Goal: Information Seeking & Learning: Learn about a topic

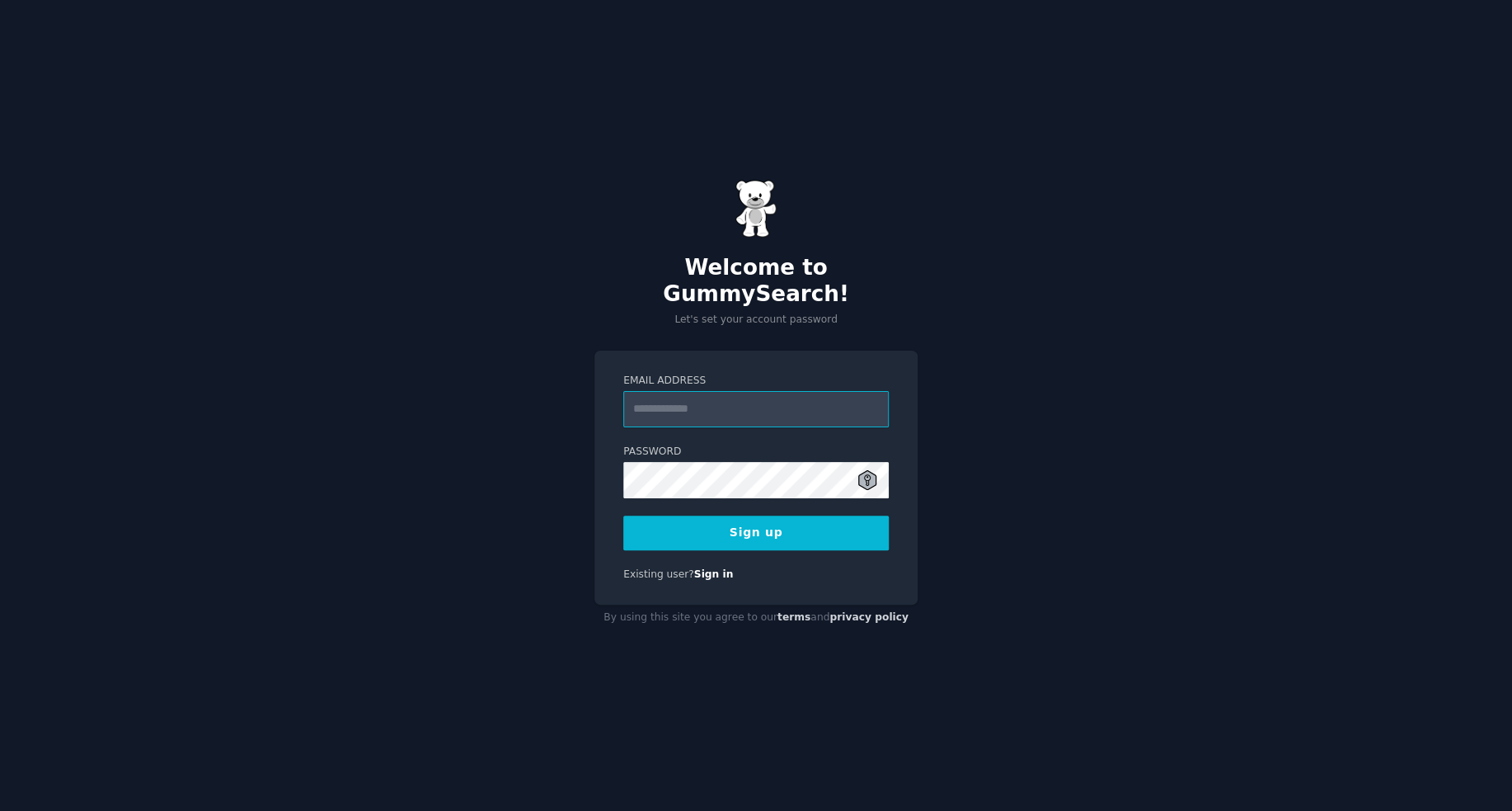
click at [692, 405] on input "Email Address" at bounding box center [756, 409] width 266 height 37
type input "**********"
click at [773, 515] on button "Sign up" at bounding box center [756, 532] width 266 height 35
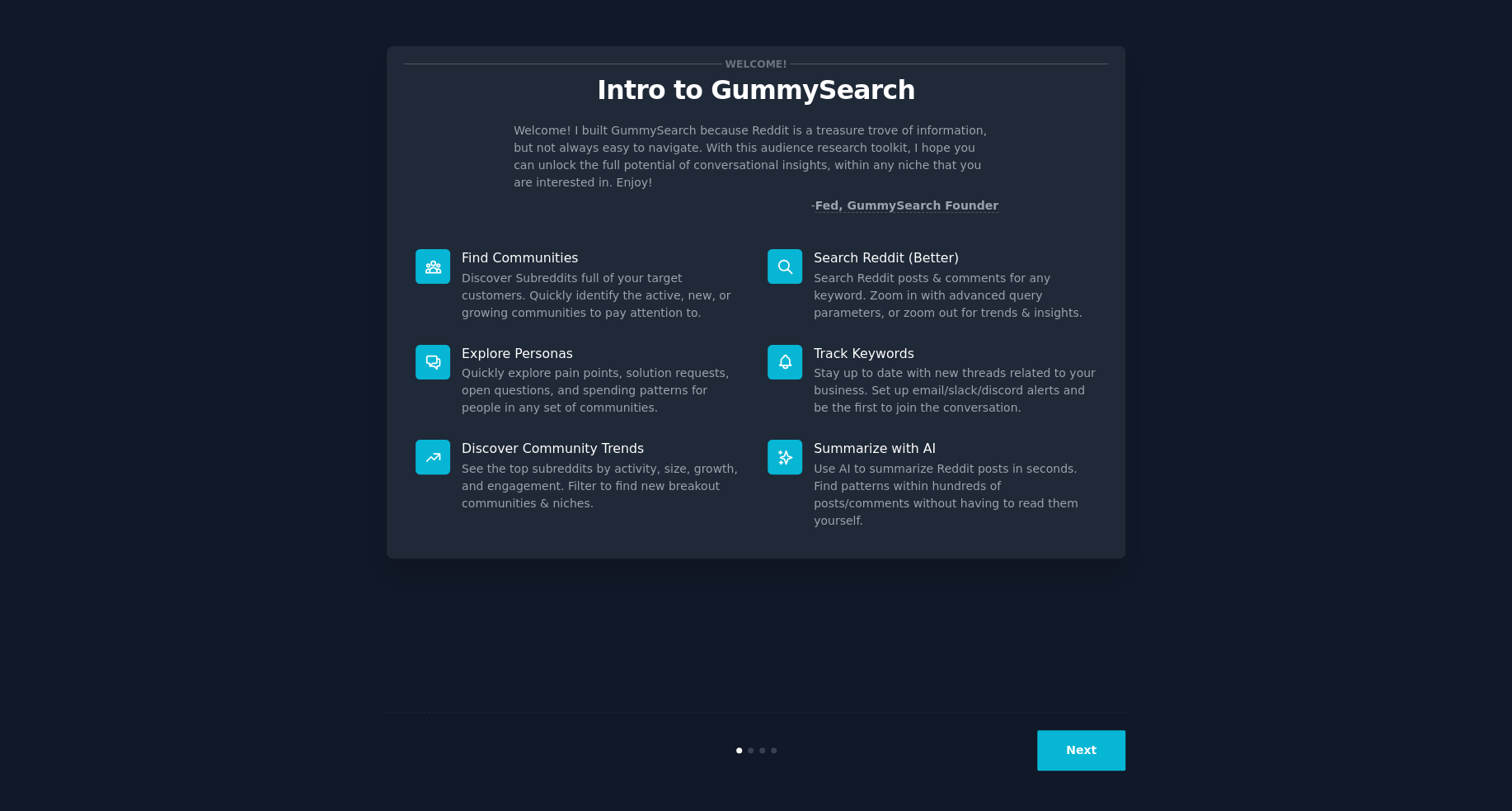
click at [1102, 756] on button "Next" at bounding box center [1081, 750] width 88 height 40
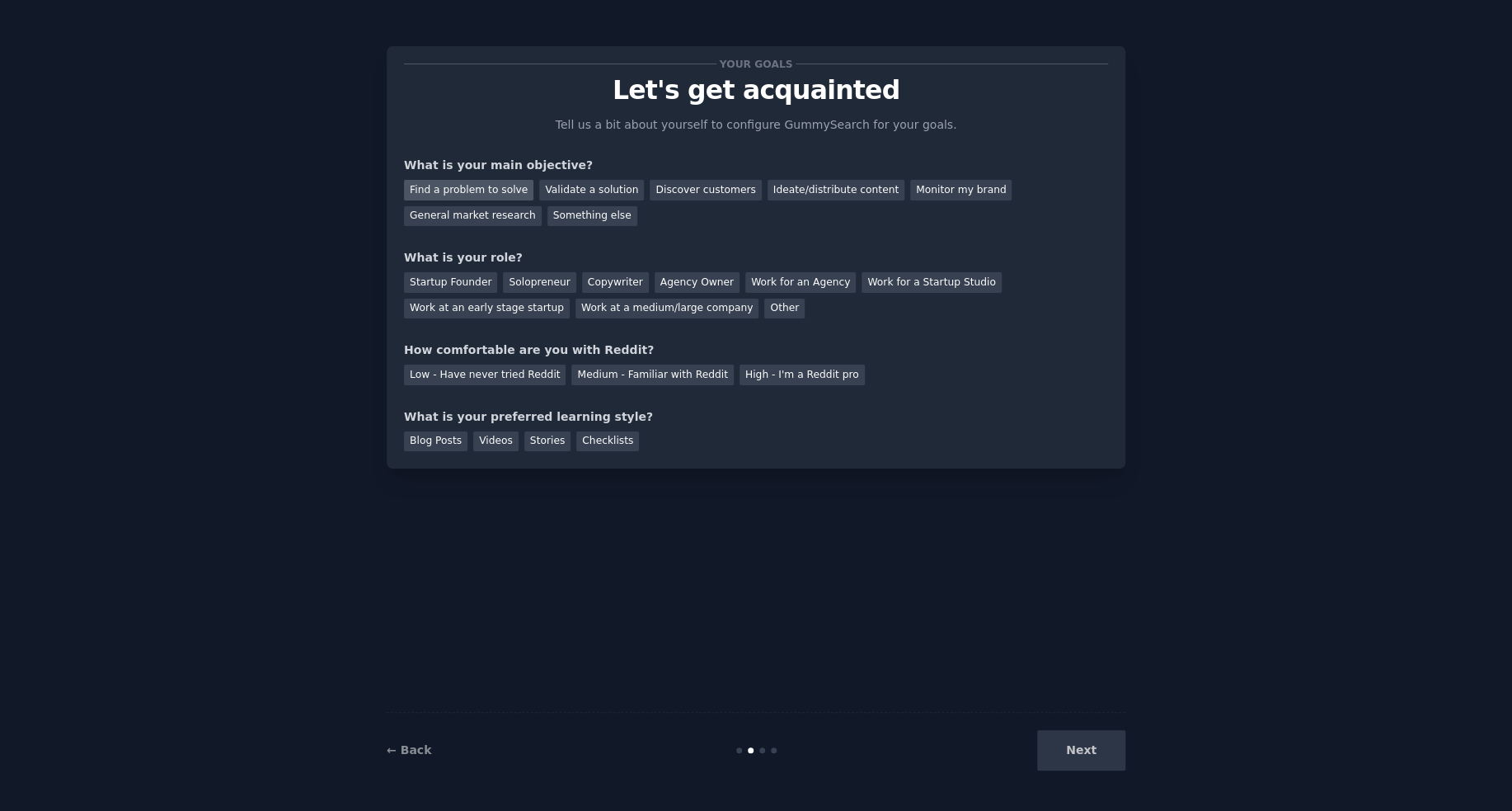
click at [505, 187] on div "Find a problem to solve" at bounding box center [469, 190] width 129 height 20
click at [546, 191] on div "Validate a solution" at bounding box center [592, 190] width 105 height 20
click at [505, 187] on div "Find a problem to solve" at bounding box center [469, 190] width 129 height 20
click at [599, 283] on div "Copywriter" at bounding box center [615, 282] width 67 height 20
click at [488, 376] on div "Low - Have never tried Reddit" at bounding box center [485, 374] width 161 height 20
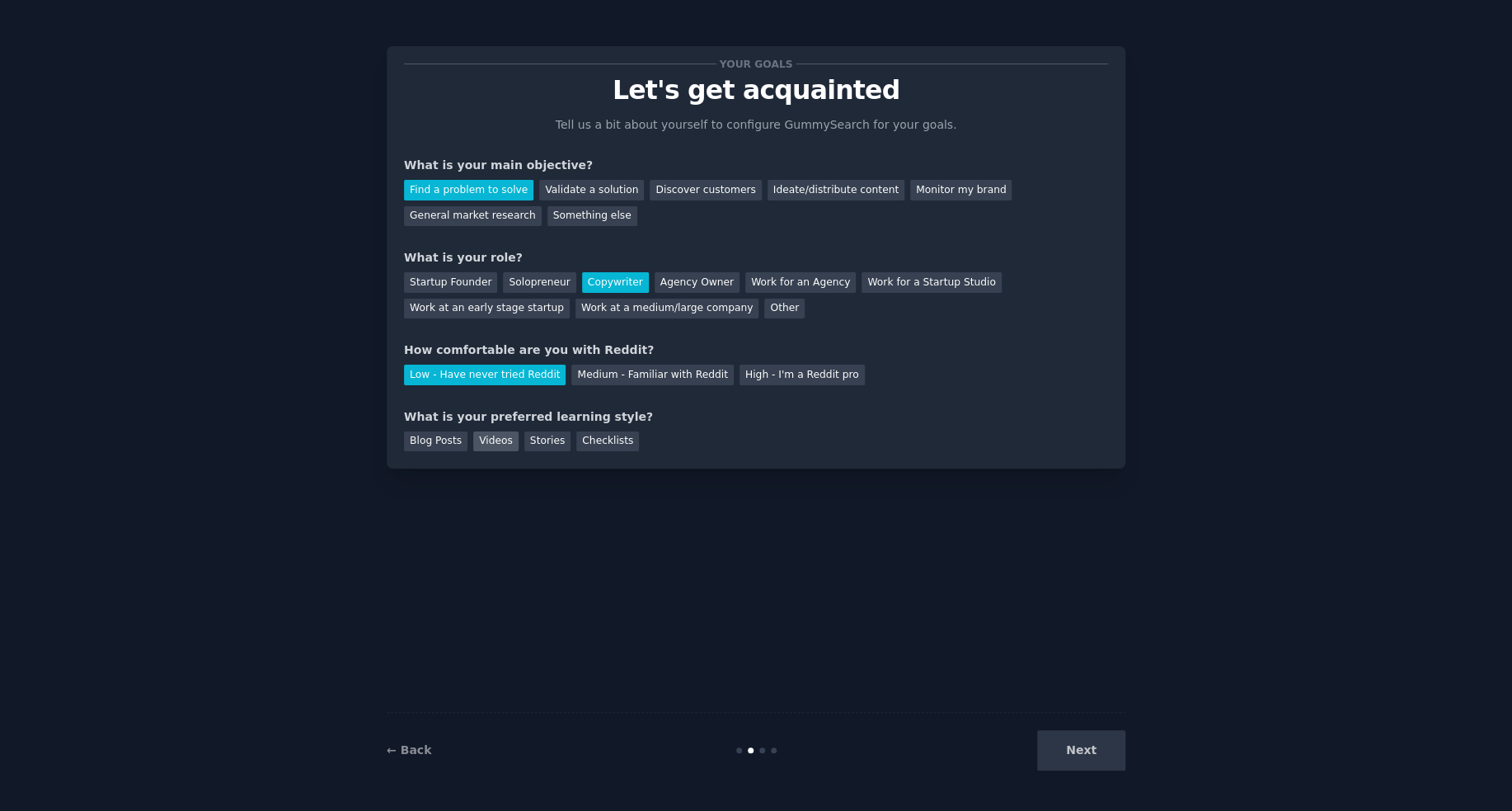
click at [478, 440] on div "Videos" at bounding box center [495, 441] width 45 height 20
click at [1081, 756] on button "Next" at bounding box center [1081, 750] width 88 height 40
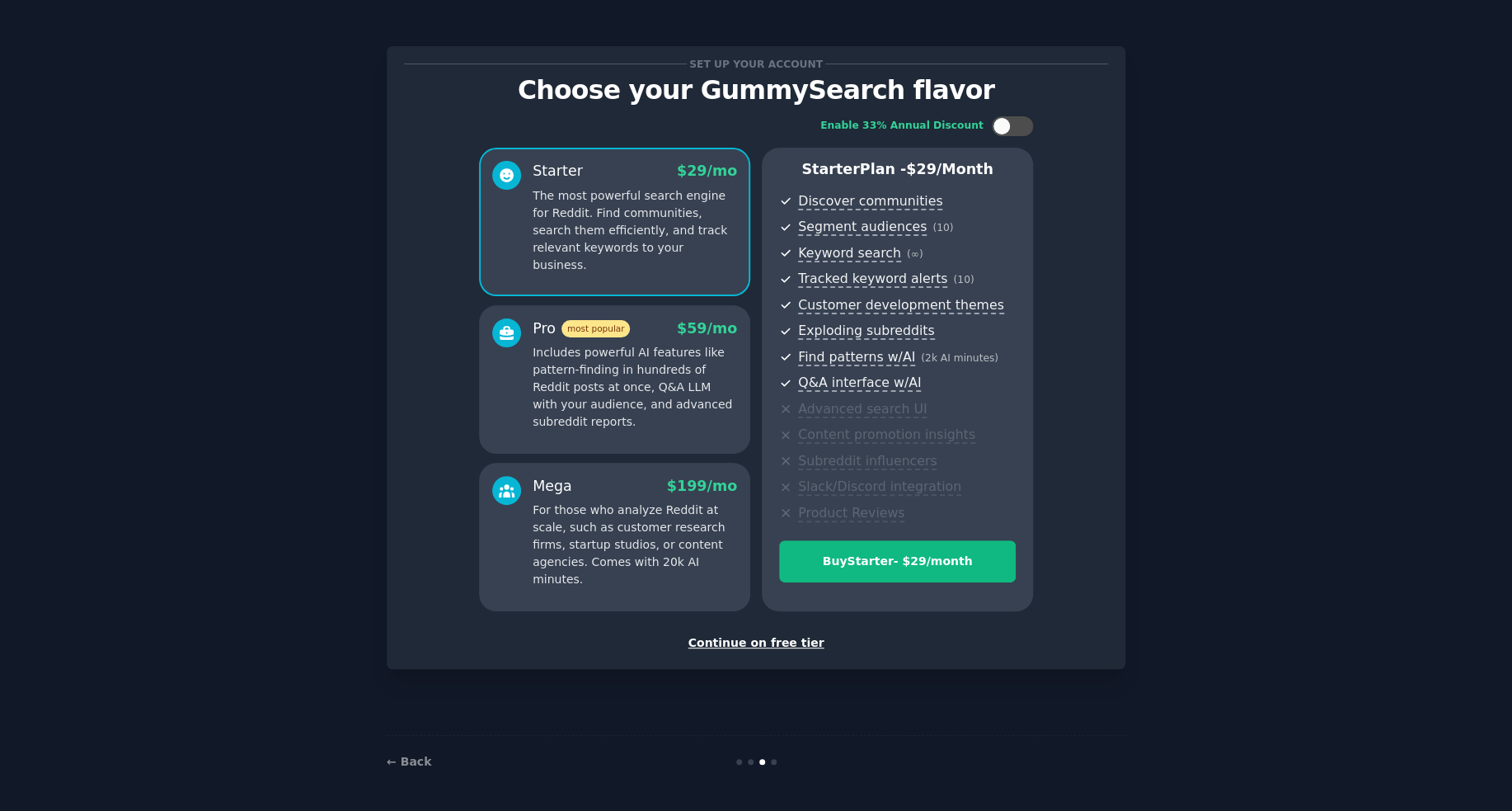
click at [648, 385] on p "Includes powerful AI features like pattern-finding in hundreds of Reddit posts …" at bounding box center [635, 387] width 205 height 86
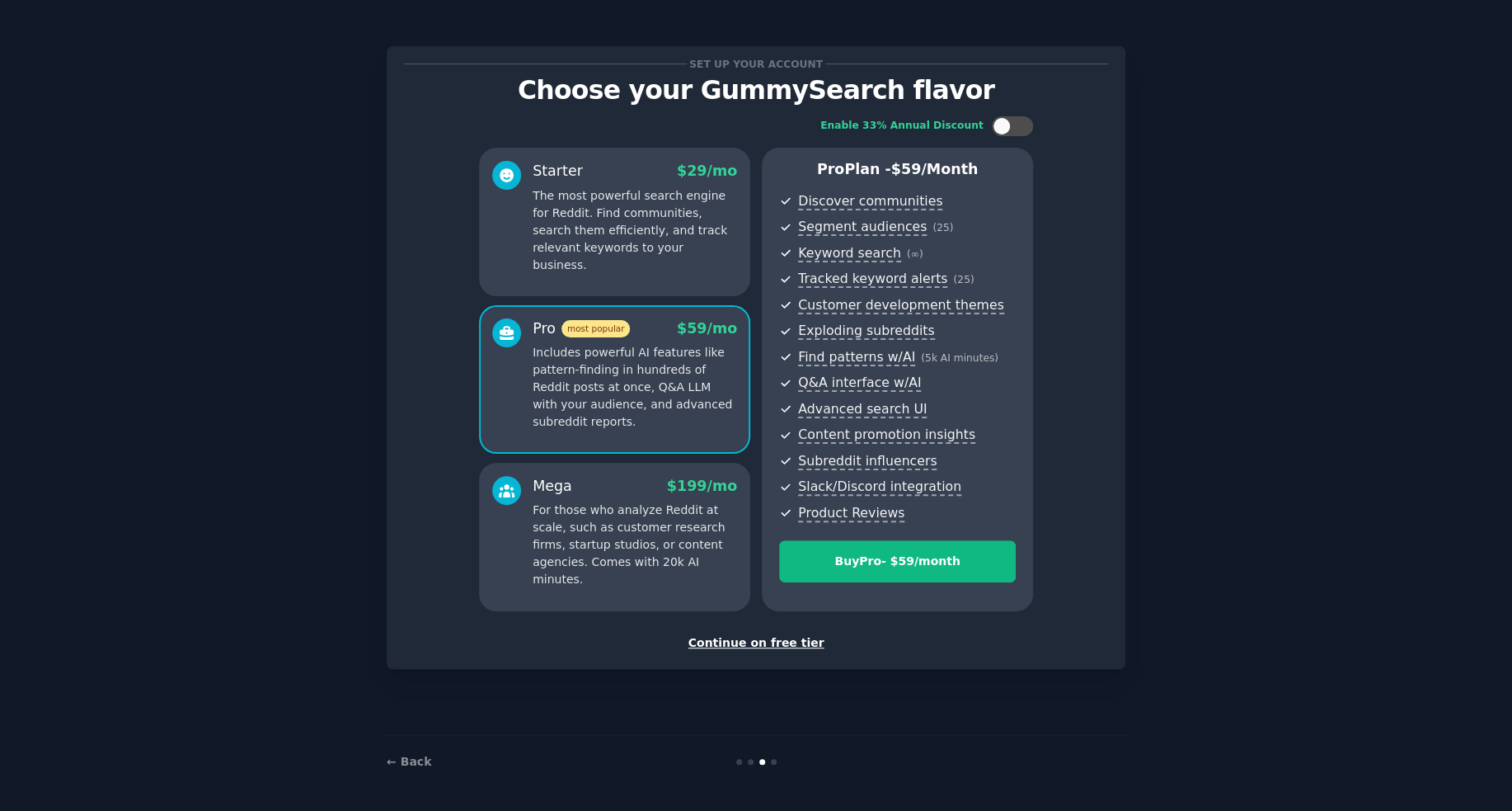
click at [638, 482] on div "Mega $ 199 /mo" at bounding box center [635, 486] width 205 height 20
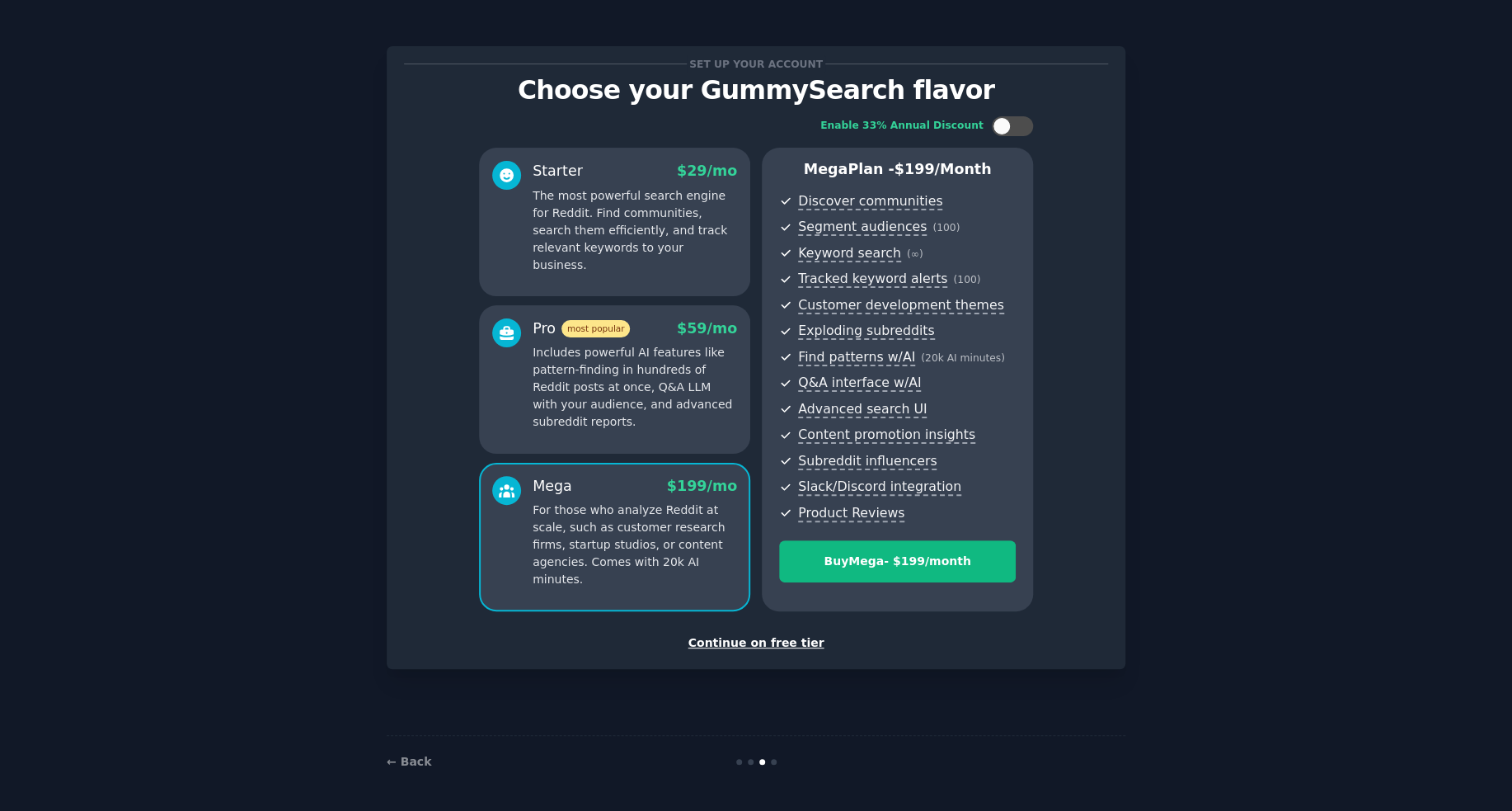
click at [668, 266] on div "Starter $ 29 /mo The most powerful search engine for Reddit. Find communities, …" at bounding box center [615, 222] width 271 height 149
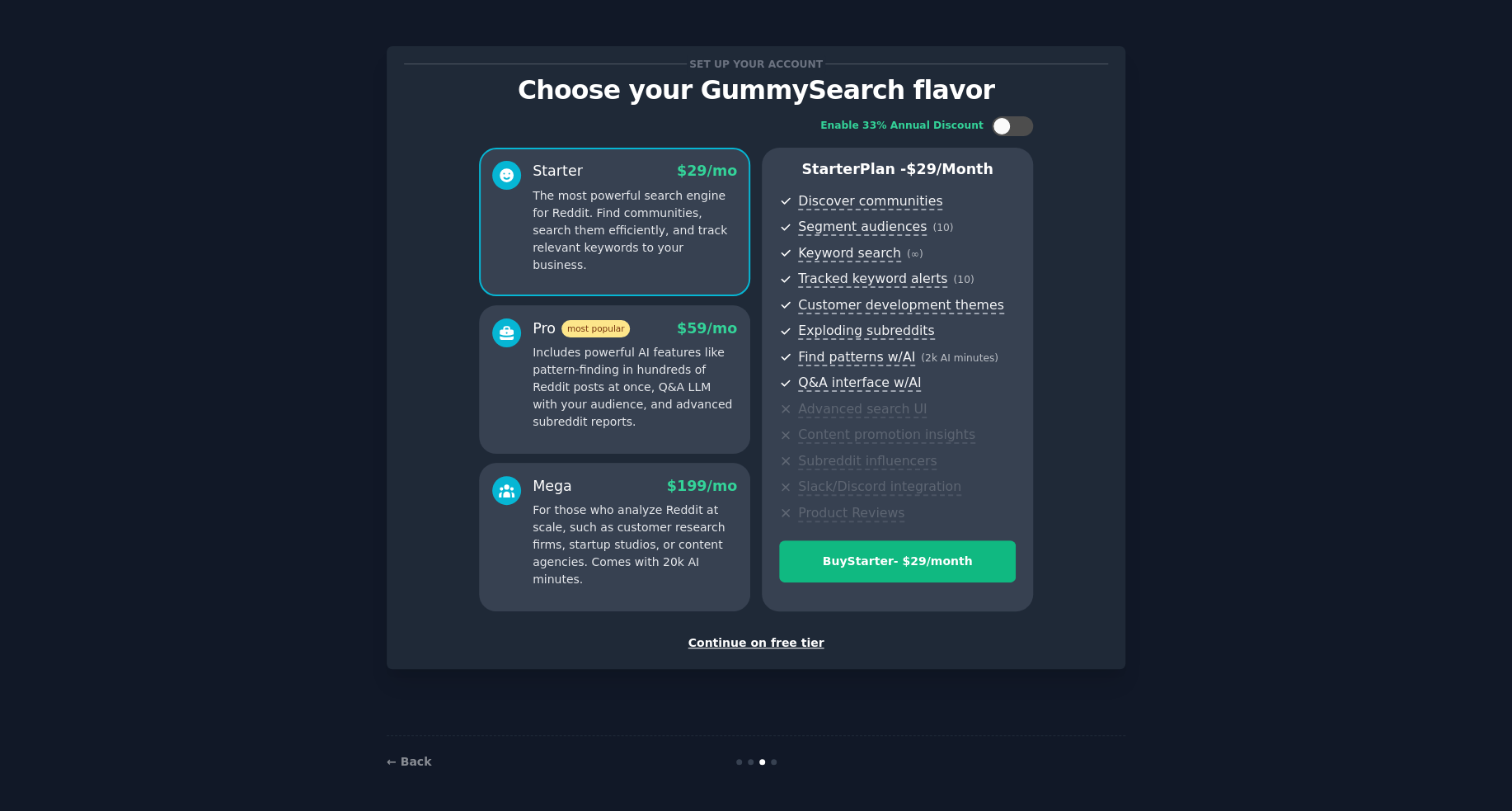
click at [756, 647] on div "Continue on free tier" at bounding box center [756, 643] width 704 height 17
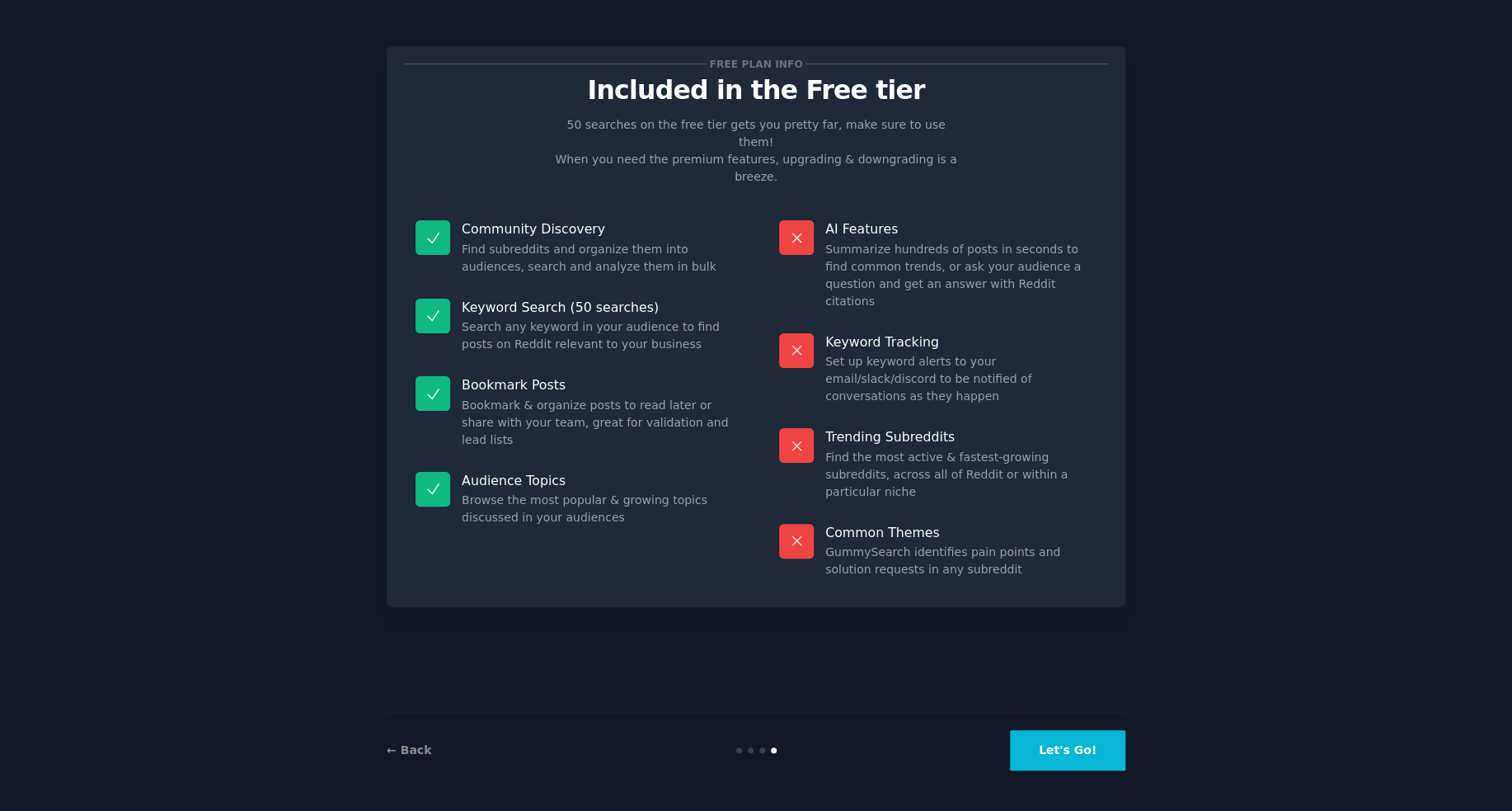
click at [1100, 749] on button "Let's Go!" at bounding box center [1068, 750] width 116 height 40
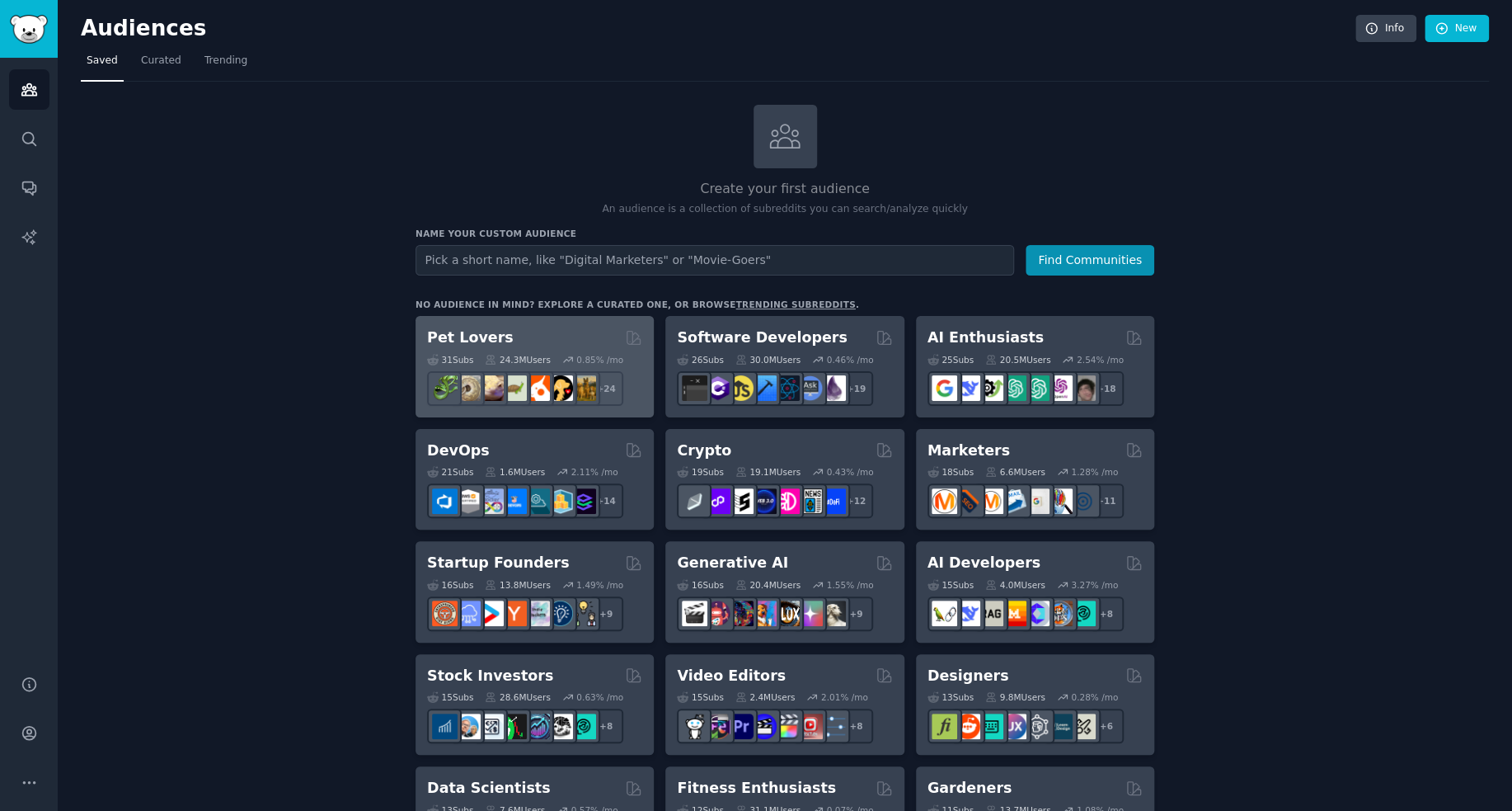
click at [564, 338] on div "Pet Lovers" at bounding box center [535, 337] width 216 height 20
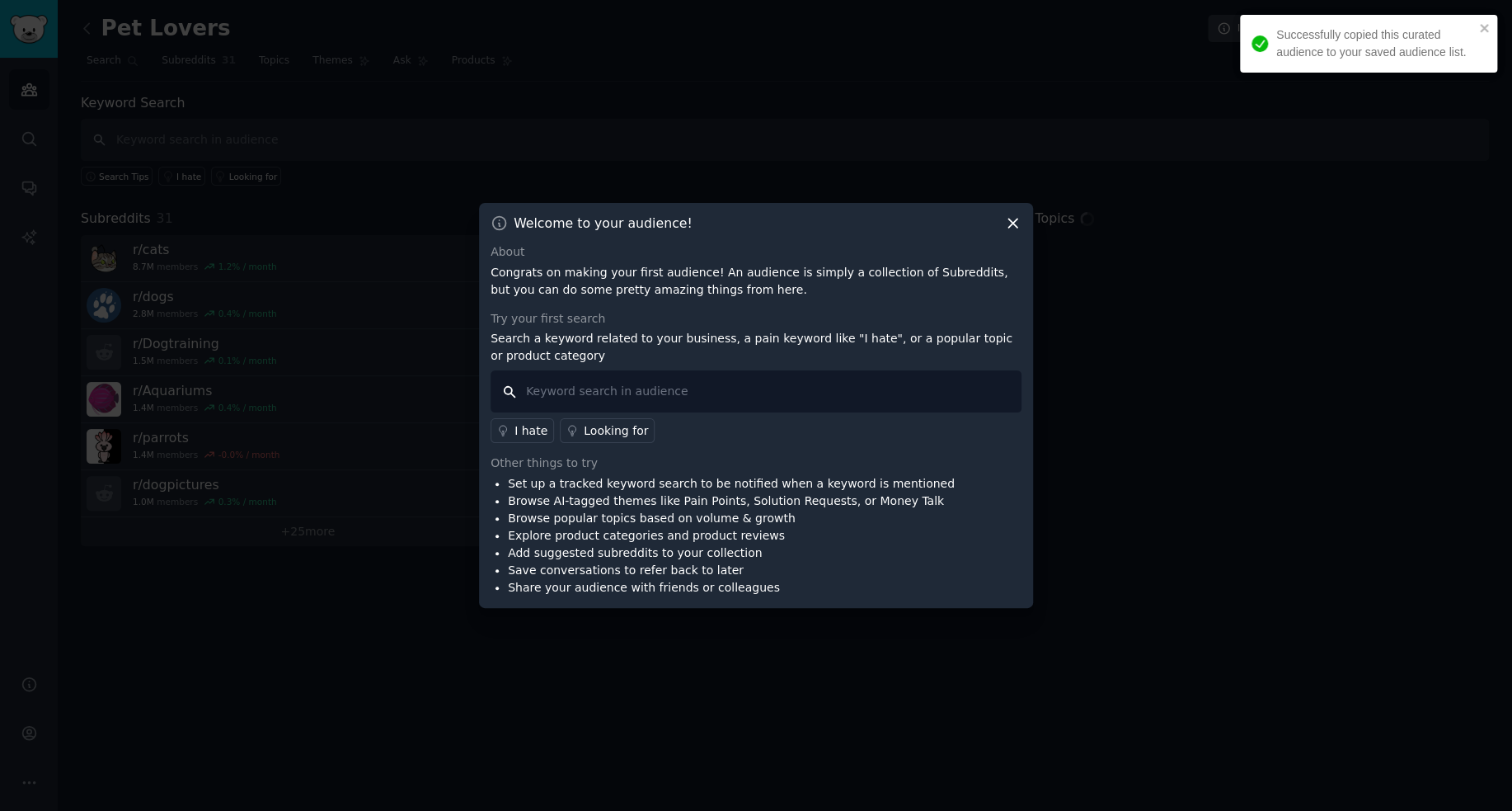
click at [675, 394] on input "text" at bounding box center [756, 391] width 531 height 42
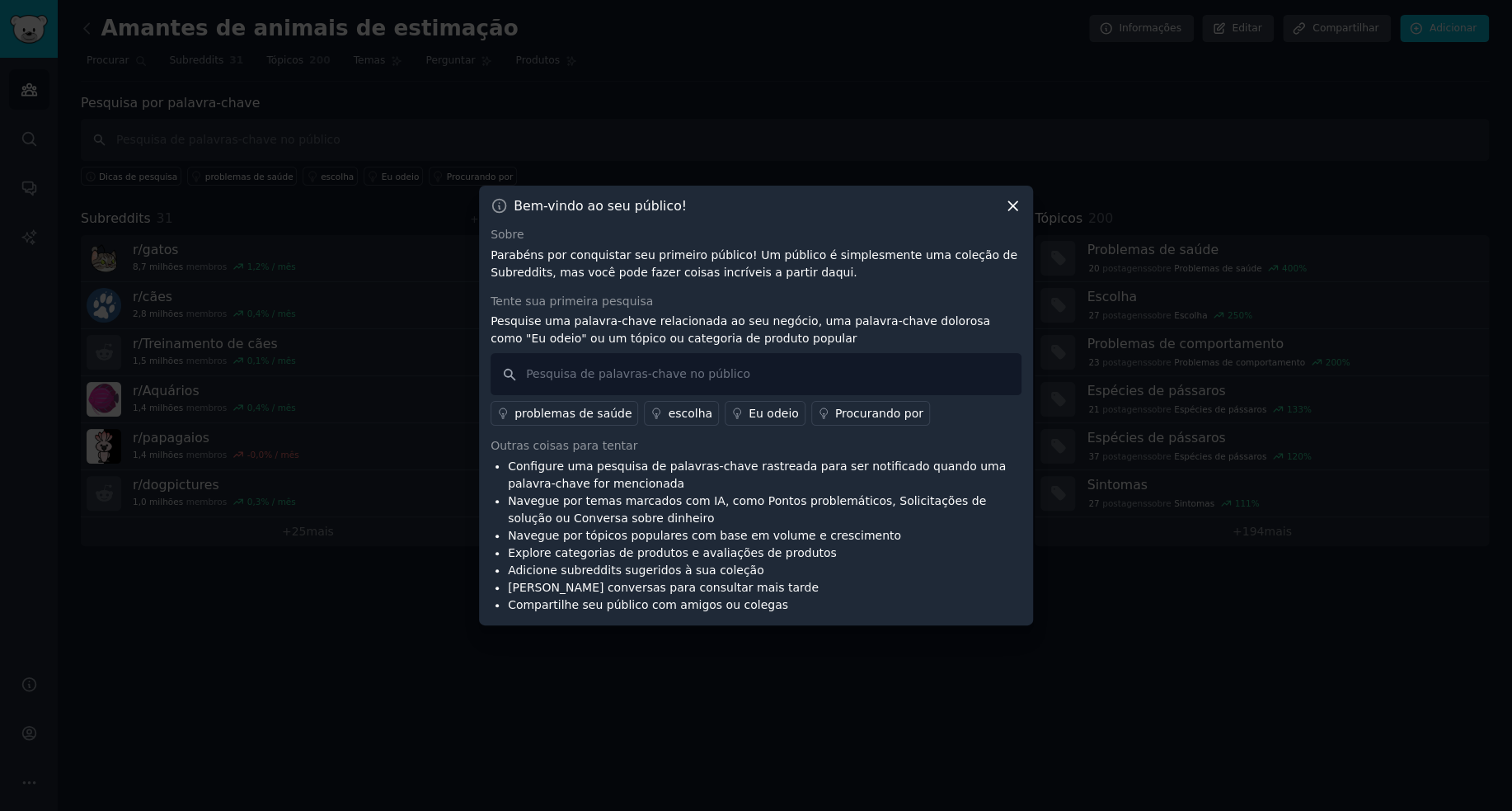
click at [1009, 204] on div "Bem-vindo ao seu público! Sobre Parabéns por conquistar seu primeiro público! U…" at bounding box center [756, 405] width 554 height 439
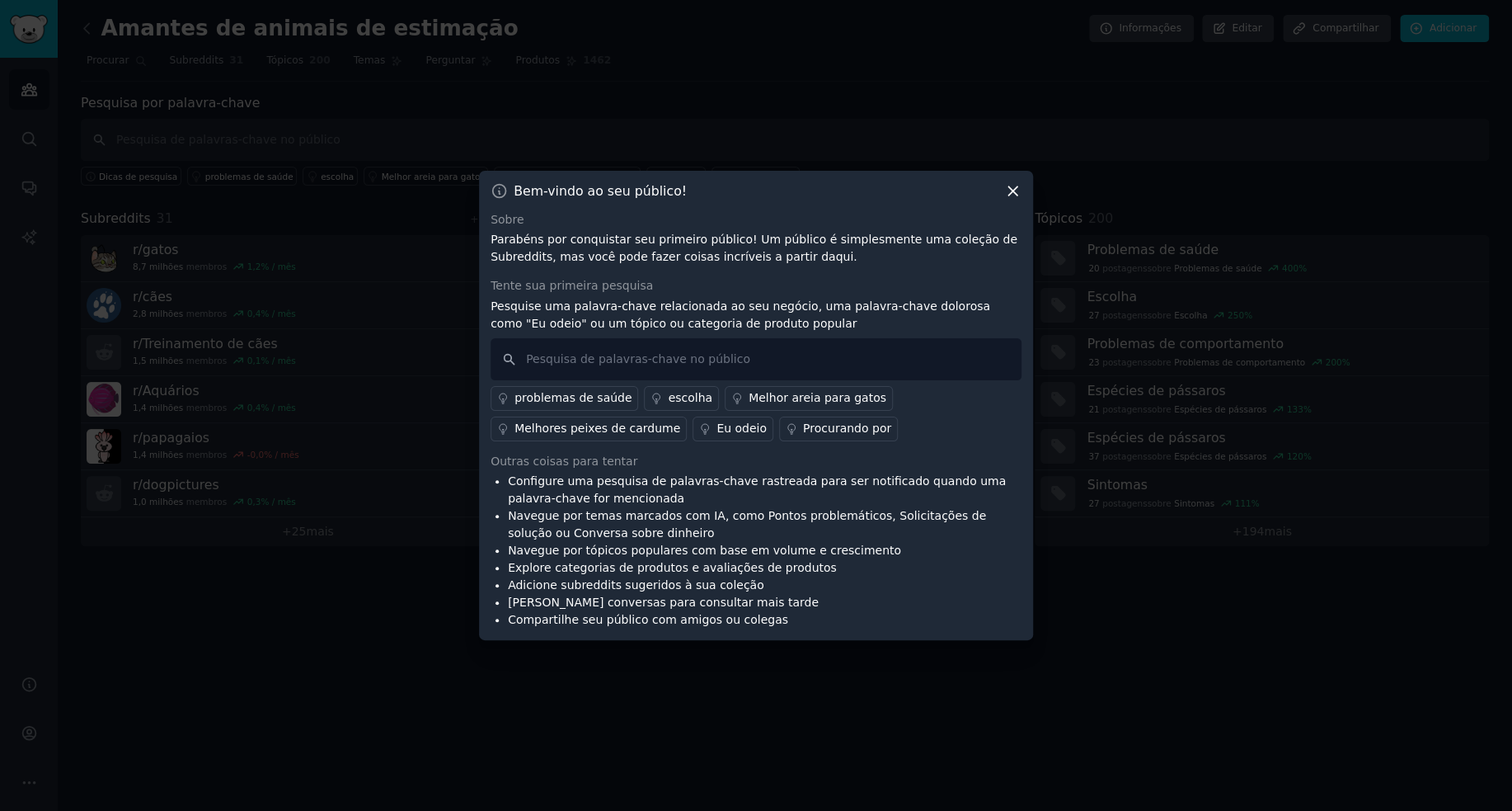
click at [1012, 193] on icon at bounding box center [1012, 191] width 17 height 17
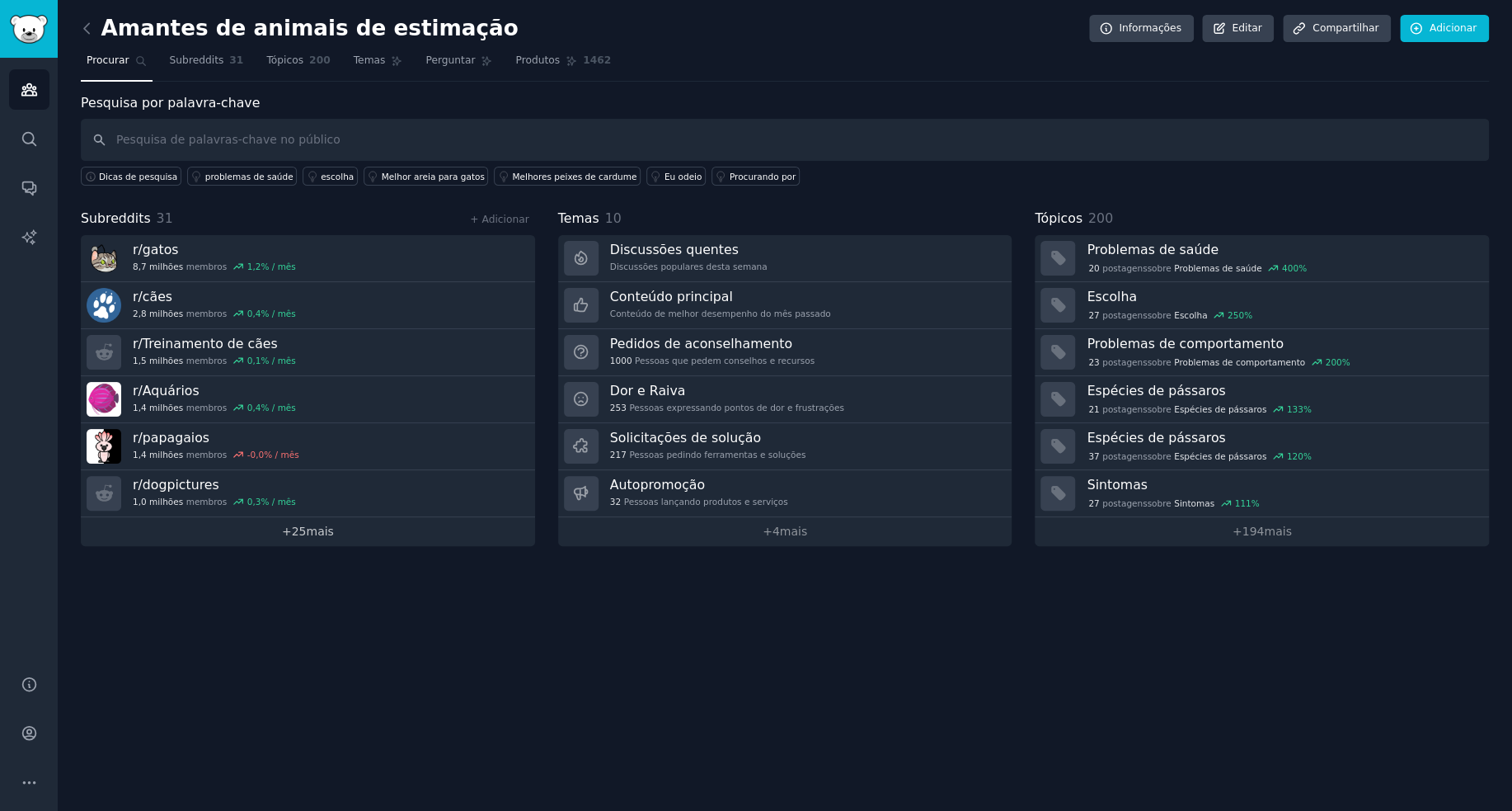
click at [315, 526] on font "mais" at bounding box center [319, 531] width 28 height 13
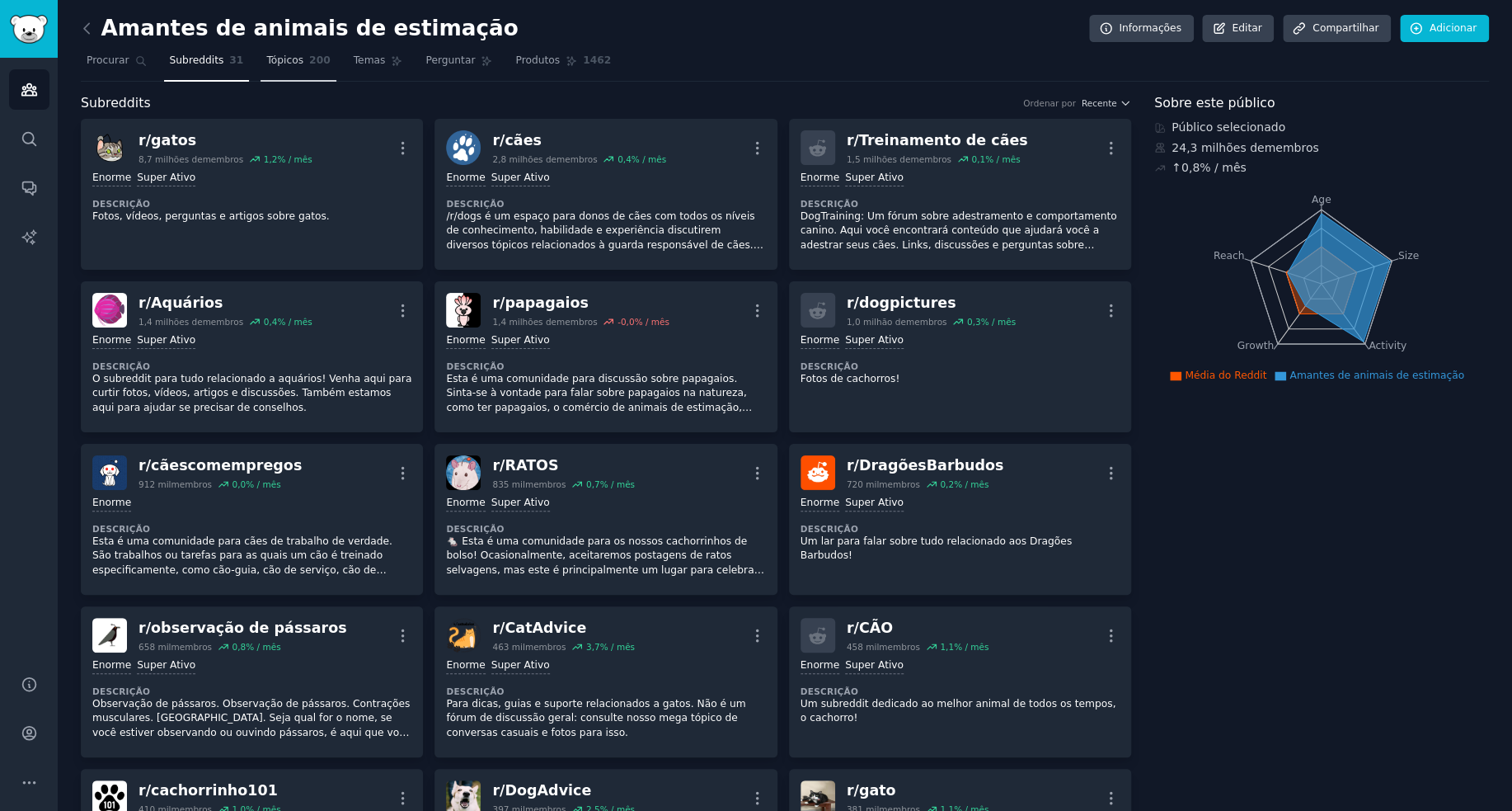
click at [281, 61] on font "Tópicos" at bounding box center [285, 60] width 37 height 12
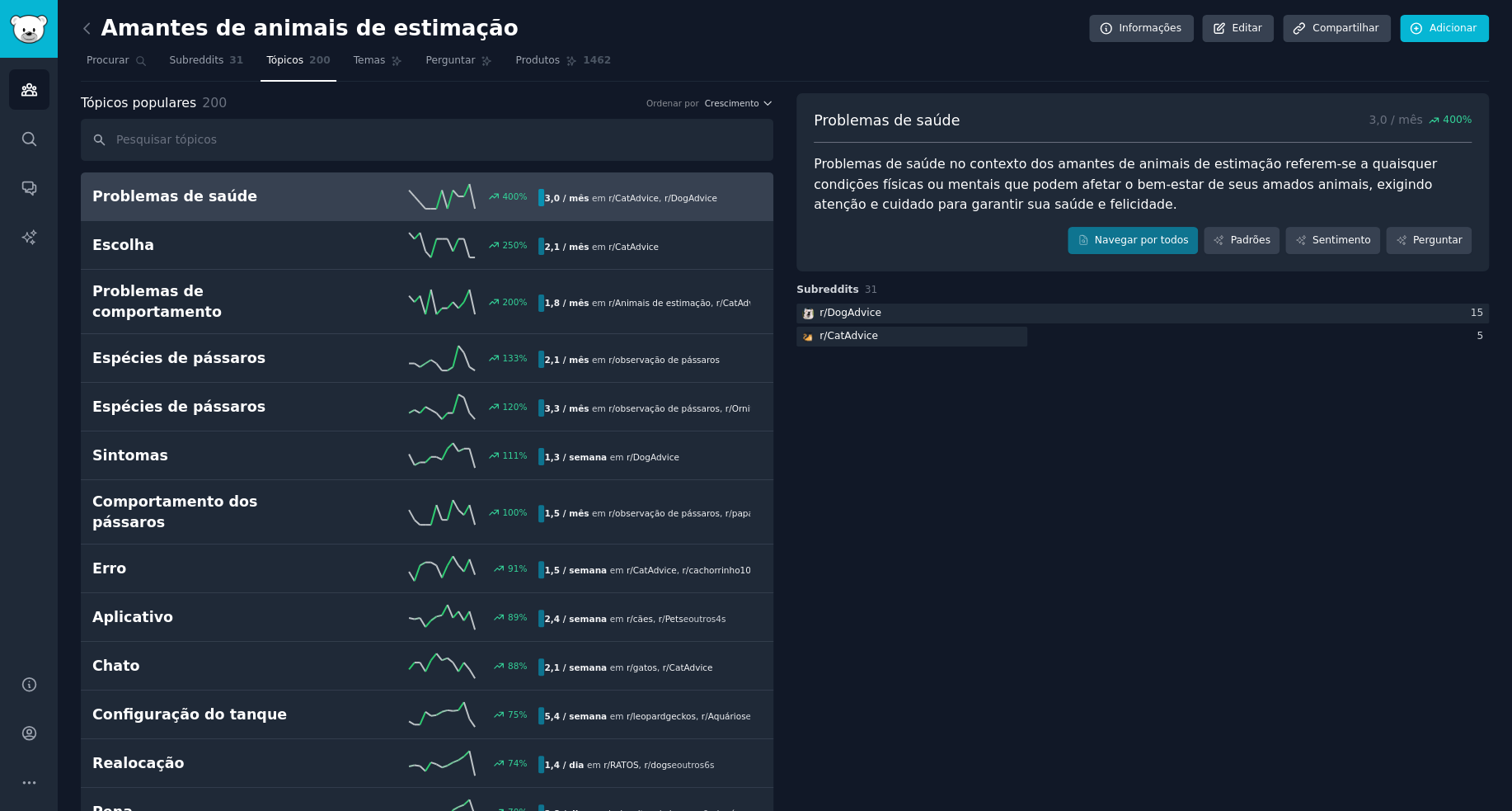
click at [693, 202] on div "3,0 / mês em r/ CatAdvice , r/ DogAdvice" at bounding box center [630, 197] width 184 height 17
click at [1132, 237] on font "Navegar por todos" at bounding box center [1142, 240] width 94 height 12
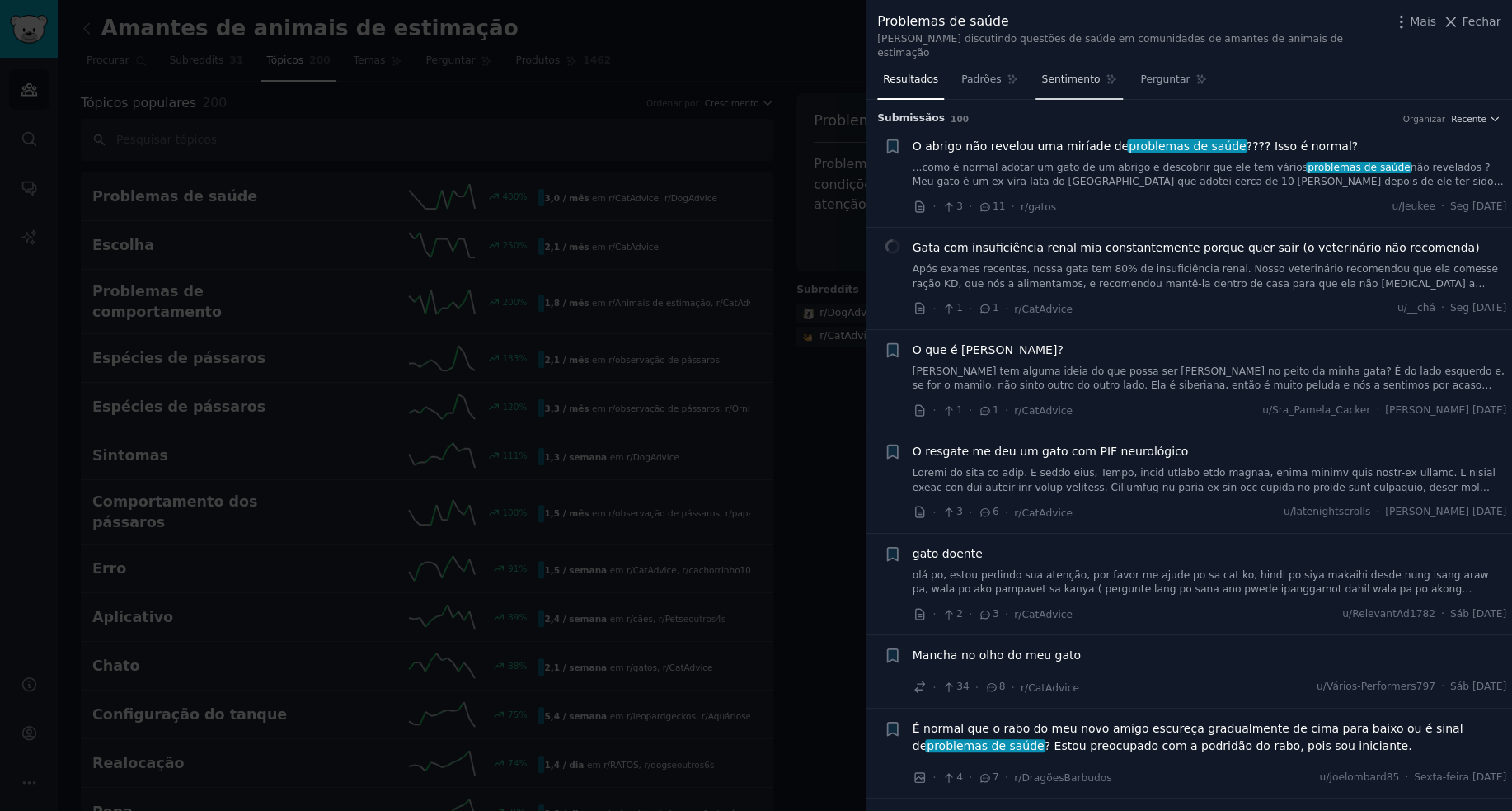
click at [1074, 73] on font "Sentimento" at bounding box center [1071, 78] width 59 height 12
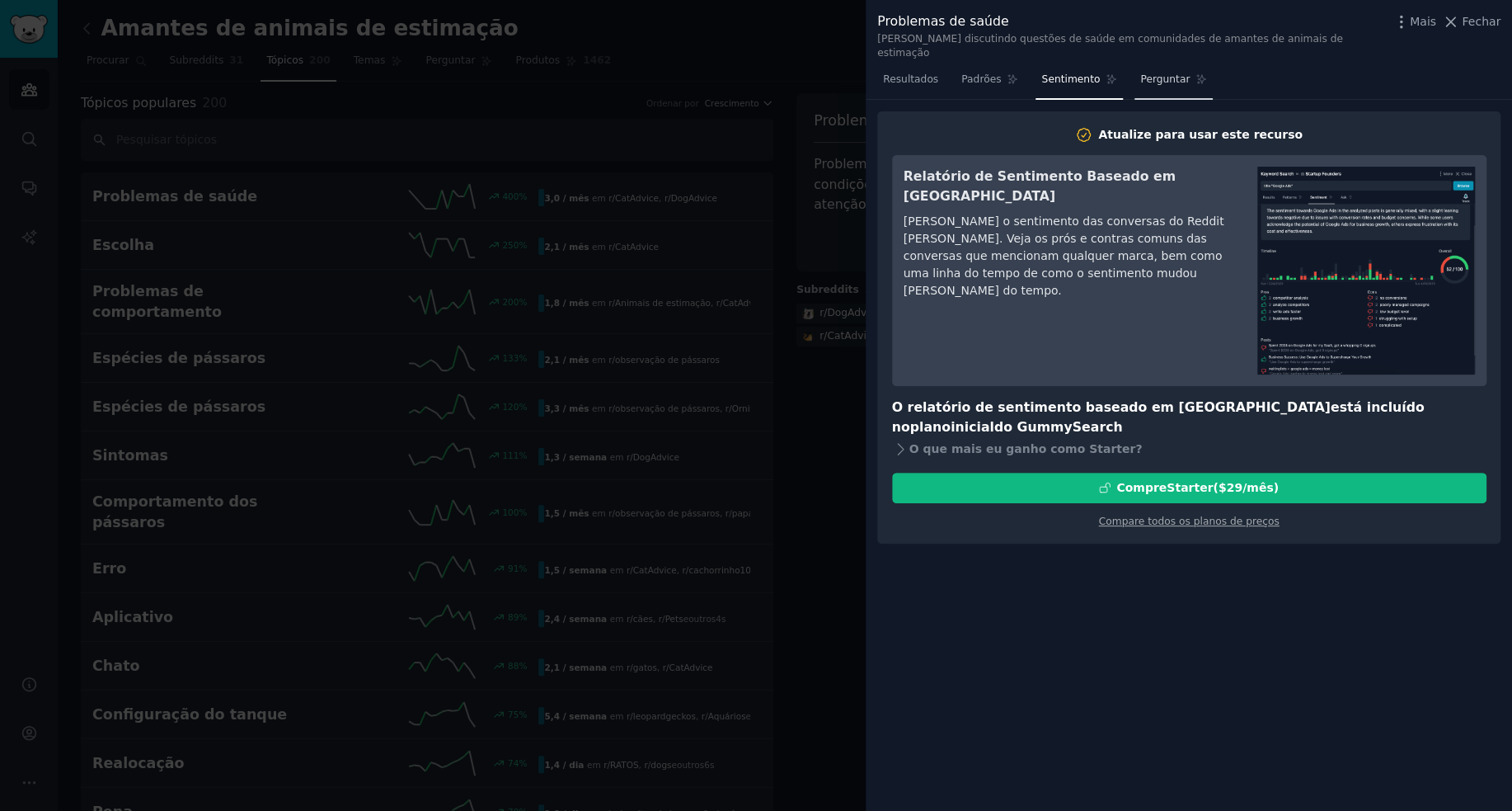
click at [1140, 73] on font "Perguntar" at bounding box center [1165, 78] width 50 height 12
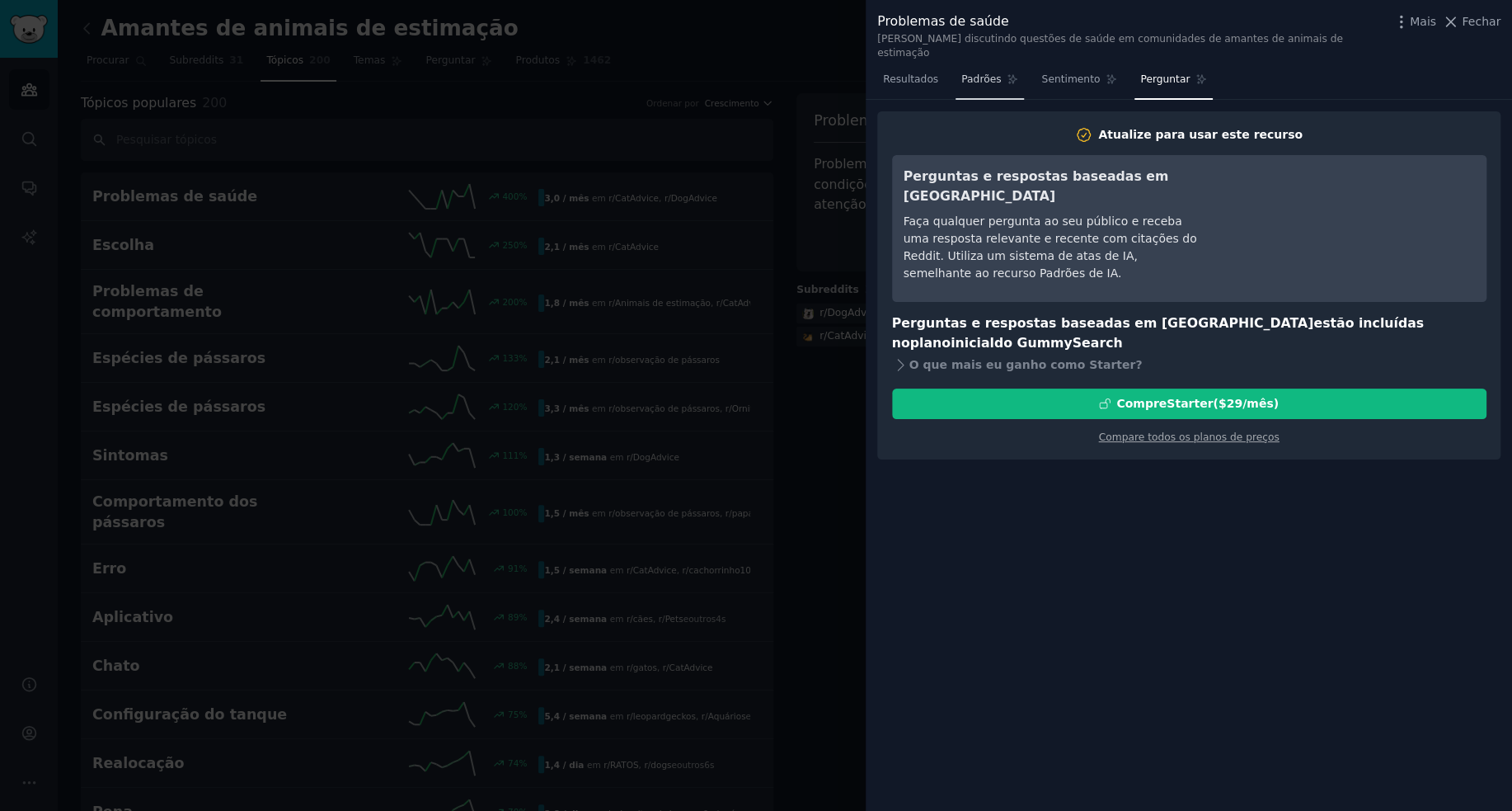
click at [1007, 73] on icon at bounding box center [1012, 78] width 12 height 12
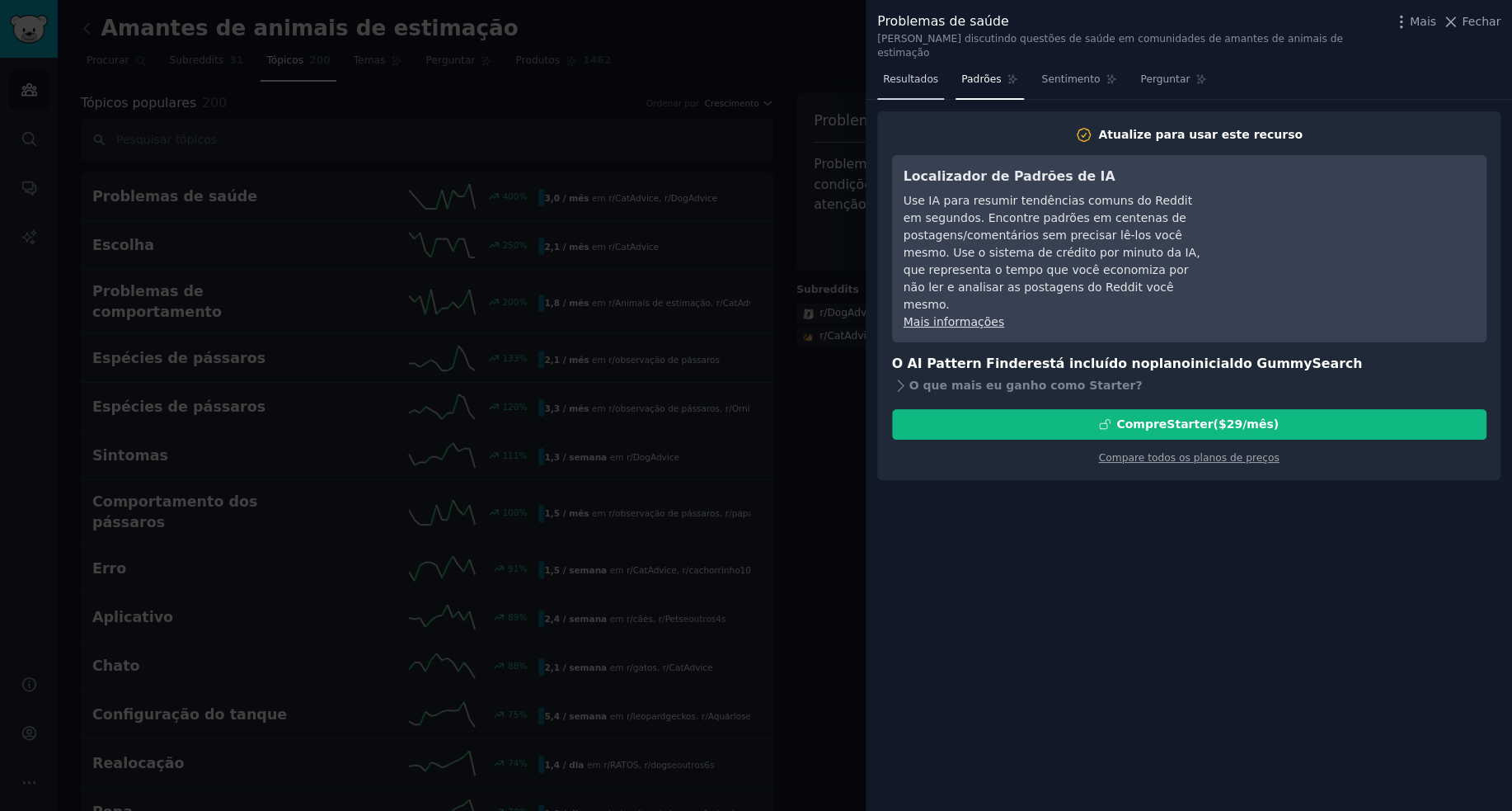
click at [915, 73] on font "Resultados" at bounding box center [911, 78] width 55 height 12
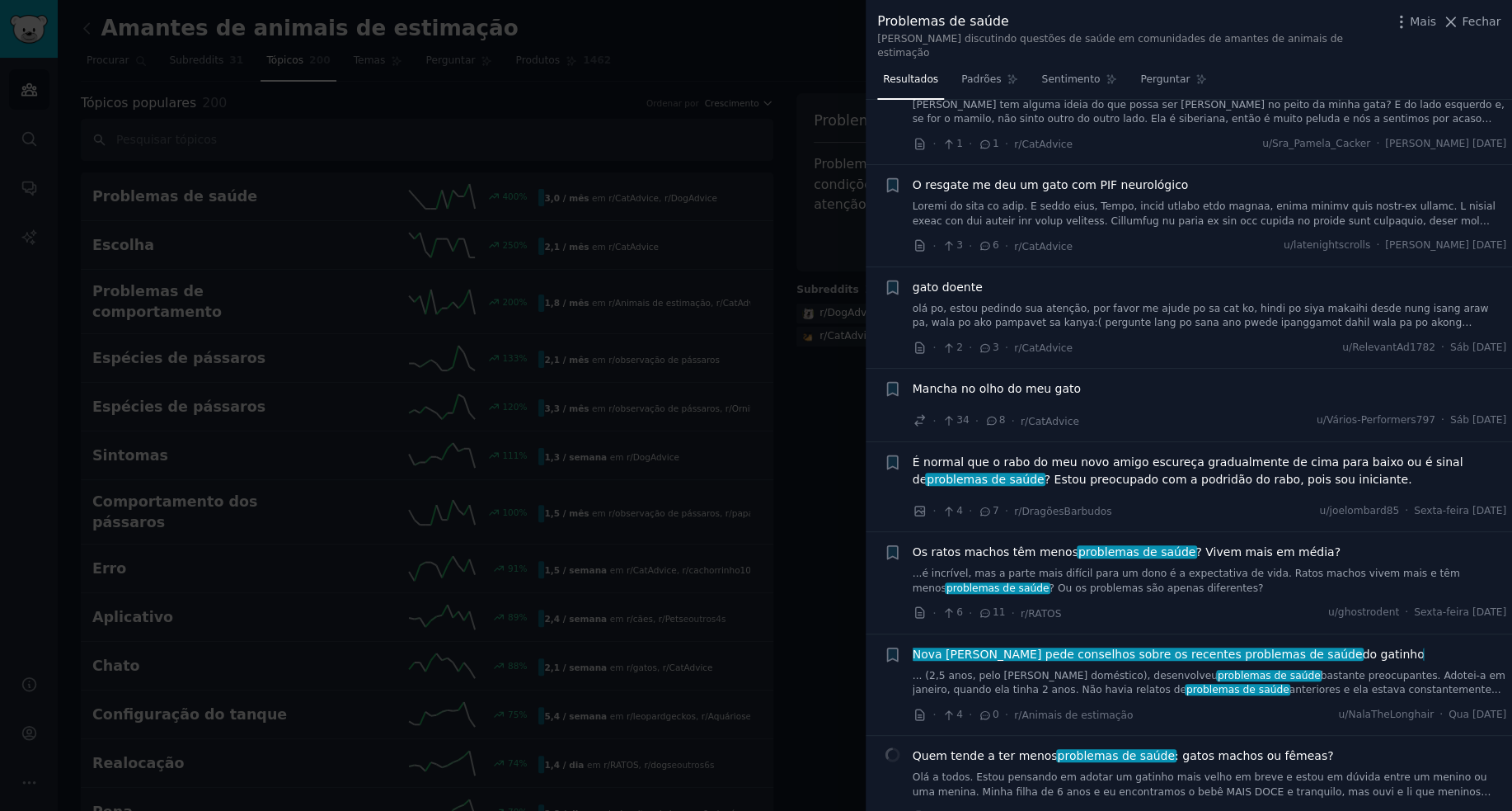
scroll to position [330, 0]
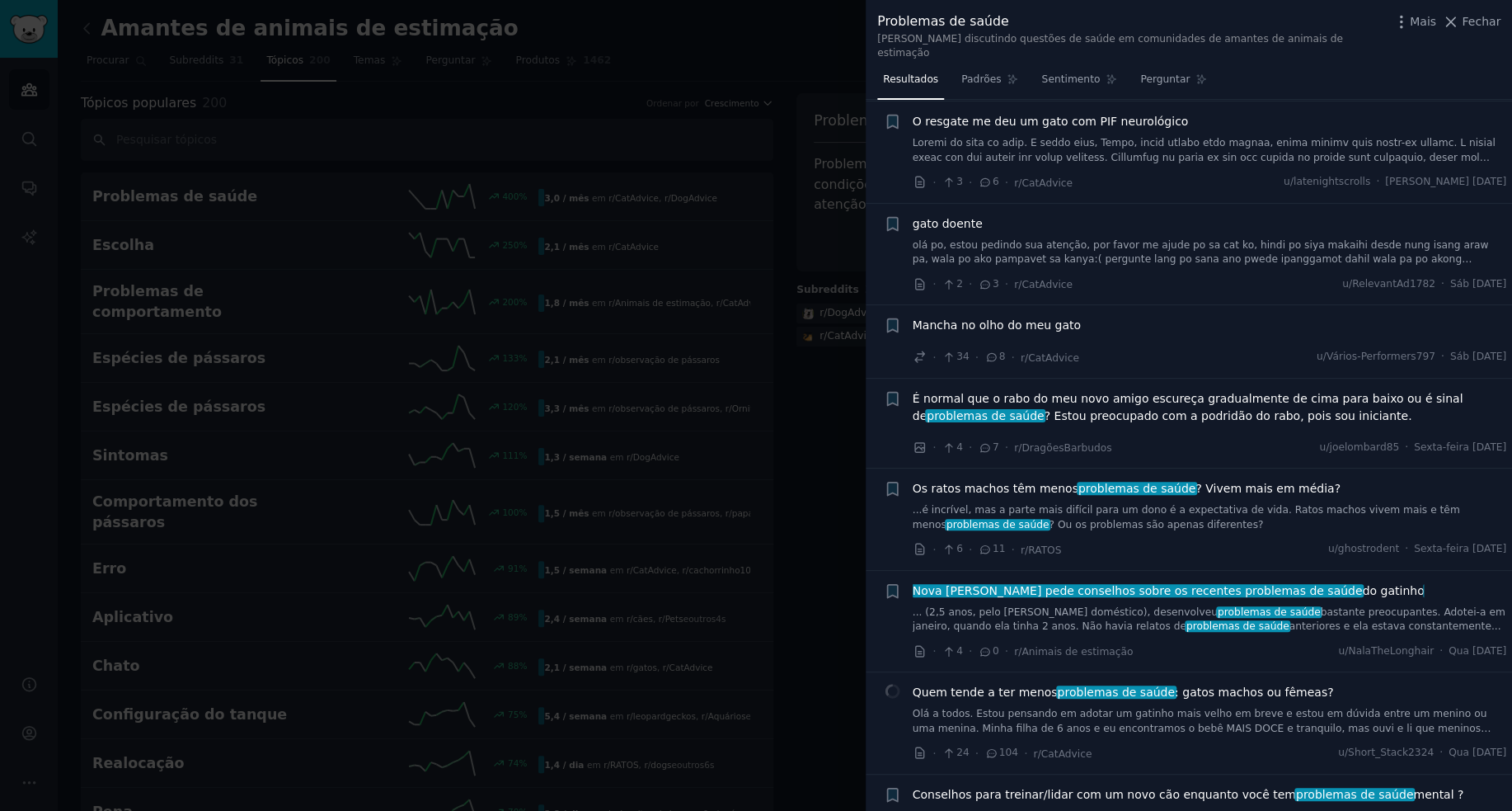
click at [515, 79] on div at bounding box center [756, 406] width 1512 height 811
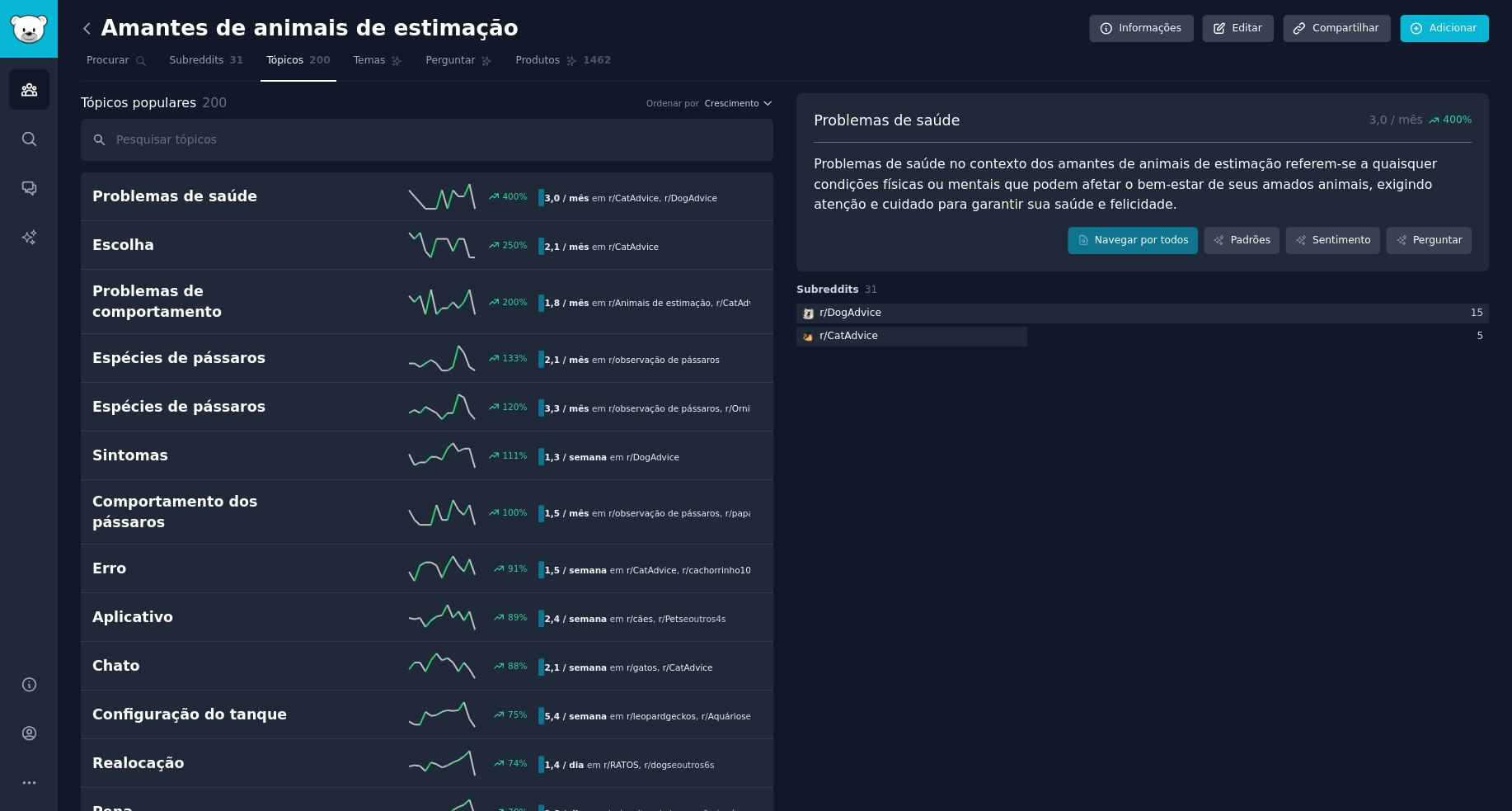
click at [86, 26] on icon at bounding box center [86, 28] width 5 height 10
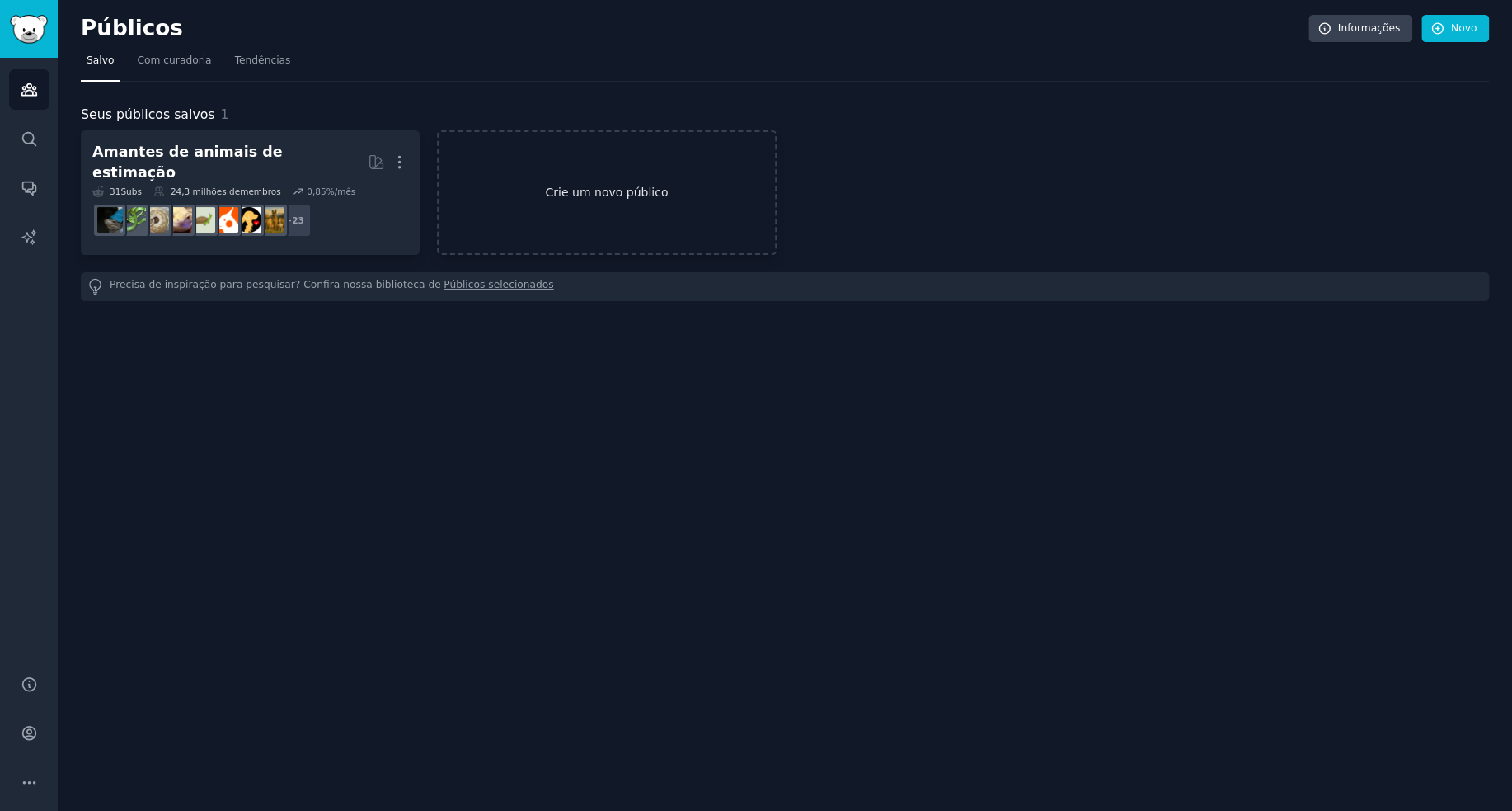
click at [630, 200] on link "Crie um novo público" at bounding box center [607, 193] width 339 height 125
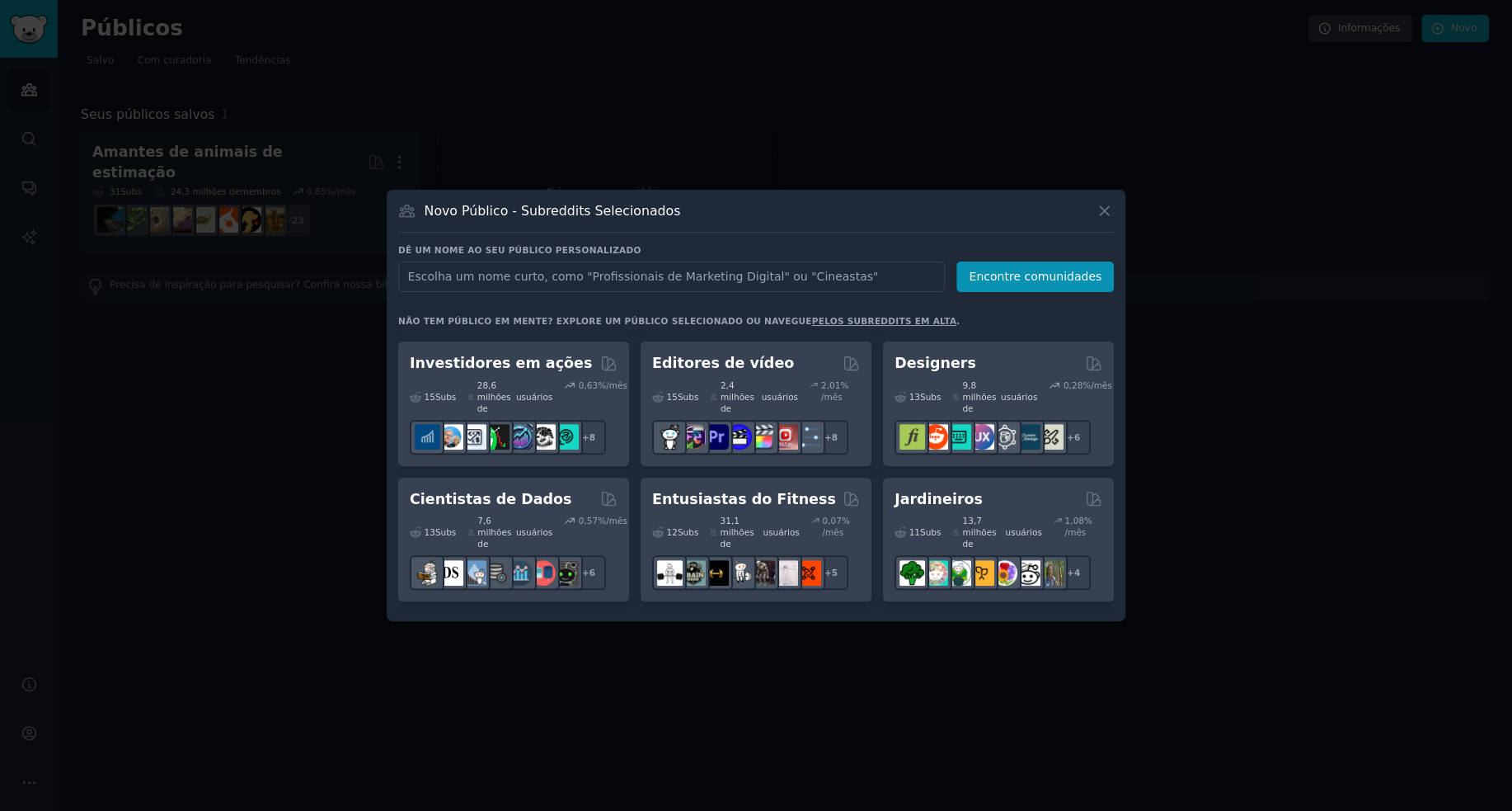
scroll to position [455, 0]
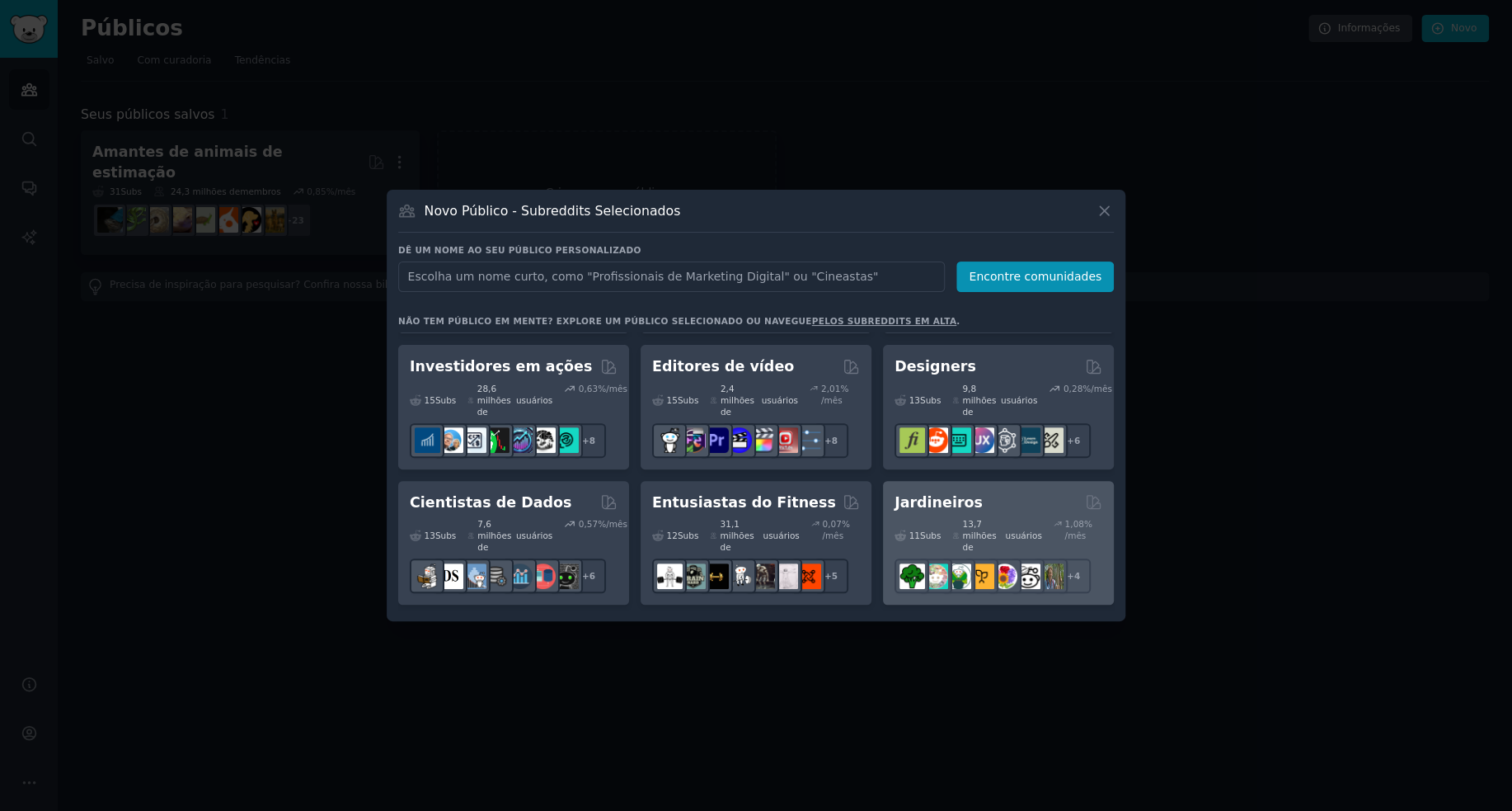
click at [1002, 512] on div "11 Subs ​ 13,7 milhões de usuários 1,08 % /mês r/Jardim Selvagem + 4" at bounding box center [998, 553] width 208 height 81
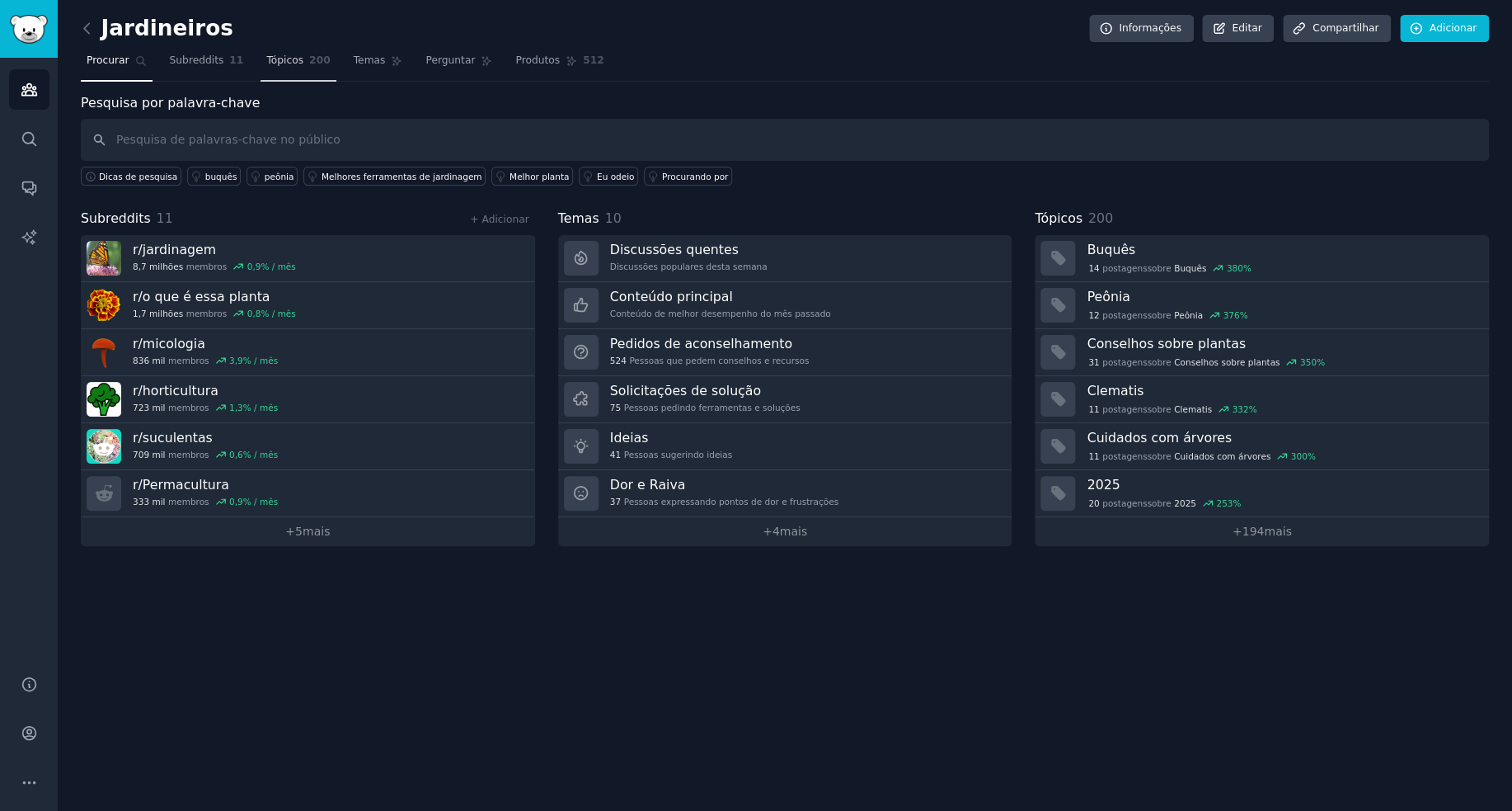
click at [266, 61] on font "Tópicos" at bounding box center [285, 60] width 37 height 12
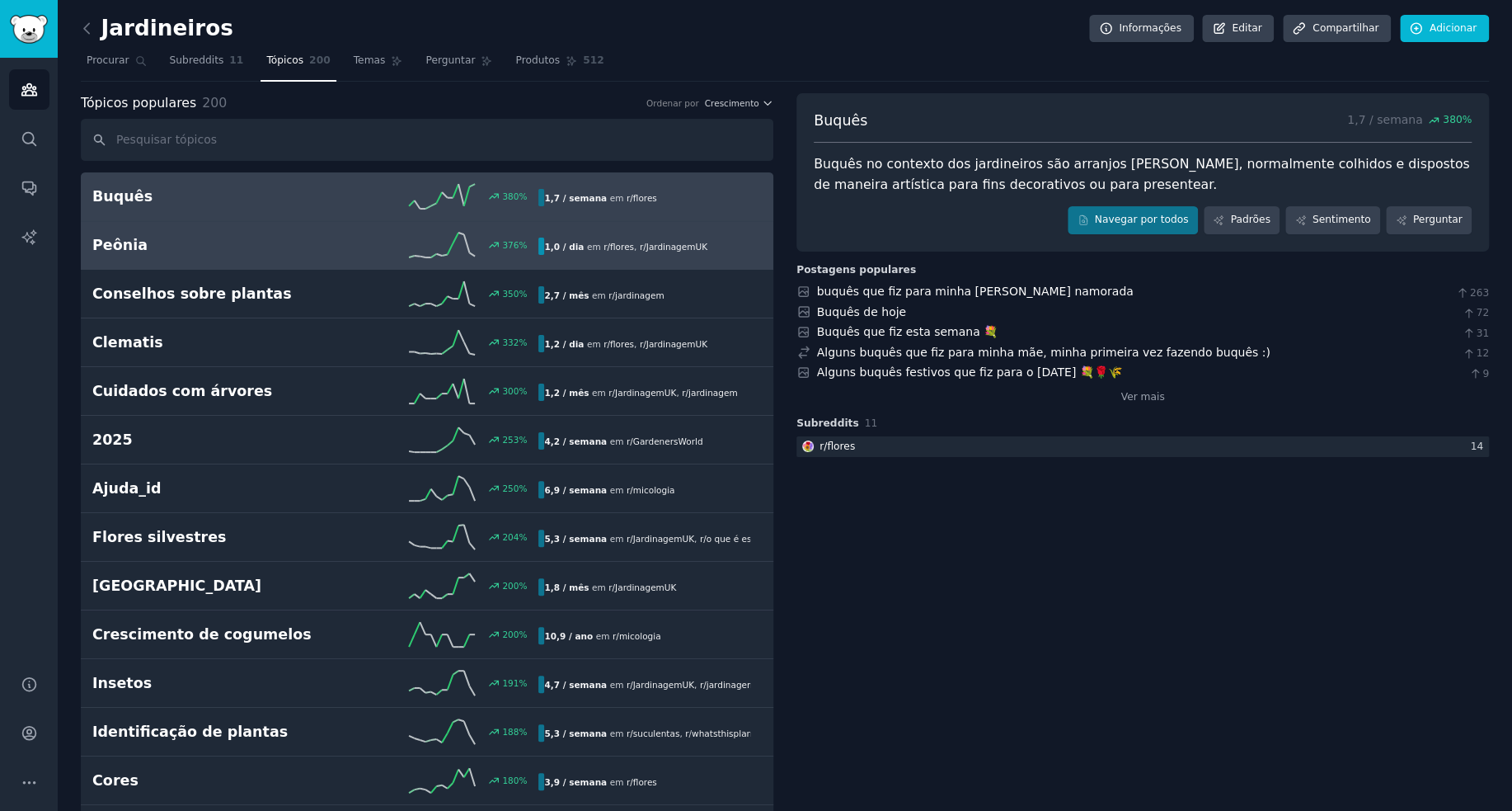
click at [246, 258] on link "Peônia 376 % 1,0 / dia em r/ flores , r/ JardinagemUK" at bounding box center [427, 245] width 692 height 49
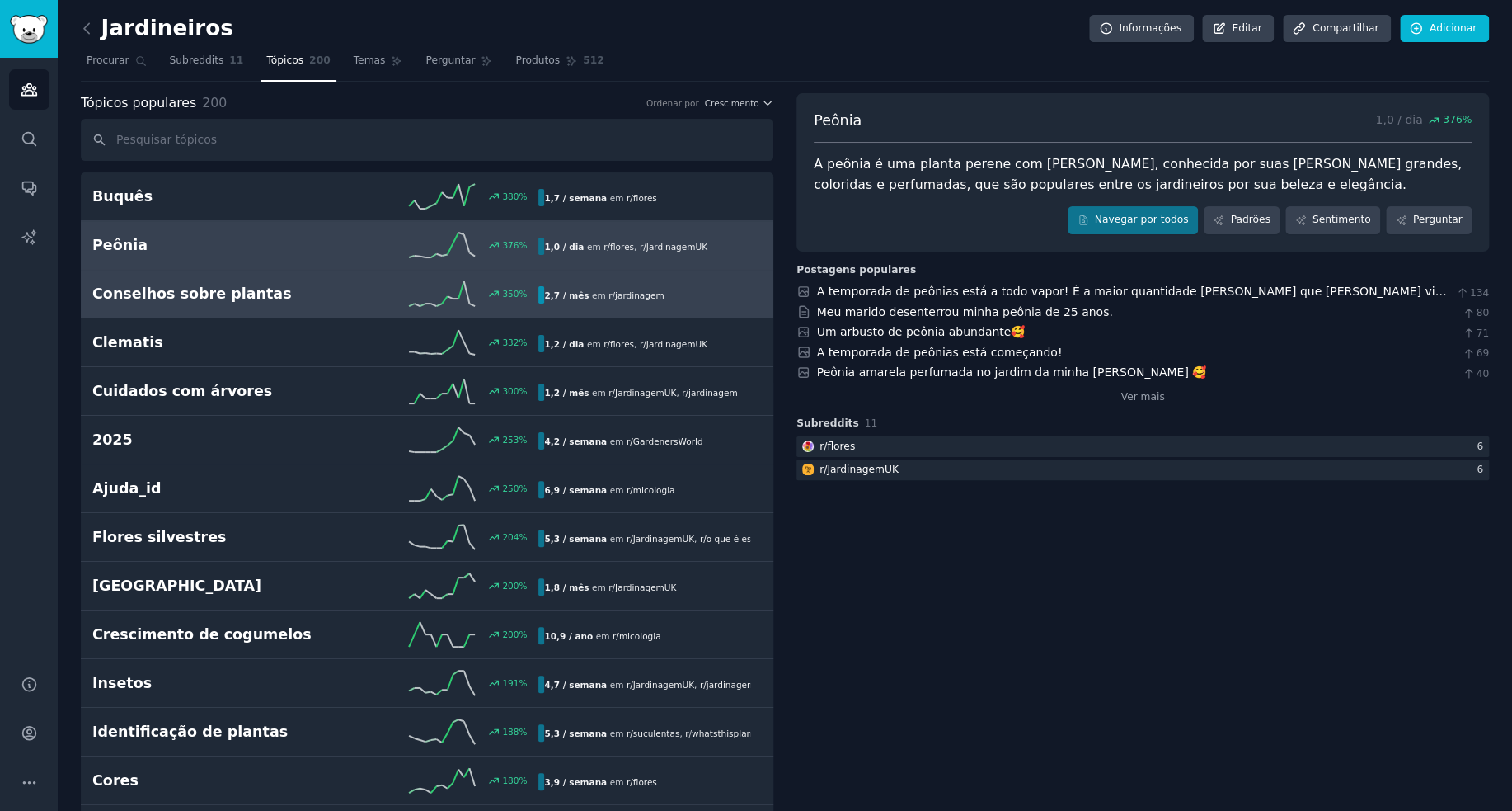
click at [231, 285] on font "Conselhos sobre plantas" at bounding box center [192, 293] width 200 height 17
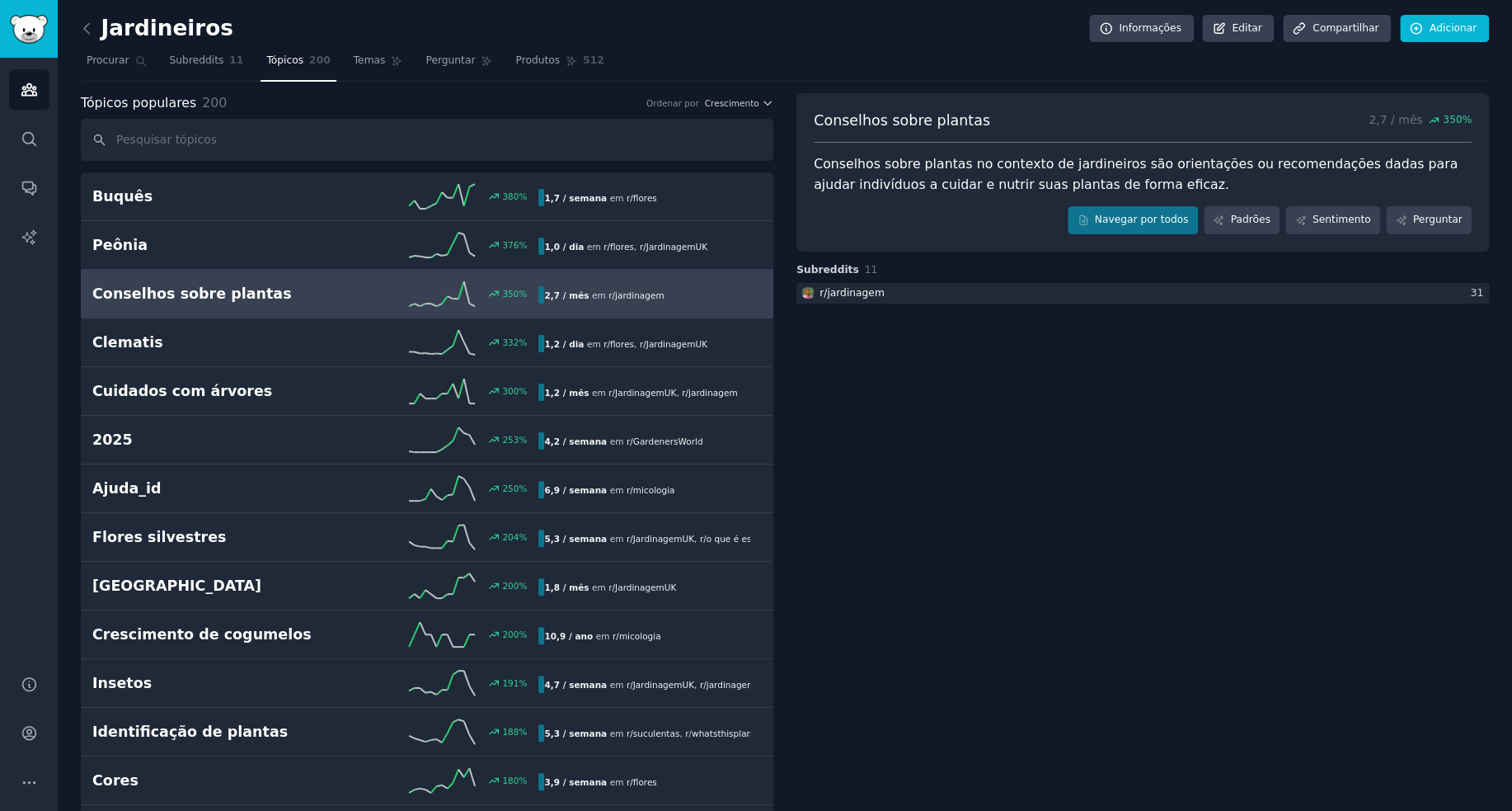
click at [968, 180] on font "Conselhos sobre plantas no contexto de jardineiros são orientações ou recomenda…" at bounding box center [1137, 174] width 648 height 37
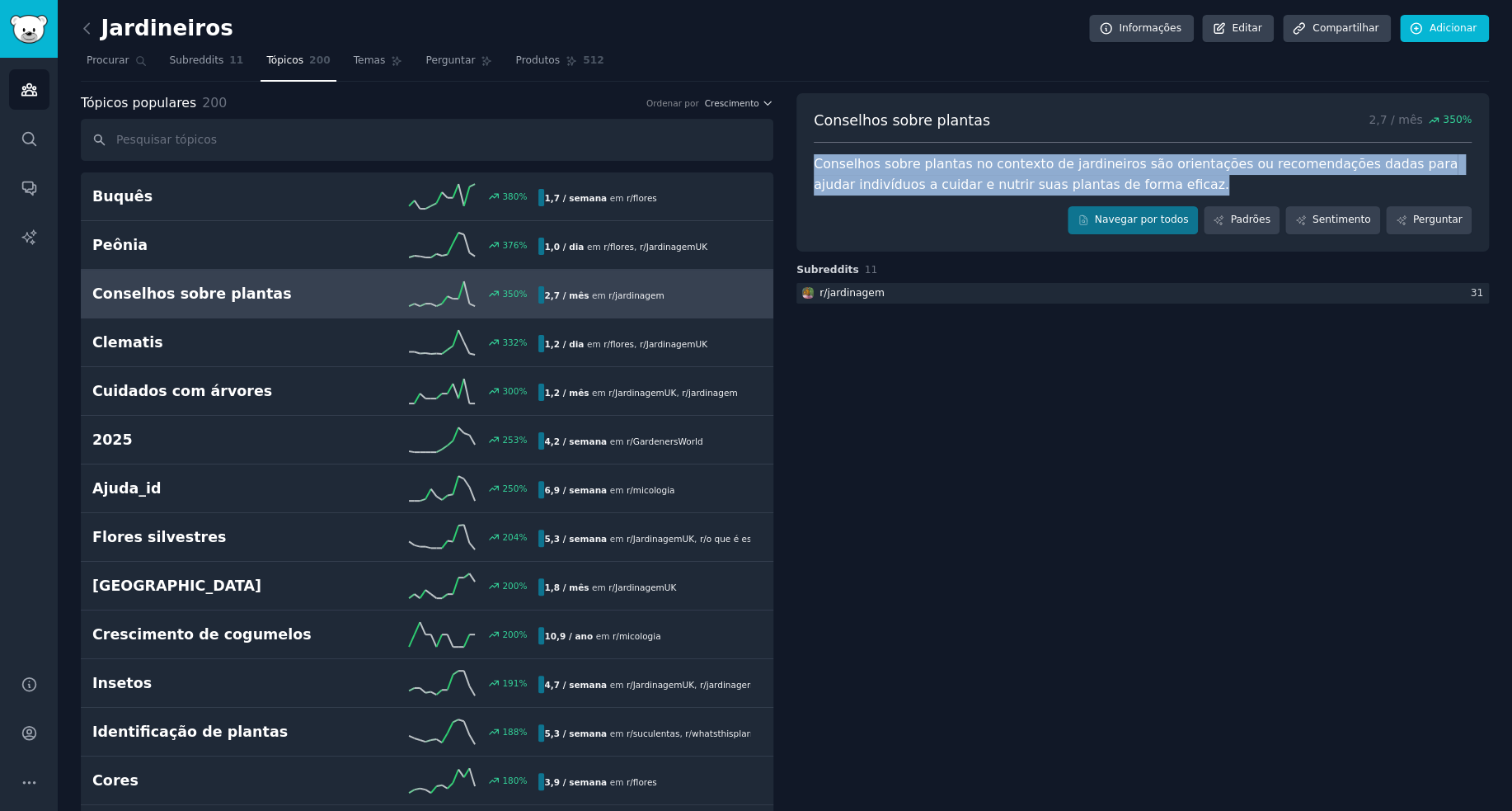
click at [968, 180] on font "Conselhos sobre plantas no contexto de jardineiros são orientações ou recomenda…" at bounding box center [1137, 174] width 648 height 37
click at [1066, 172] on div "Conselhos sobre plantas no contexto de jardineiros são orientações ou recomenda…" at bounding box center [1142, 174] width 658 height 40
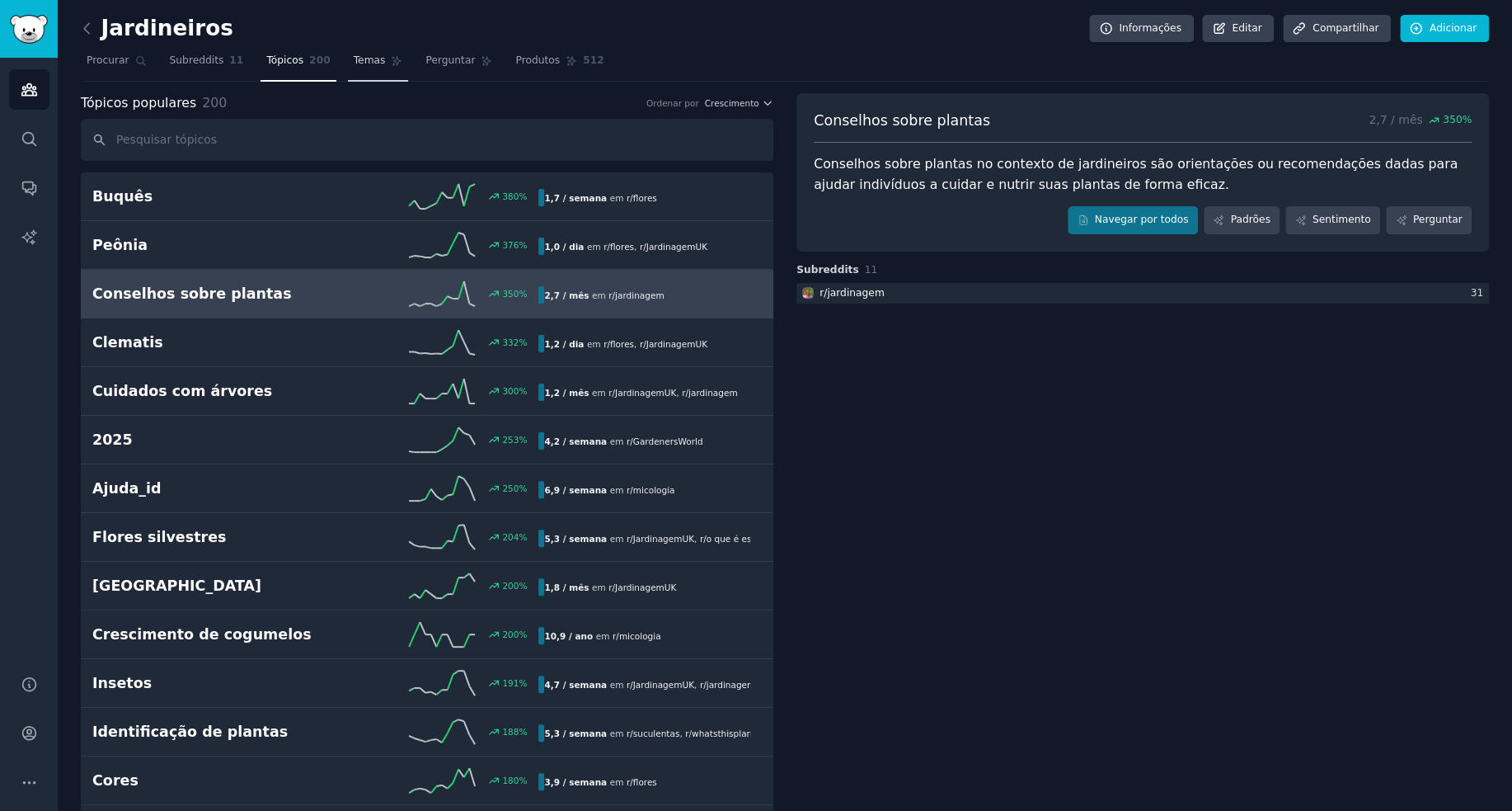
click at [358, 63] on font "Temas" at bounding box center [370, 60] width 32 height 12
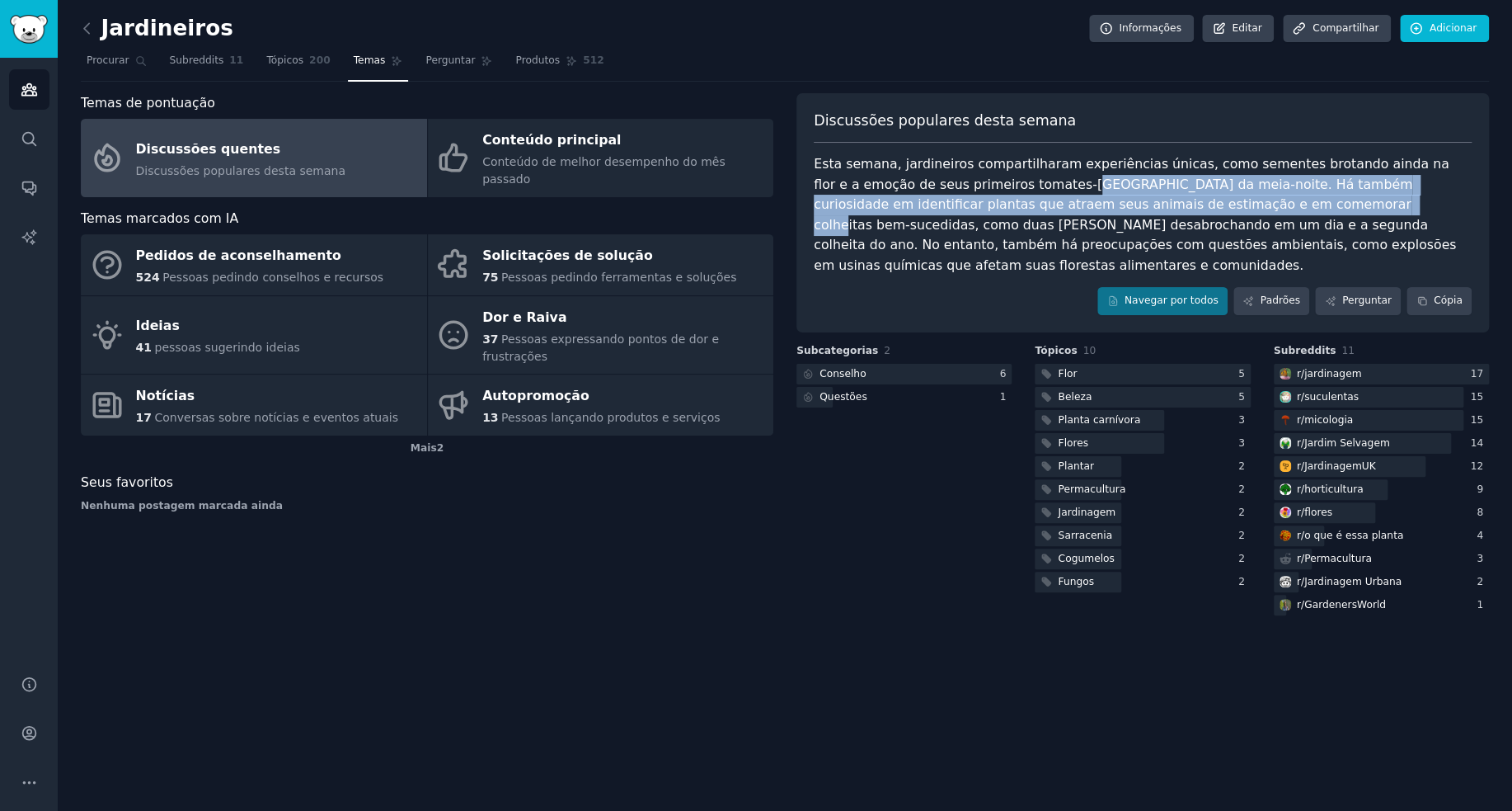
drag, startPoint x: 977, startPoint y: 186, endPoint x: 1155, endPoint y: 197, distance: 178.3
click at [1153, 197] on font "Esta semana, jardineiros compartilharam experiências únicas, como sementes brot…" at bounding box center [1137, 214] width 647 height 117
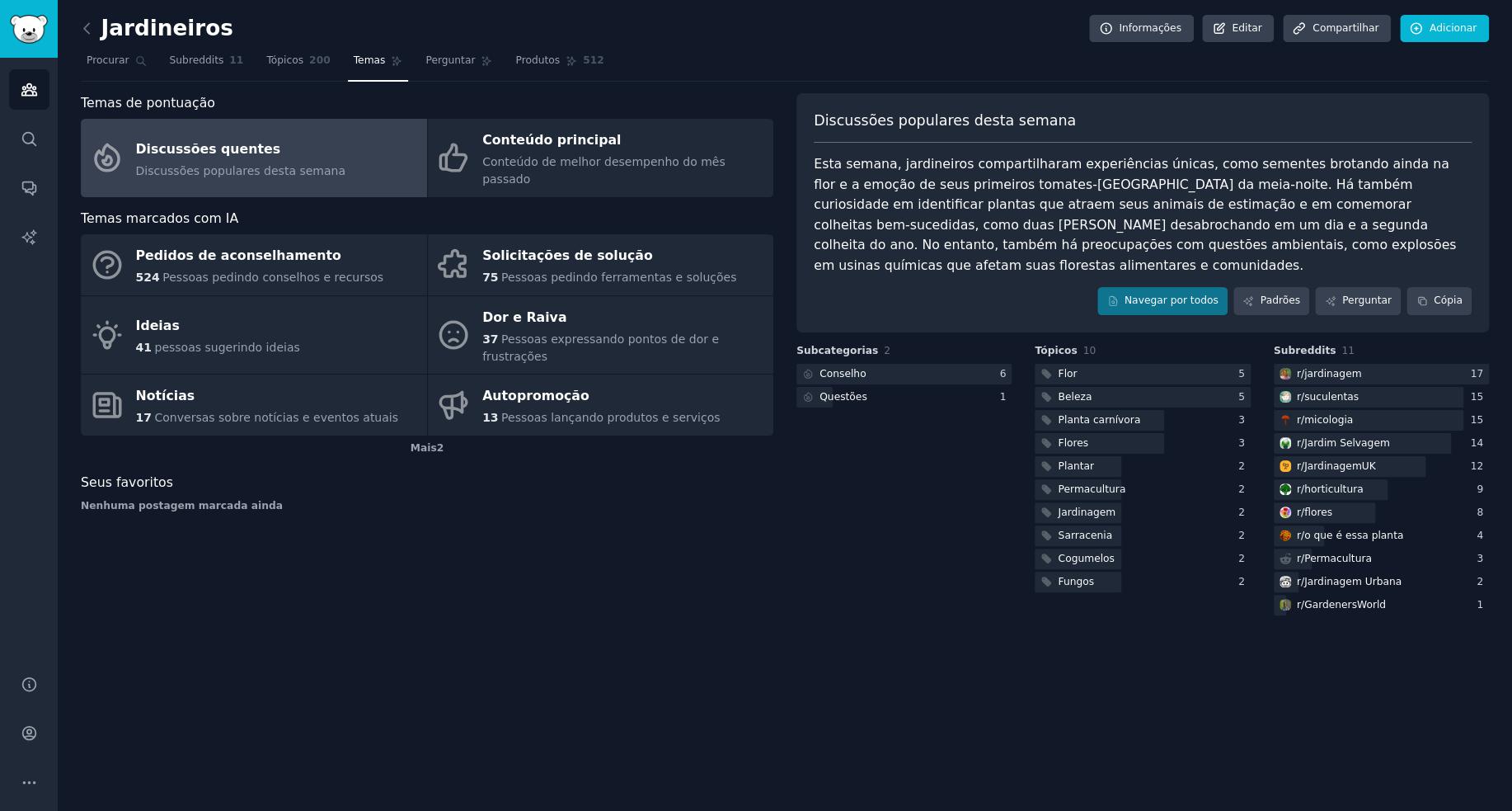
click at [1156, 197] on font "Esta semana, jardineiros compartilharam experiências únicas, como sementes brot…" at bounding box center [1137, 214] width 647 height 117
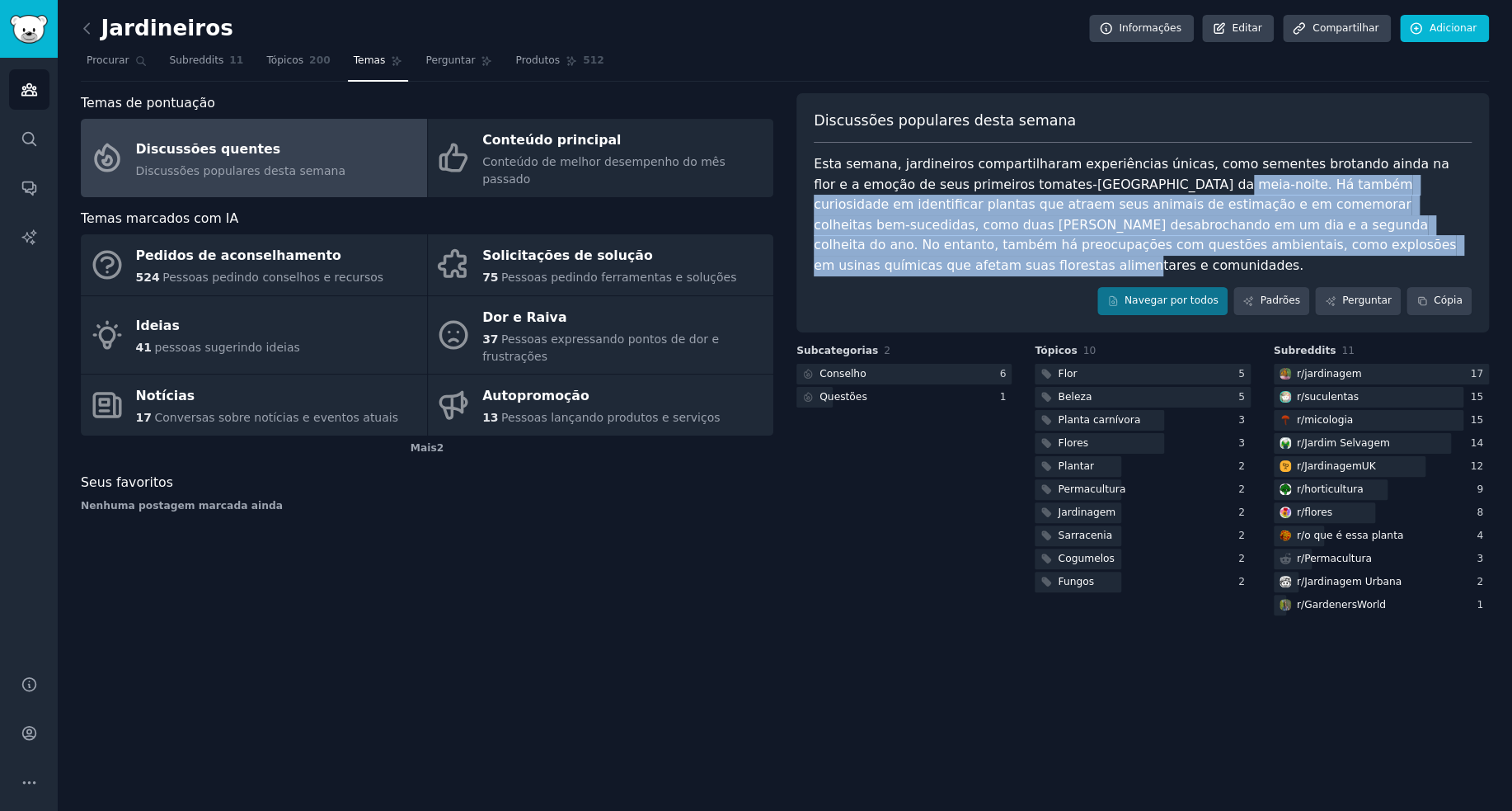
drag, startPoint x: 1091, startPoint y: 183, endPoint x: 1240, endPoint y: 240, distance: 159.5
click at [1240, 240] on div "Esta semana, jardineiros compartilharam experiências únicas, como sementes brot…" at bounding box center [1142, 215] width 658 height 121
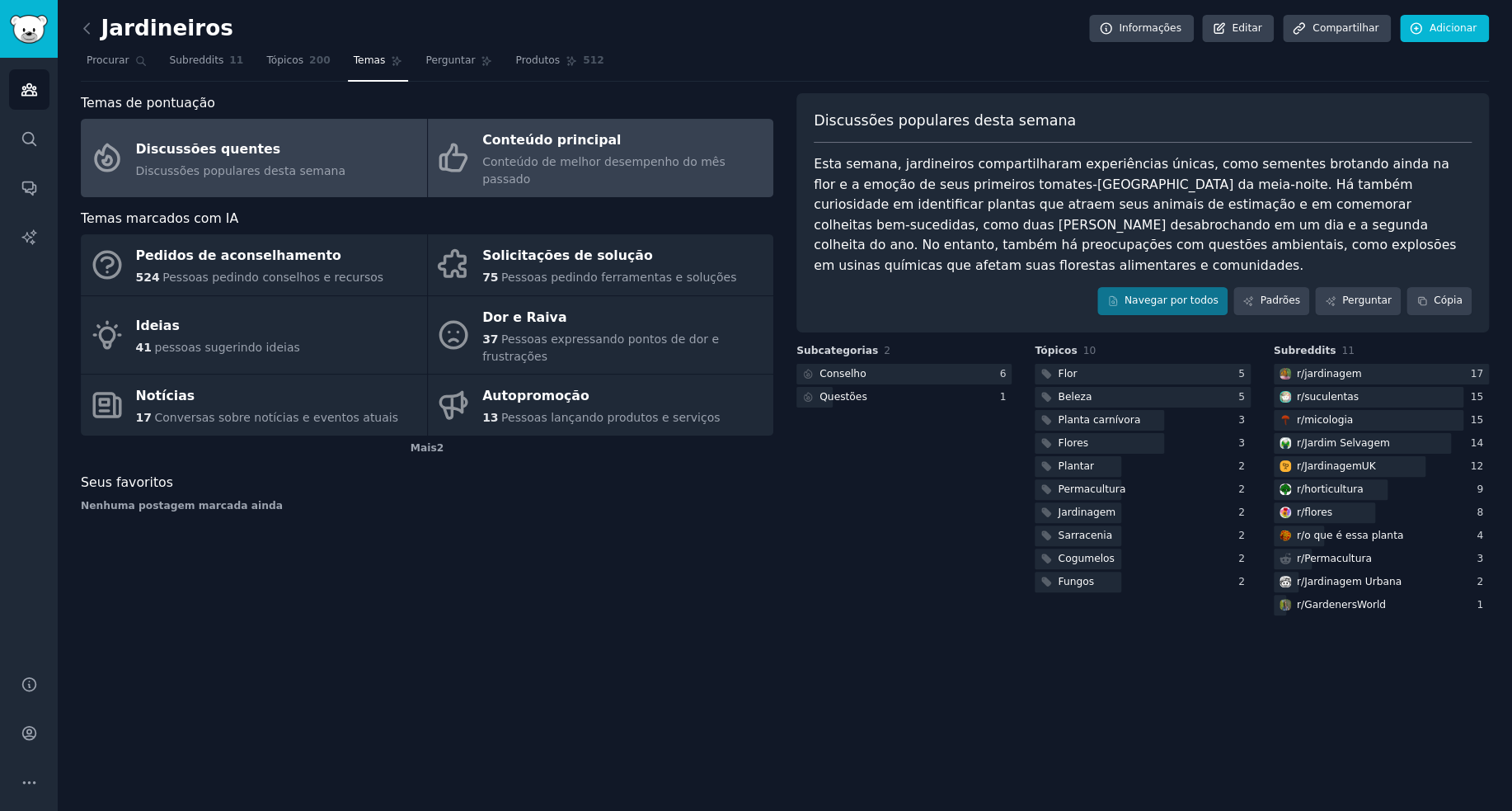
click at [616, 160] on font "Conteúdo de melhor desempenho do mês passado" at bounding box center [603, 170] width 243 height 30
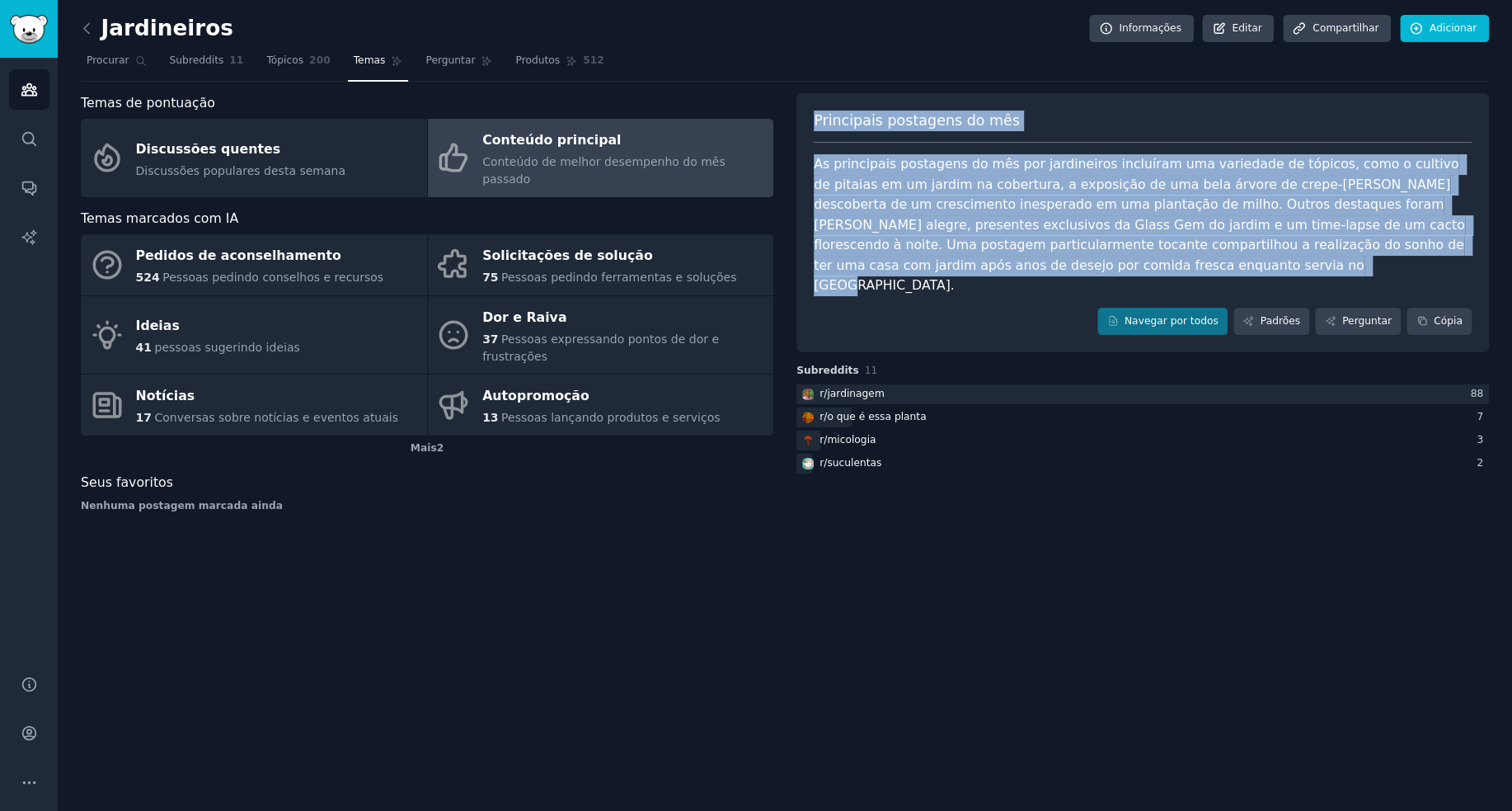
drag, startPoint x: 947, startPoint y: 266, endPoint x: 809, endPoint y: 127, distance: 195.9
click at [809, 127] on div "Principais postagens do mês As principais postagens do mês por jardineiros incl…" at bounding box center [1142, 224] width 692 height 260
click at [847, 204] on font "As principais postagens do mês por jardineiros incluíram uma variedade de tópic…" at bounding box center [1141, 225] width 656 height 137
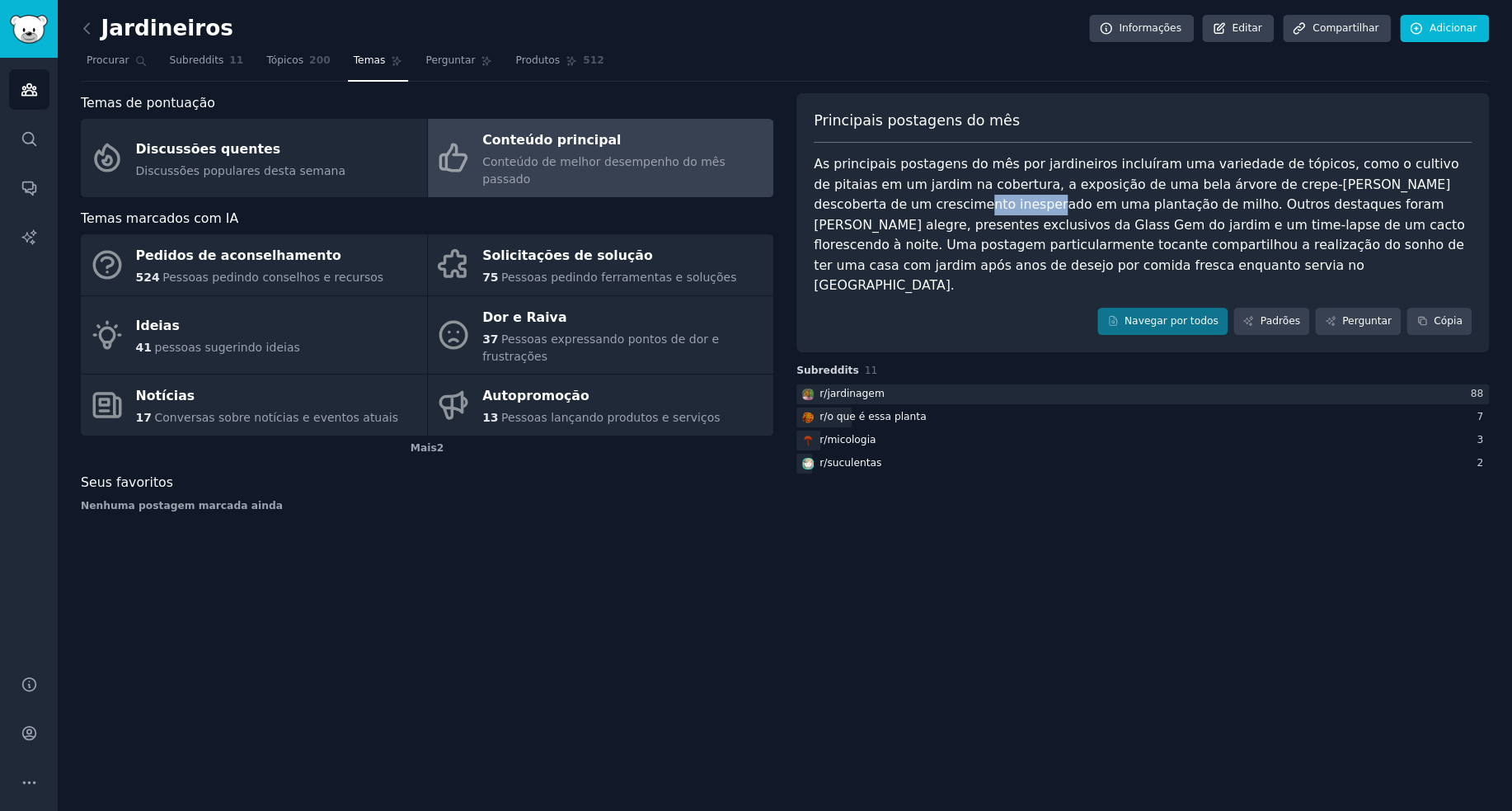
click at [847, 204] on font "As principais postagens do mês por jardineiros incluíram uma variedade de tópic…" at bounding box center [1141, 225] width 656 height 137
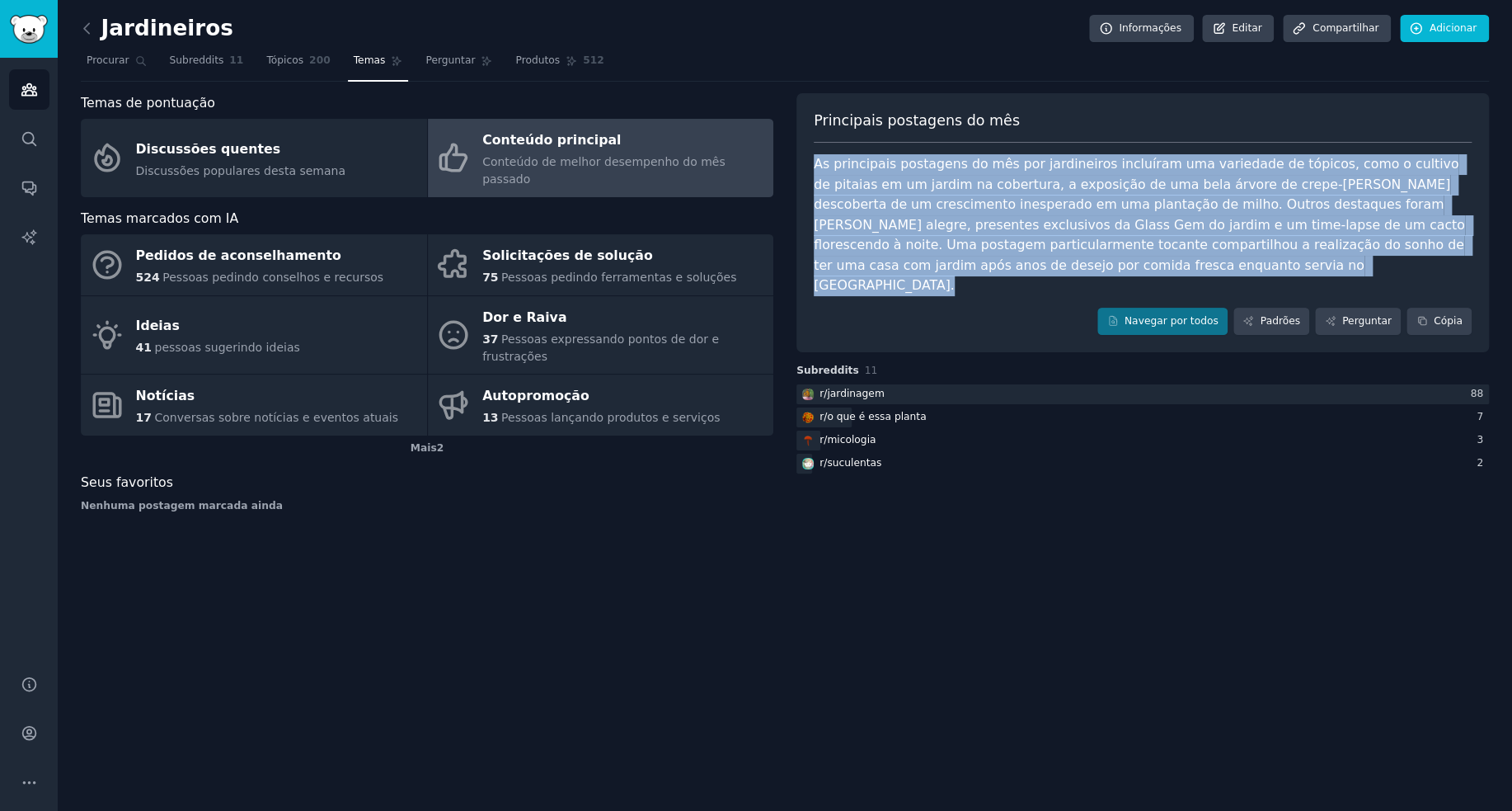
click at [847, 204] on font "As principais postagens do mês por jardineiros incluíram uma variedade de tópic…" at bounding box center [1141, 225] width 656 height 137
click at [935, 246] on font "As principais postagens do mês por jardineiros incluíram uma variedade de tópic…" at bounding box center [1141, 225] width 656 height 137
drag, startPoint x: 943, startPoint y: 257, endPoint x: 813, endPoint y: 118, distance: 190.3
click at [813, 118] on div "Principais postagens do mês As principais postagens do mês por jardineiros incl…" at bounding box center [1142, 224] width 692 height 260
click at [924, 204] on font "As principais postagens do mês por jardineiros incluíram uma variedade de tópic…" at bounding box center [1141, 225] width 656 height 137
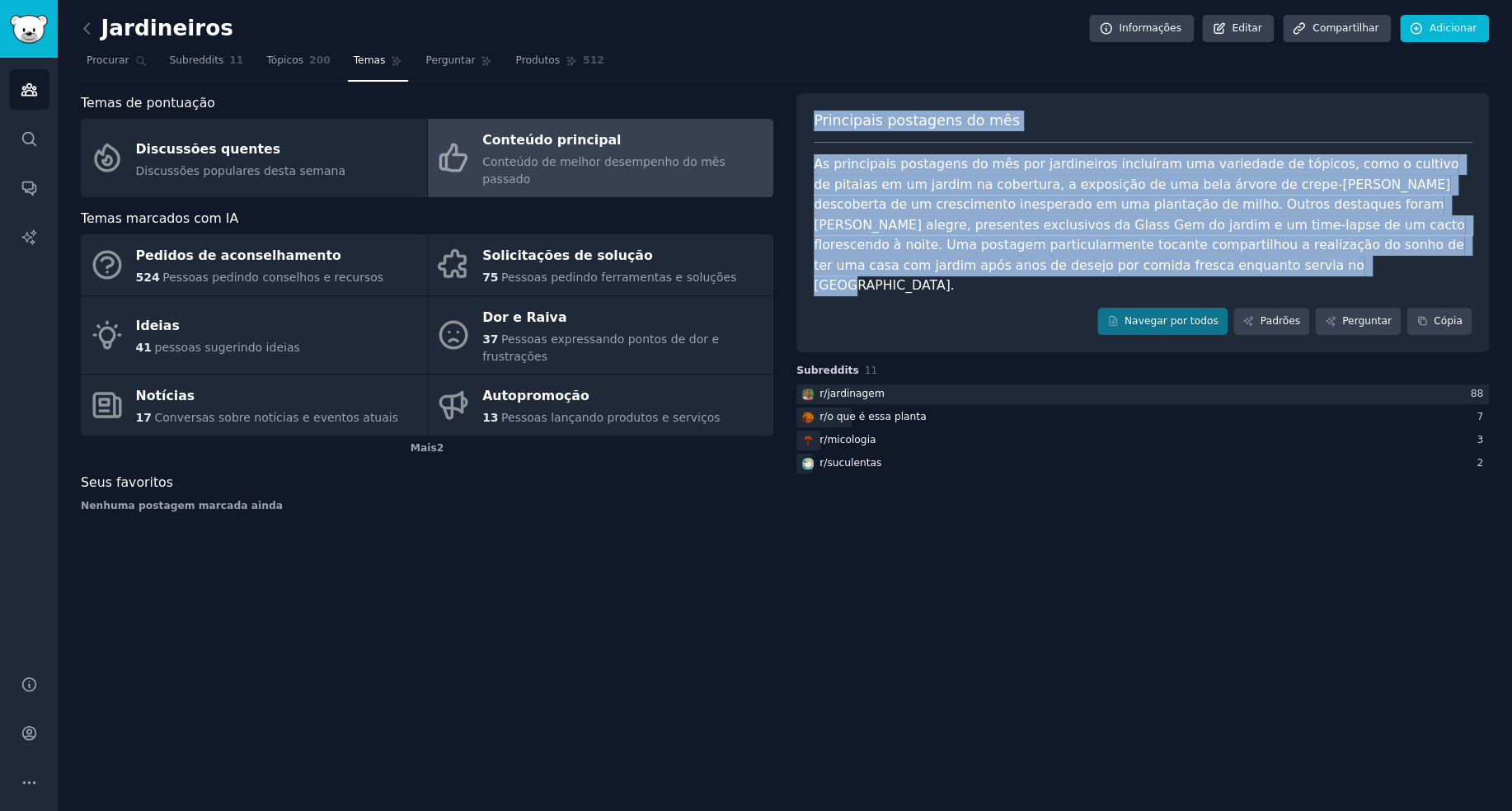
click at [924, 204] on font "As principais postagens do mês por jardineiros incluíram uma variedade de tópic…" at bounding box center [1141, 225] width 656 height 137
click at [904, 204] on font "As principais postagens do mês por jardineiros incluíram uma variedade de tópic…" at bounding box center [1141, 225] width 656 height 137
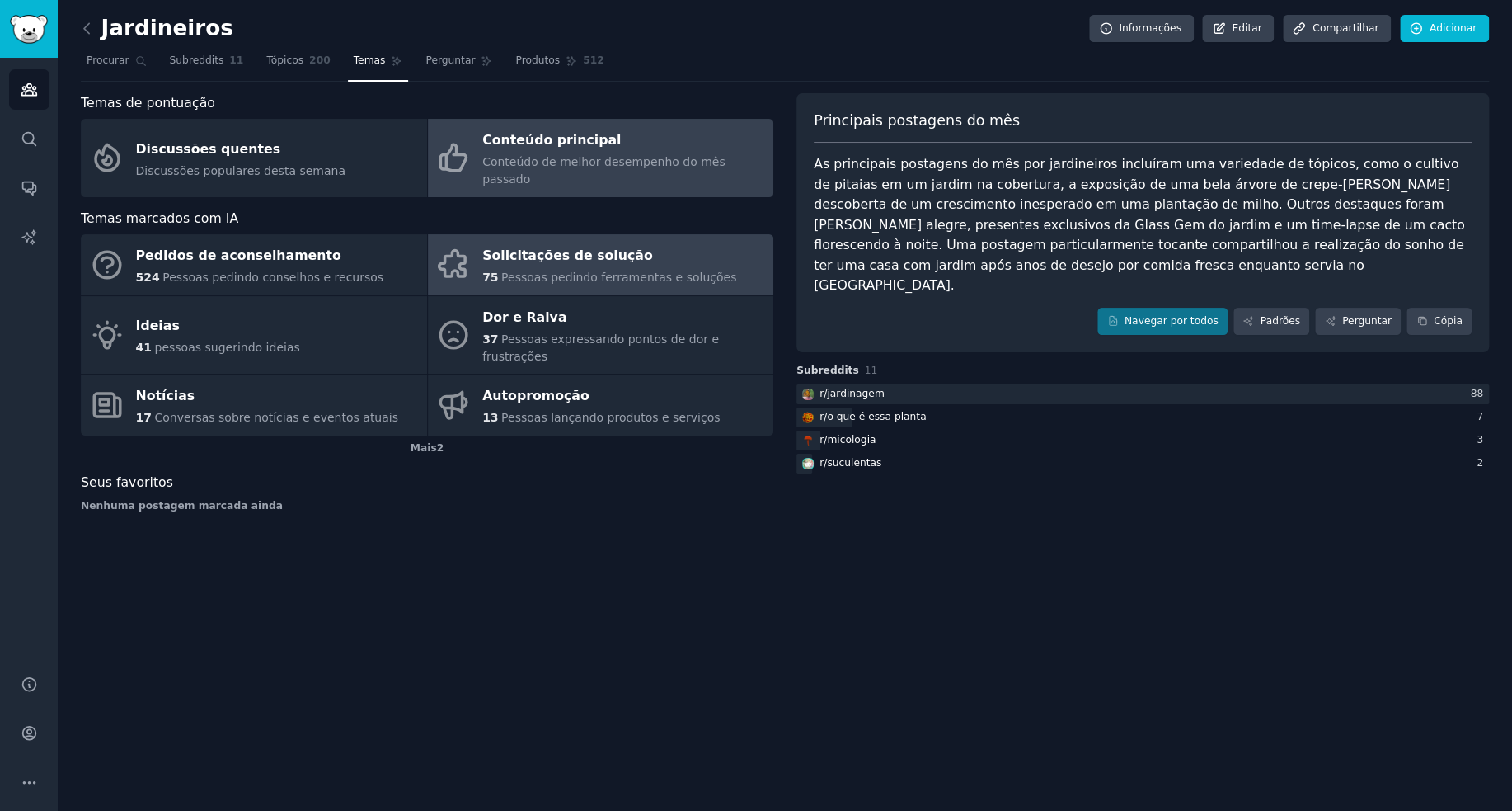
click at [593, 271] on font "Pessoas pedindo ferramentas e soluções" at bounding box center [619, 277] width 235 height 13
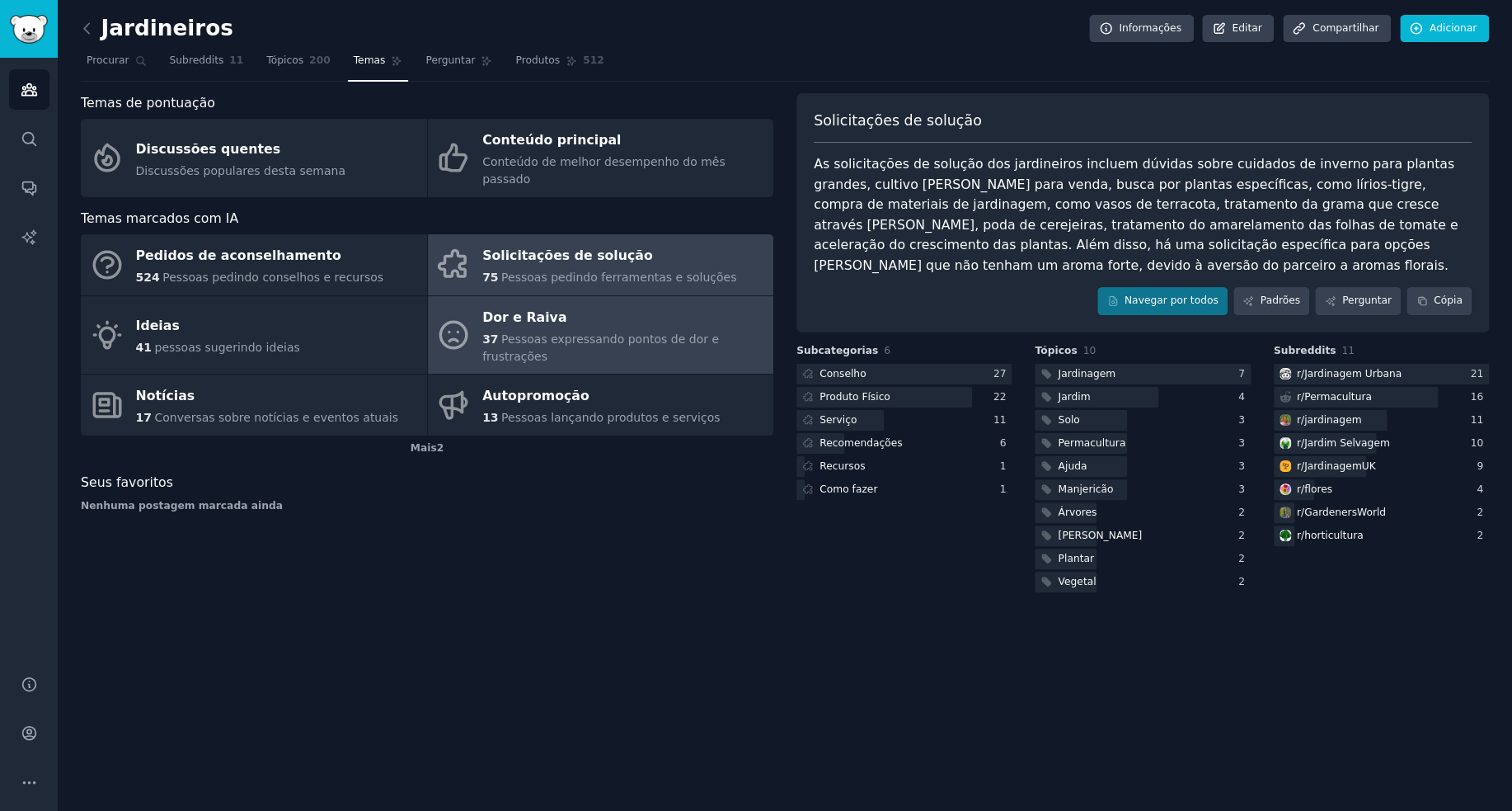
click at [576, 305] on div "Dor e Raiva" at bounding box center [623, 318] width 282 height 27
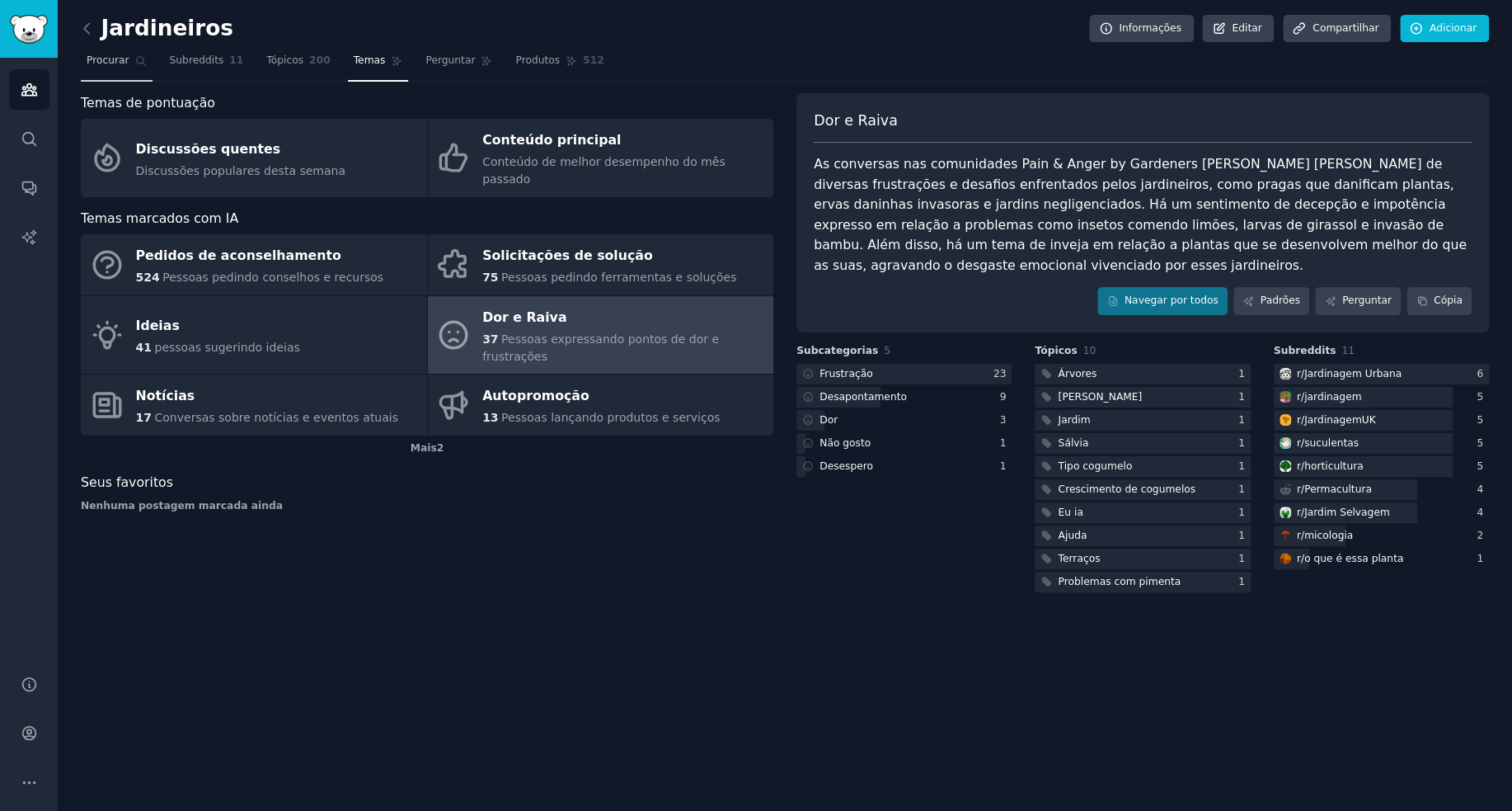
click at [103, 55] on font "Procurar" at bounding box center [108, 60] width 43 height 12
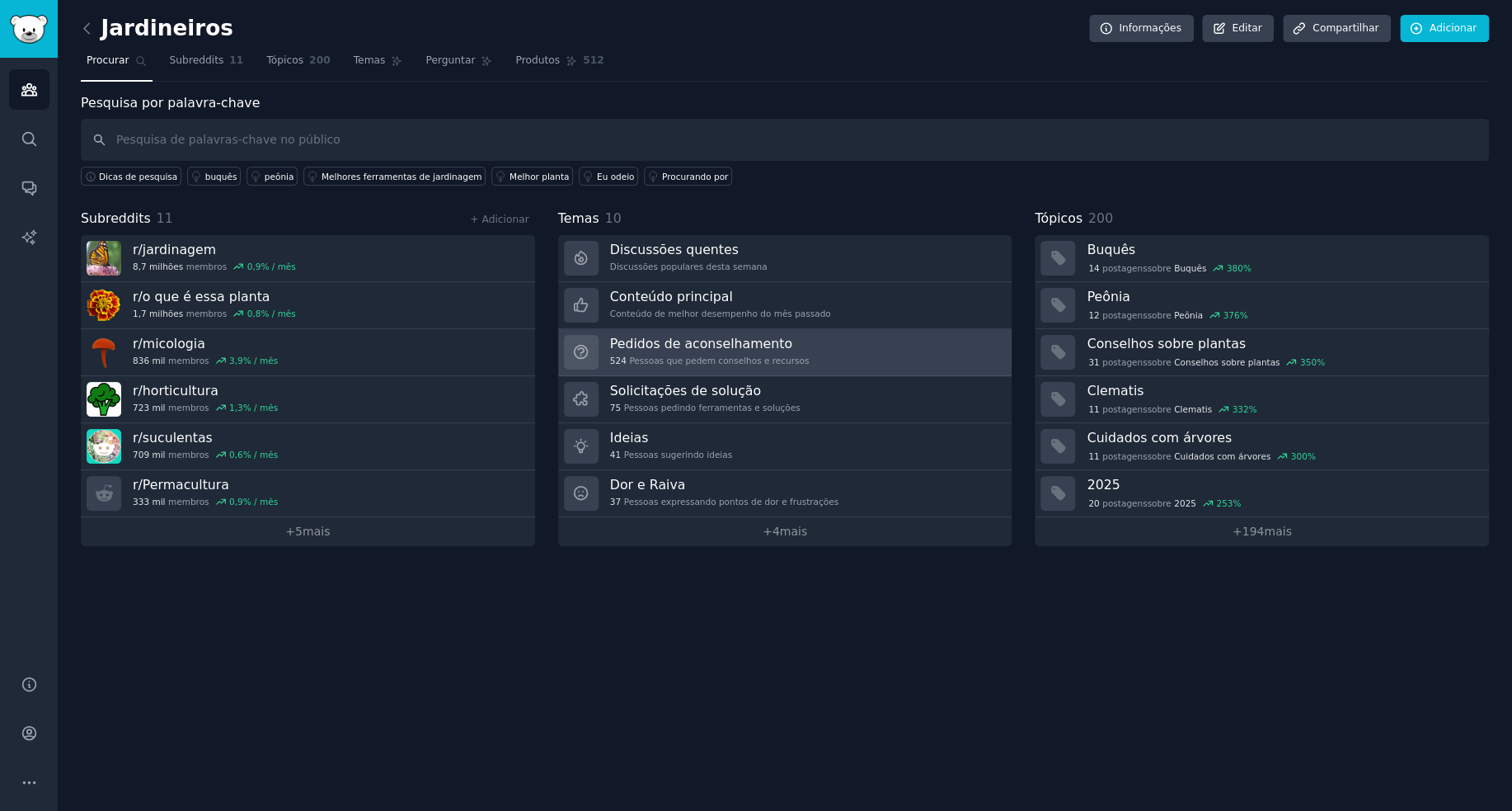
click at [837, 344] on link "Pedidos de aconselhamento 524 Pessoas que pedem conselhos e recursos" at bounding box center [786, 352] width 454 height 47
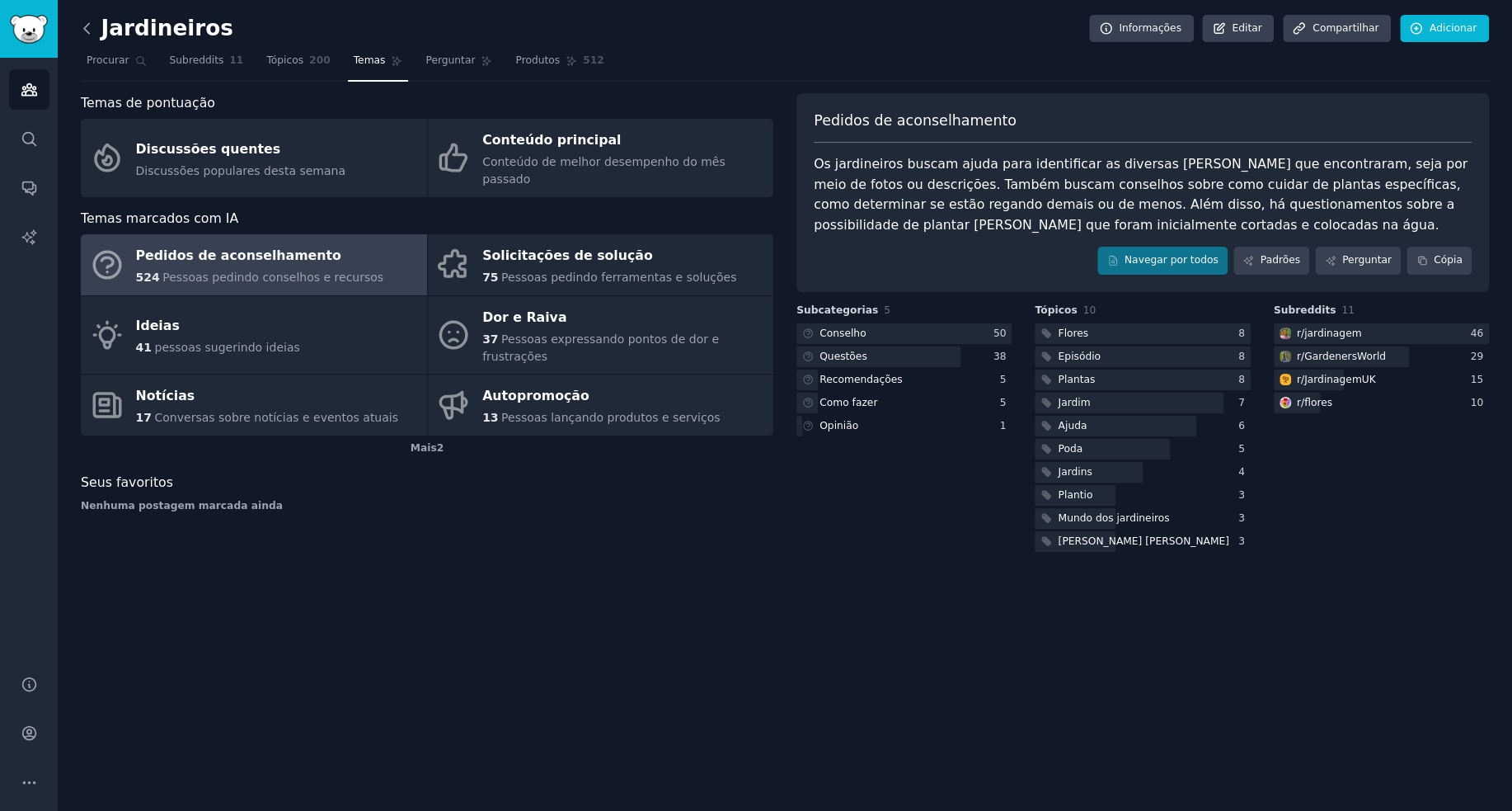
click at [90, 29] on icon at bounding box center [86, 28] width 17 height 17
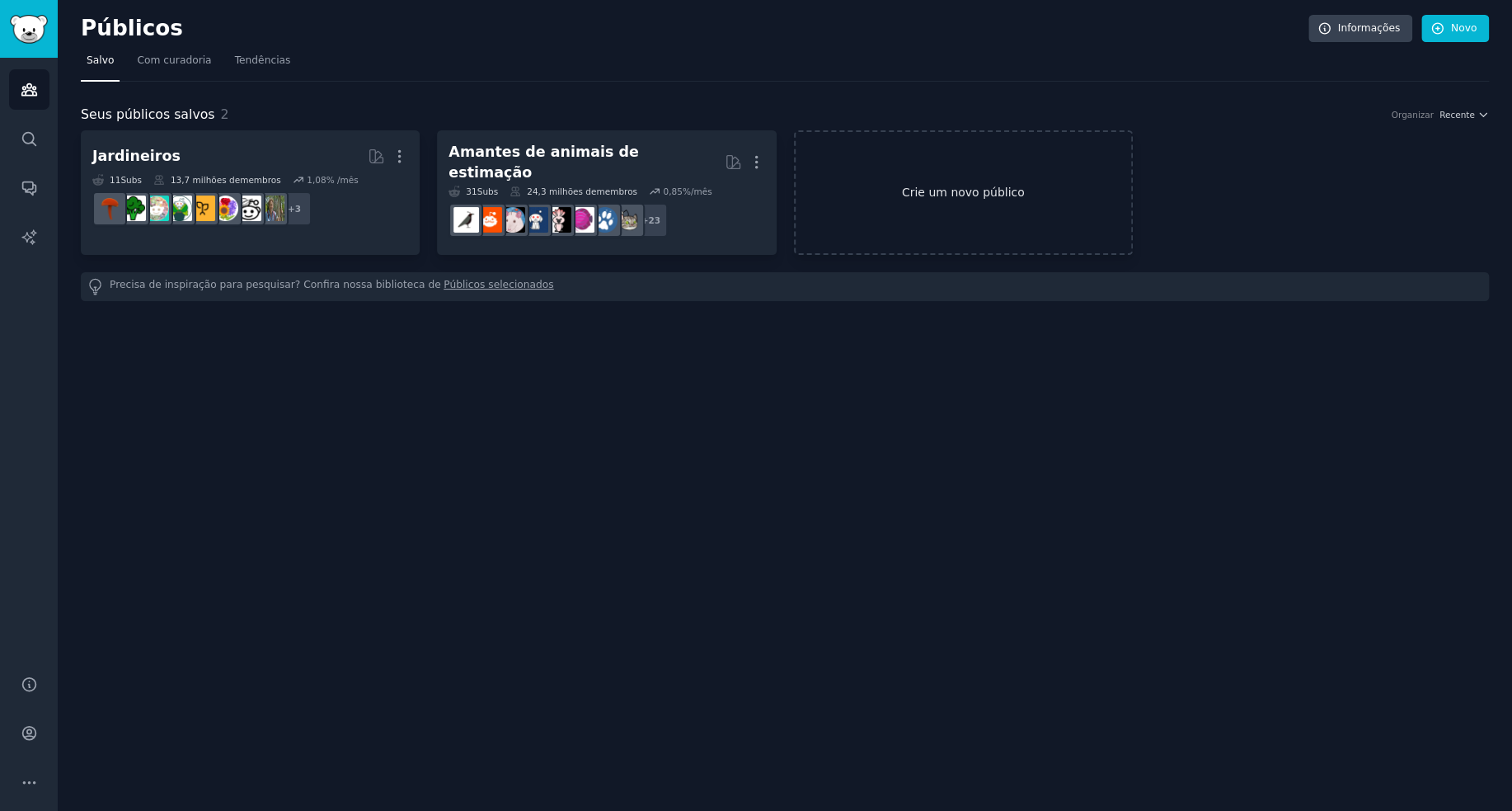
click at [987, 201] on link "Crie um novo público" at bounding box center [963, 193] width 339 height 125
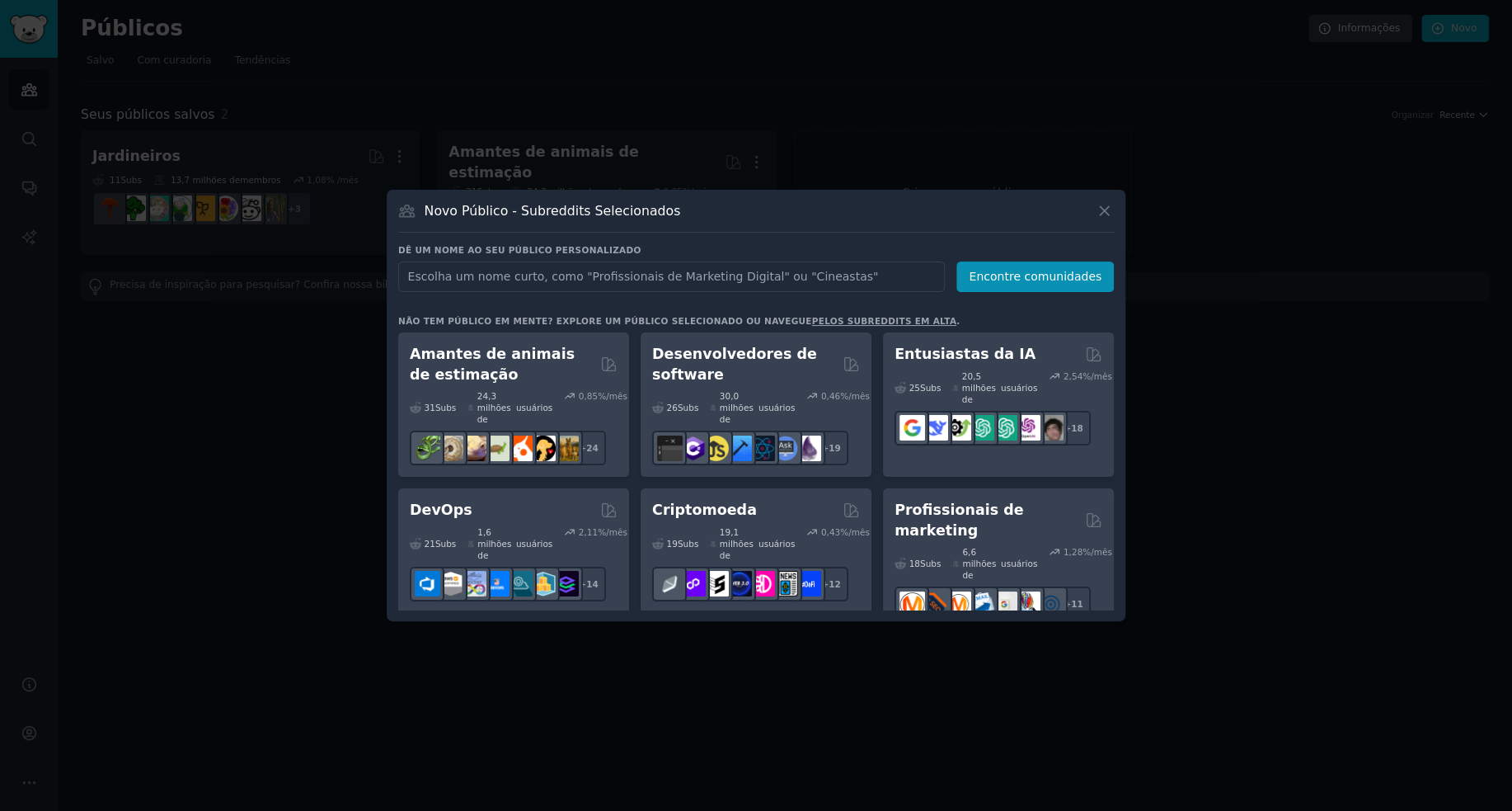
click at [694, 112] on div at bounding box center [756, 406] width 1512 height 811
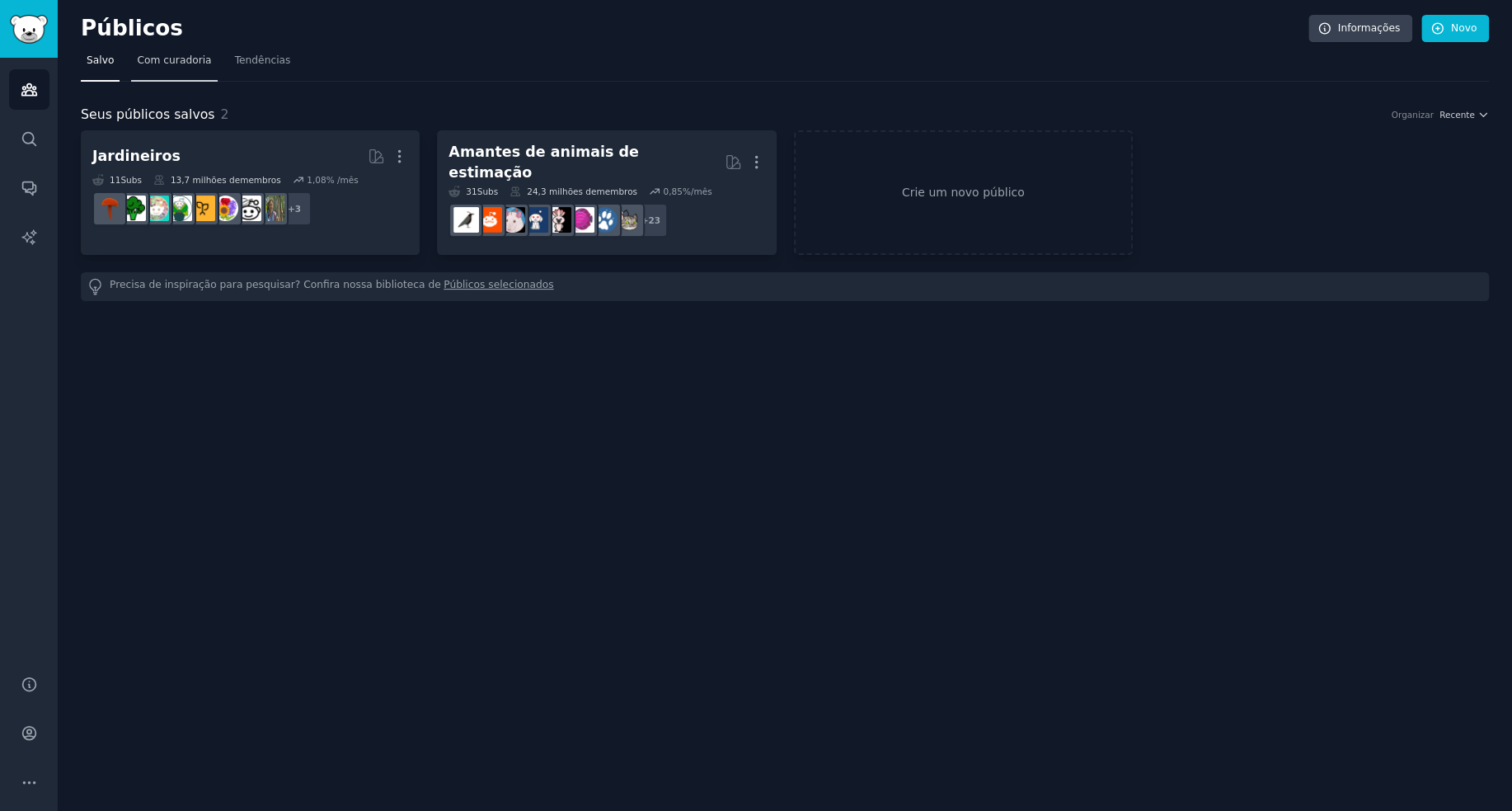
click at [175, 61] on font "Com curadoria" at bounding box center [174, 60] width 74 height 12
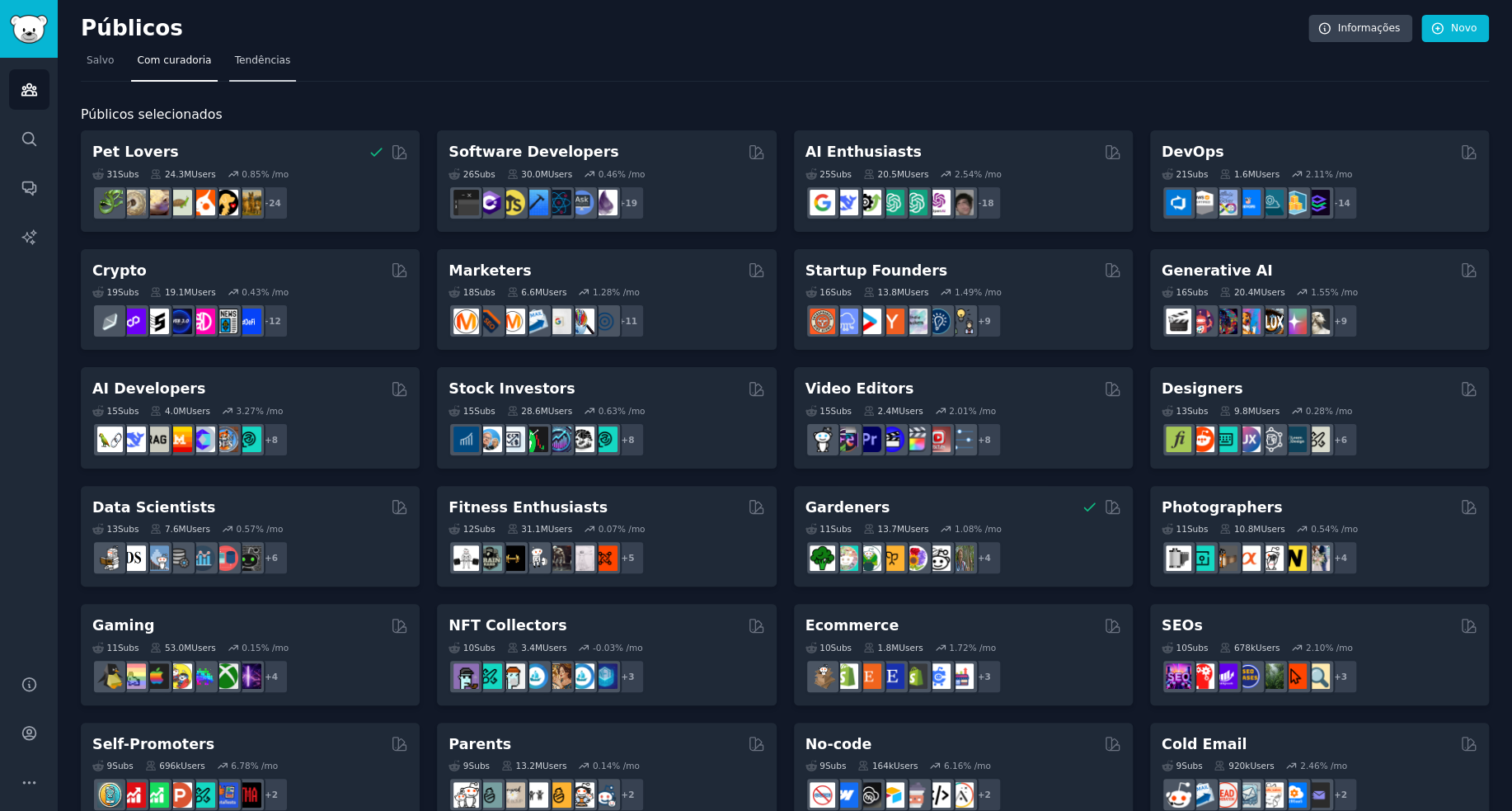
click at [249, 59] on font "Tendências" at bounding box center [263, 60] width 56 height 12
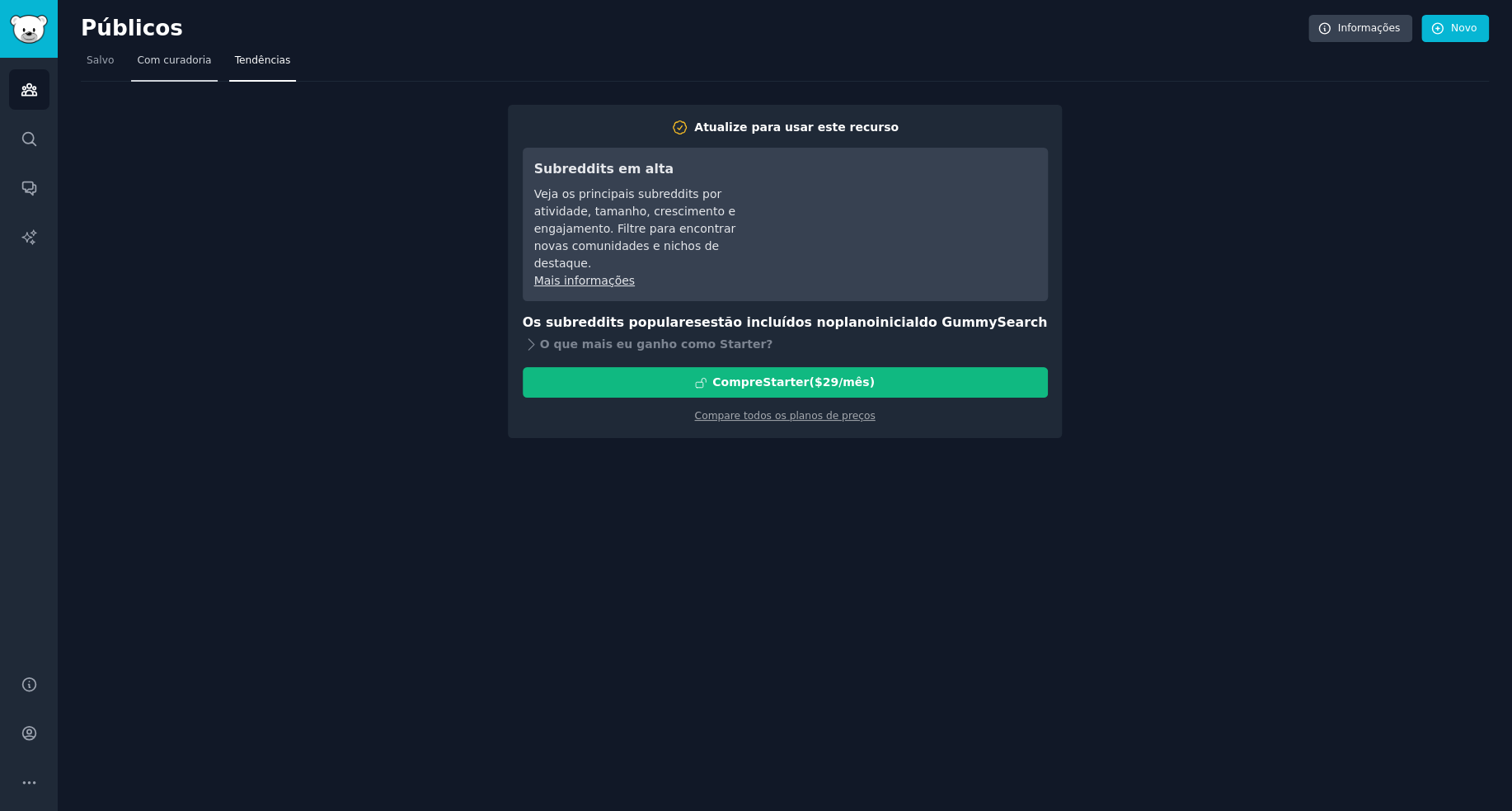
click at [194, 59] on font "Com curadoria" at bounding box center [174, 60] width 74 height 12
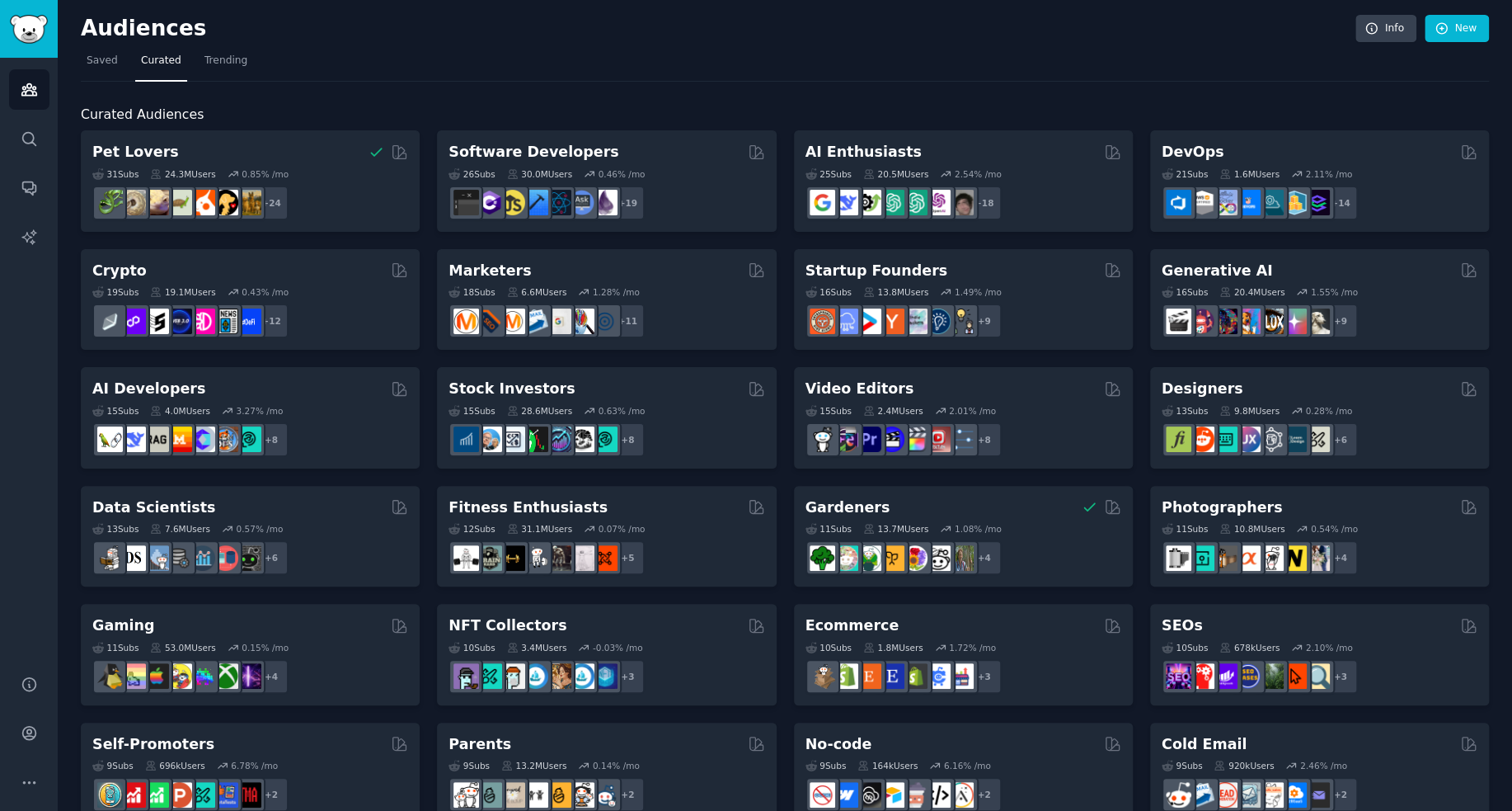
click at [568, 78] on nav "Saved Curated Trending" at bounding box center [785, 65] width 1409 height 34
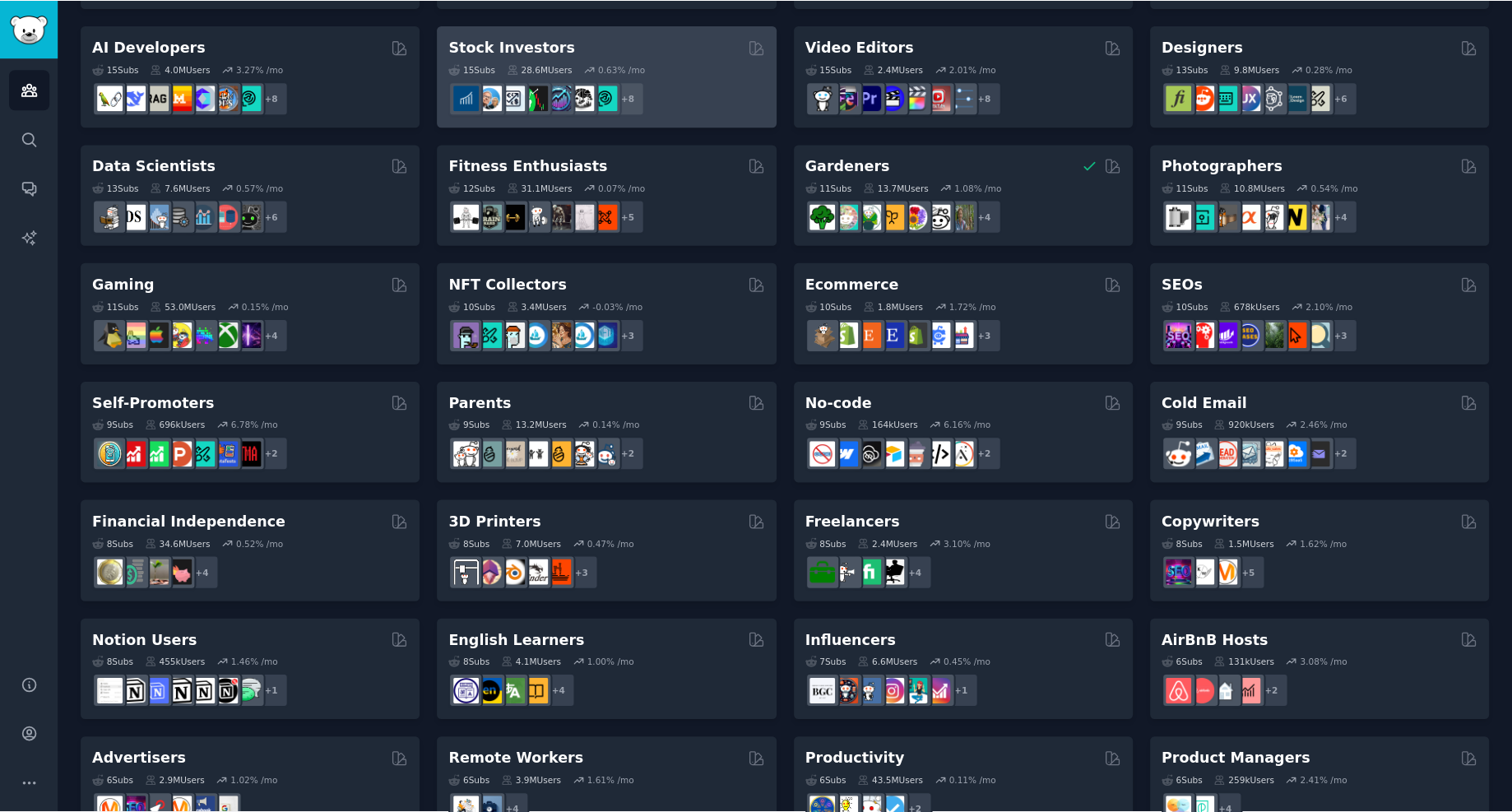
scroll to position [342, 0]
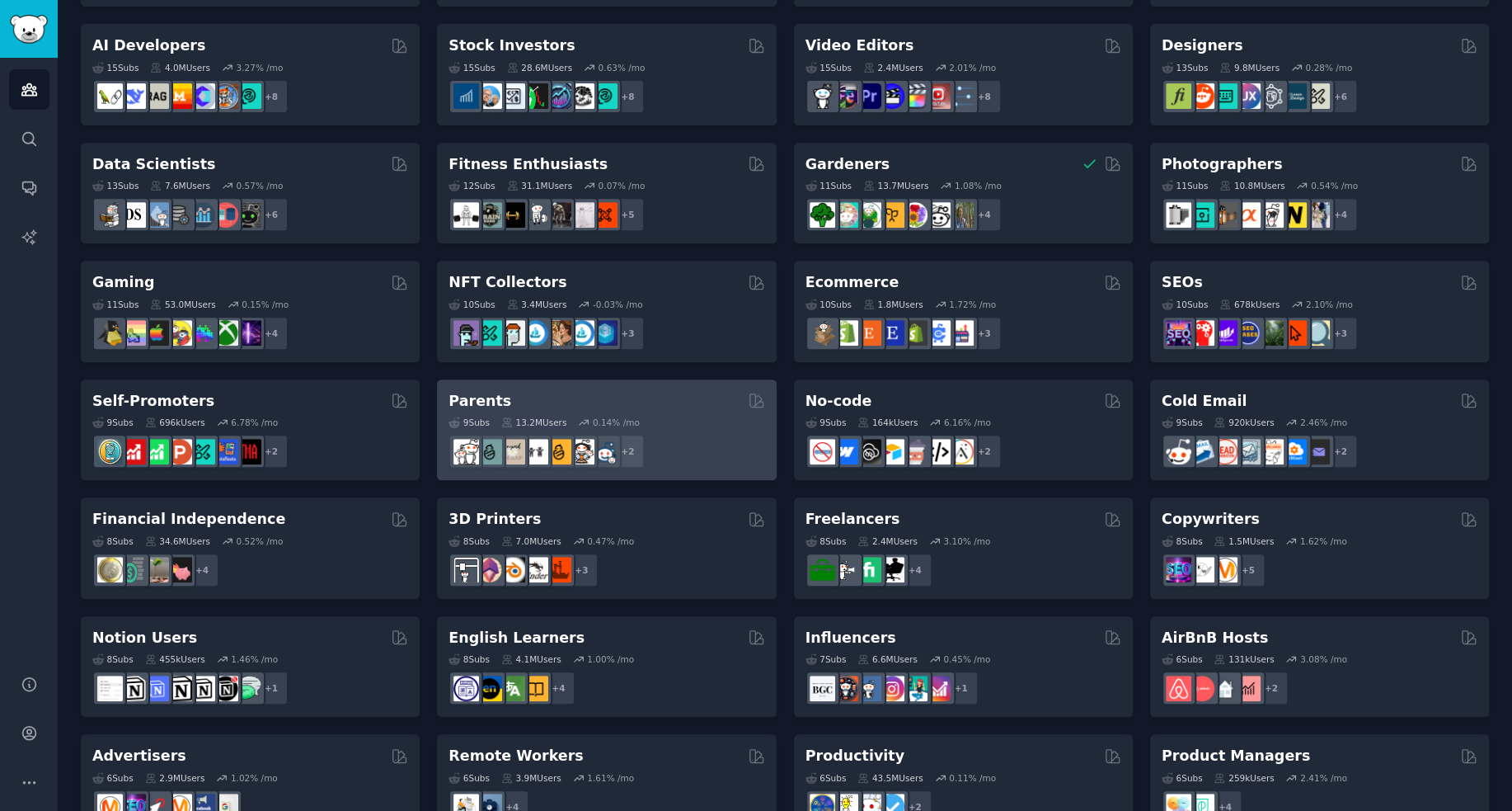
click at [668, 405] on div "Parents Curated by GummySearch" at bounding box center [606, 401] width 315 height 20
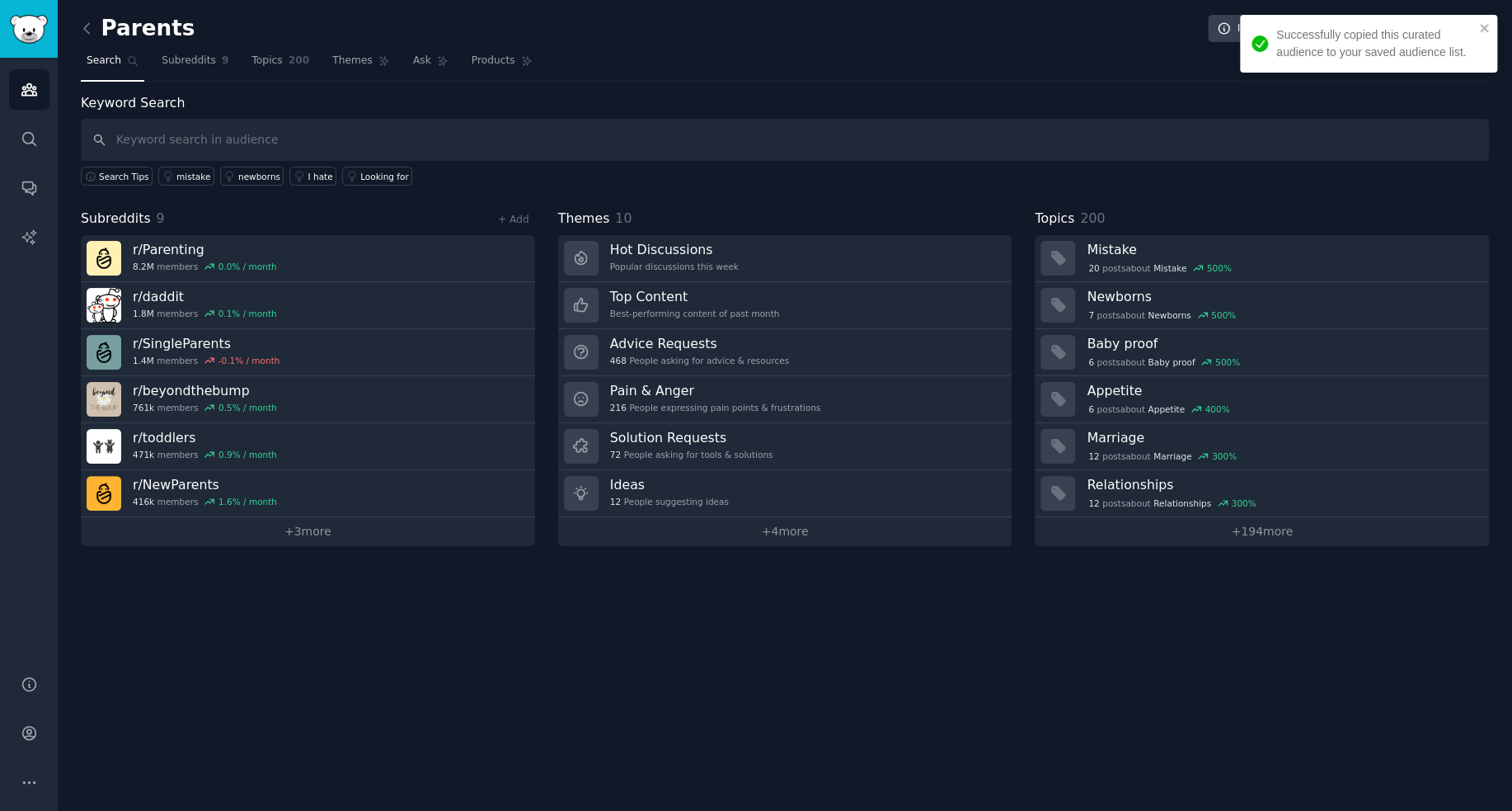
click at [127, 22] on h2 "Parents" at bounding box center [138, 29] width 114 height 27
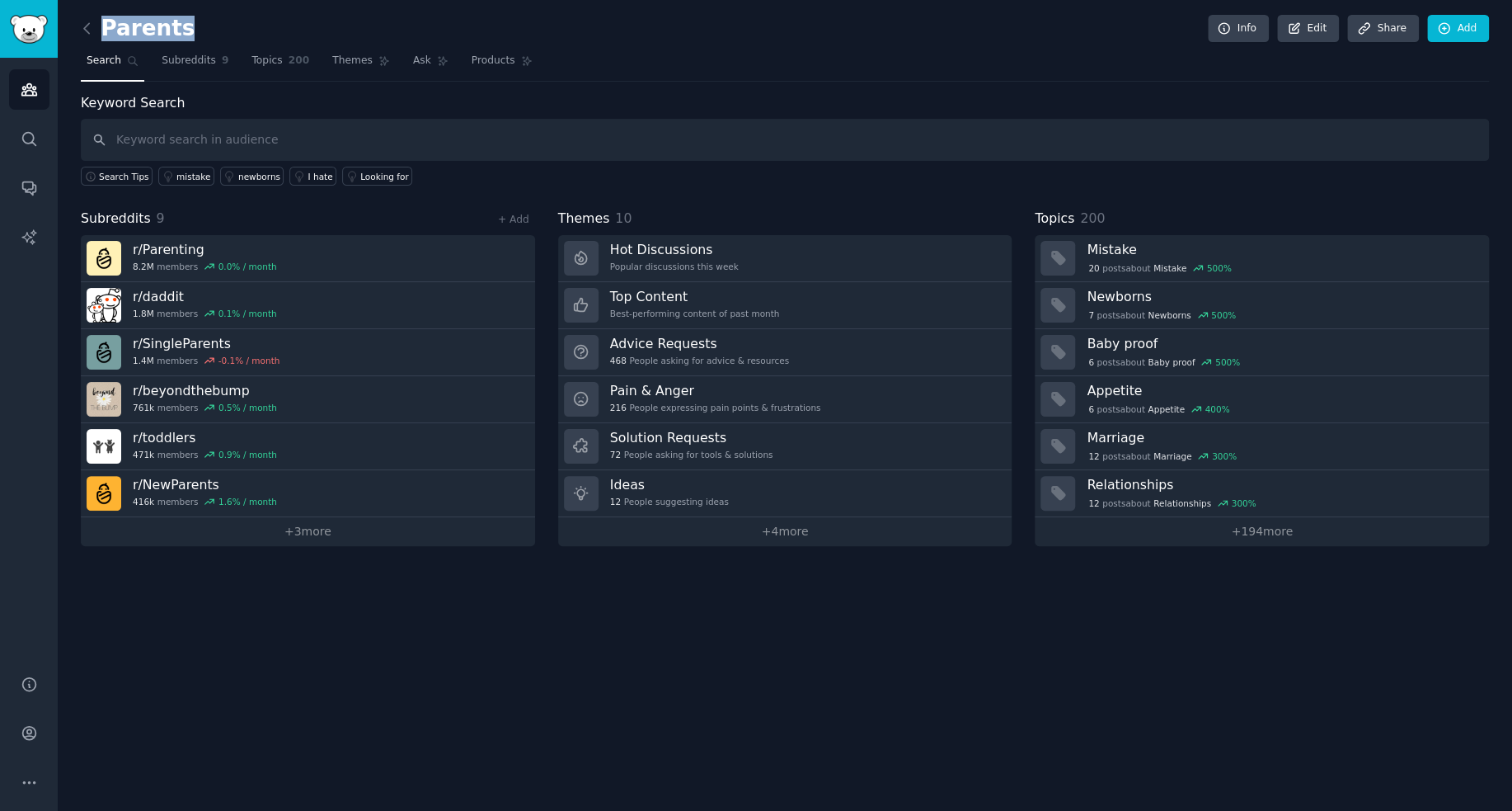
copy h2 "Parents"
click at [536, 156] on input "text" at bounding box center [785, 139] width 1409 height 42
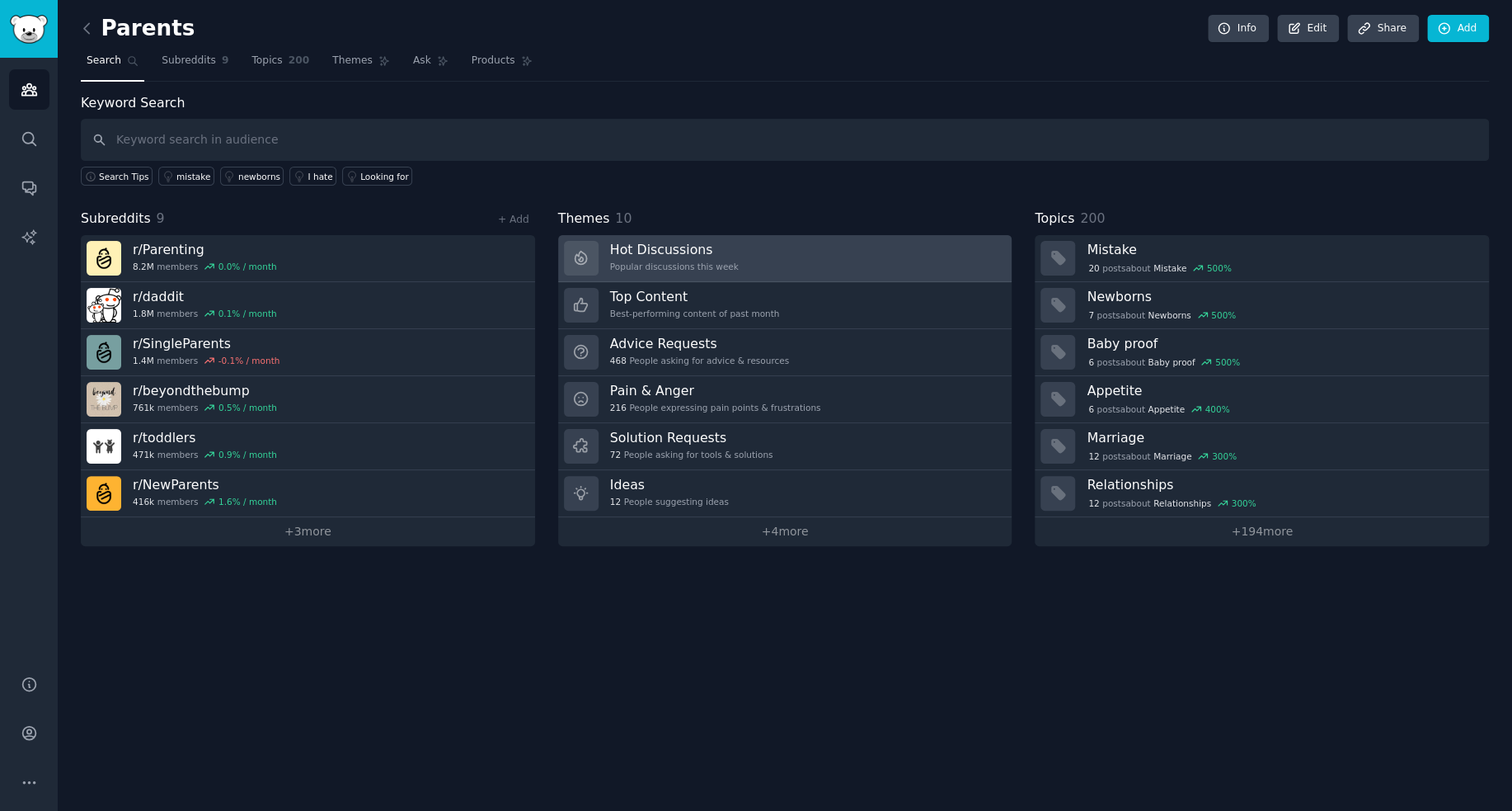
click at [714, 245] on h3 "Hot Discussions" at bounding box center [674, 249] width 128 height 17
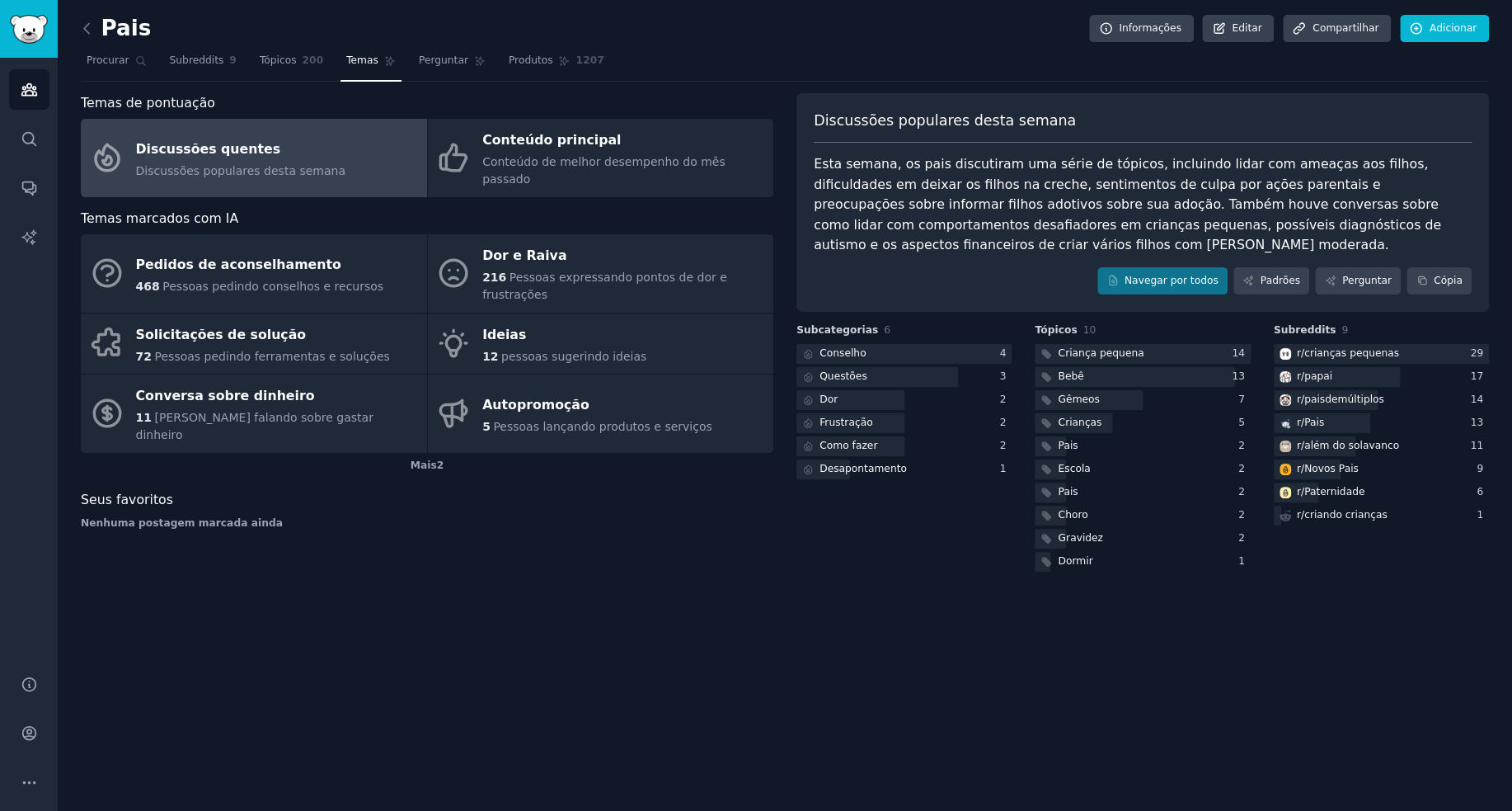
click at [662, 482] on div "Temas de pontuação Discussões quentes Discussões populares desta semana Conteúd…" at bounding box center [427, 334] width 692 height 482
drag, startPoint x: 1237, startPoint y: 225, endPoint x: 1247, endPoint y: 244, distance: 21.5
click at [1247, 244] on div "Esta semana, os pais discutiram uma série de tópicos, incluindo lidar com ameaç…" at bounding box center [1142, 205] width 658 height 102
copy font "criar vários filhos com uma renda moderada."
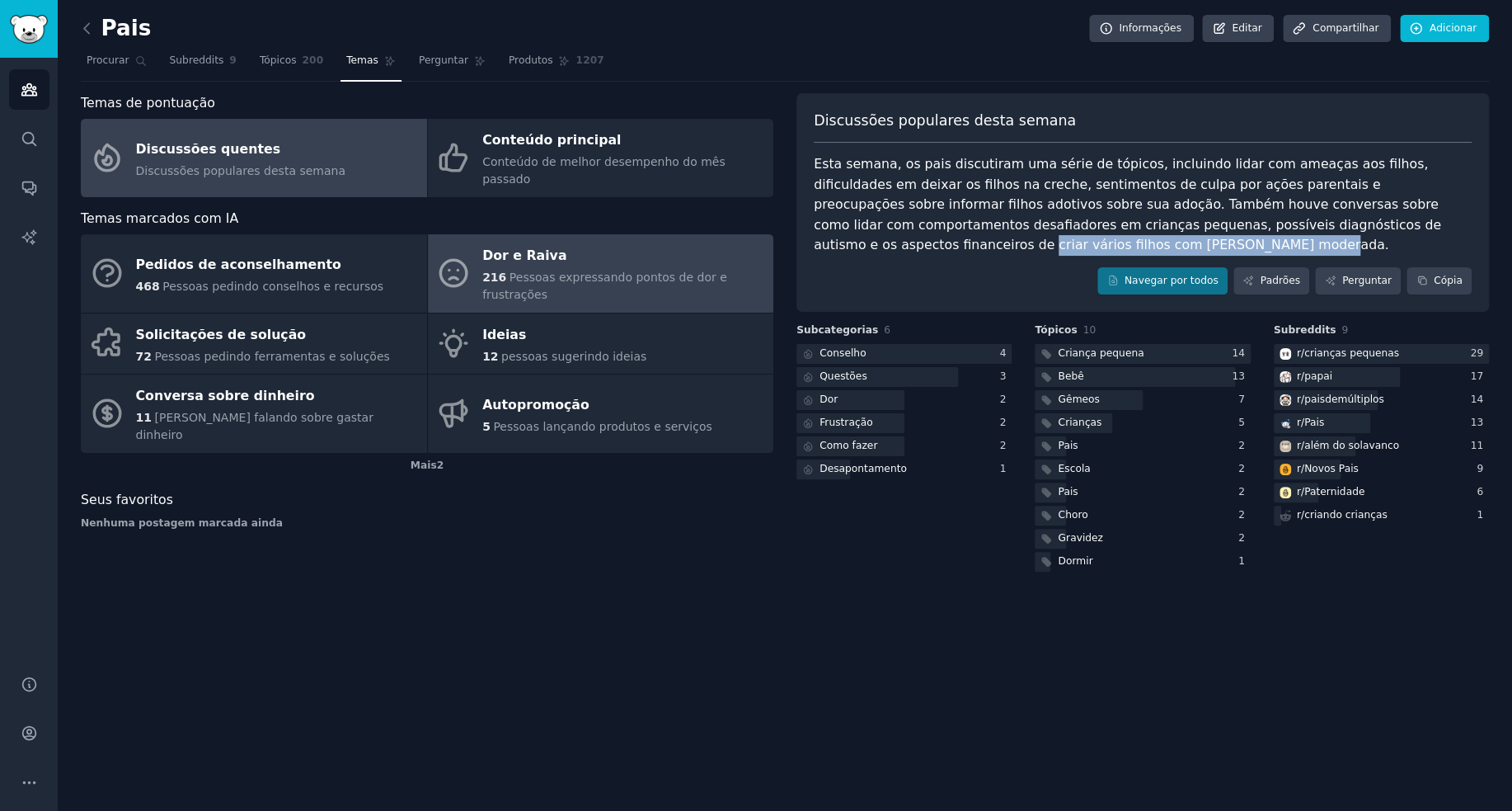
click at [593, 243] on div "Dor e Raiva" at bounding box center [623, 257] width 282 height 27
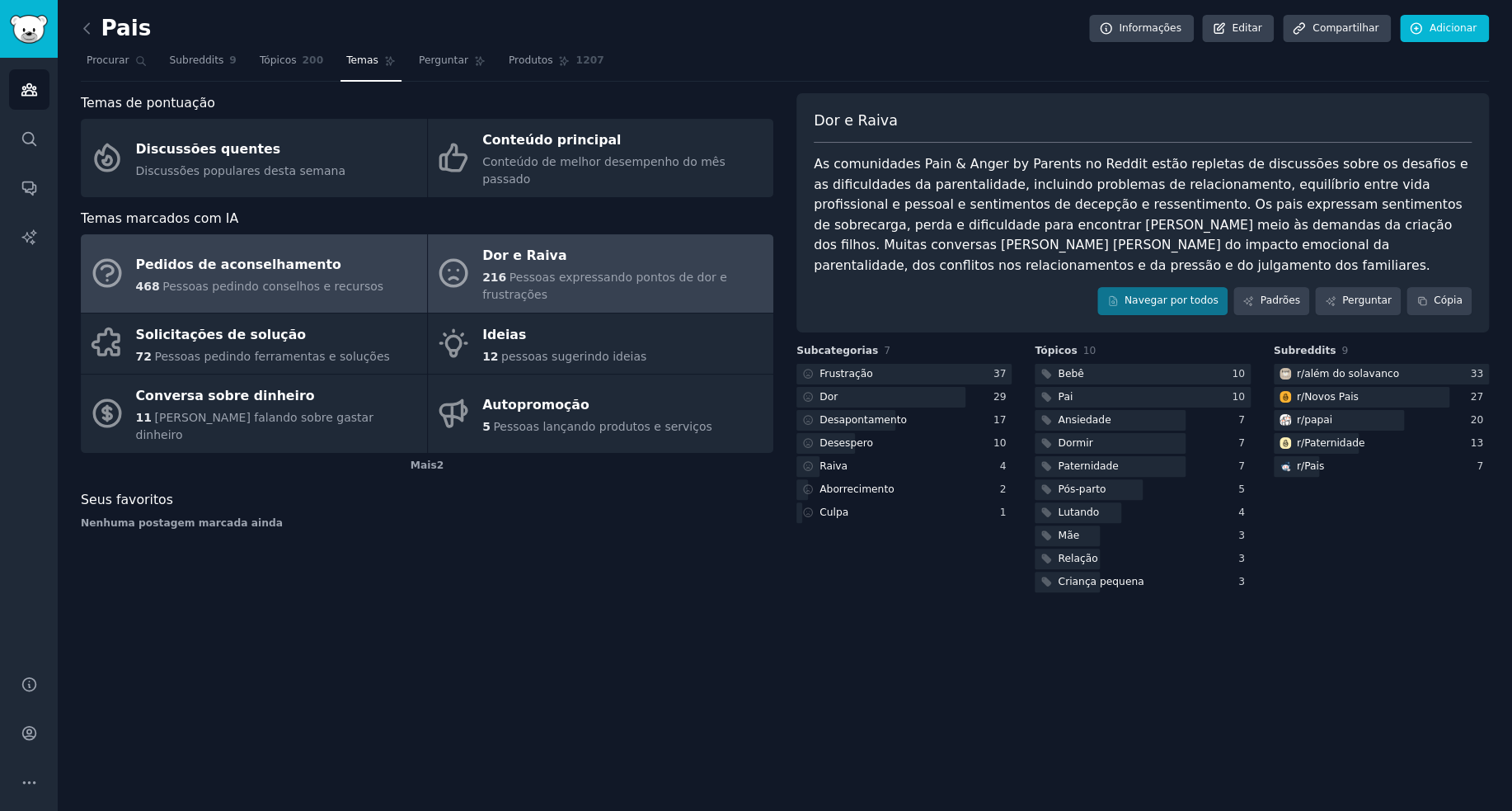
click at [264, 257] on font "Pedidos de aconselhamento" at bounding box center [239, 265] width 205 height 16
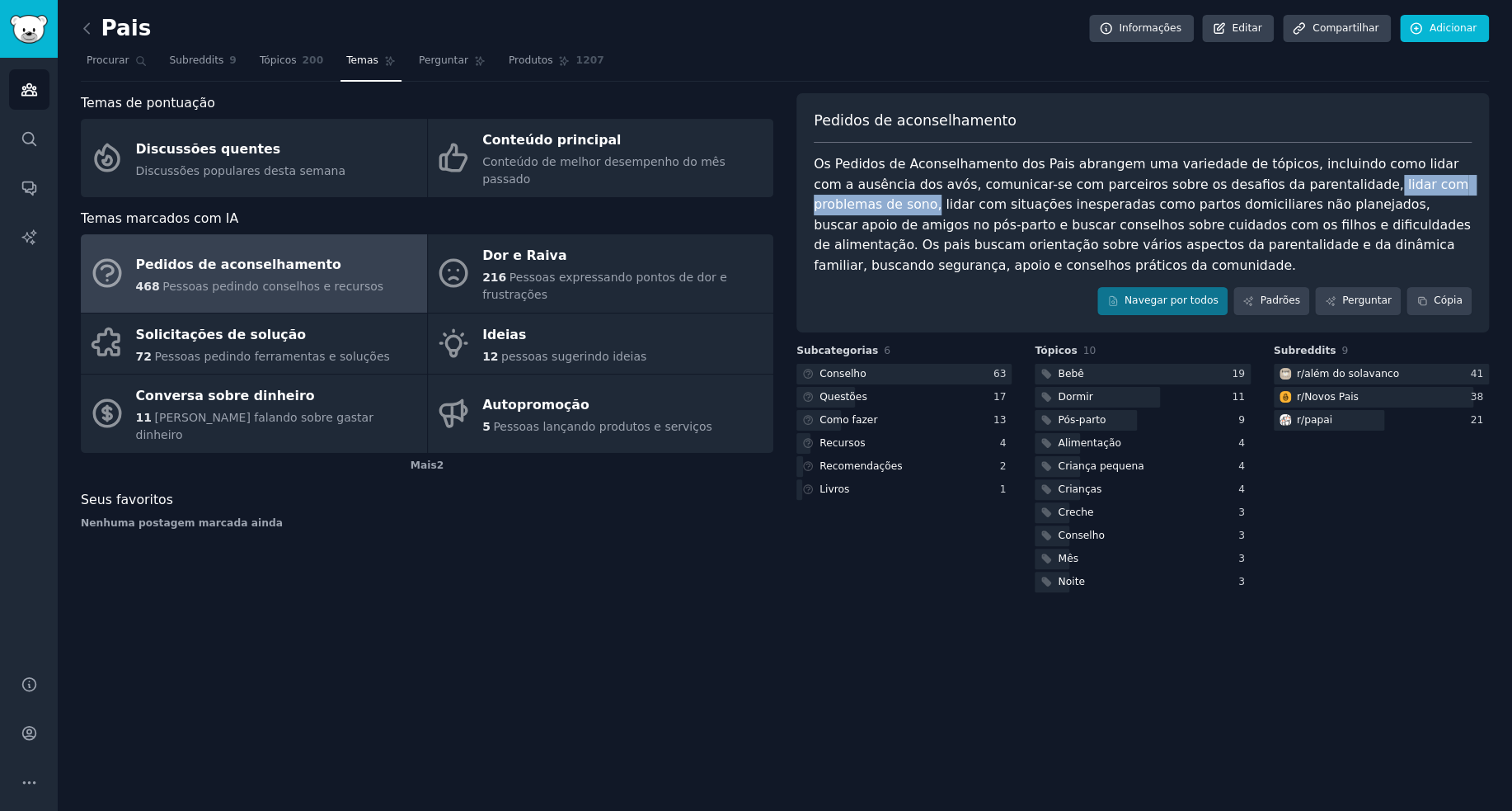
drag, startPoint x: 1463, startPoint y: 183, endPoint x: 1292, endPoint y: 181, distance: 171.0
click at [1292, 181] on font "Os Pedidos de Aconselhamento dos Pais abrangem uma variedade de tópicos, inclui…" at bounding box center [1144, 214] width 661 height 117
copy font "lidar com problemas de sono,"
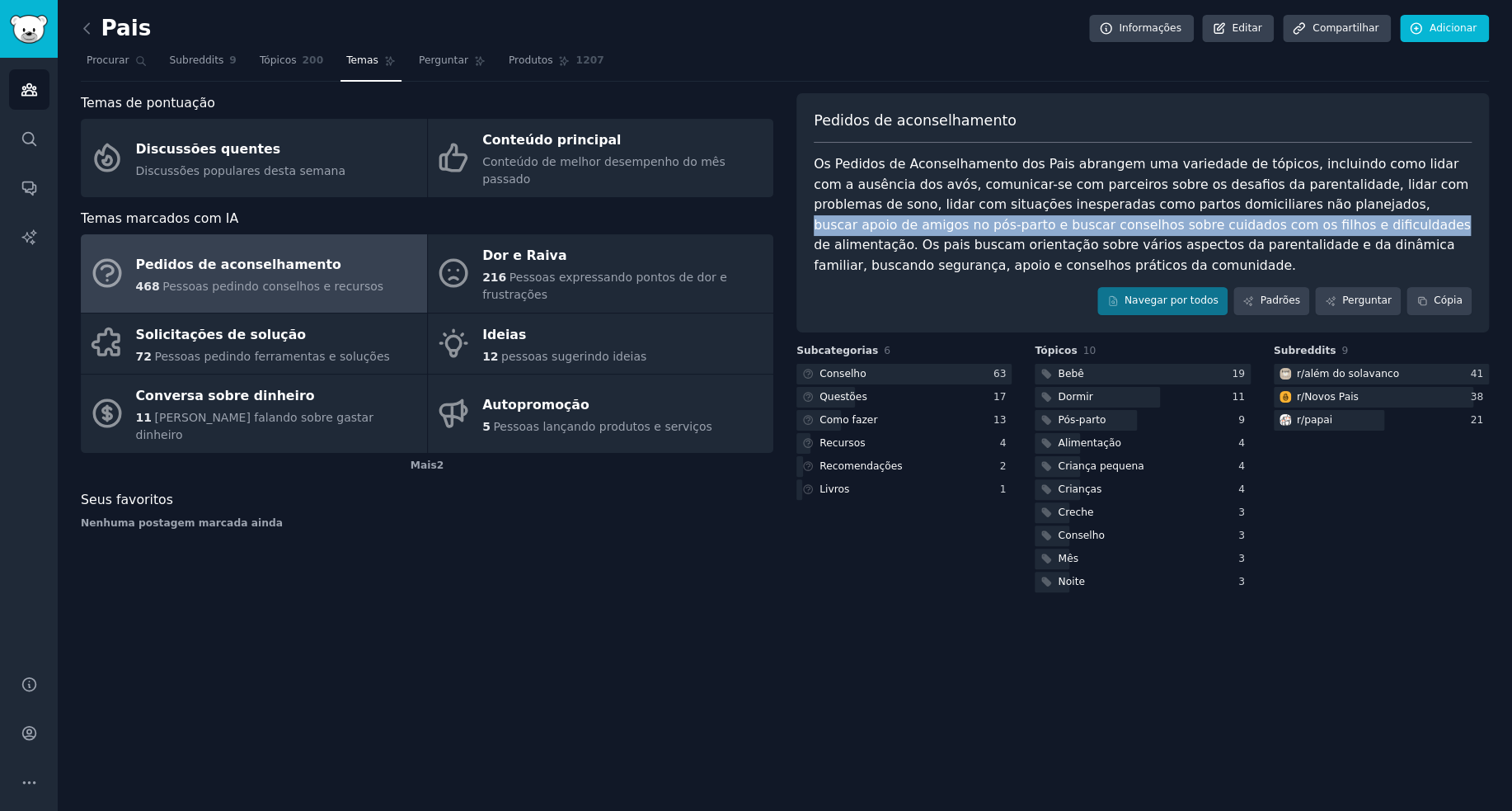
drag, startPoint x: 1241, startPoint y: 204, endPoint x: 1161, endPoint y: 224, distance: 82.5
click at [1161, 224] on font "Os Pedidos de Aconselhamento dos Pais abrangem uma variedade de tópicos, inclui…" at bounding box center [1144, 214] width 661 height 117
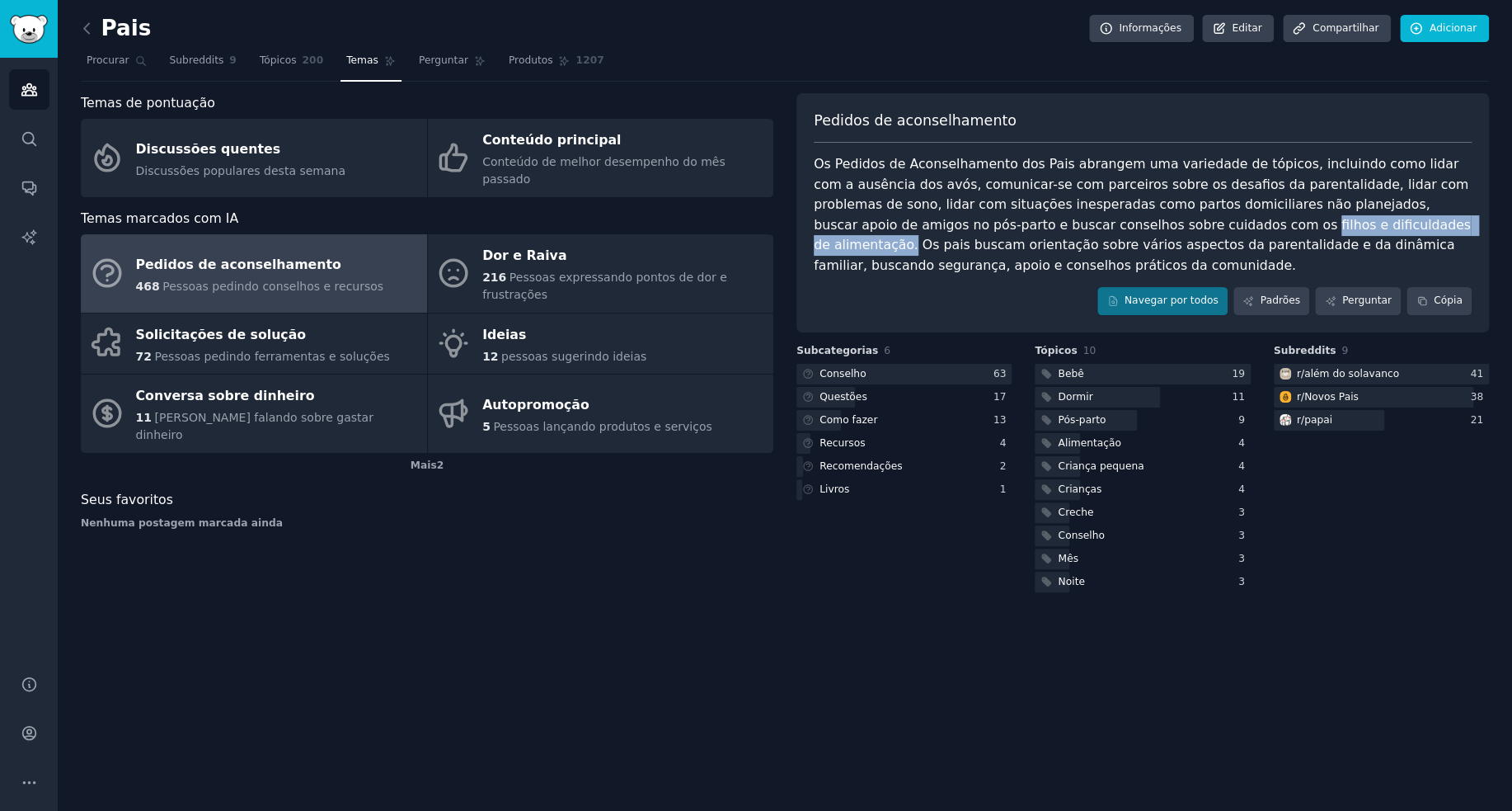
drag, startPoint x: 1257, startPoint y: 225, endPoint x: 1051, endPoint y: 227, distance: 206.0
click at [1051, 227] on font "Os Pedidos de Aconselhamento dos Pais abrangem uma variedade de tópicos, inclui…" at bounding box center [1144, 214] width 661 height 117
copy font "filhos e dificuldades de alimentação."
click at [905, 242] on font "Os Pedidos de Aconselhamento dos Pais abrangem uma variedade de tópicos, inclui…" at bounding box center [1144, 214] width 661 height 117
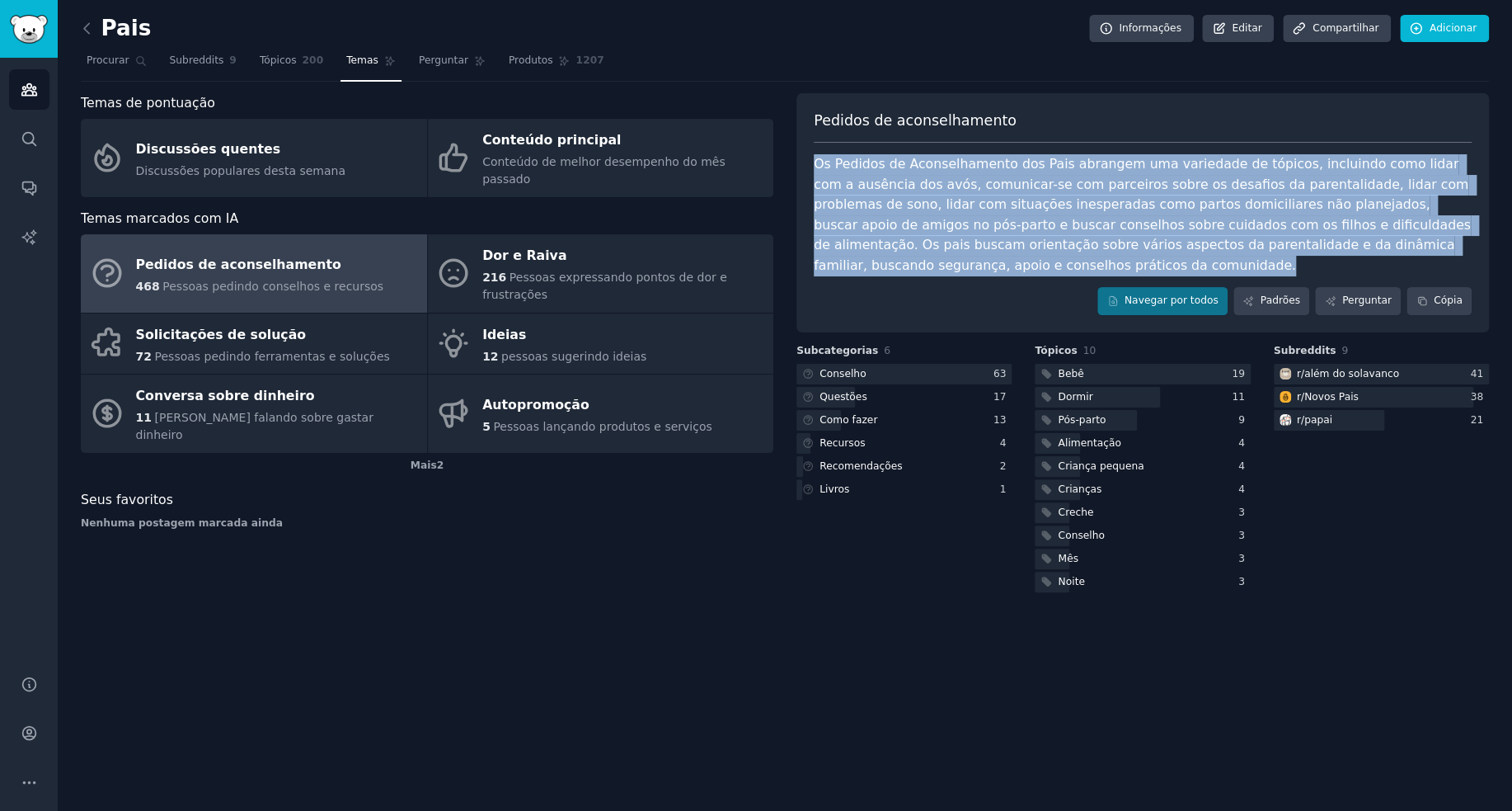
click at [905, 242] on font "Os Pedidos de Aconselhamento dos Pais abrangem uma variedade de tópicos, inclui…" at bounding box center [1144, 214] width 661 height 117
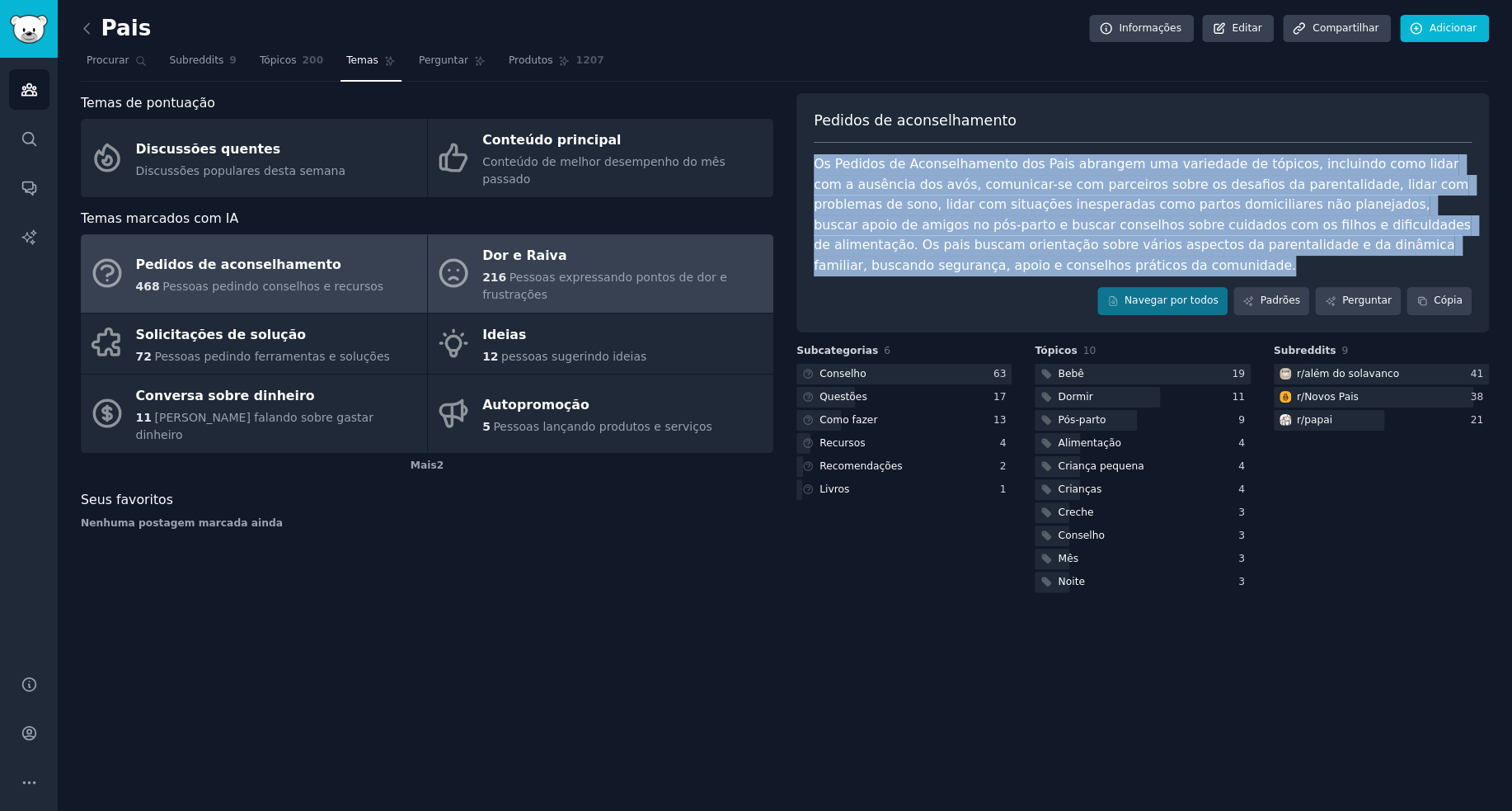
click at [533, 248] on font "Dor e Raiva" at bounding box center [524, 256] width 84 height 16
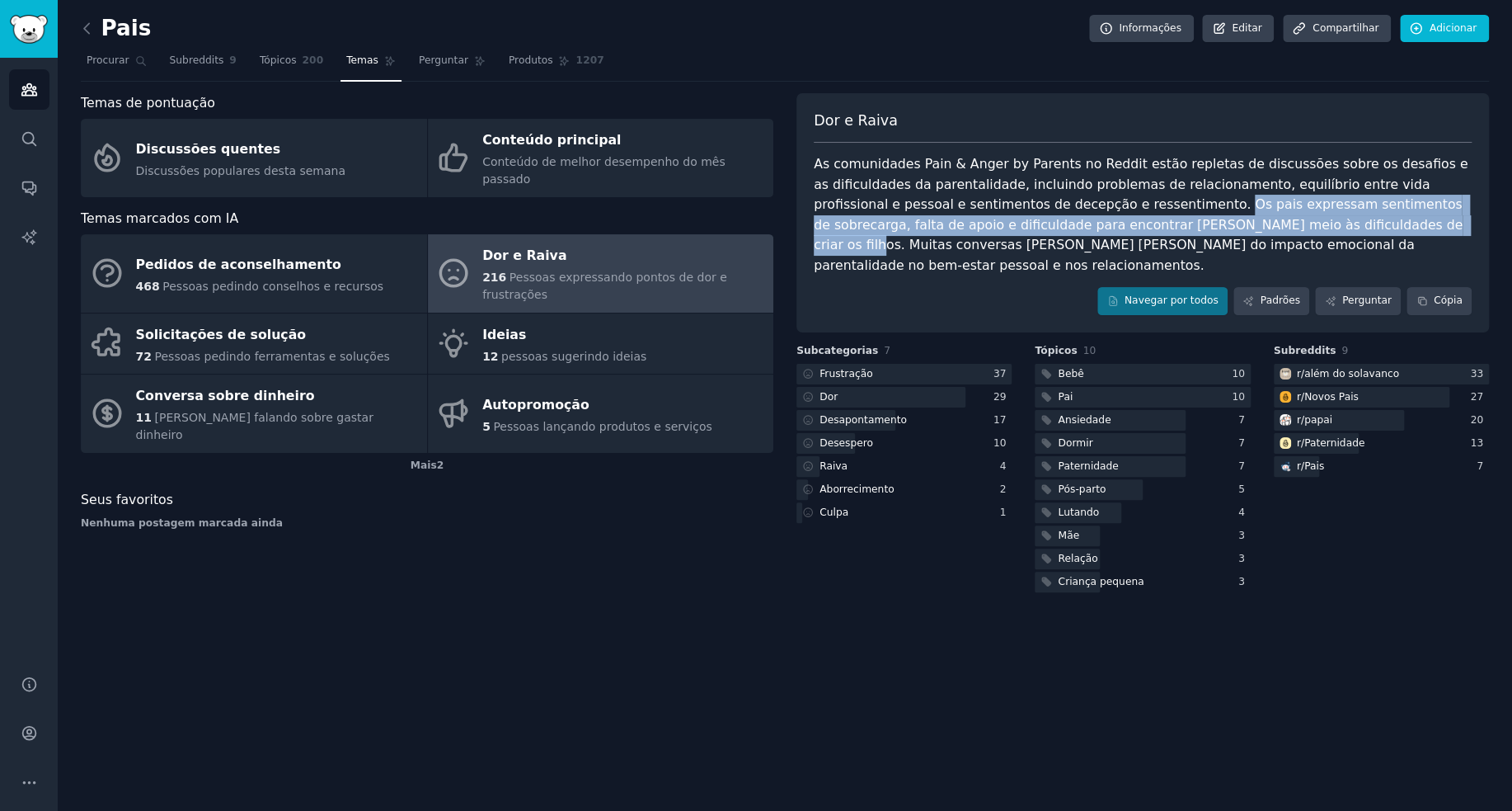
drag, startPoint x: 1247, startPoint y: 226, endPoint x: 1074, endPoint y: 208, distance: 173.9
click at [1074, 208] on font "As comunidades Pain & Anger by Parents no Reddit estão repletas de discussões s…" at bounding box center [1142, 214] width 658 height 117
copy font "Os pais expressam sentimentos de sobrecarga, falta de apoio e dificuldade para …"
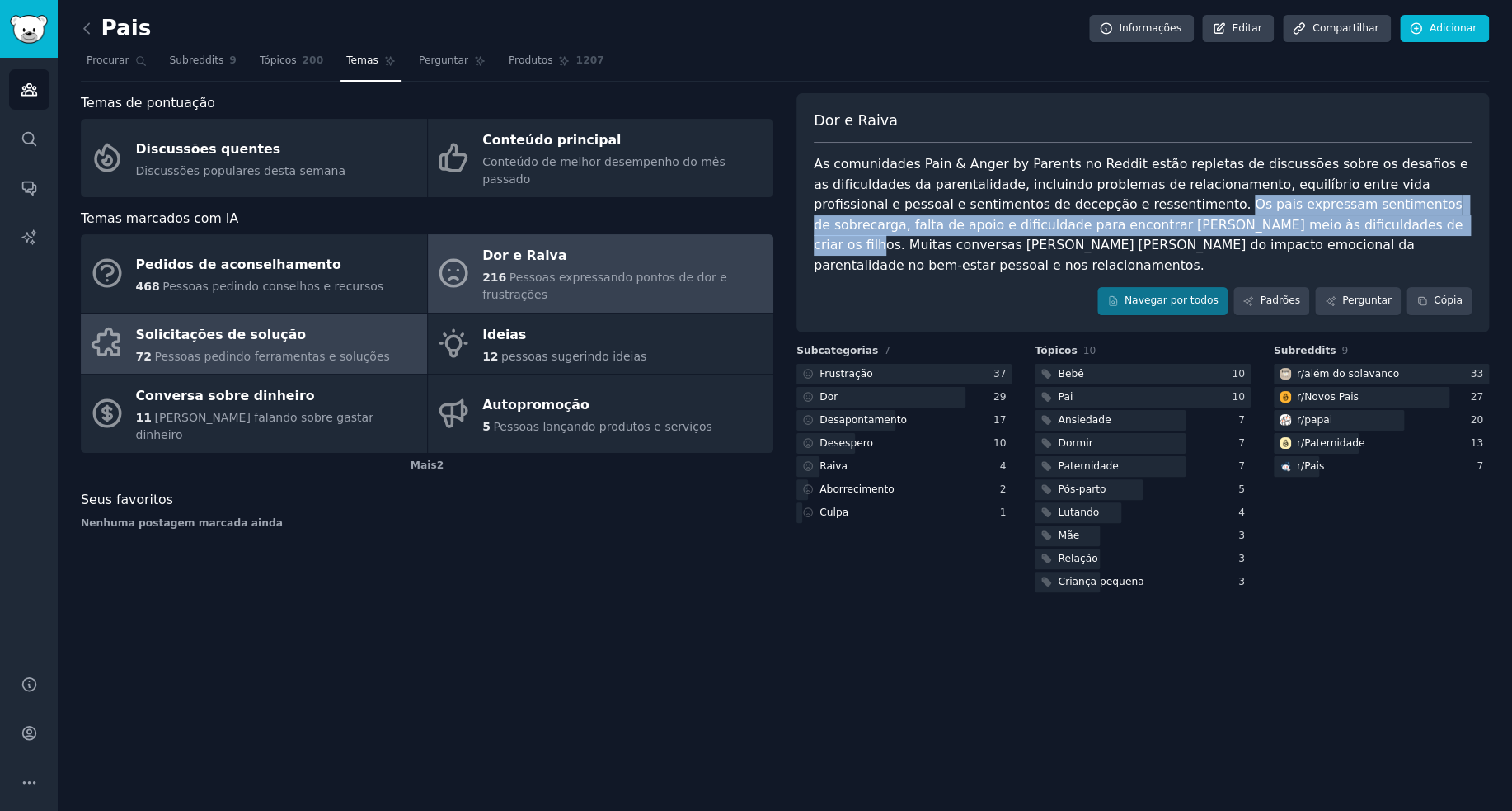
click at [234, 322] on div "Solicitações de solução" at bounding box center [263, 335] width 254 height 27
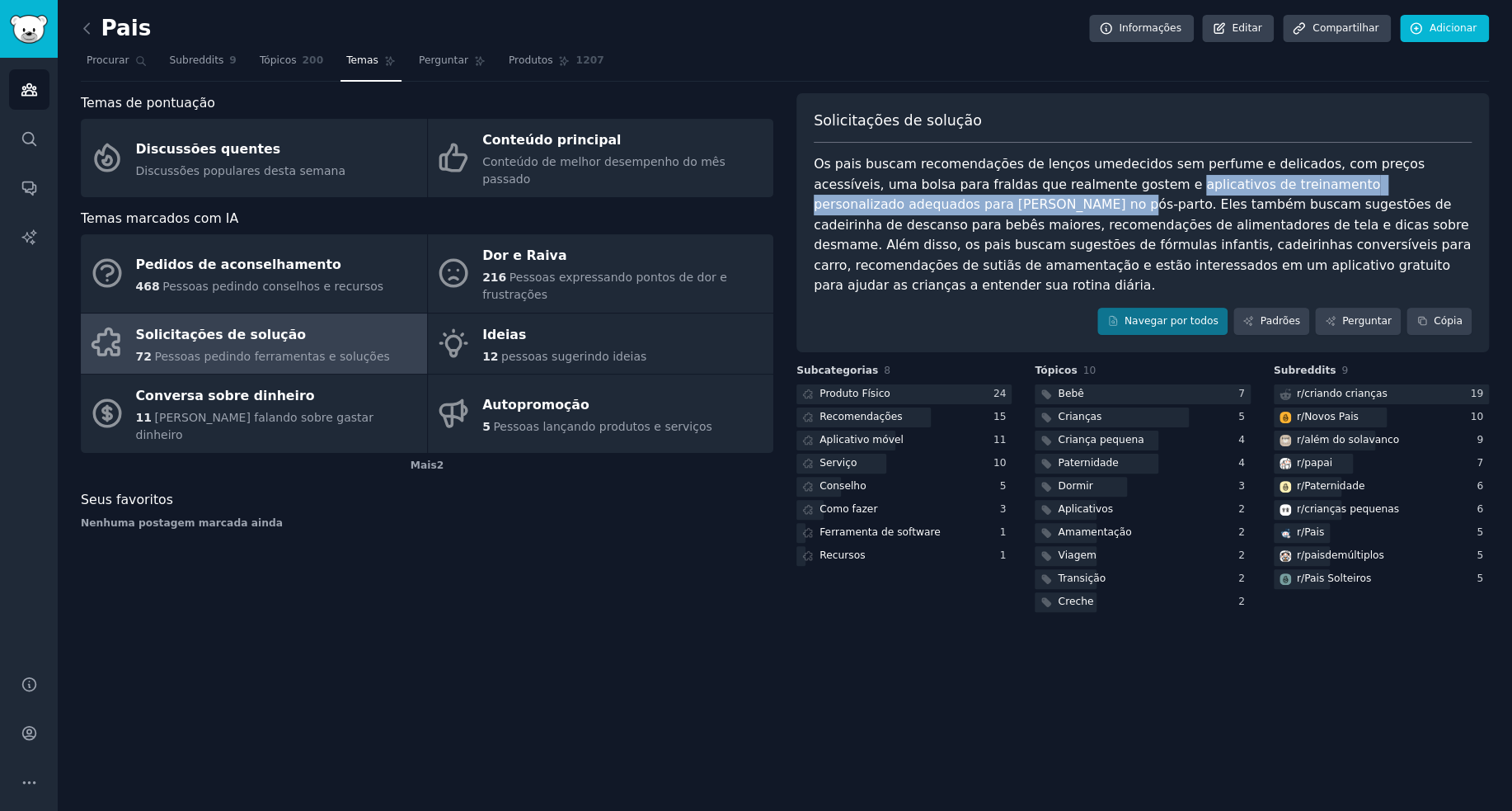
drag, startPoint x: 1064, startPoint y: 184, endPoint x: 874, endPoint y: 197, distance: 190.4
click at [874, 197] on font "Os pais buscam recomendações de lenços umedecidos sem perfume e delicados, com …" at bounding box center [1144, 225] width 661 height 137
copy font "aplicativos de treinamento personalizado adequados para mães no pós-parto."
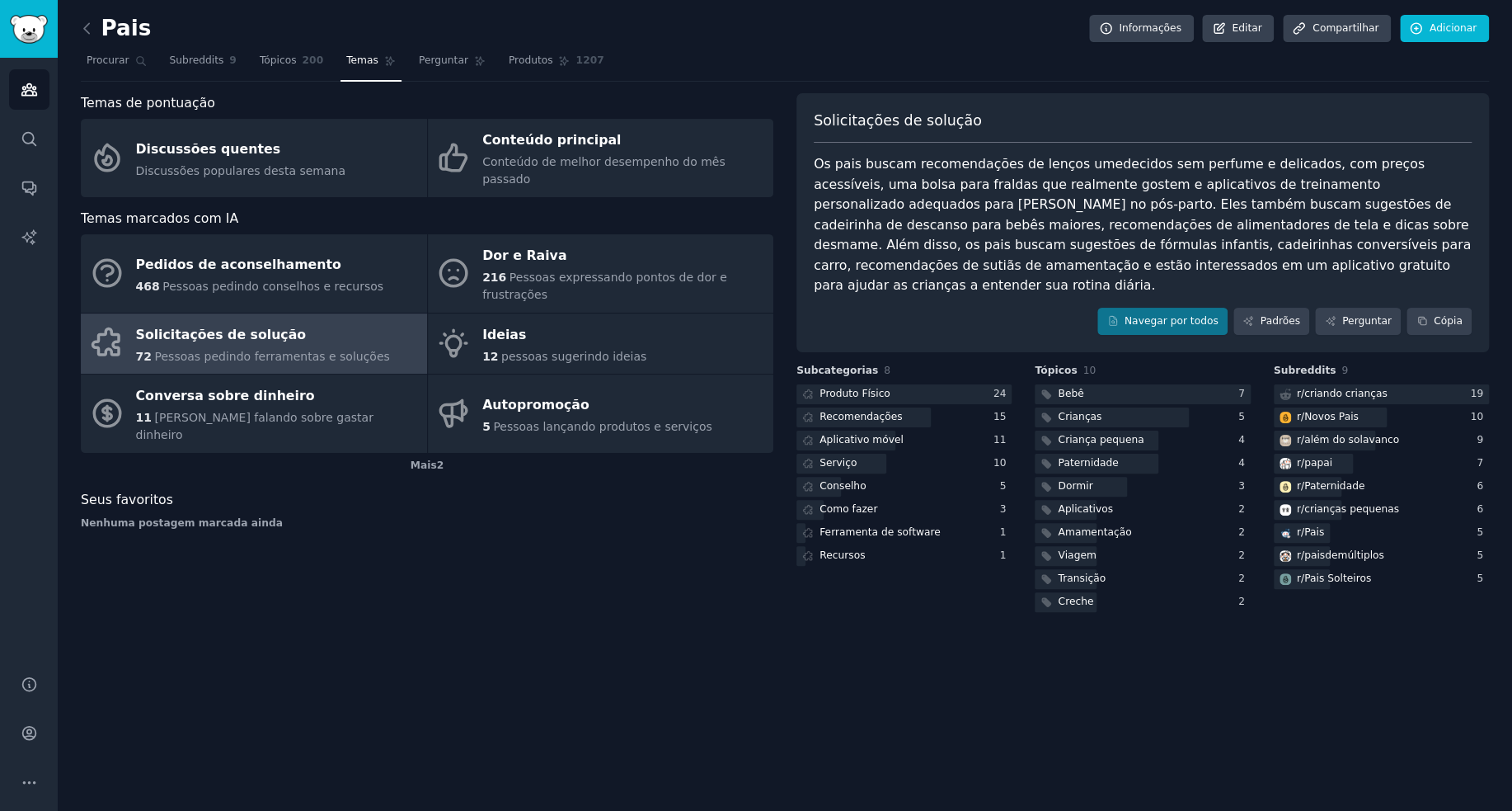
click at [1034, 210] on font "Os pais buscam recomendações de lenços umedecidos sem perfume e delicados, com …" at bounding box center [1144, 225] width 661 height 137
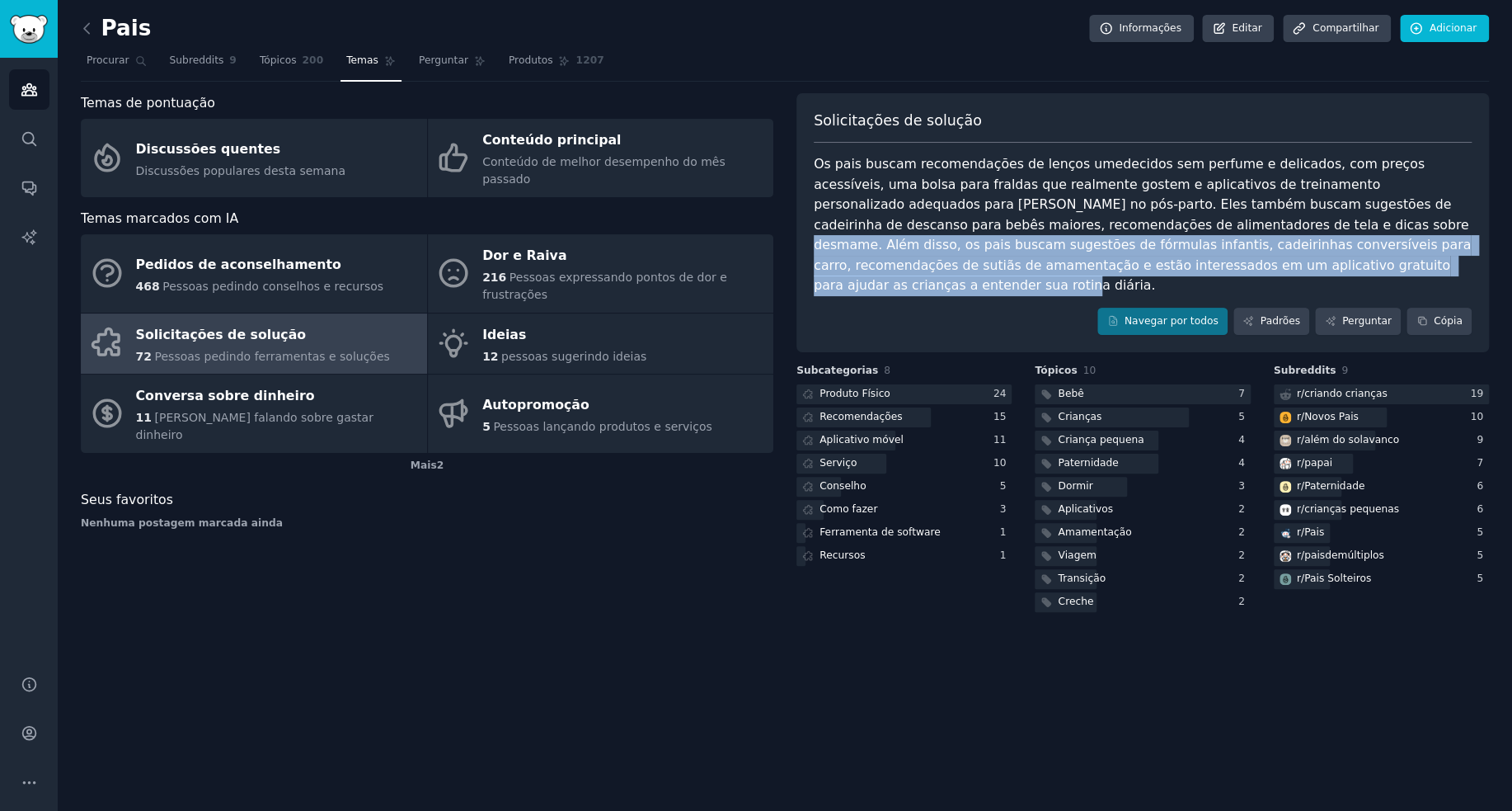
drag, startPoint x: 1082, startPoint y: 223, endPoint x: 1422, endPoint y: 259, distance: 341.9
click at [1422, 259] on div "Os pais buscam recomendações de lenços umedecidos sem perfume e delicados, com …" at bounding box center [1142, 225] width 658 height 142
click at [1269, 260] on div "Os pais buscam recomendações de lenços umedecidos sem perfume e delicados, com …" at bounding box center [1142, 225] width 658 height 142
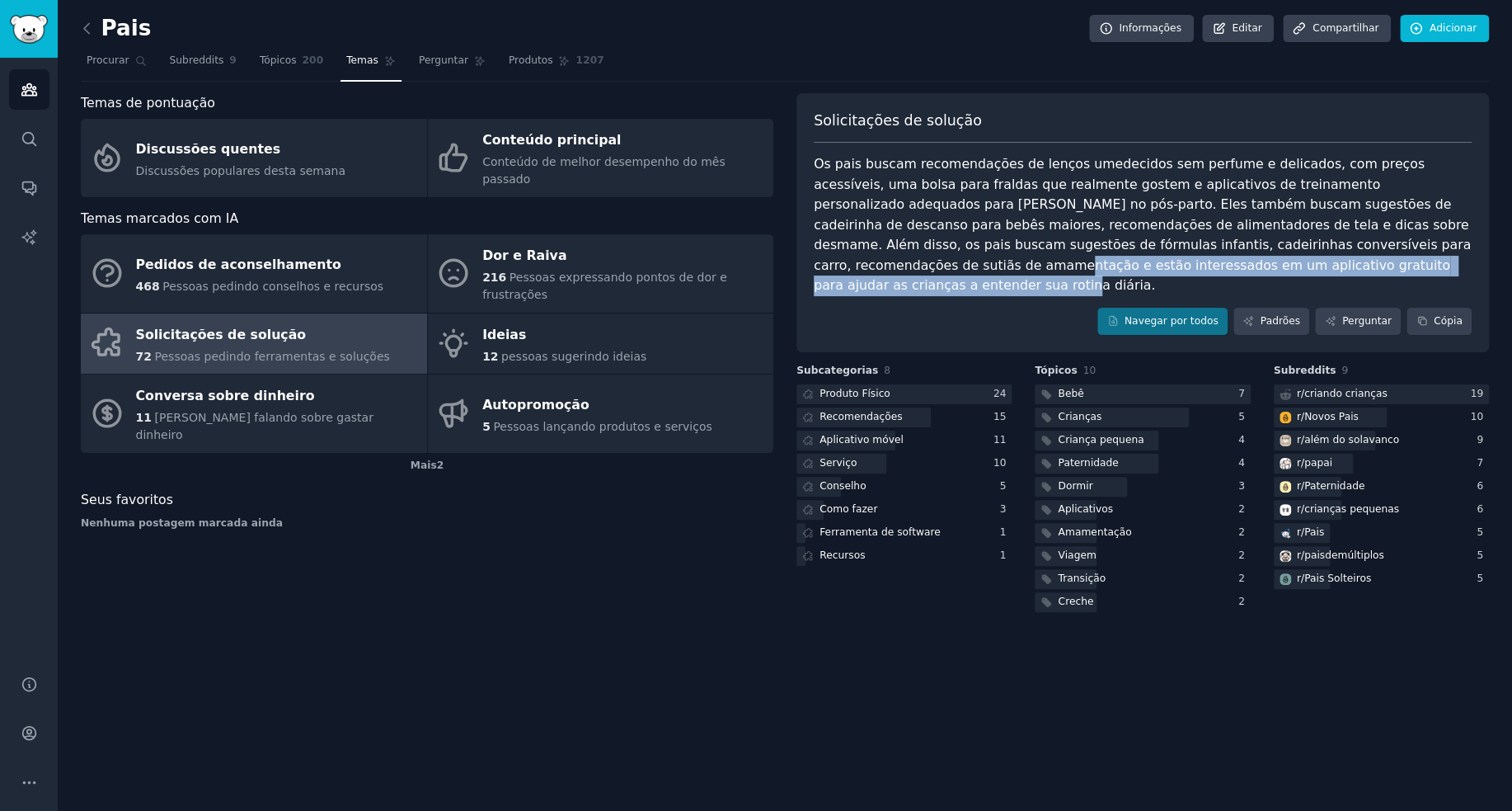
drag, startPoint x: 1239, startPoint y: 269, endPoint x: 1279, endPoint y: 248, distance: 45.2
click at [1279, 248] on div "Os pais buscam recomendações de lenços umedecidos sem perfume e delicados, com …" at bounding box center [1142, 225] width 658 height 142
copy font "estão interessados ​​em um aplicativo gratuito para ajudar as crianças a entend…"
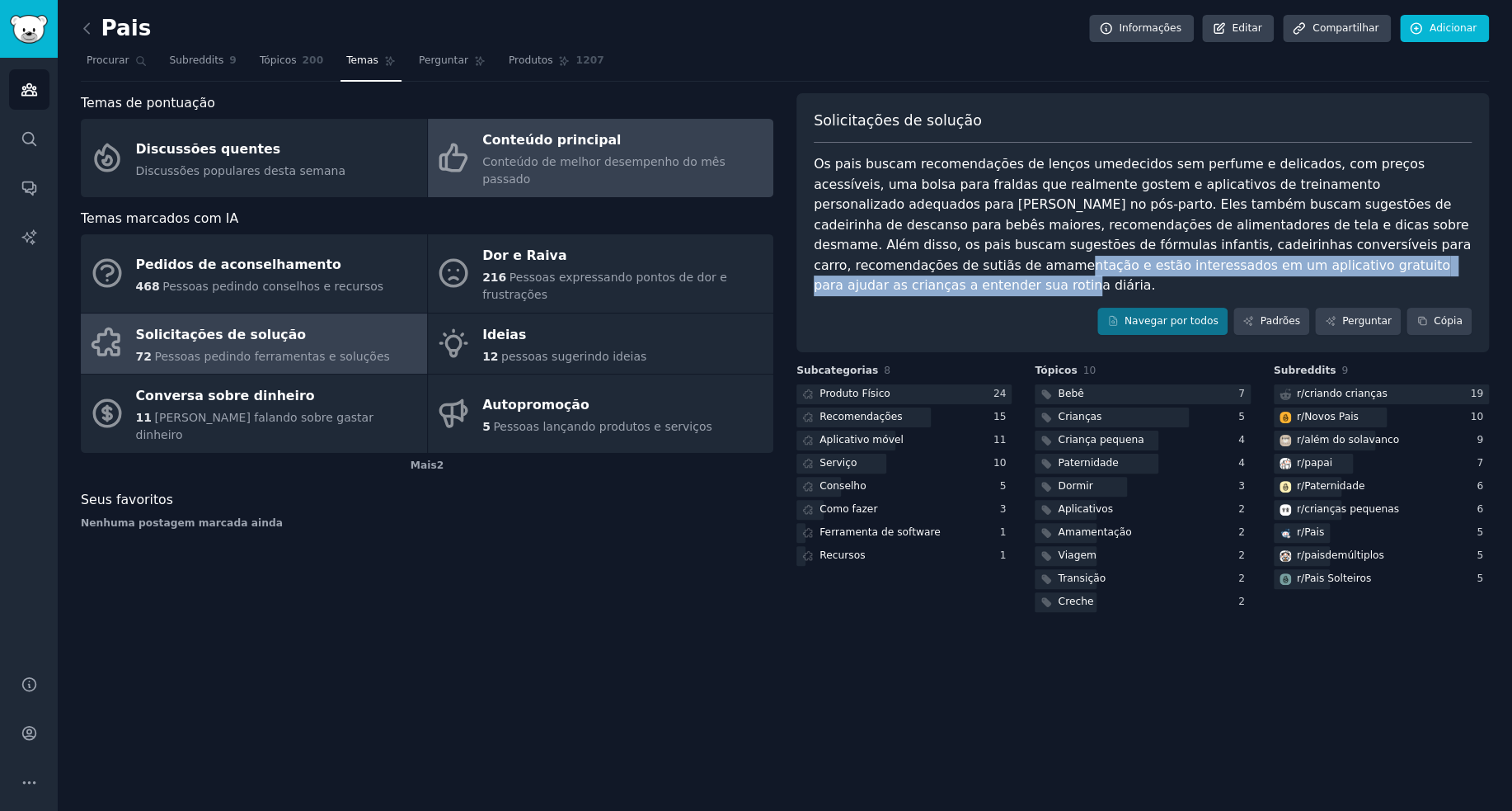
click at [502, 144] on font "Conteúdo principal" at bounding box center [551, 140] width 138 height 16
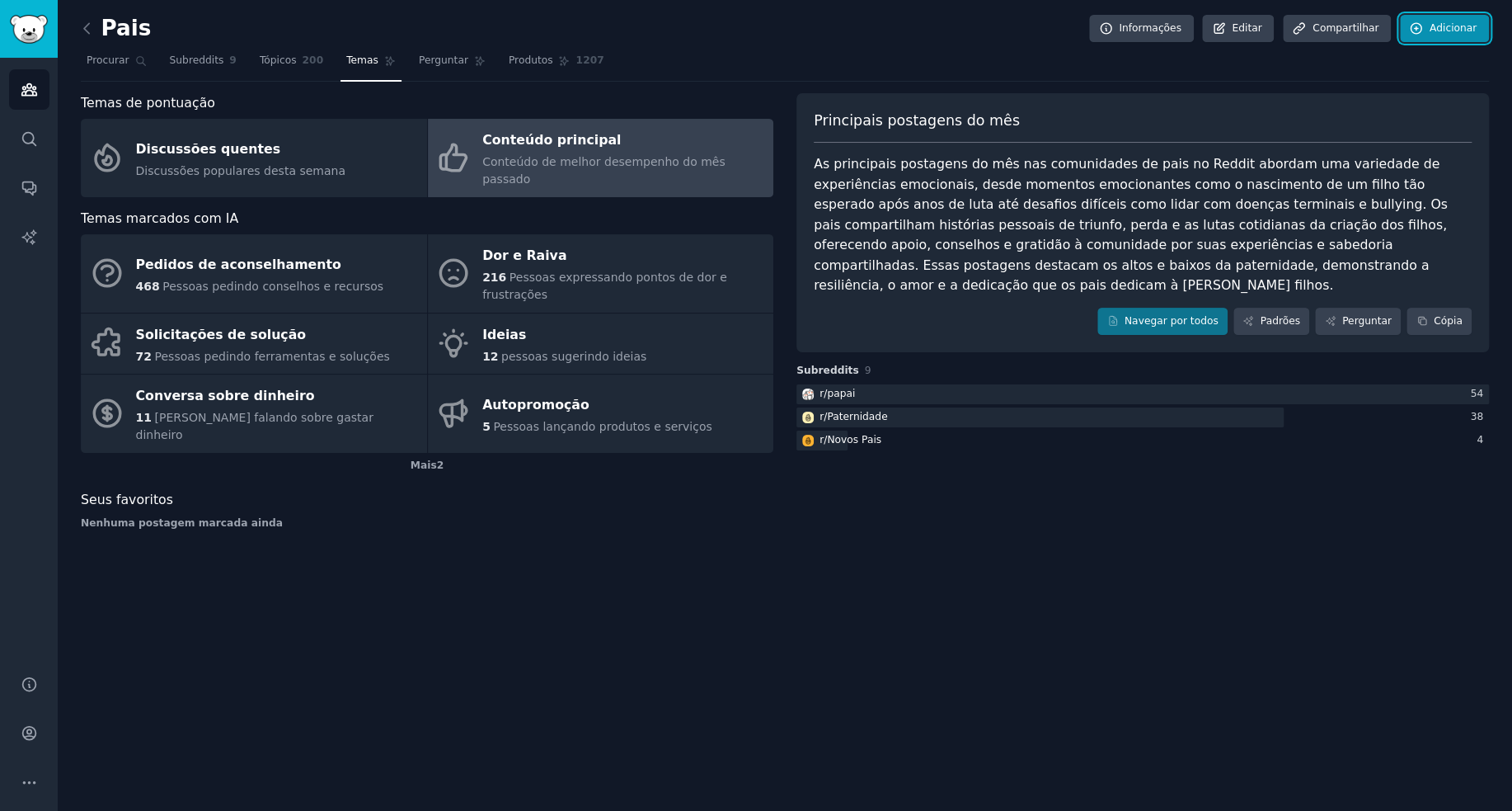
click at [1464, 26] on font "Adicionar" at bounding box center [1453, 28] width 47 height 12
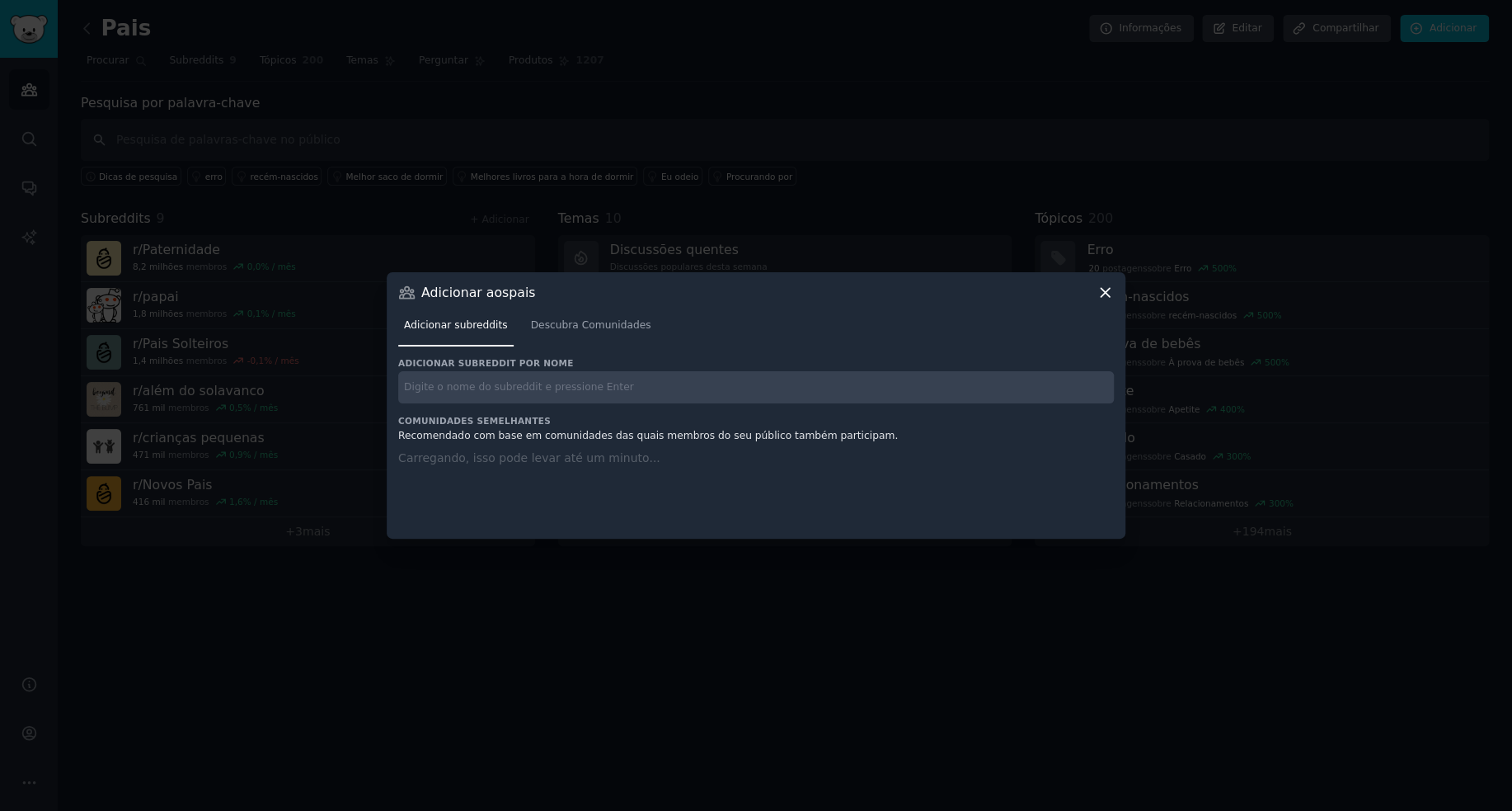
click at [454, 87] on div at bounding box center [756, 406] width 1512 height 811
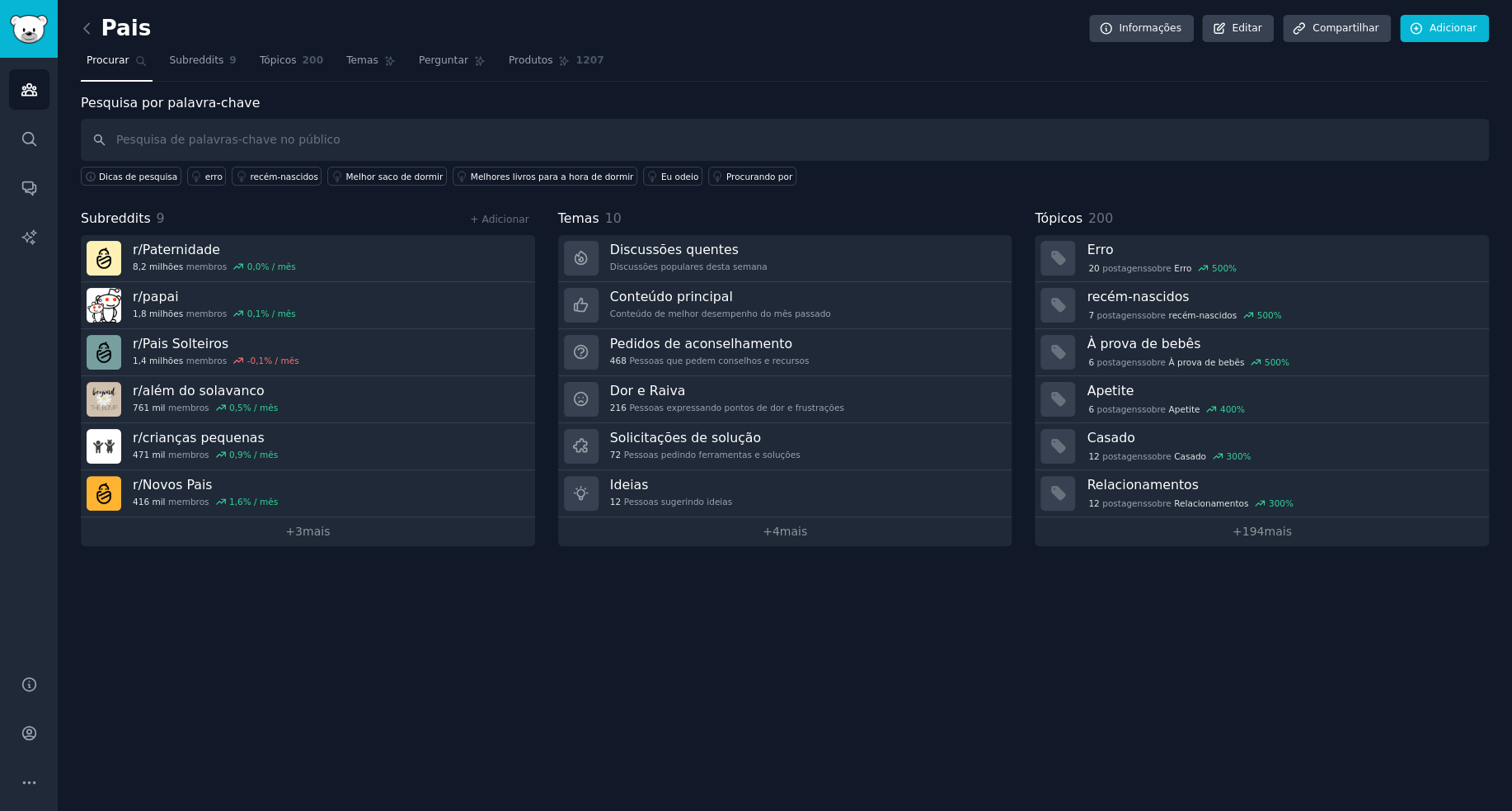
click at [84, 18] on link at bounding box center [91, 29] width 20 height 27
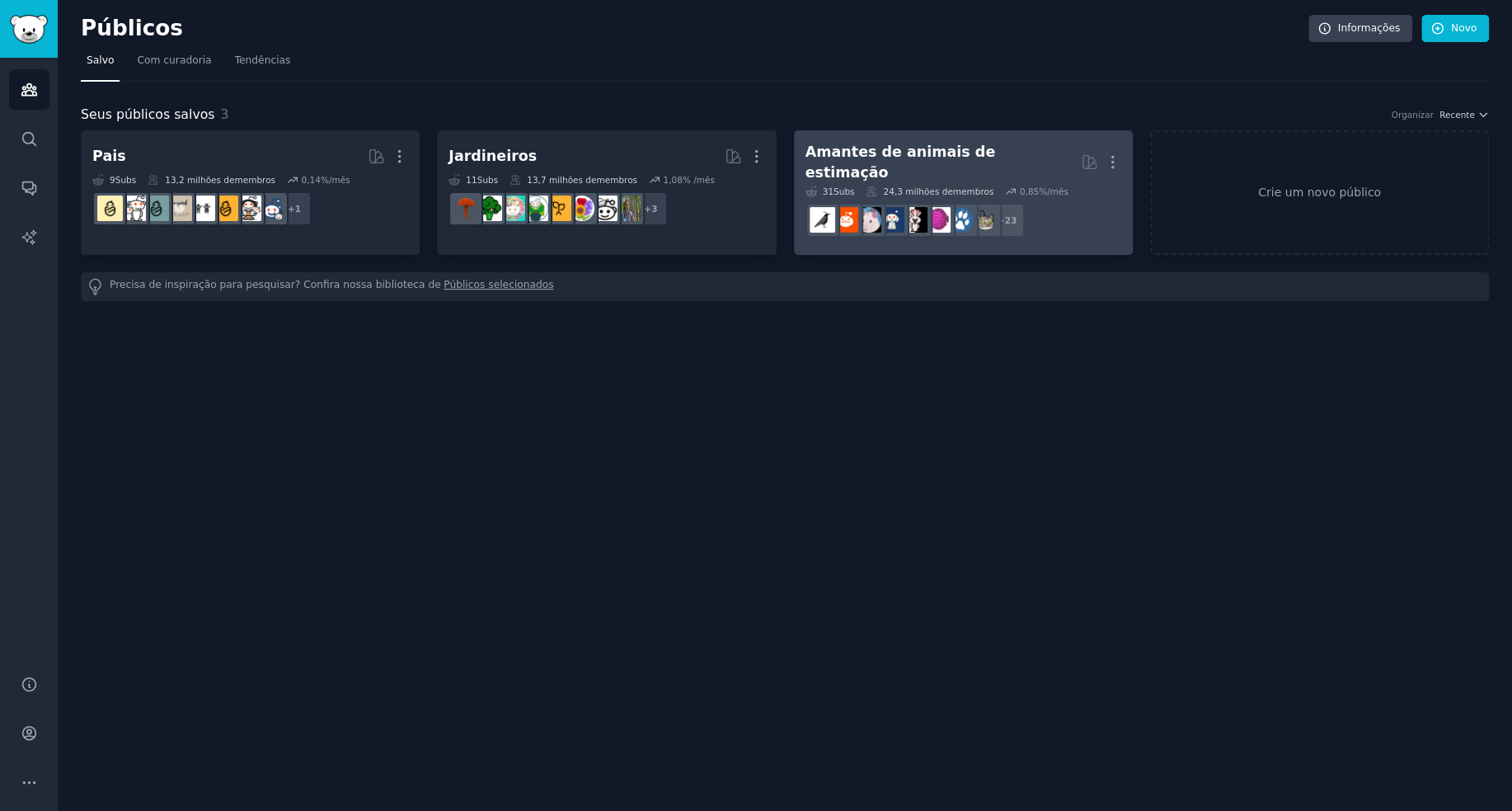
click at [973, 197] on dd "r/Dogtraining, r/dogpictures, r/CatAdvice, r/DOG, r/puppy101, r/DogAdvice, r/ca…" at bounding box center [963, 220] width 315 height 46
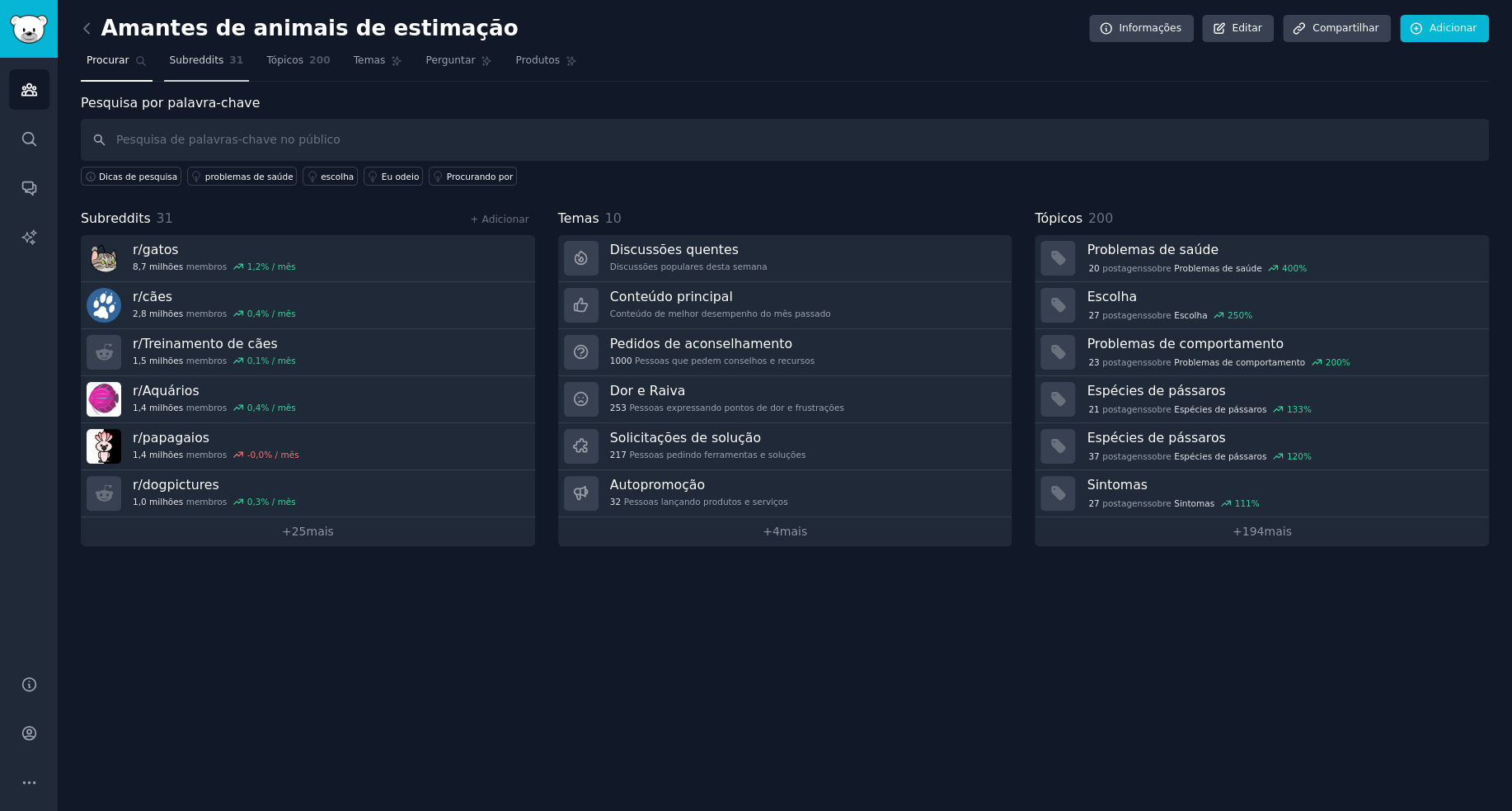
click at [209, 58] on font "Subreddits" at bounding box center [197, 60] width 54 height 12
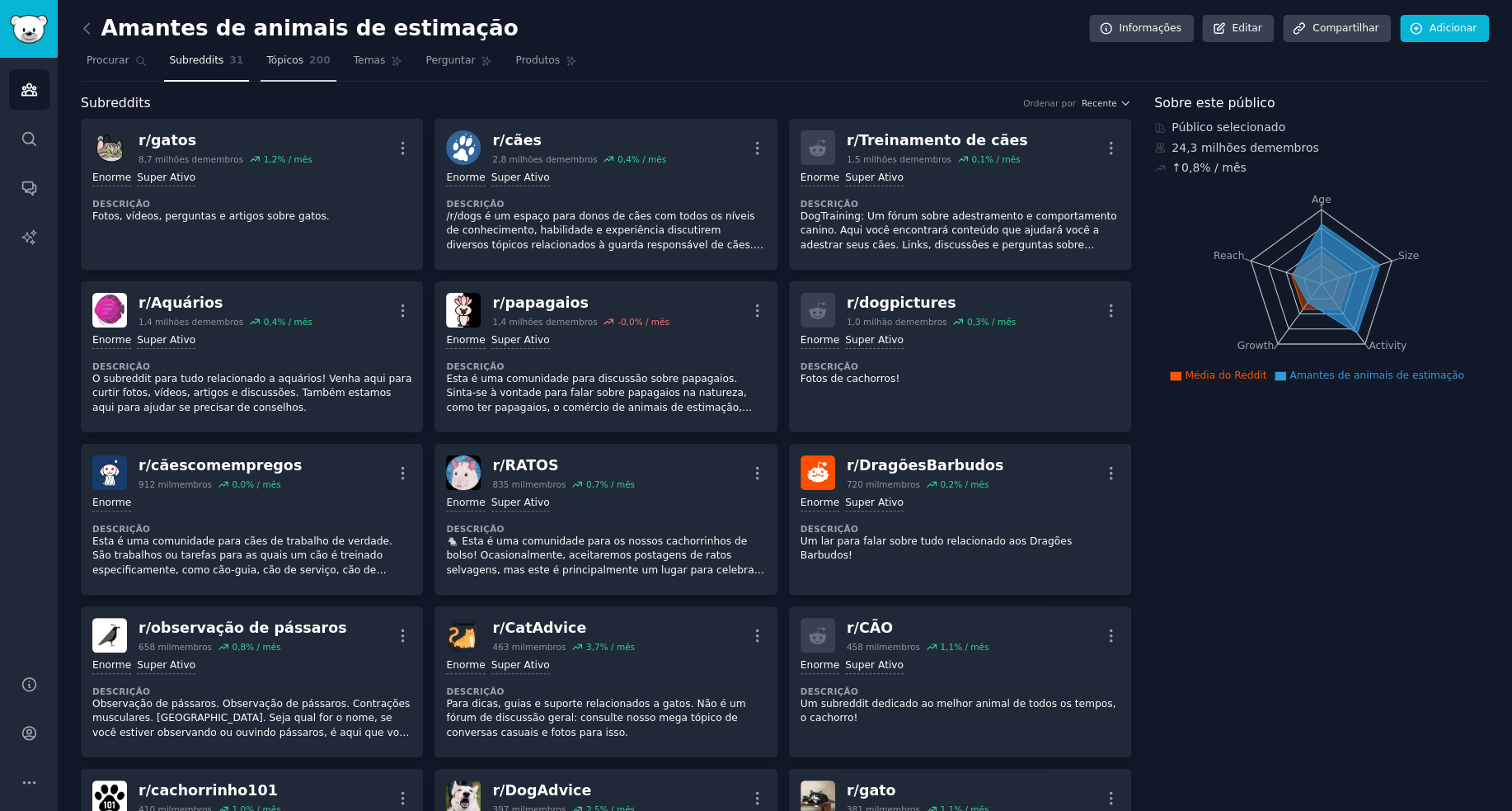
click at [277, 54] on font "Tópicos" at bounding box center [285, 60] width 37 height 12
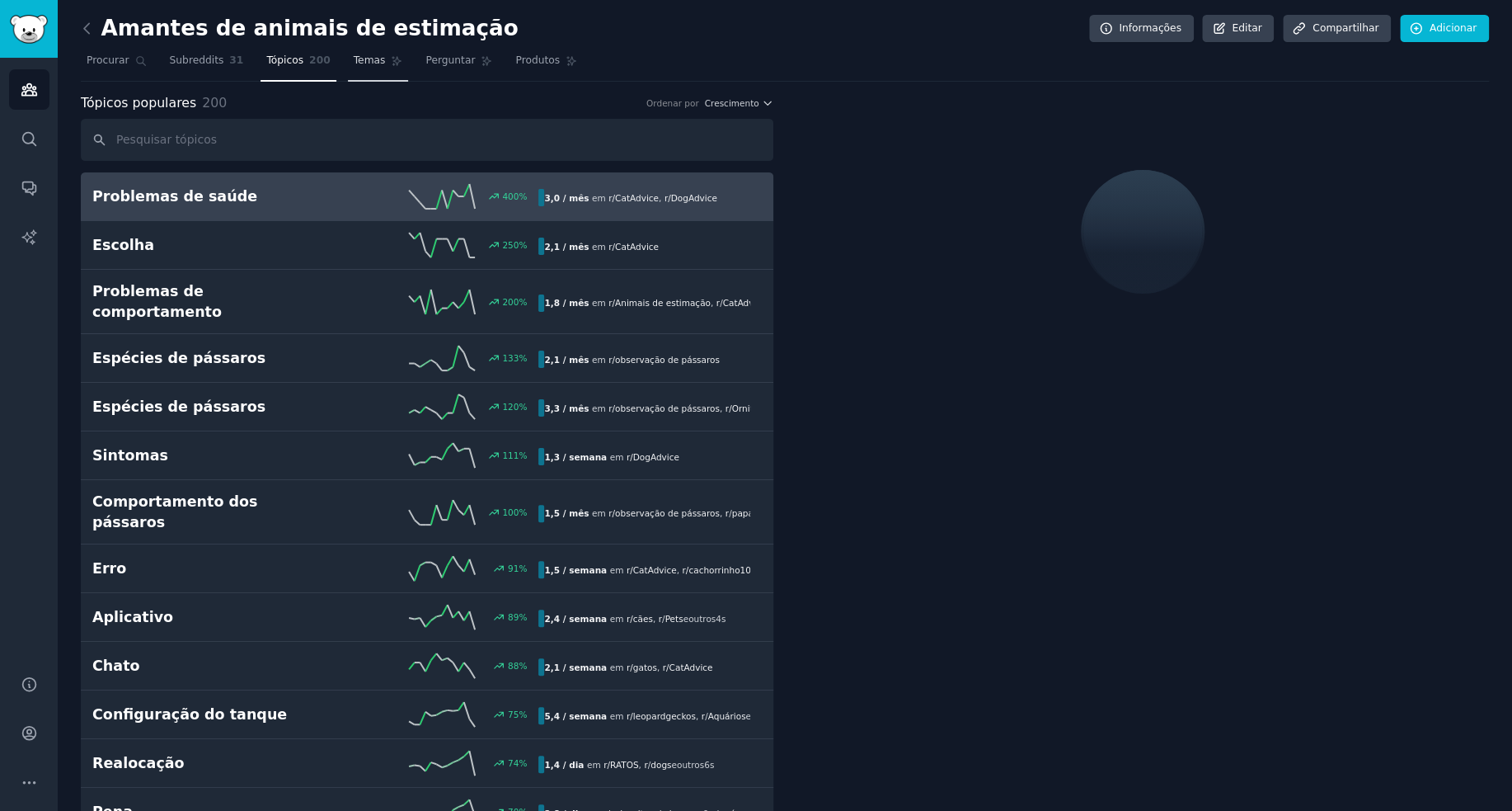
click at [354, 63] on font "Temas" at bounding box center [370, 60] width 32 height 12
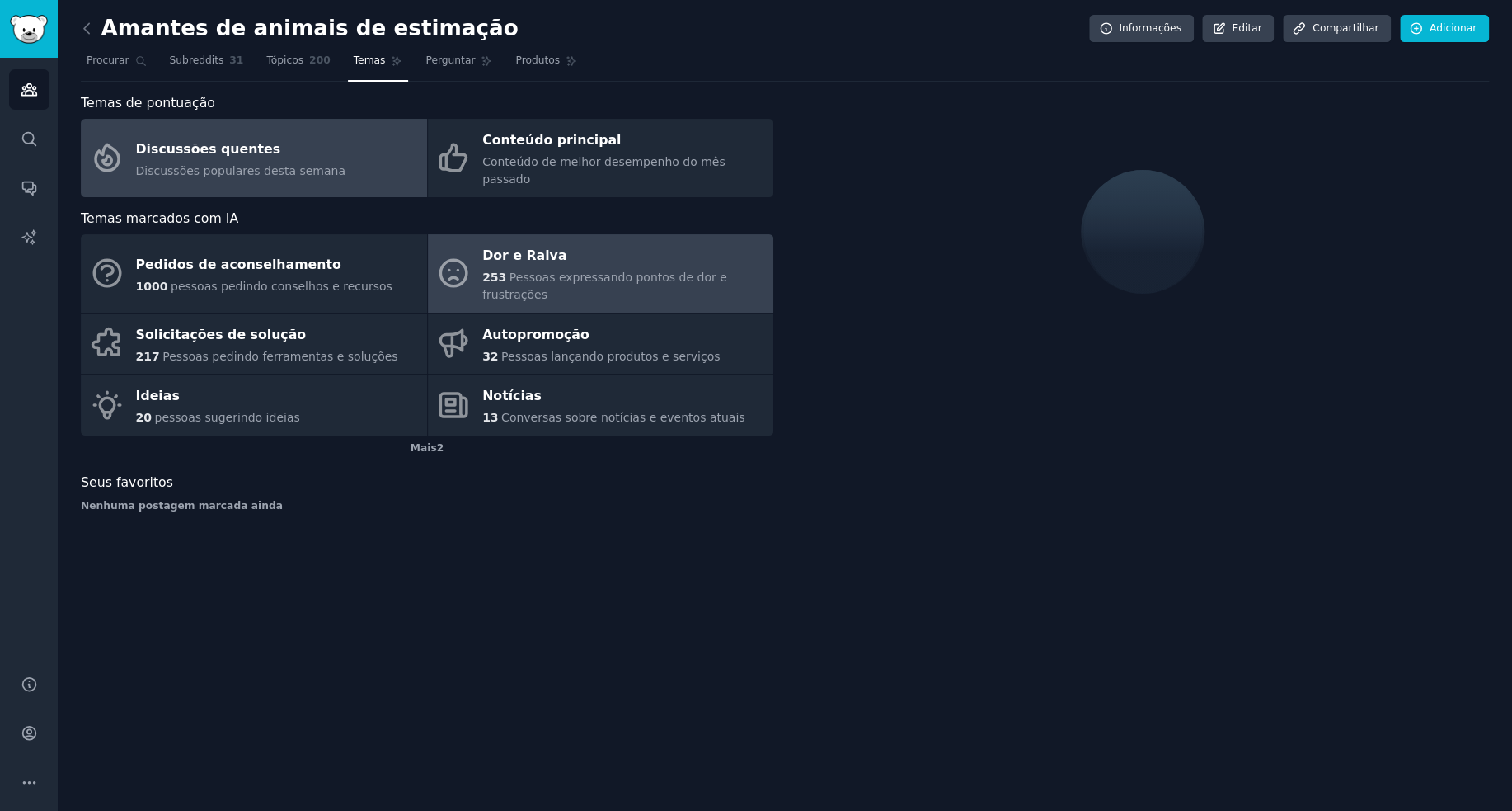
click at [519, 271] on font "Pessoas expressando pontos de dor e frustrações" at bounding box center [604, 286] width 245 height 30
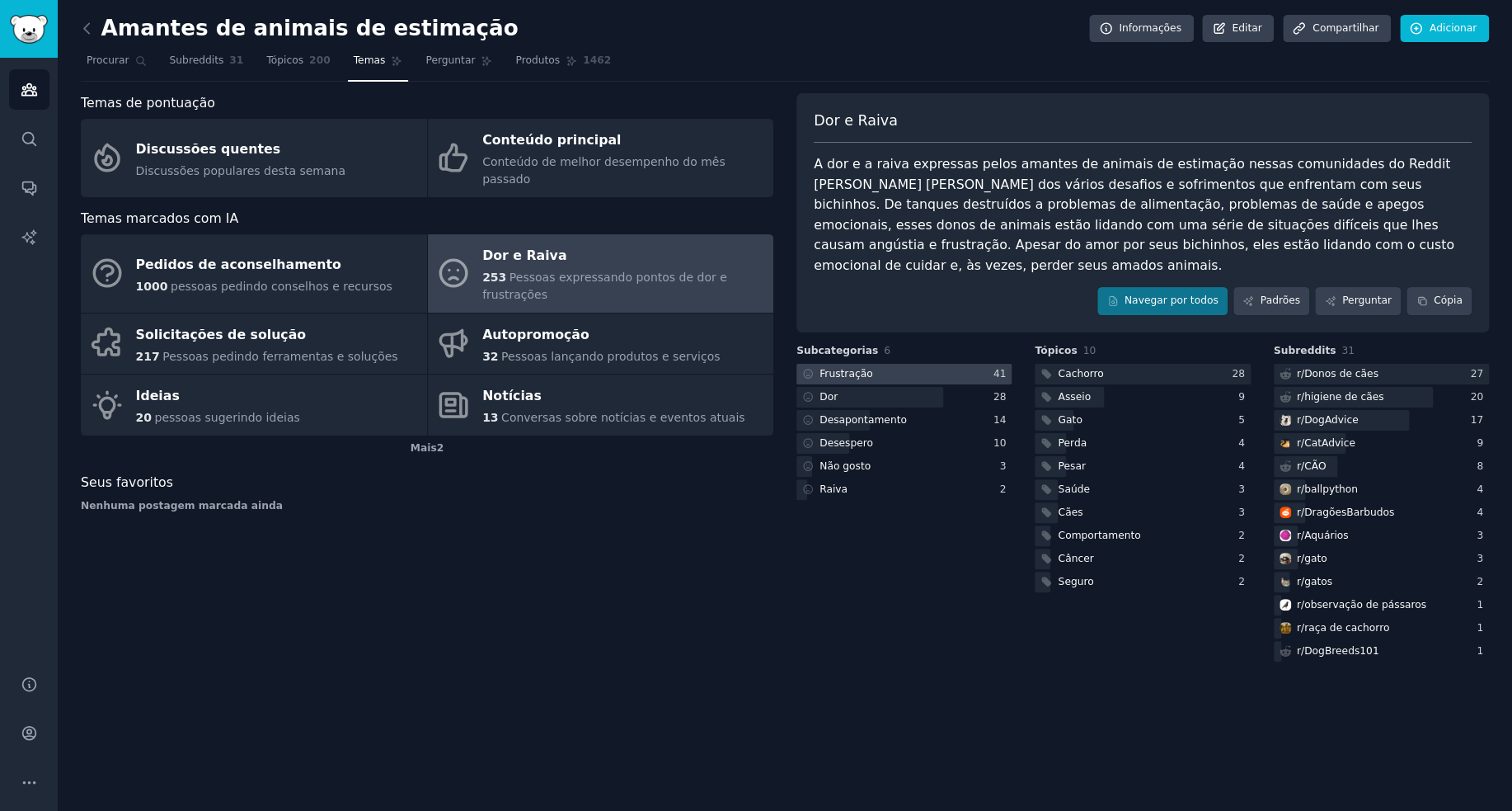
click at [858, 368] on font "Frustração" at bounding box center [846, 373] width 53 height 12
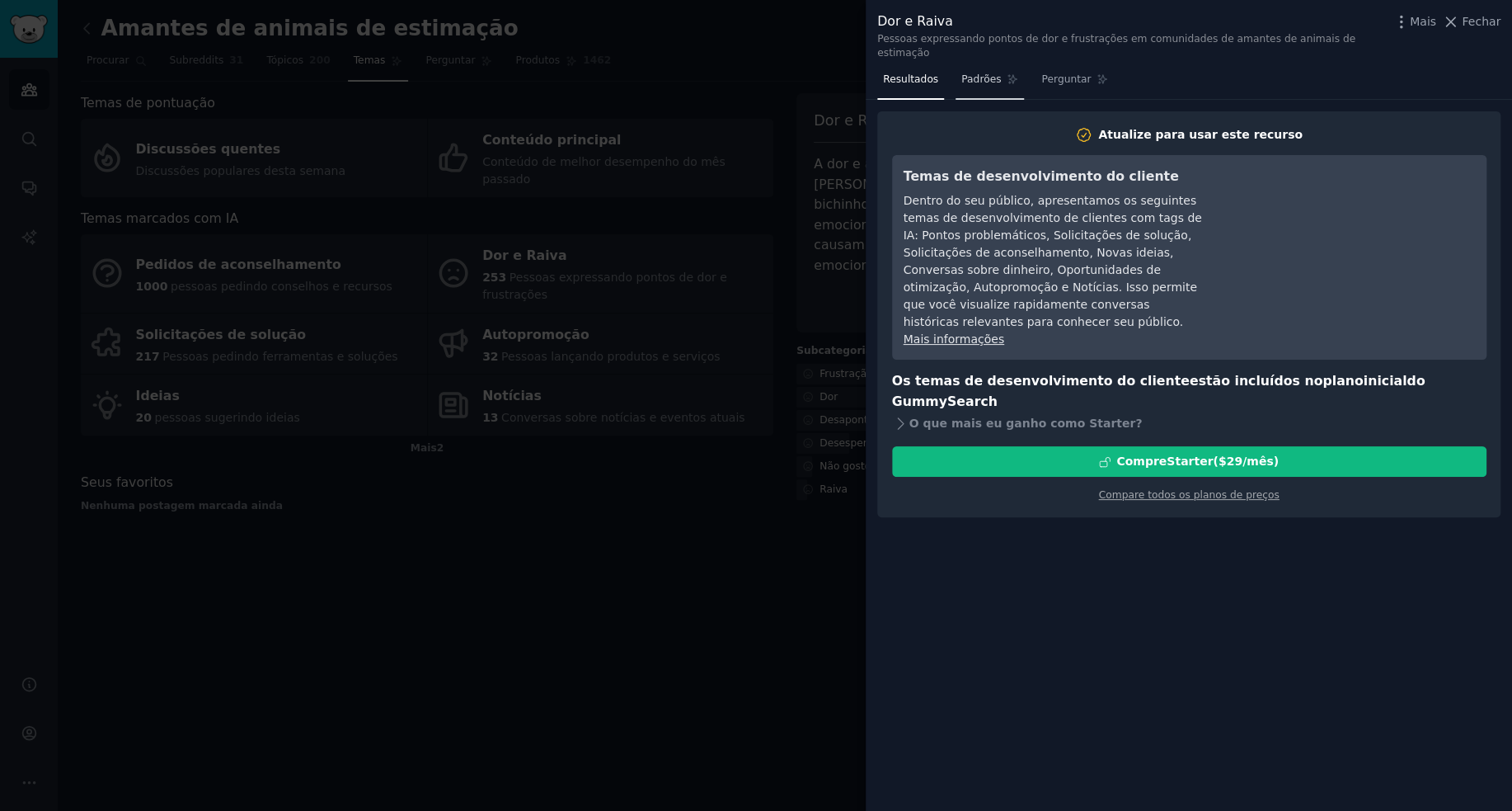
click at [976, 73] on font "Padrões" at bounding box center [981, 78] width 39 height 12
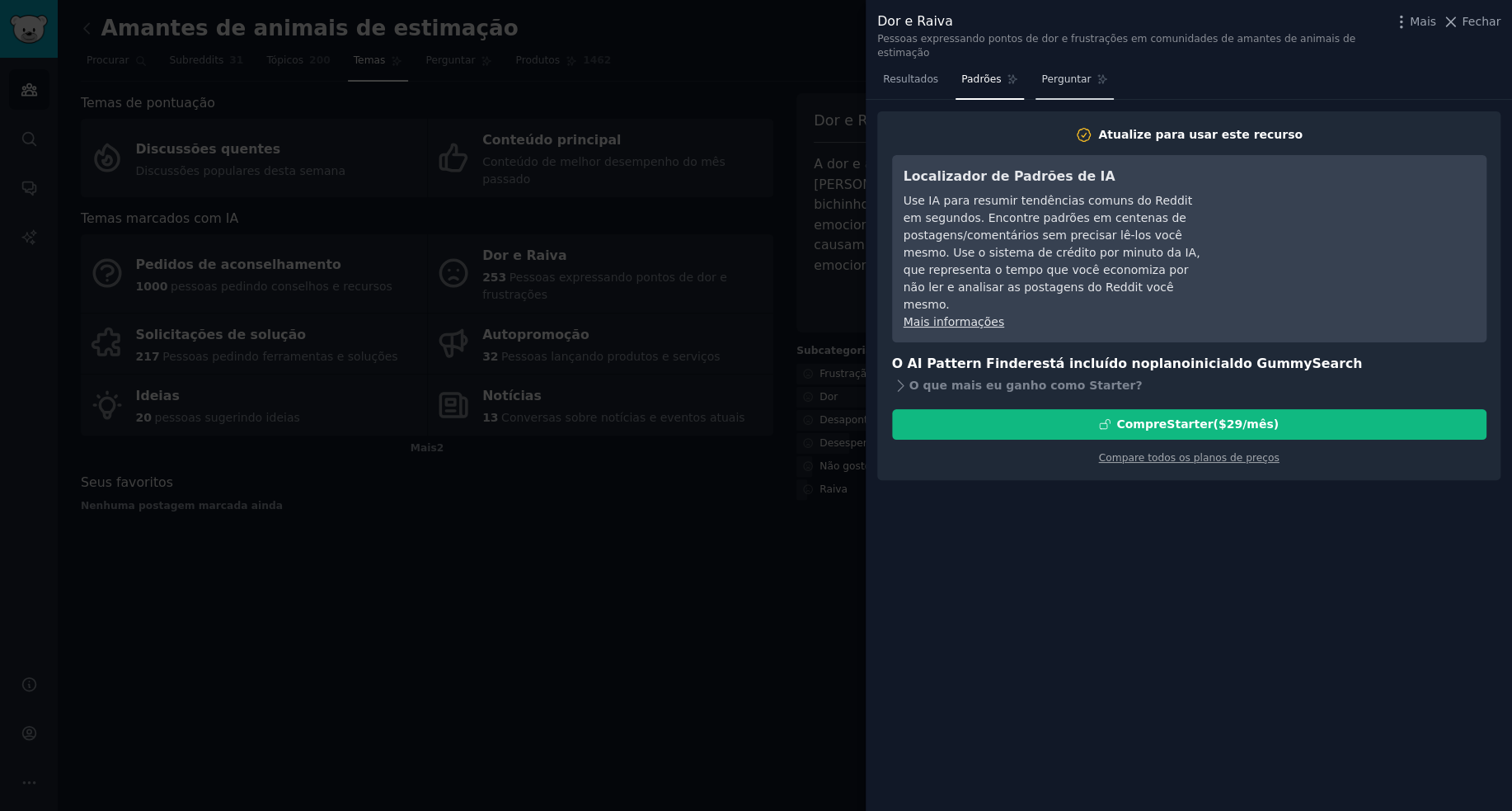
click at [1057, 73] on font "Perguntar" at bounding box center [1067, 78] width 50 height 12
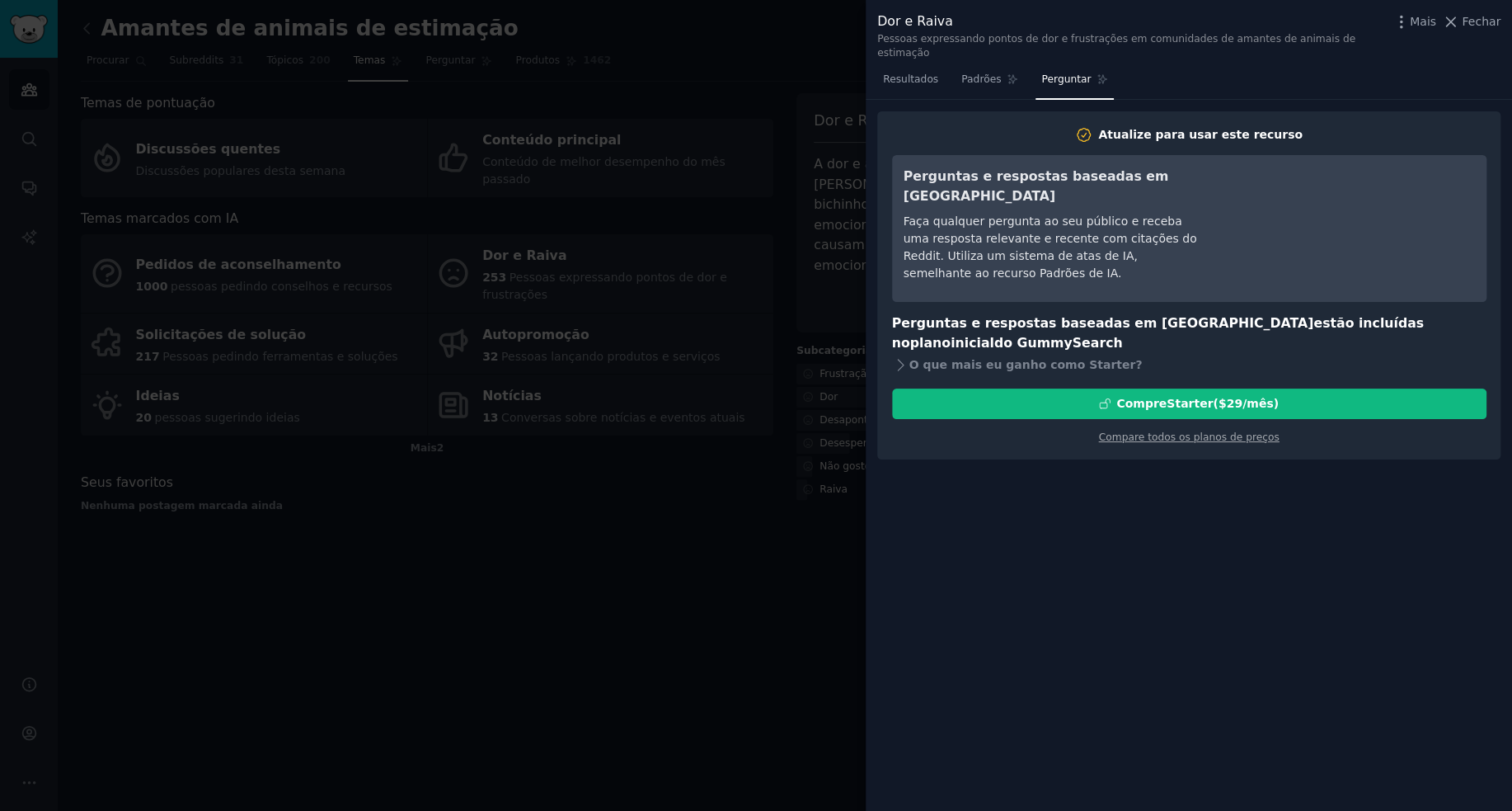
click at [780, 494] on div at bounding box center [756, 406] width 1512 height 811
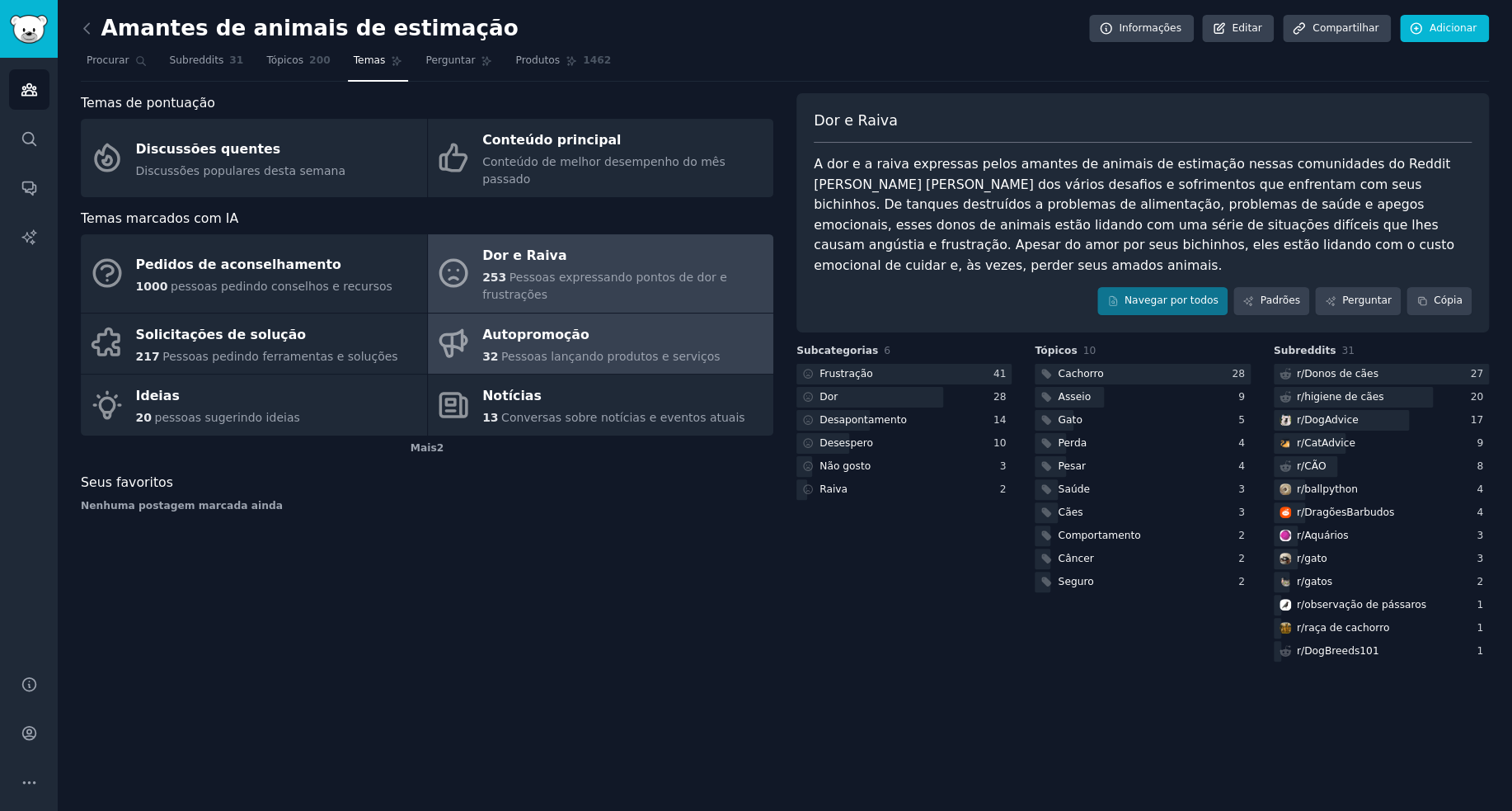
click at [525, 322] on div "Autopromoção" at bounding box center [601, 335] width 238 height 27
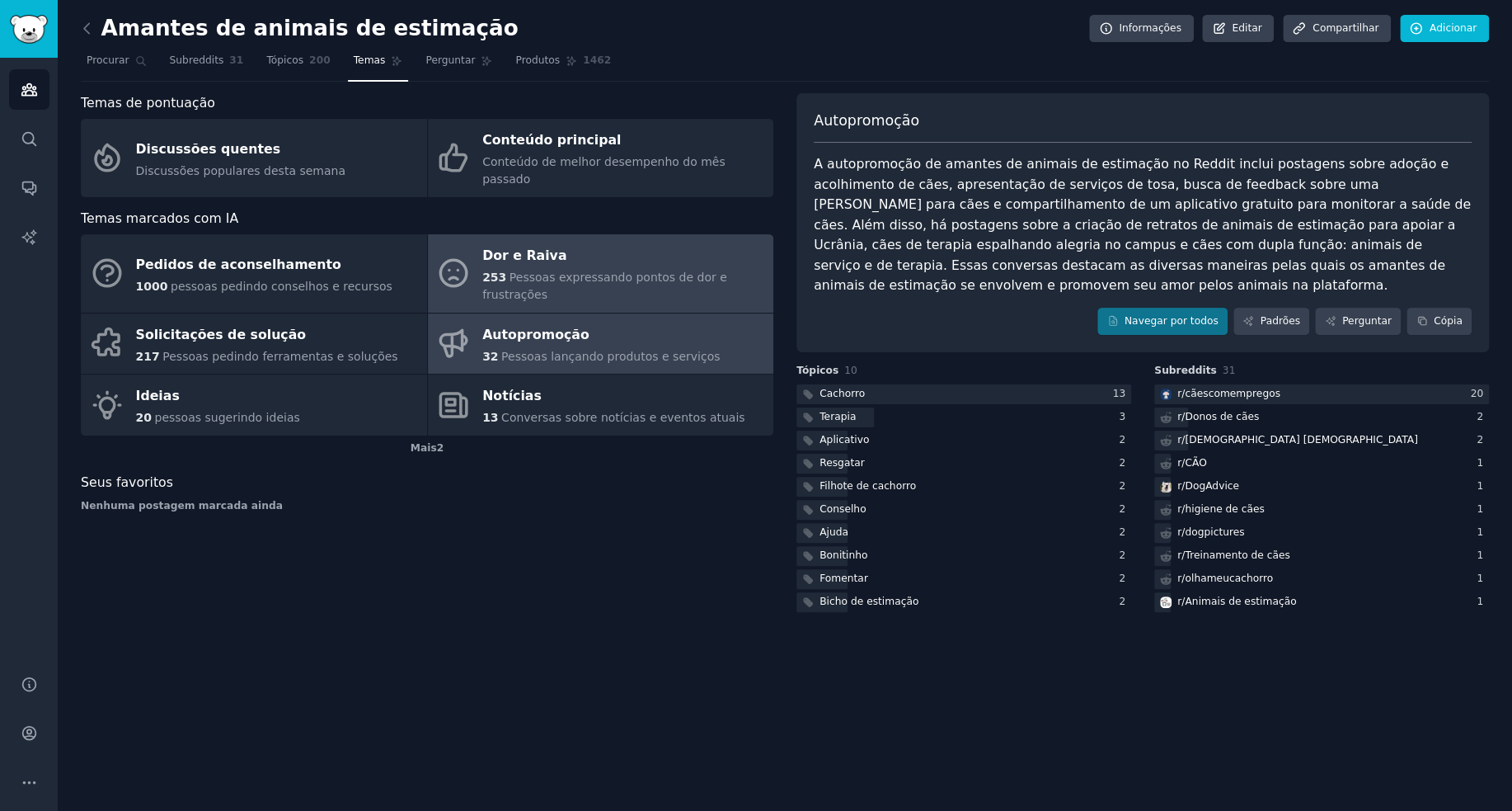
click at [611, 271] on font "Pessoas expressando pontos de dor e frustrações" at bounding box center [604, 286] width 245 height 30
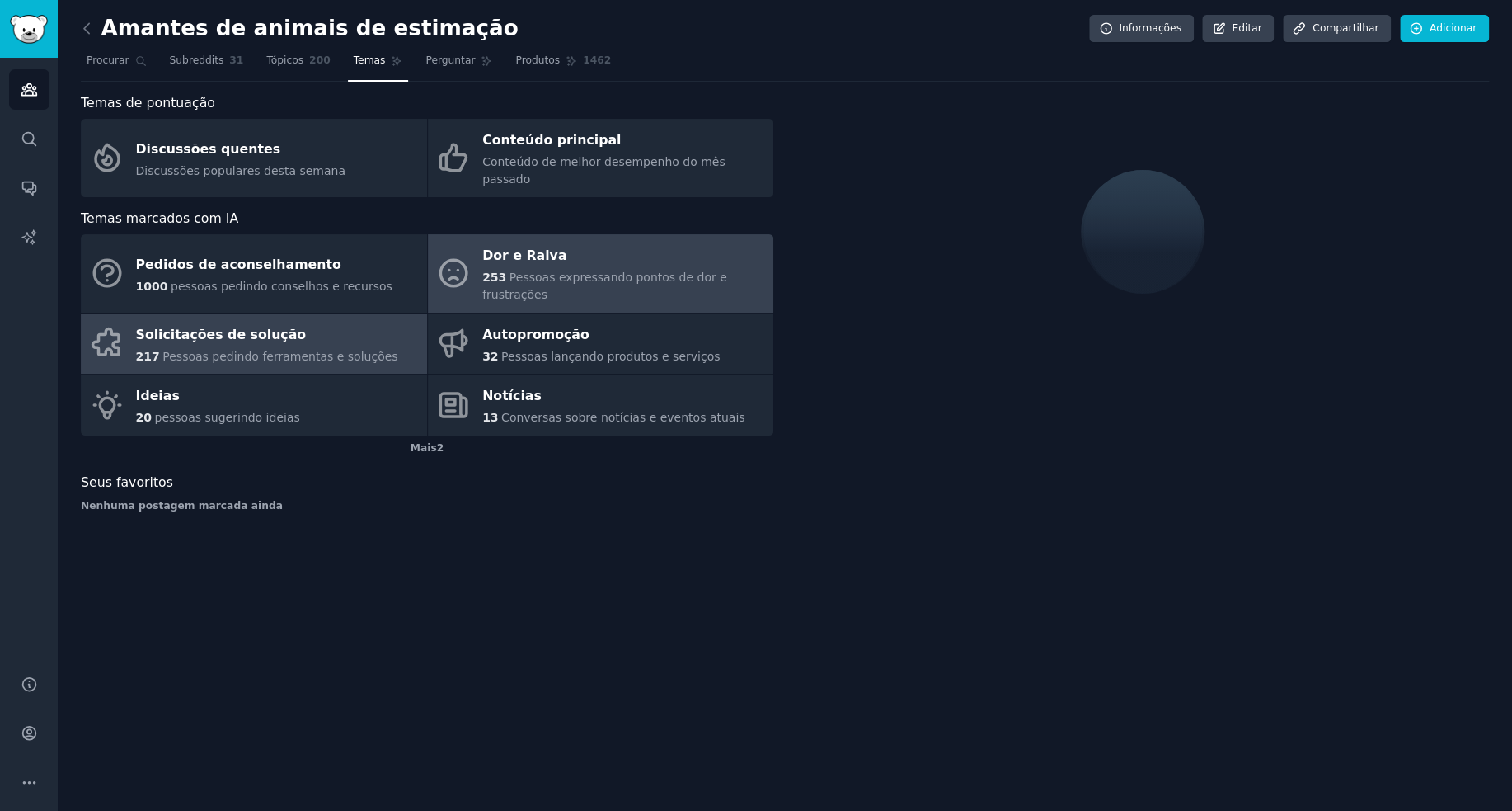
click at [279, 322] on div "Solicitações de solução" at bounding box center [267, 335] width 262 height 27
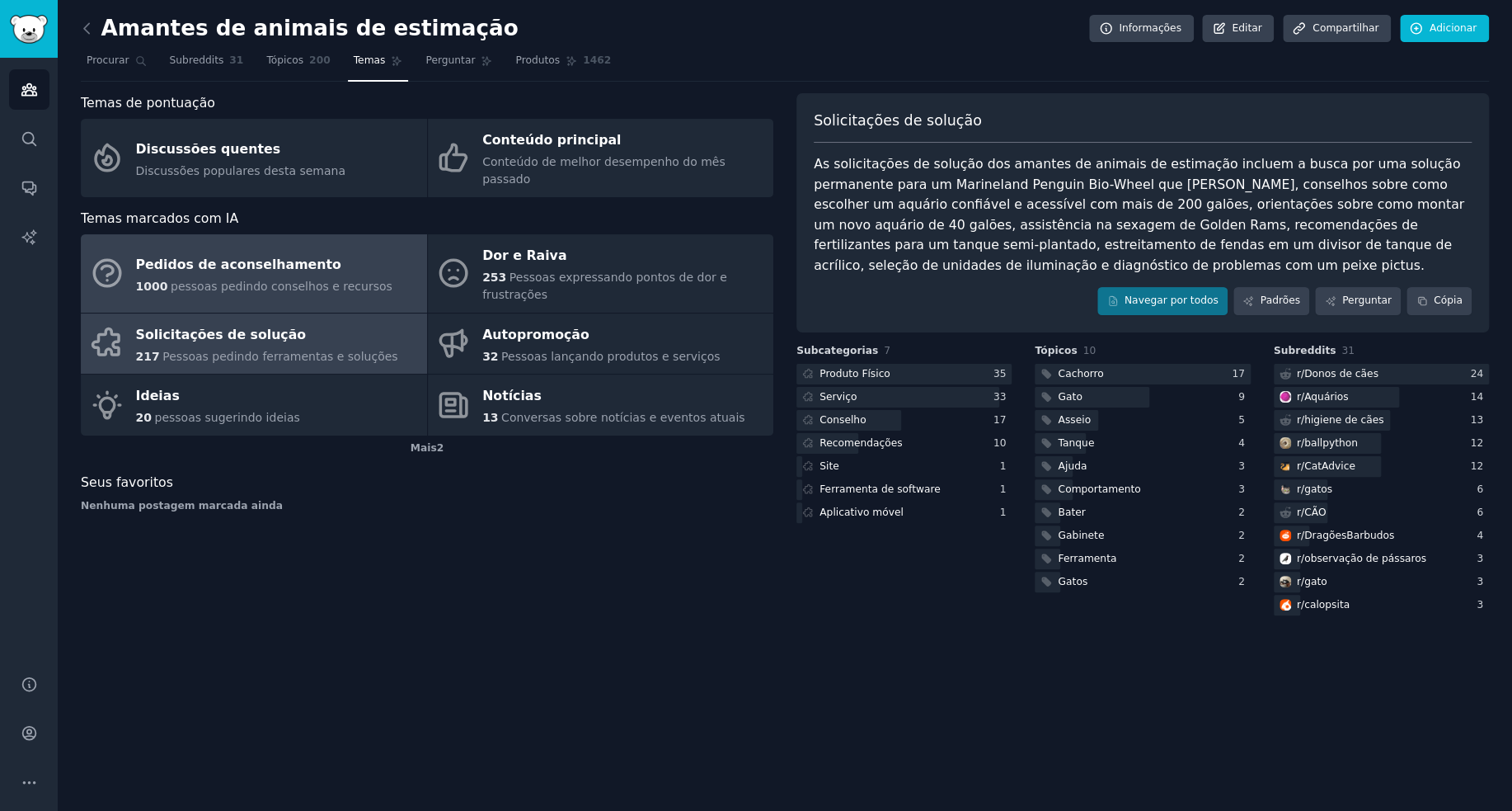
click at [330, 251] on div "Pedidos de aconselhamento" at bounding box center [265, 265] width 257 height 27
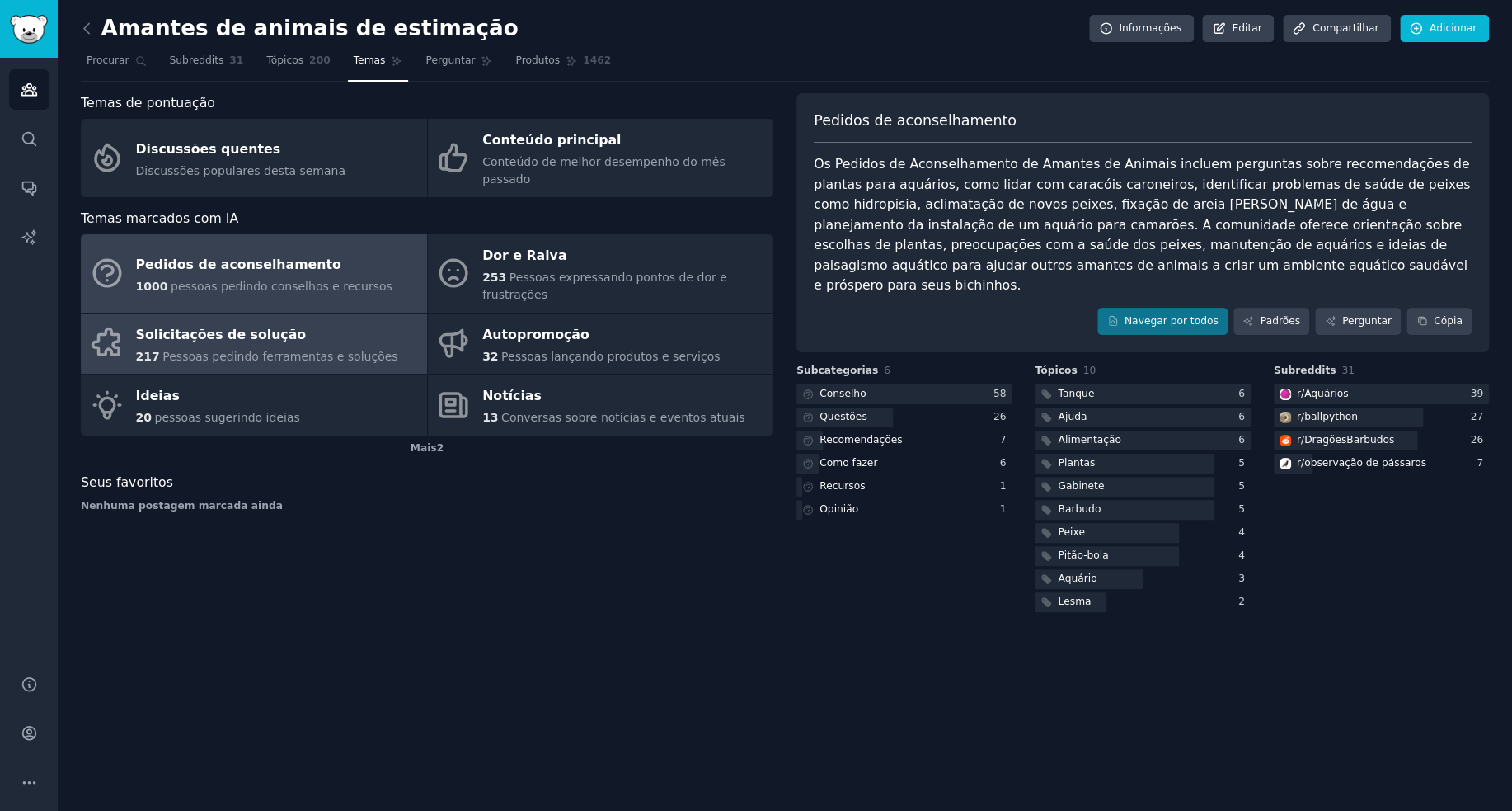
click at [335, 349] on font "Pessoas pedindo ferramentas e soluções" at bounding box center [280, 356] width 235 height 13
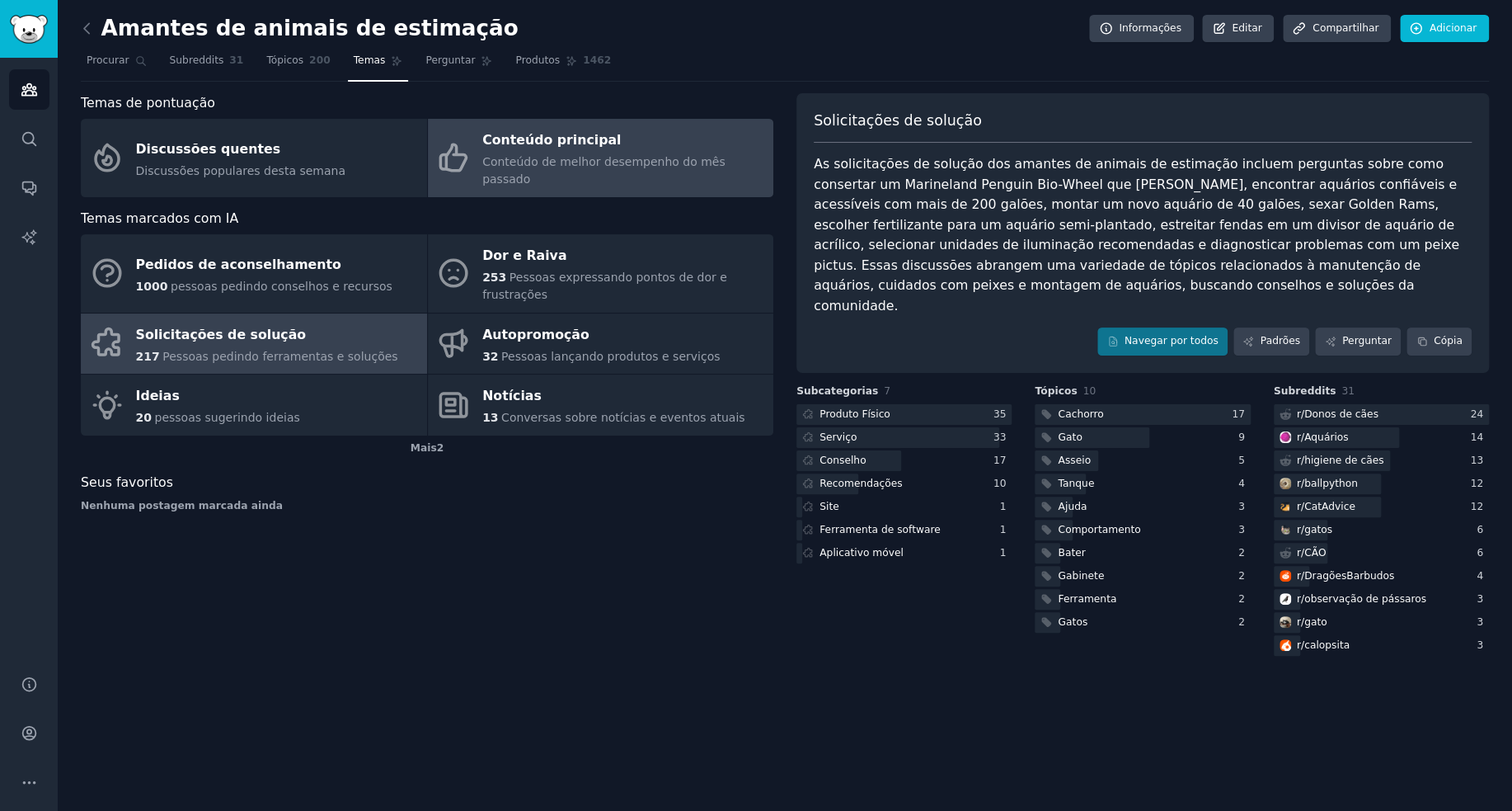
click at [646, 159] on font "Conteúdo de melhor desempenho do mês passado" at bounding box center [603, 170] width 243 height 30
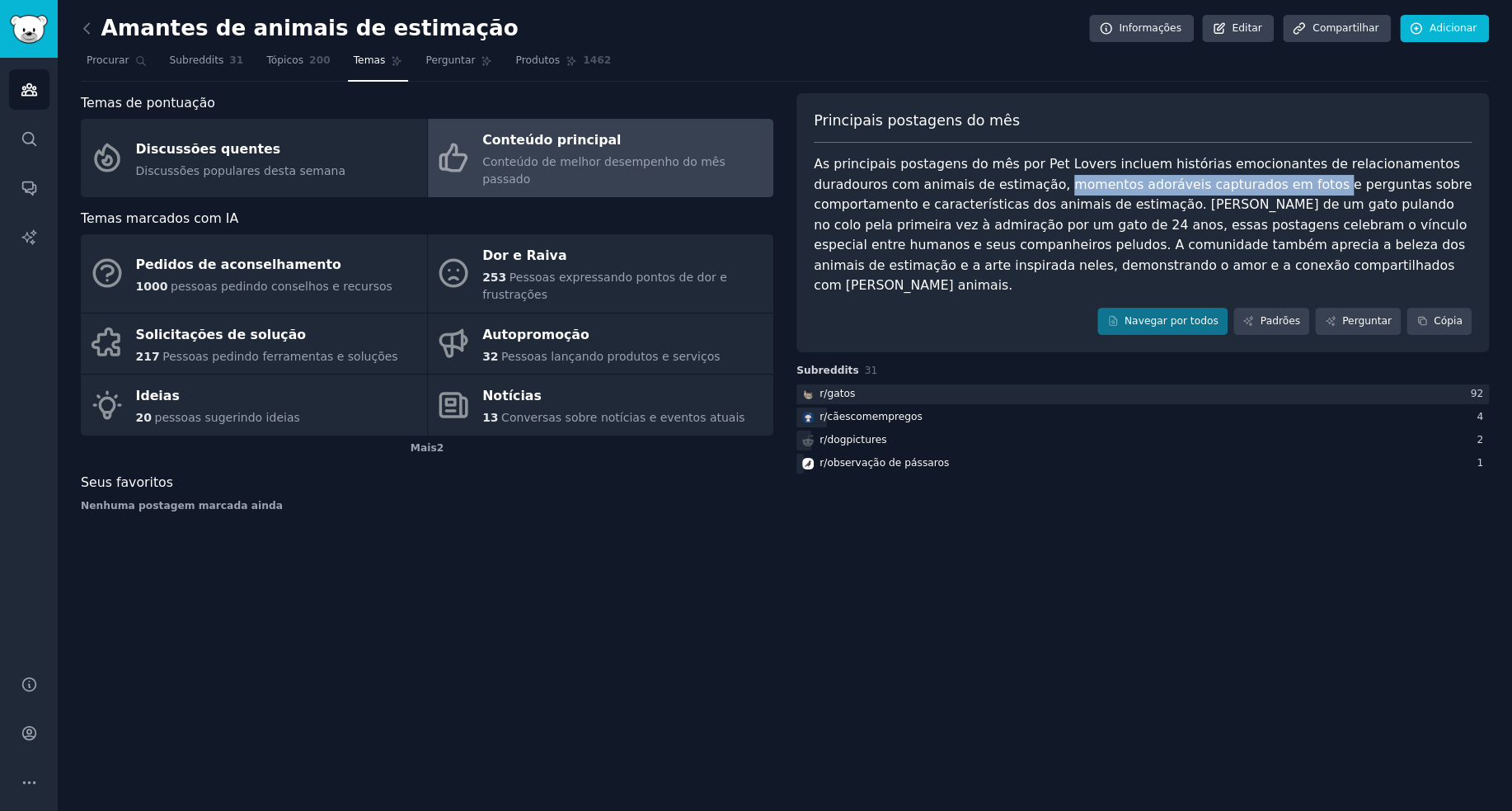
drag, startPoint x: 1216, startPoint y: 188, endPoint x: 973, endPoint y: 184, distance: 243.0
click at [973, 184] on font "As principais postagens do mês por Pet Lovers incluem histórias emocionantes de…" at bounding box center [1144, 225] width 662 height 137
copy font "momentos adoráveis ​​capturados em fotos"
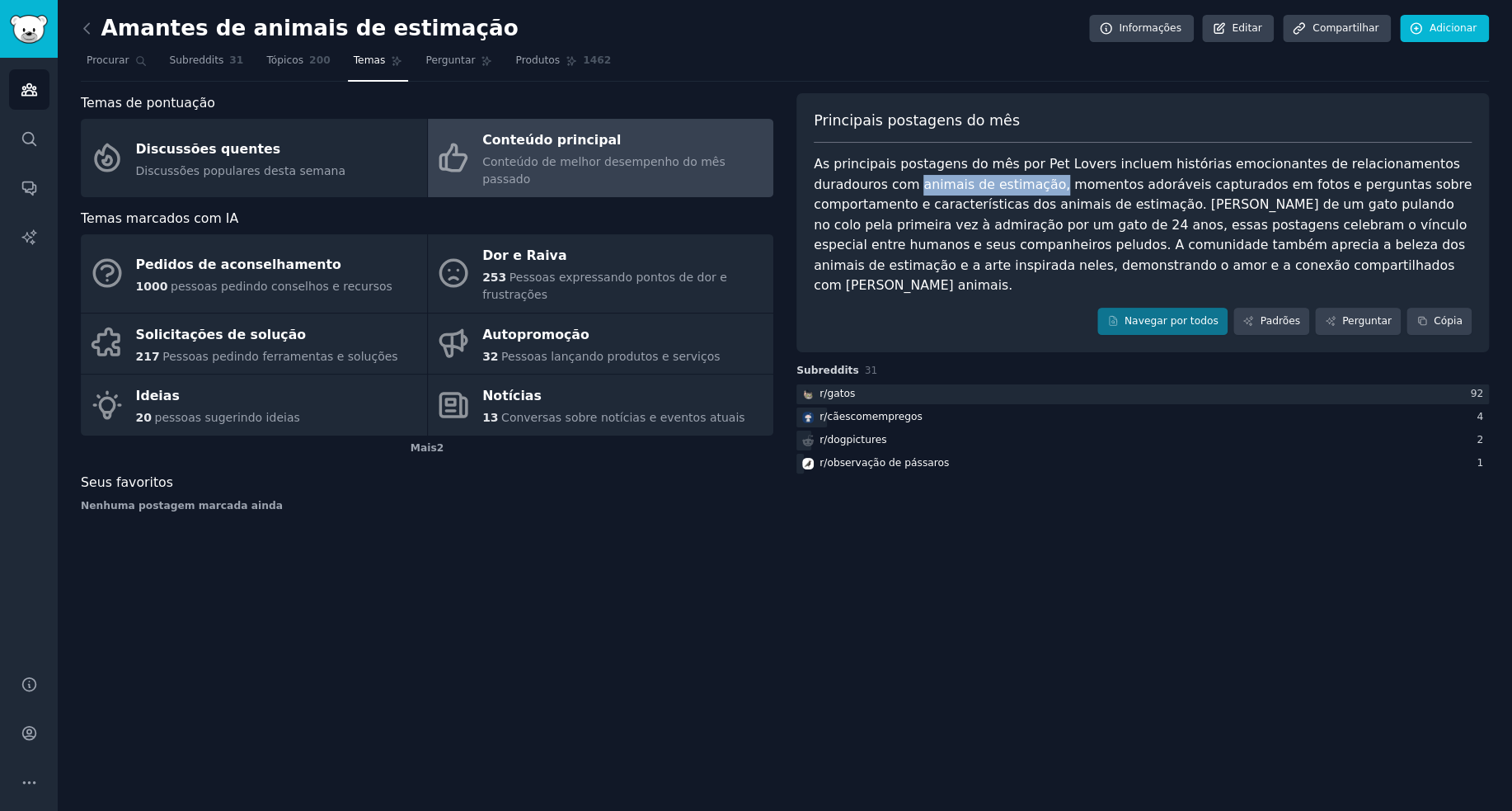
drag, startPoint x: 842, startPoint y: 184, endPoint x: 968, endPoint y: 189, distance: 126.1
click at [968, 189] on font "As principais postagens do mês por Pet Lovers incluem histórias emocionantes de…" at bounding box center [1144, 225] width 662 height 137
click at [968, 188] on font "As principais postagens do mês por Pet Lovers incluem histórias emocionantes de…" at bounding box center [1144, 225] width 662 height 137
drag, startPoint x: 968, startPoint y: 187, endPoint x: 823, endPoint y: 186, distance: 145.0
click at [823, 186] on font "As principais postagens do mês por Pet Lovers incluem histórias emocionantes de…" at bounding box center [1144, 225] width 662 height 137
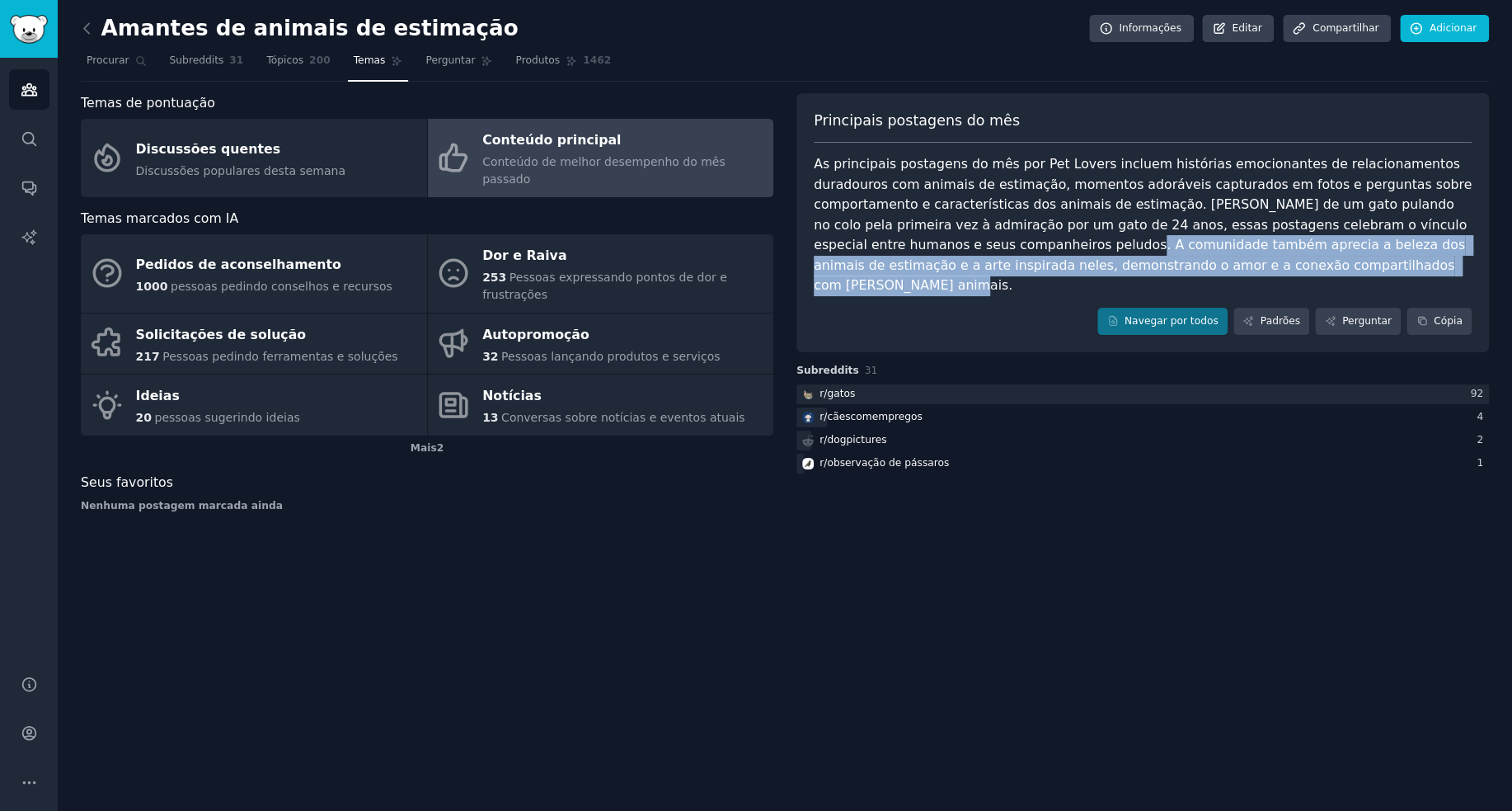
drag, startPoint x: 871, startPoint y: 247, endPoint x: 1363, endPoint y: 260, distance: 492.2
click at [1363, 260] on div "As principais postagens do mês por Pet Lovers incluem histórias emocionantes de…" at bounding box center [1142, 225] width 658 height 142
click at [1247, 242] on font "As principais postagens do mês por Pet Lovers incluem histórias emocionantes de…" at bounding box center [1144, 225] width 662 height 137
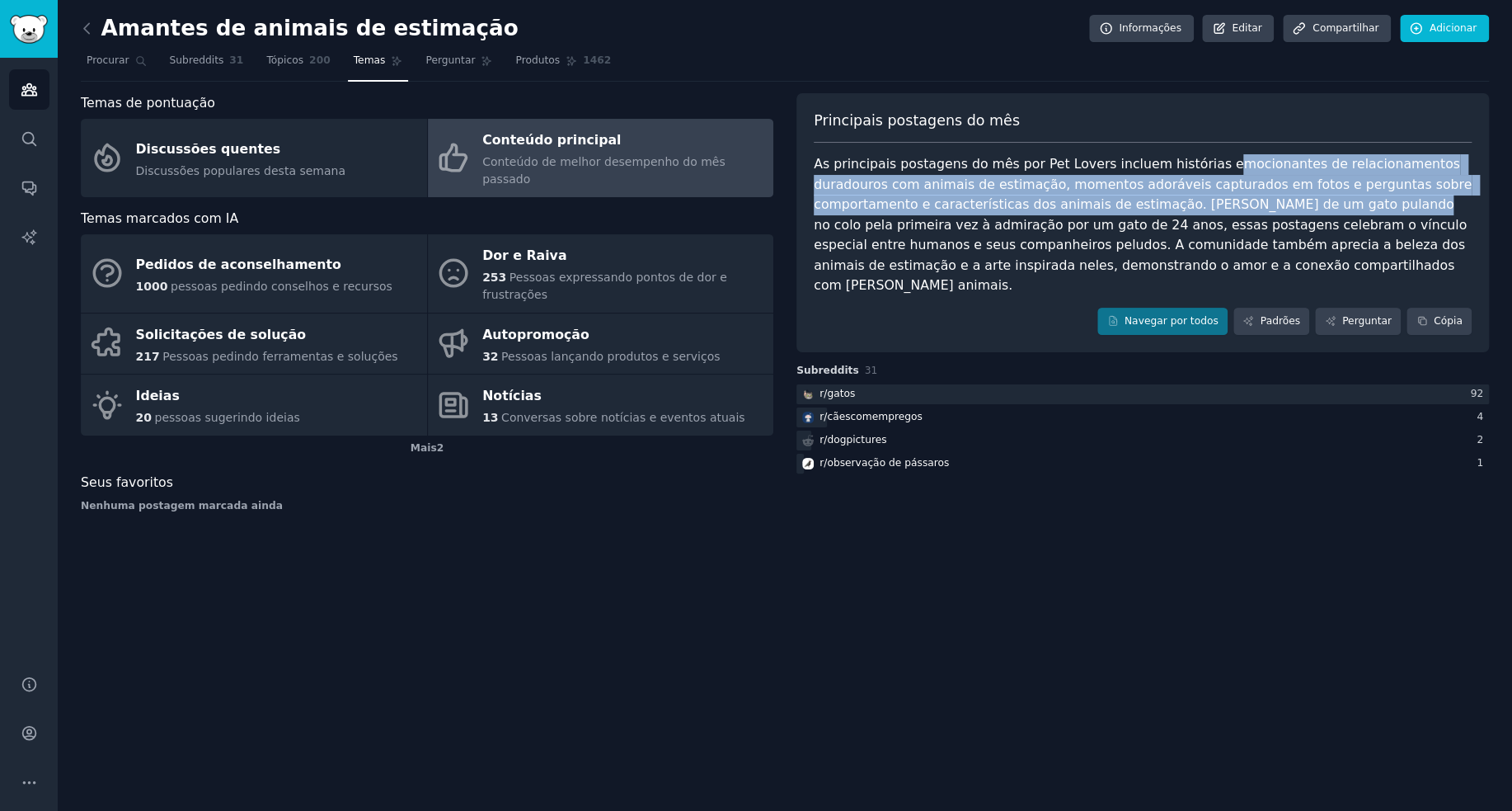
drag, startPoint x: 1192, startPoint y: 162, endPoint x: 1246, endPoint y: 205, distance: 69.0
click at [1246, 205] on font "As principais postagens do mês por Pet Lovers incluem histórias emocionantes de…" at bounding box center [1144, 225] width 662 height 137
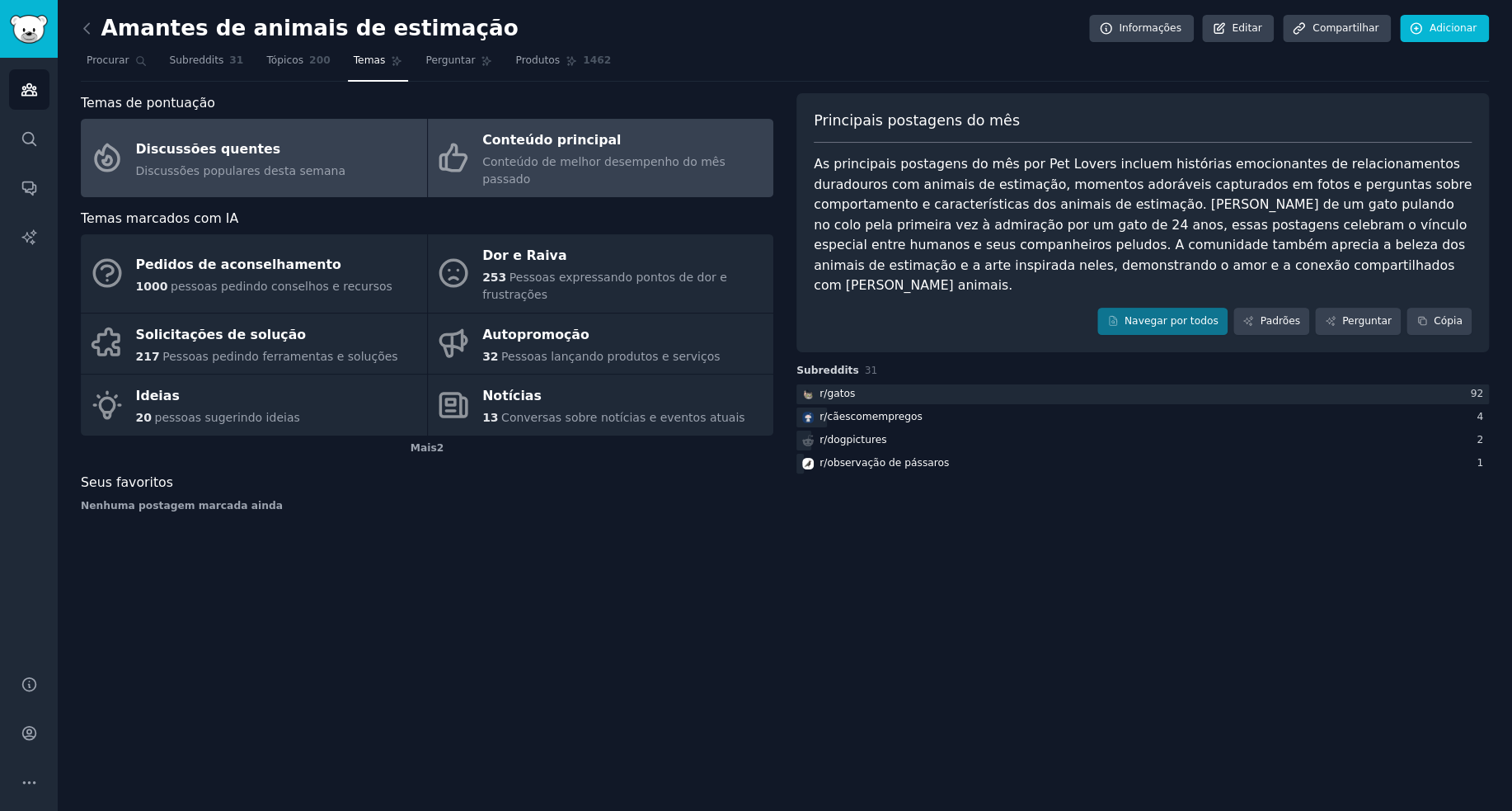
click at [304, 169] on div "Discussões populares desta semana" at bounding box center [241, 170] width 209 height 17
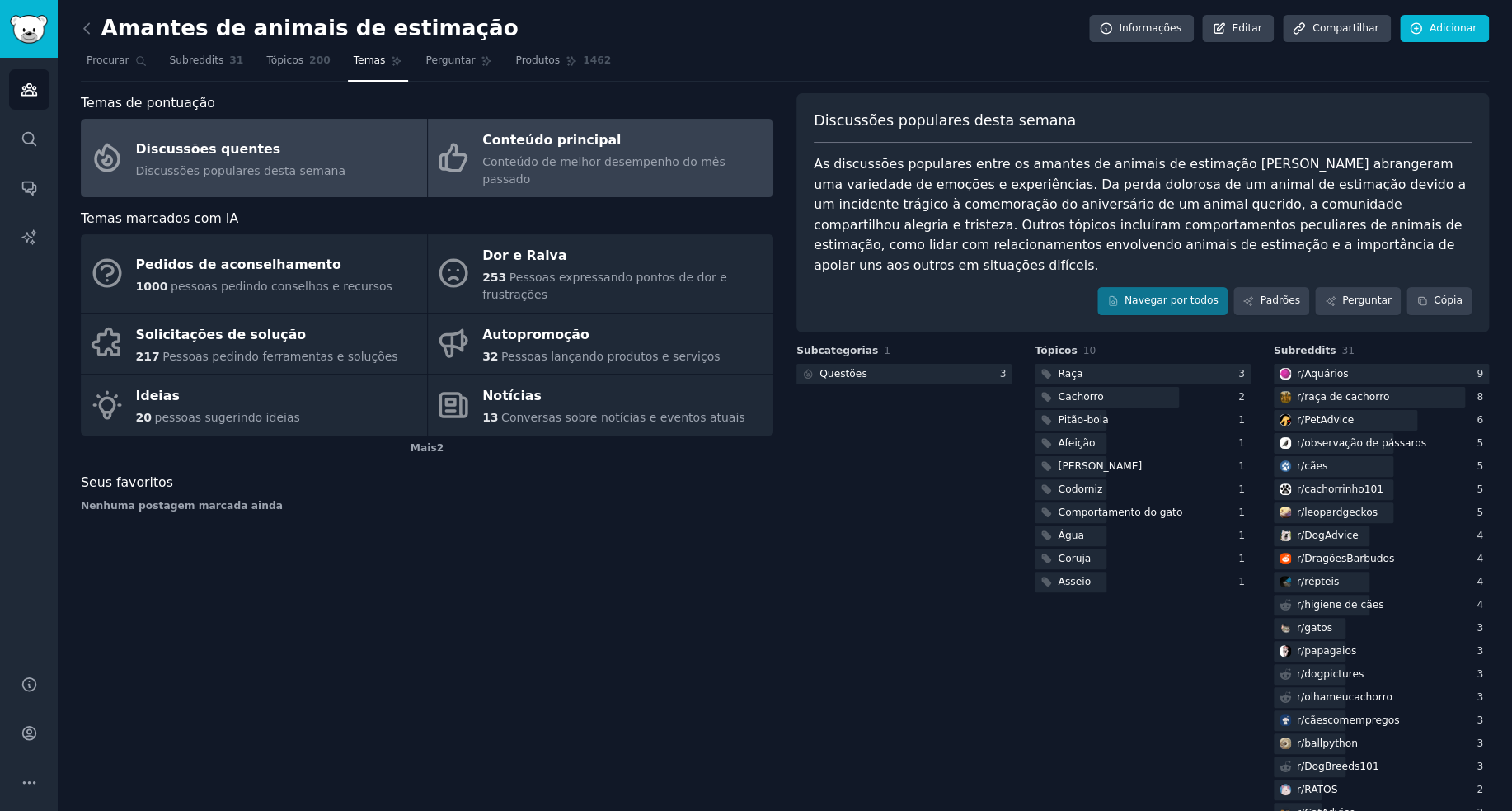
click at [455, 149] on icon at bounding box center [454, 157] width 35 height 35
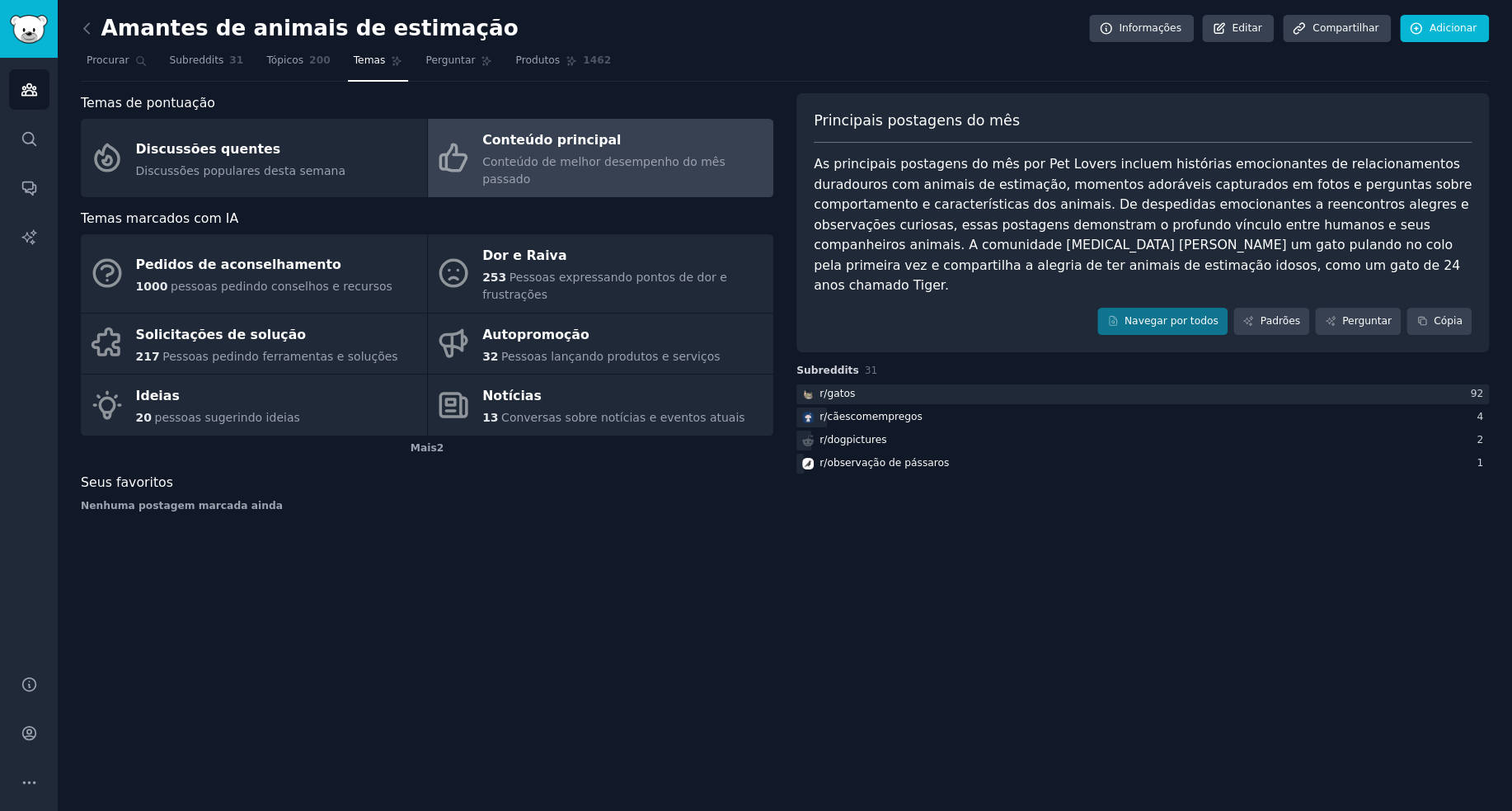
click at [1290, 570] on div "Amantes de animais de estimação Informações Editar Compartilhar Adicionar Procu…" at bounding box center [785, 406] width 1455 height 811
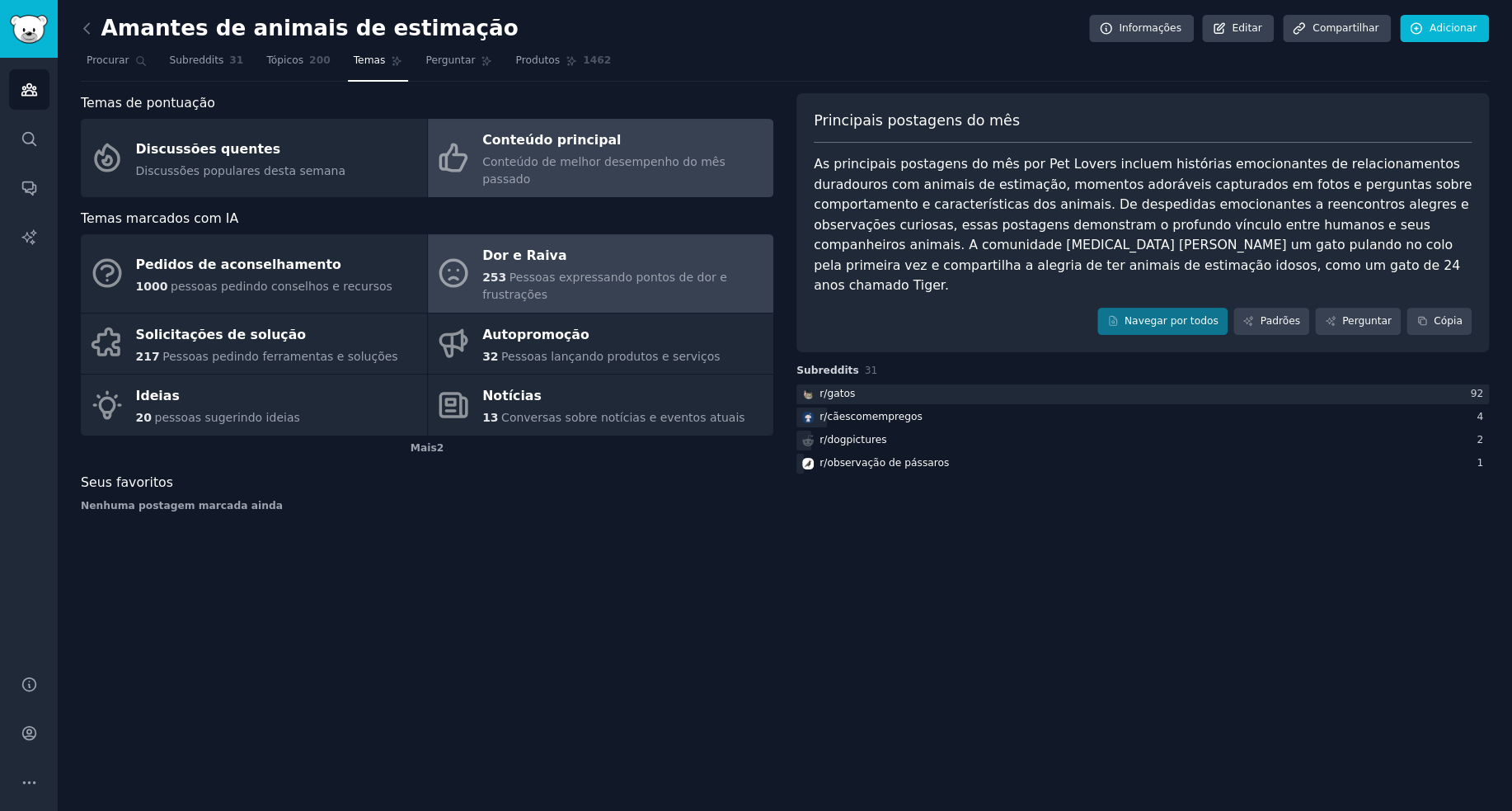
click at [504, 248] on font "Dor e Raiva" at bounding box center [524, 256] width 84 height 16
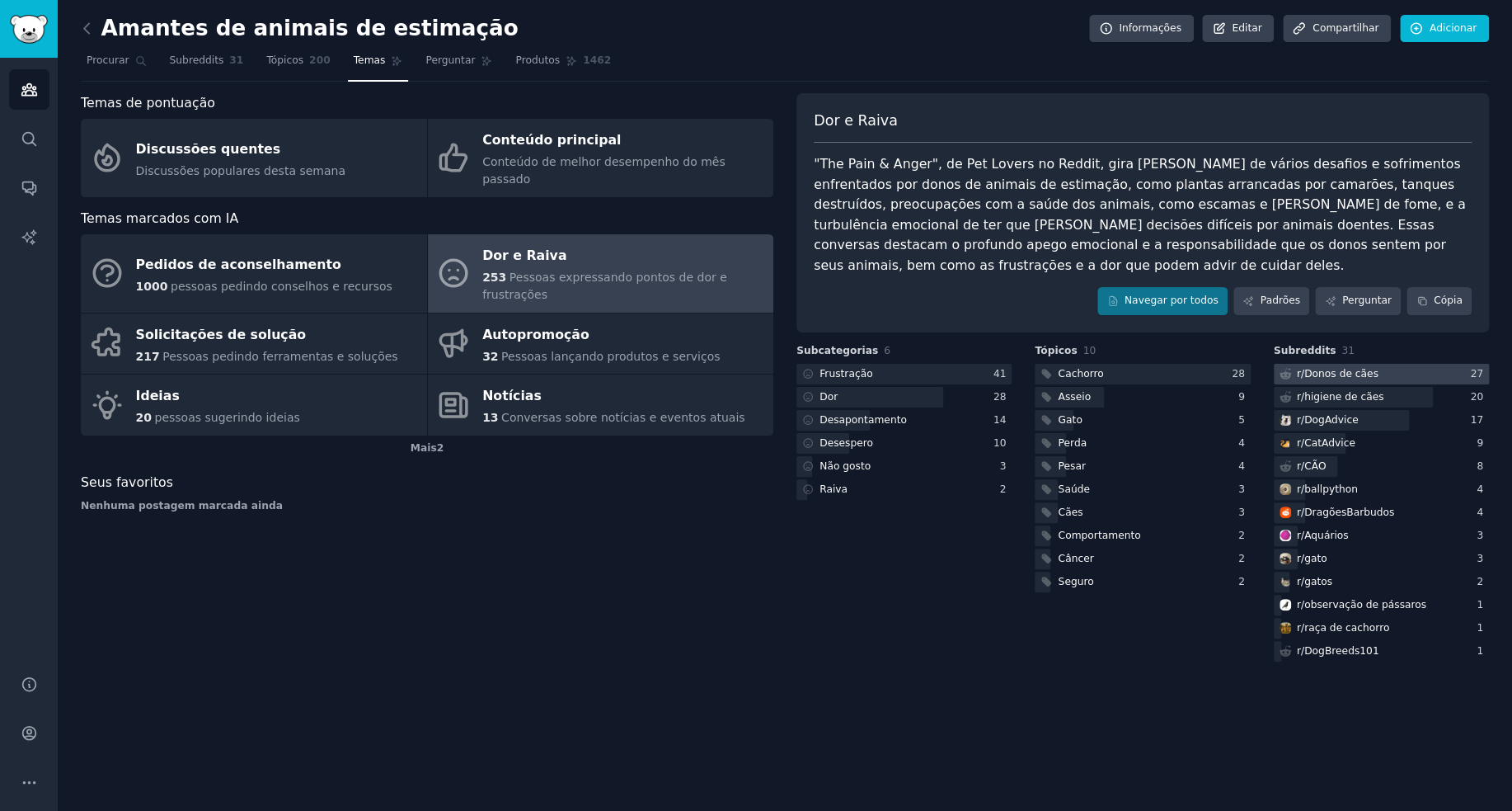
click at [1355, 368] on font "Donos de cães" at bounding box center [1341, 373] width 74 height 12
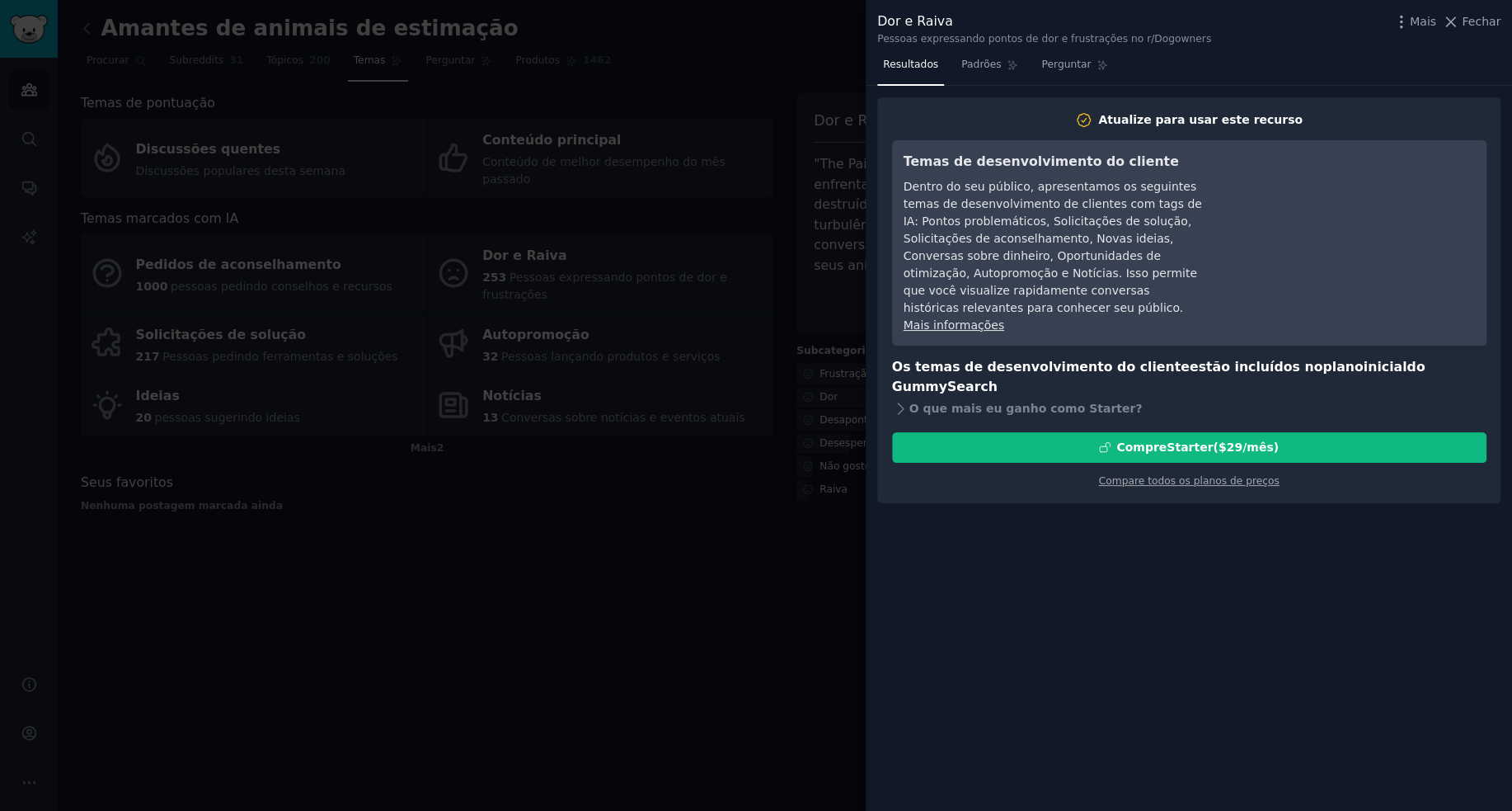
click at [761, 508] on div at bounding box center [756, 406] width 1512 height 811
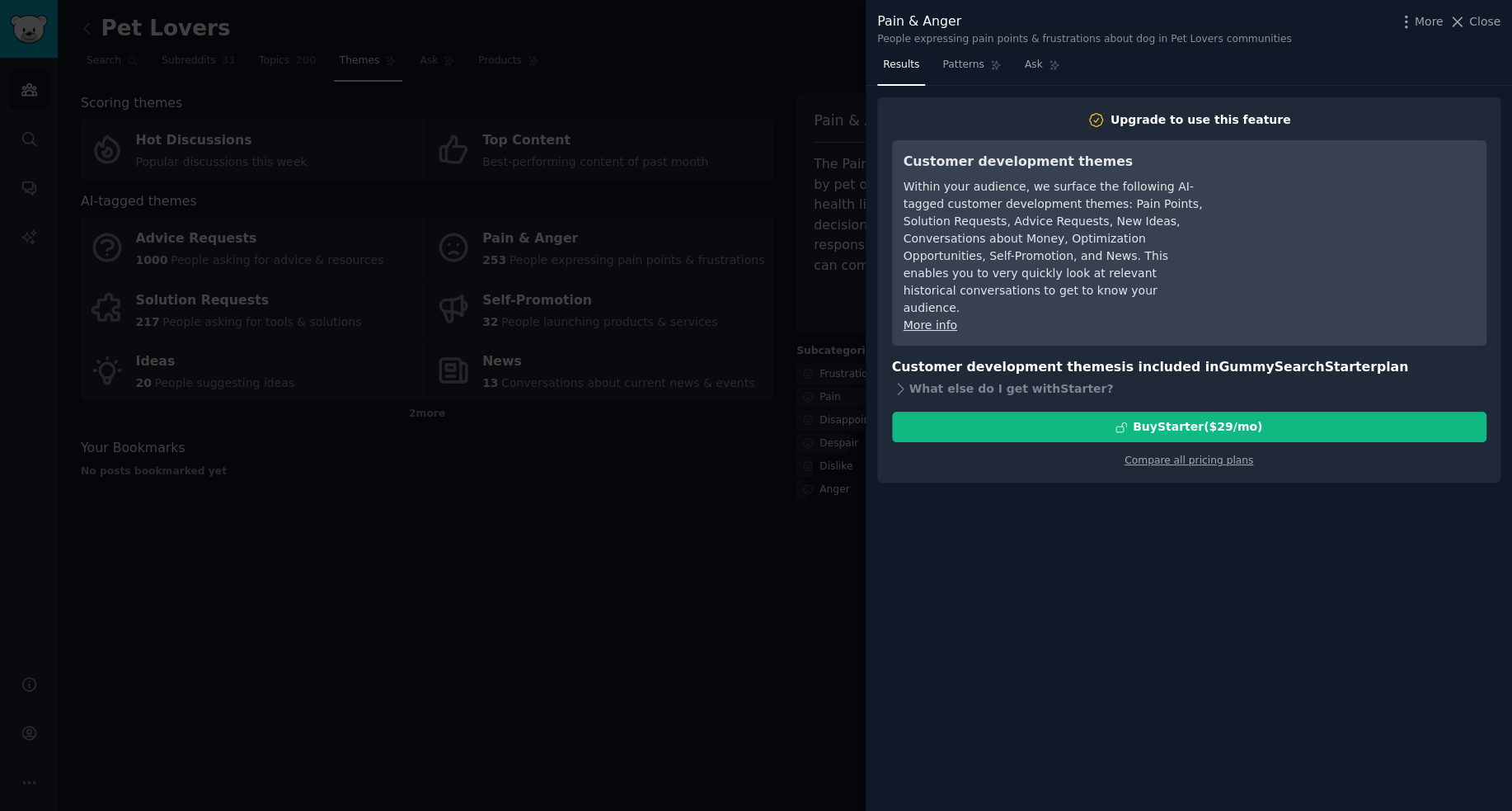
click at [581, 407] on div at bounding box center [756, 406] width 1512 height 811
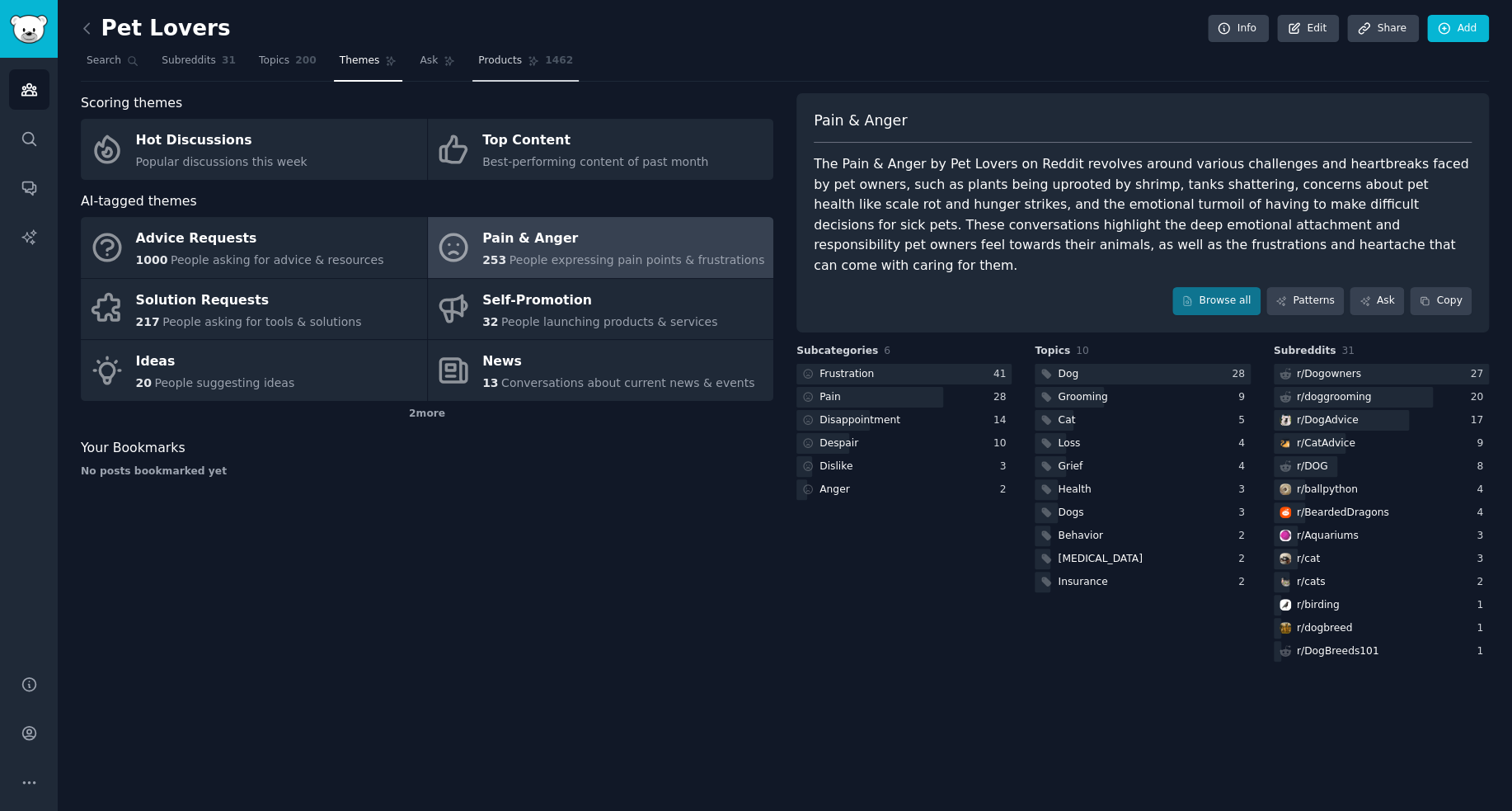
click at [478, 63] on span "Products" at bounding box center [500, 61] width 44 height 15
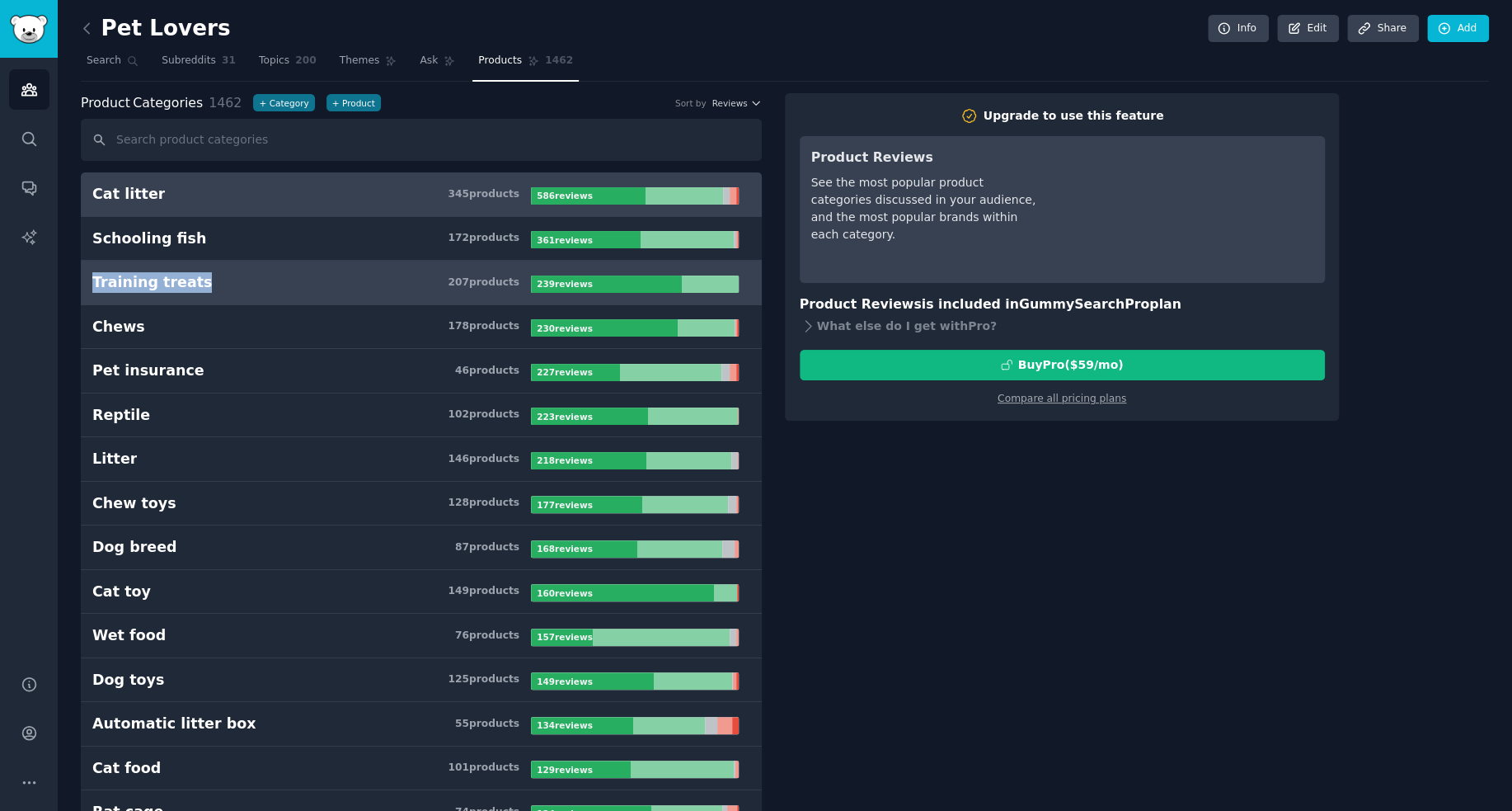
drag, startPoint x: 119, startPoint y: 286, endPoint x: 191, endPoint y: 283, distance: 72.1
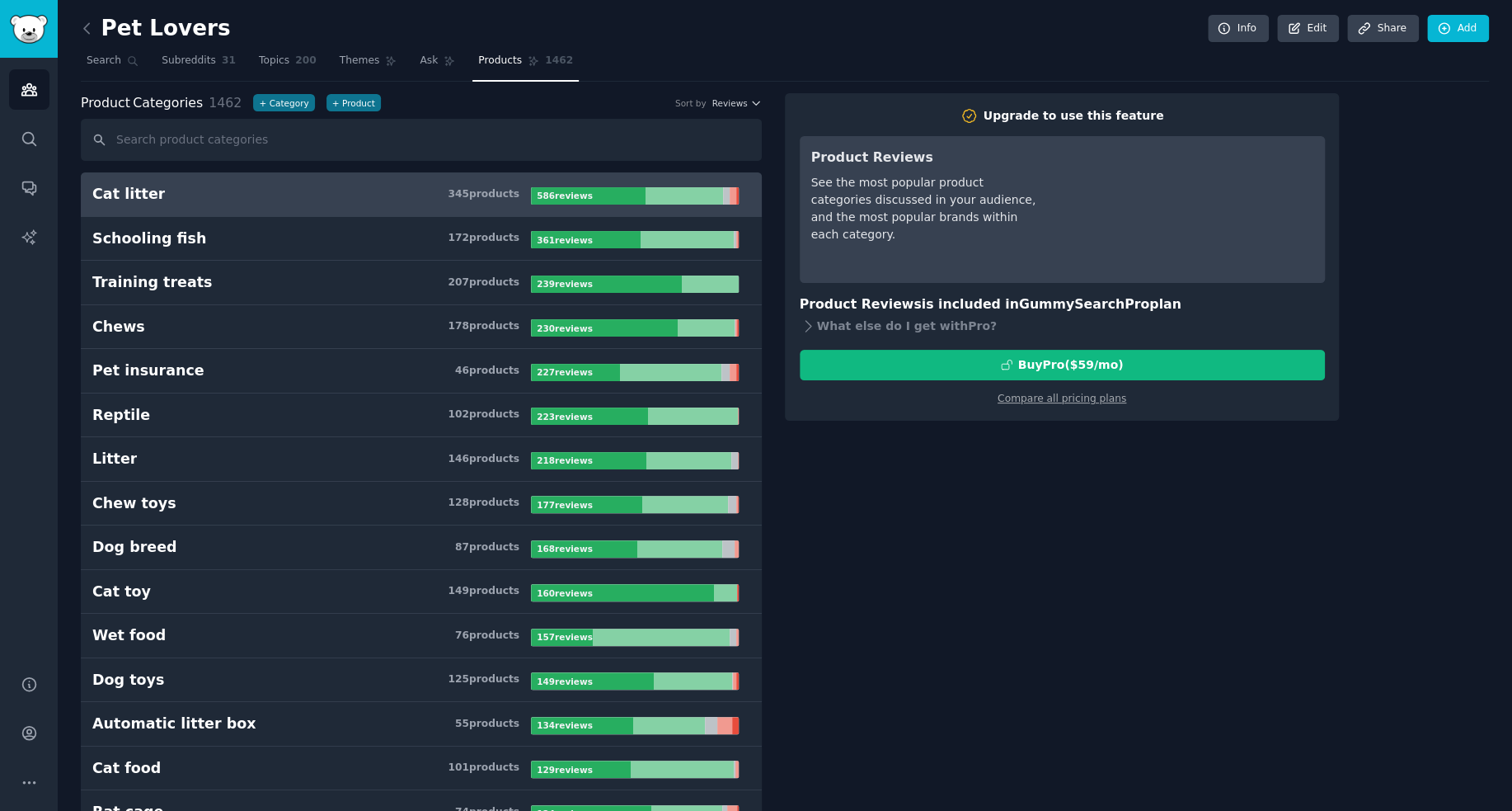
drag, startPoint x: 81, startPoint y: 176, endPoint x: 159, endPoint y: 193, distance: 79.8
drag, startPoint x: 118, startPoint y: 190, endPoint x: 962, endPoint y: 533, distance: 911.0
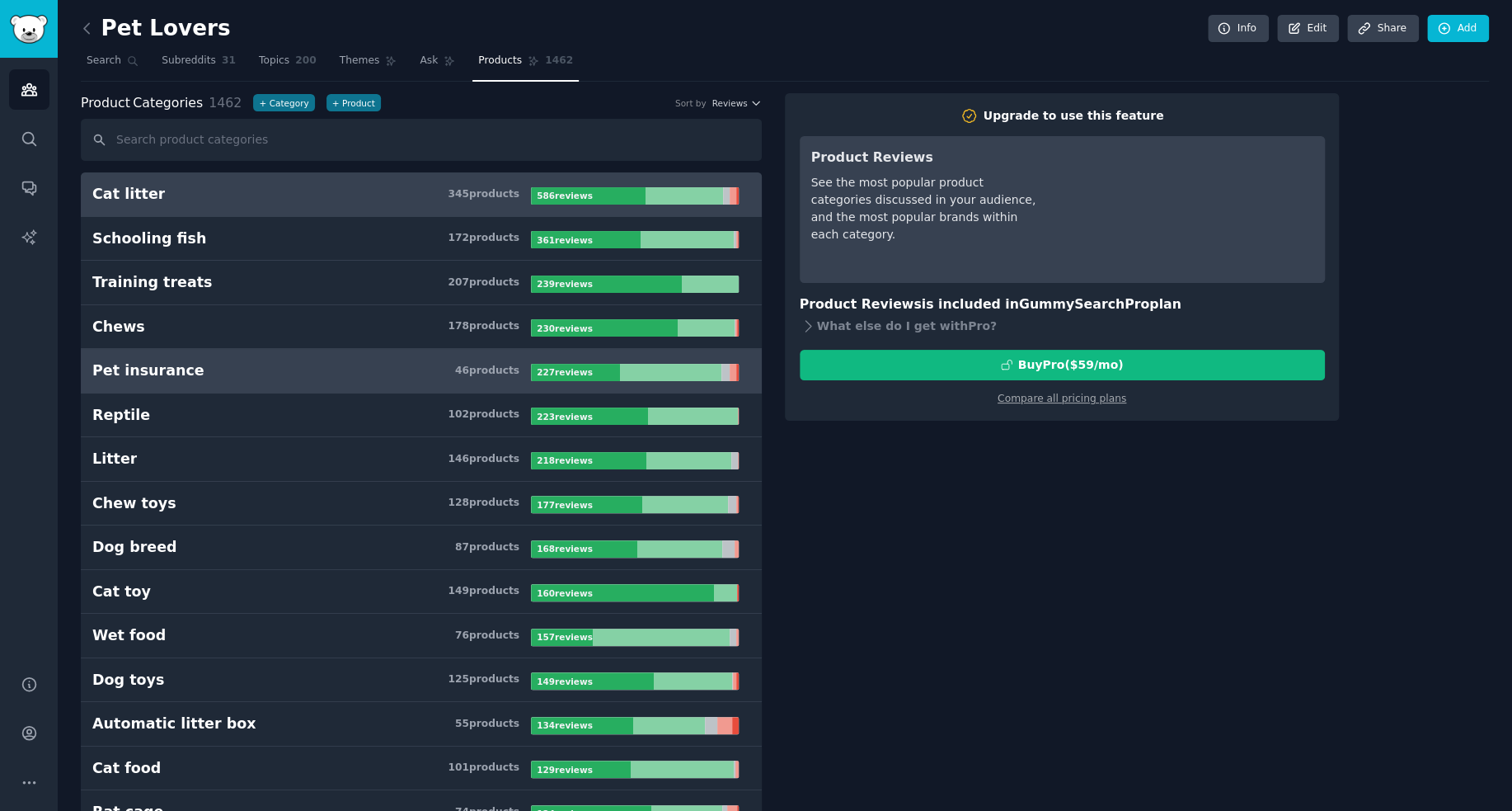
click at [132, 369] on div "Pet insurance" at bounding box center [149, 370] width 112 height 20
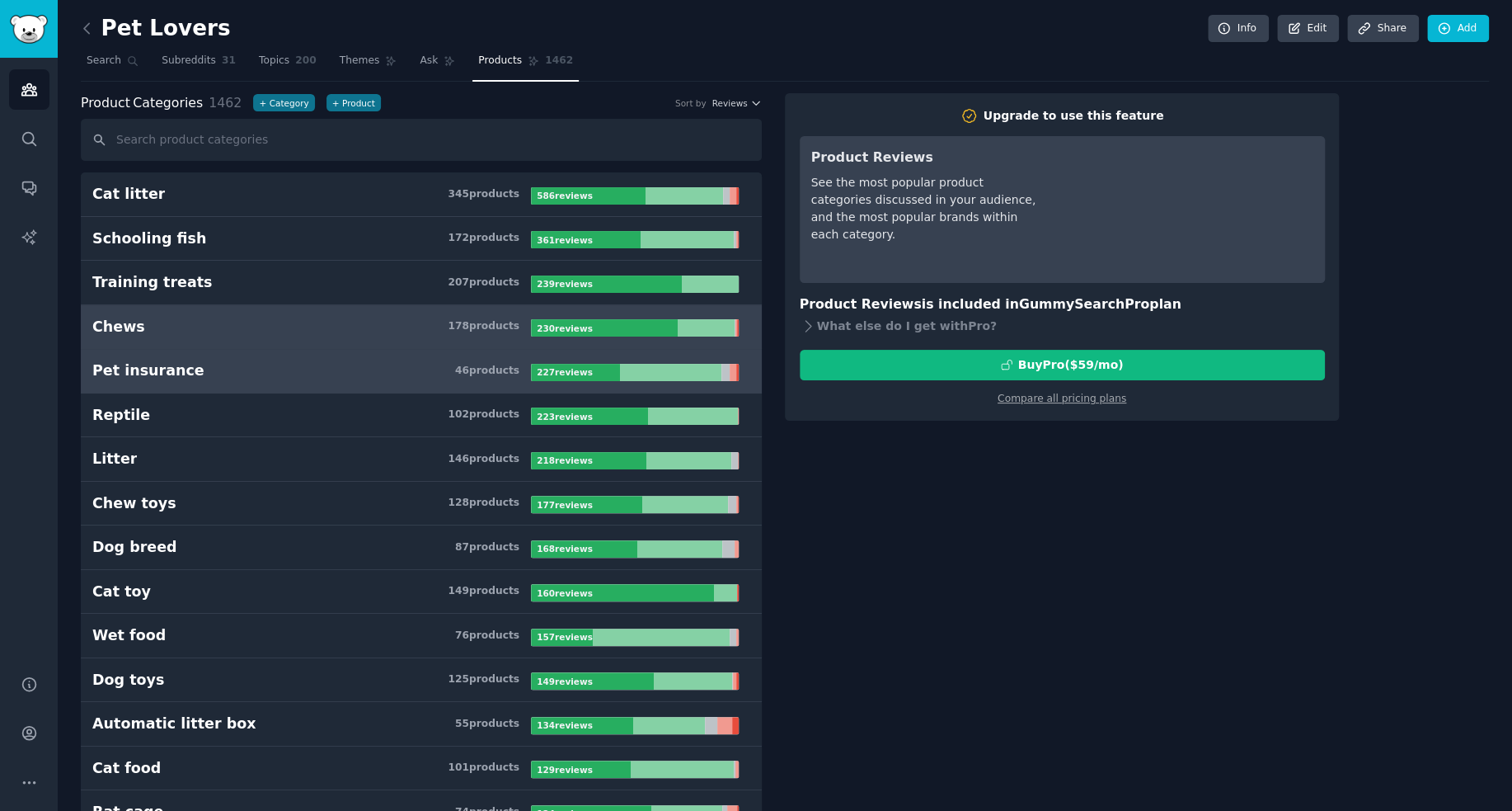
click at [211, 318] on h3 "Chews 178 product s" at bounding box center [312, 326] width 438 height 20
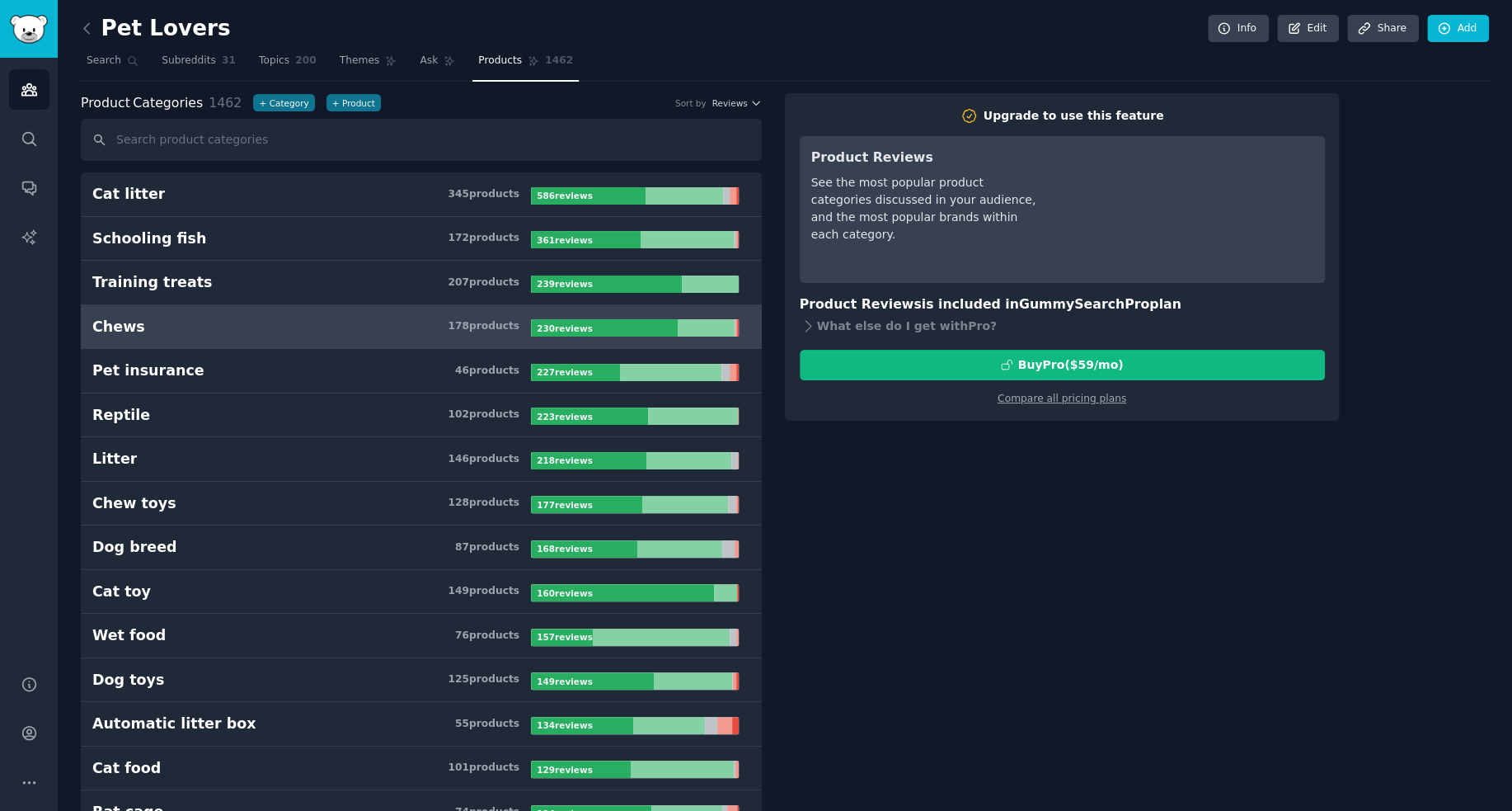
click at [119, 327] on div "Chews" at bounding box center [119, 326] width 53 height 20
click at [116, 329] on div "Chews" at bounding box center [119, 326] width 53 height 20
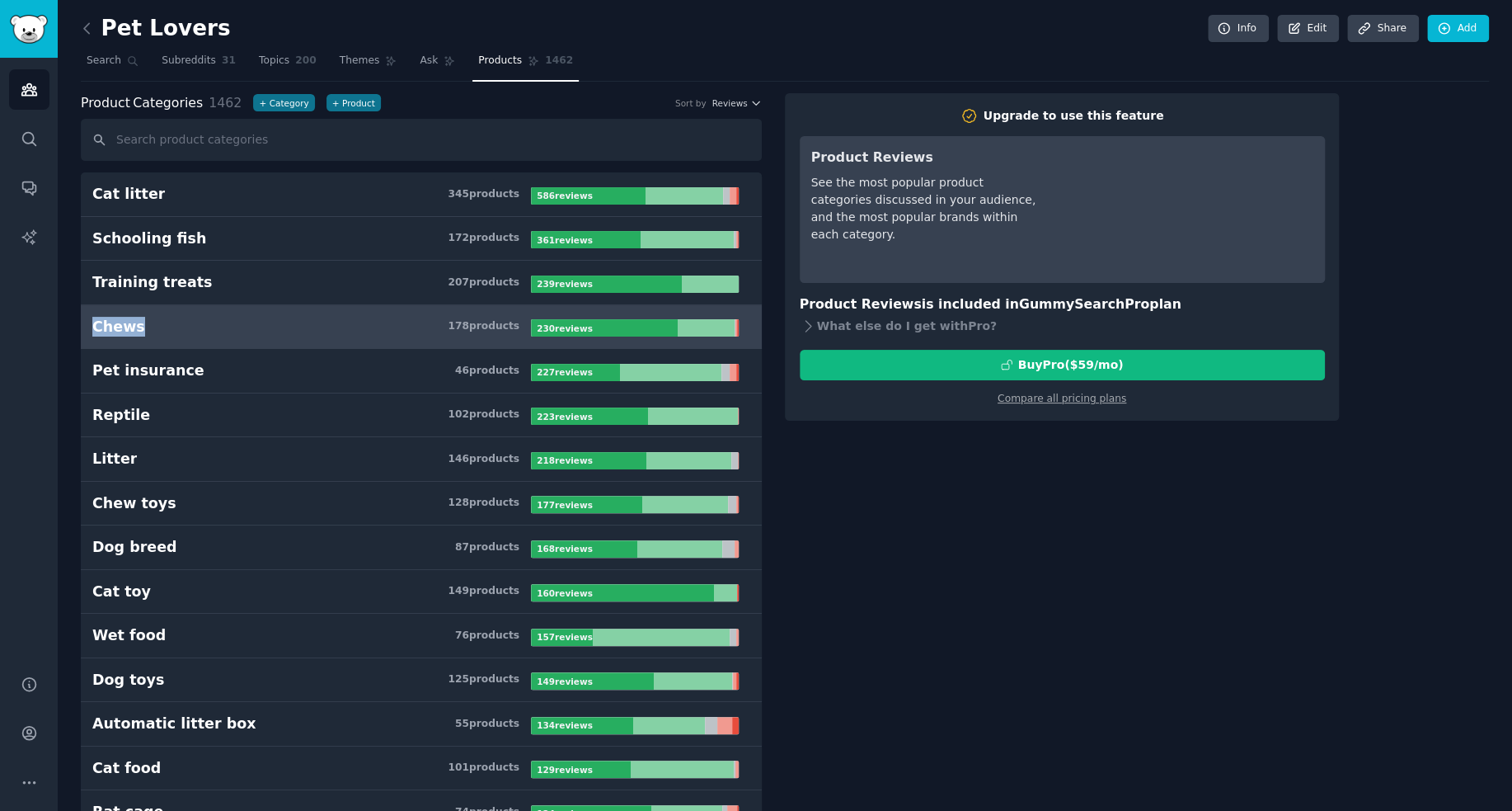
drag, startPoint x: 73, startPoint y: 318, endPoint x: 148, endPoint y: 325, distance: 75.3
drag, startPoint x: 127, startPoint y: 325, endPoint x: 1096, endPoint y: 534, distance: 991.3
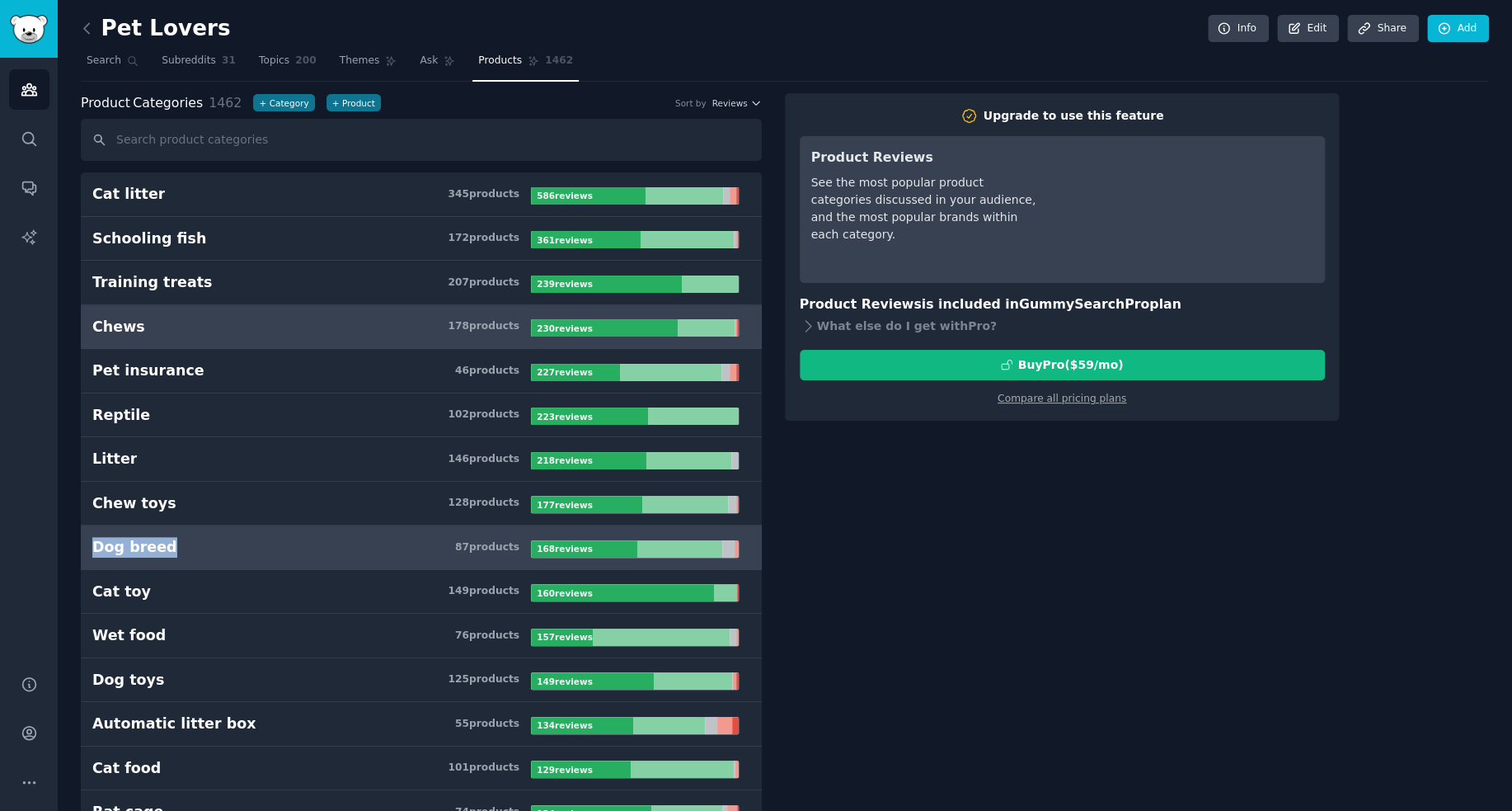
drag, startPoint x: 57, startPoint y: 547, endPoint x: 168, endPoint y: 547, distance: 111.0
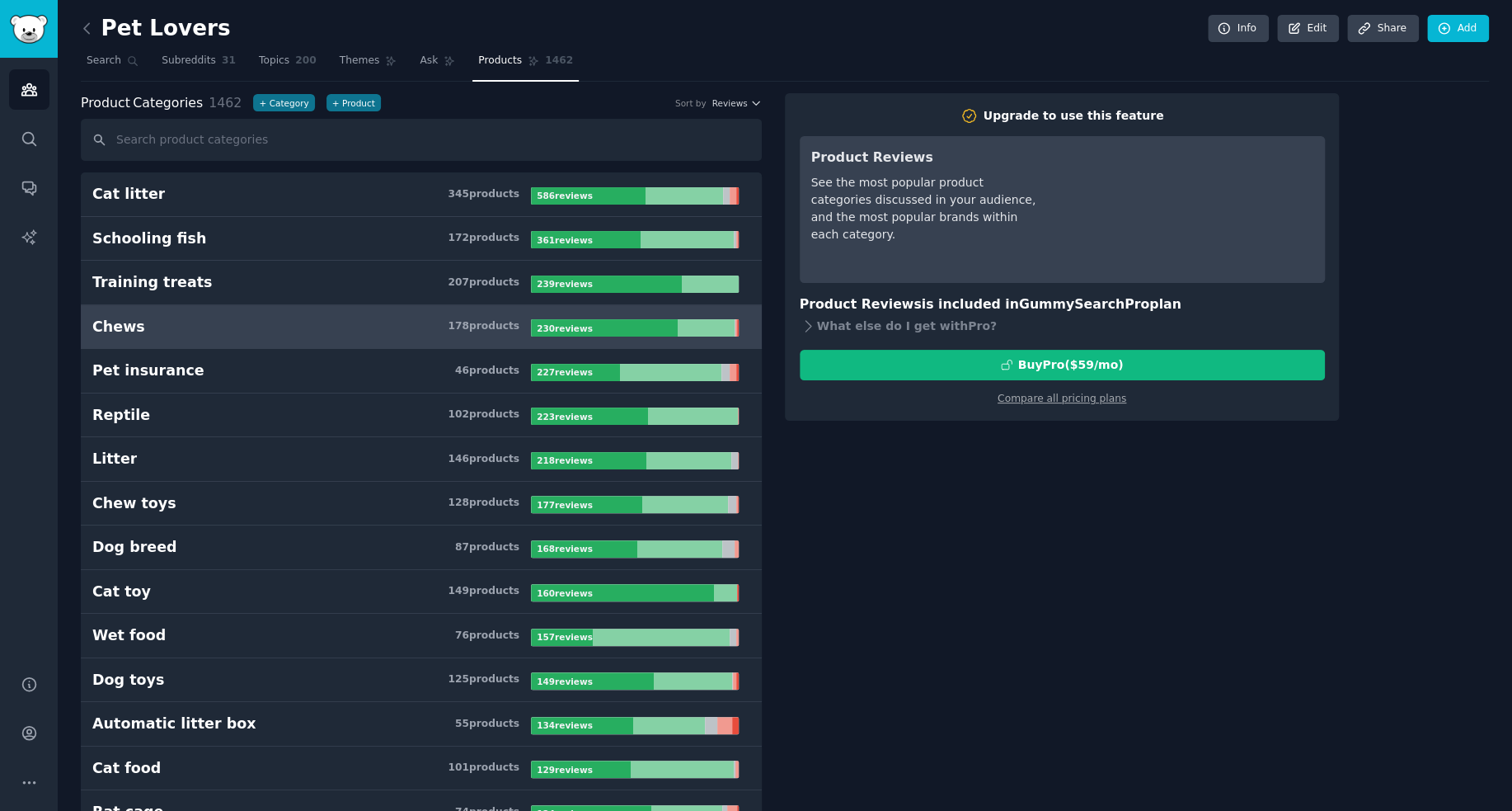
click at [746, 100] on button "Reviews" at bounding box center [738, 102] width 50 height 12
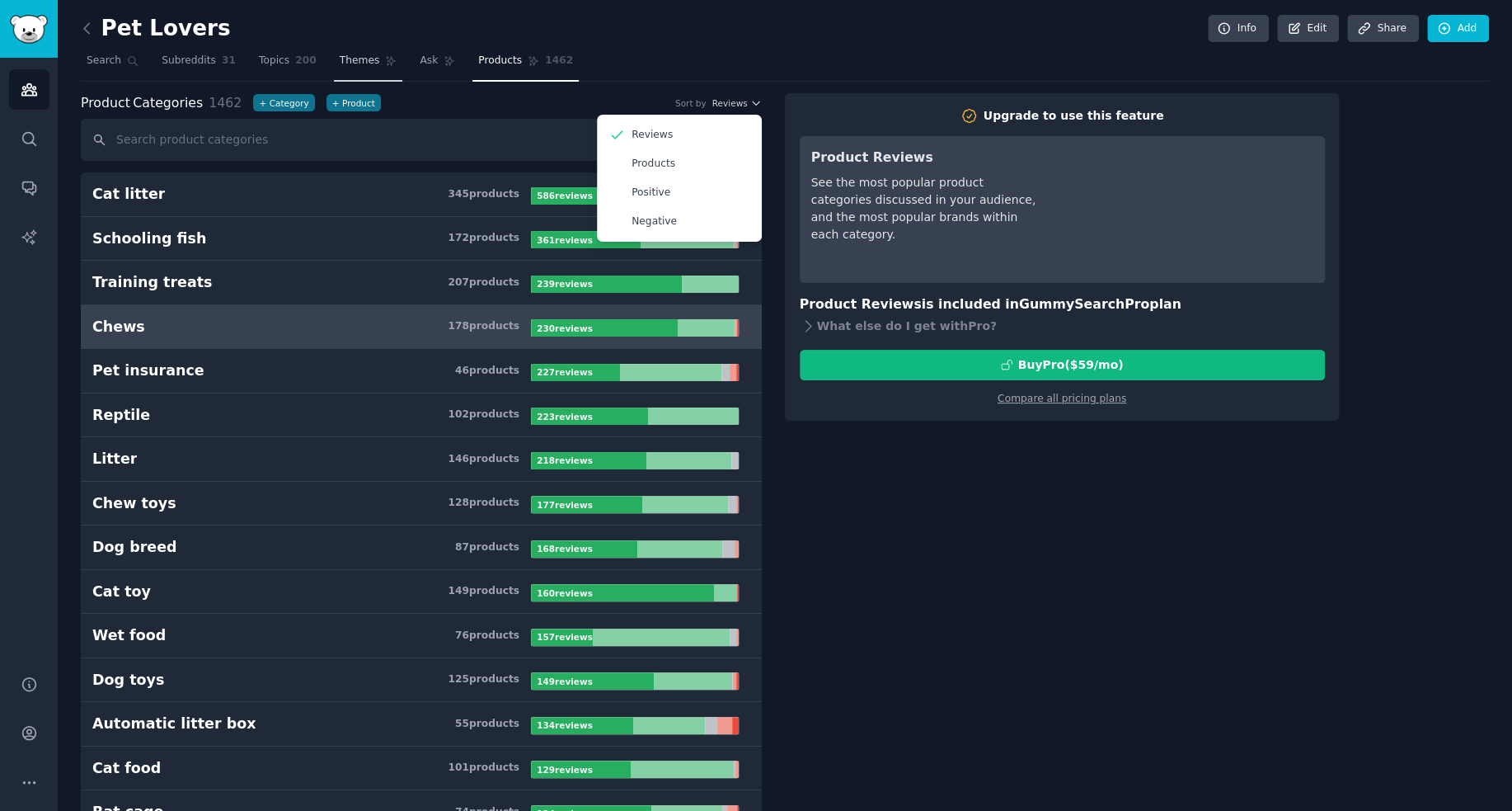
click at [348, 59] on span "Themes" at bounding box center [359, 61] width 40 height 15
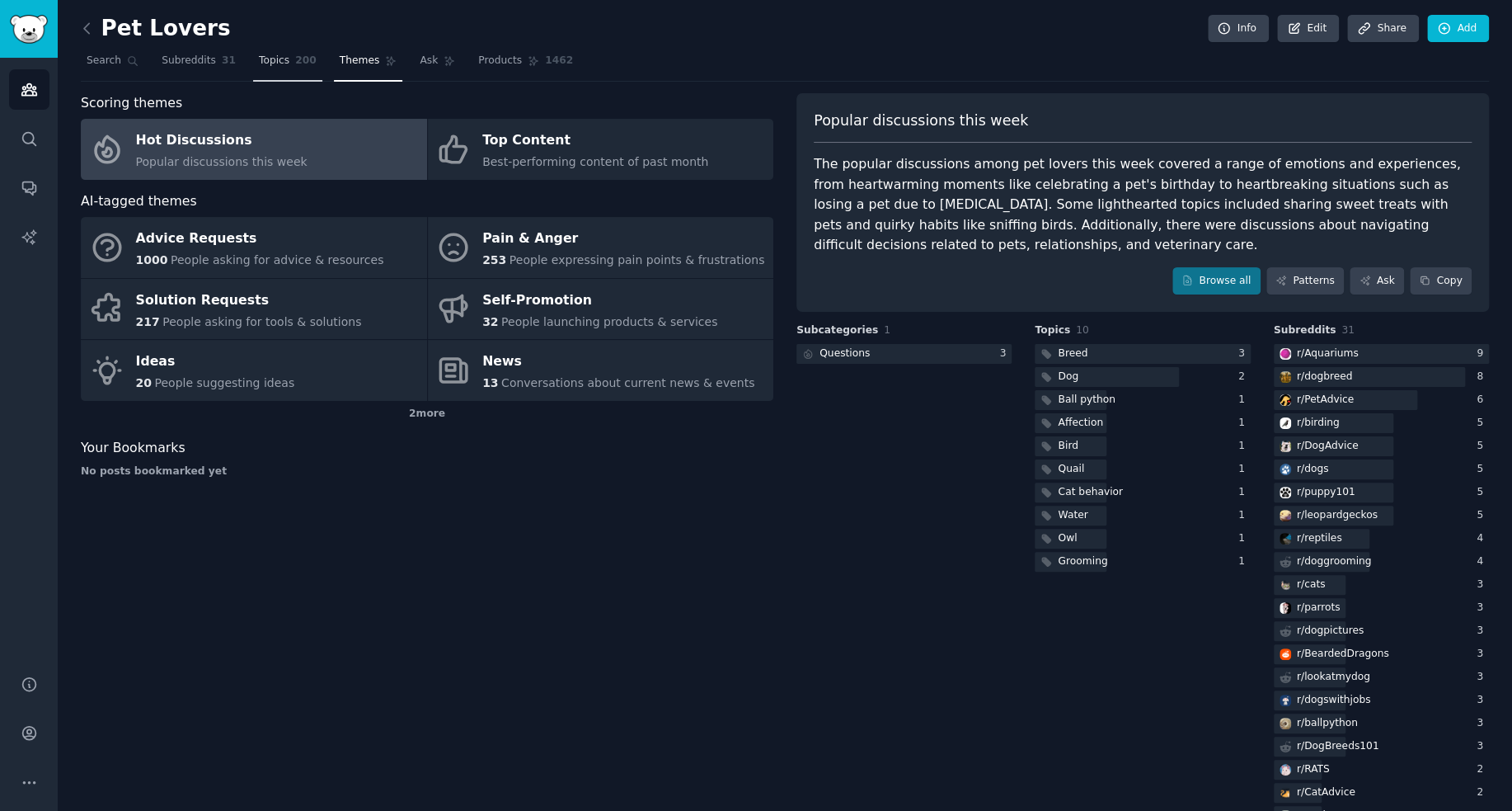
click at [273, 69] on link "Topics 200" at bounding box center [288, 65] width 69 height 34
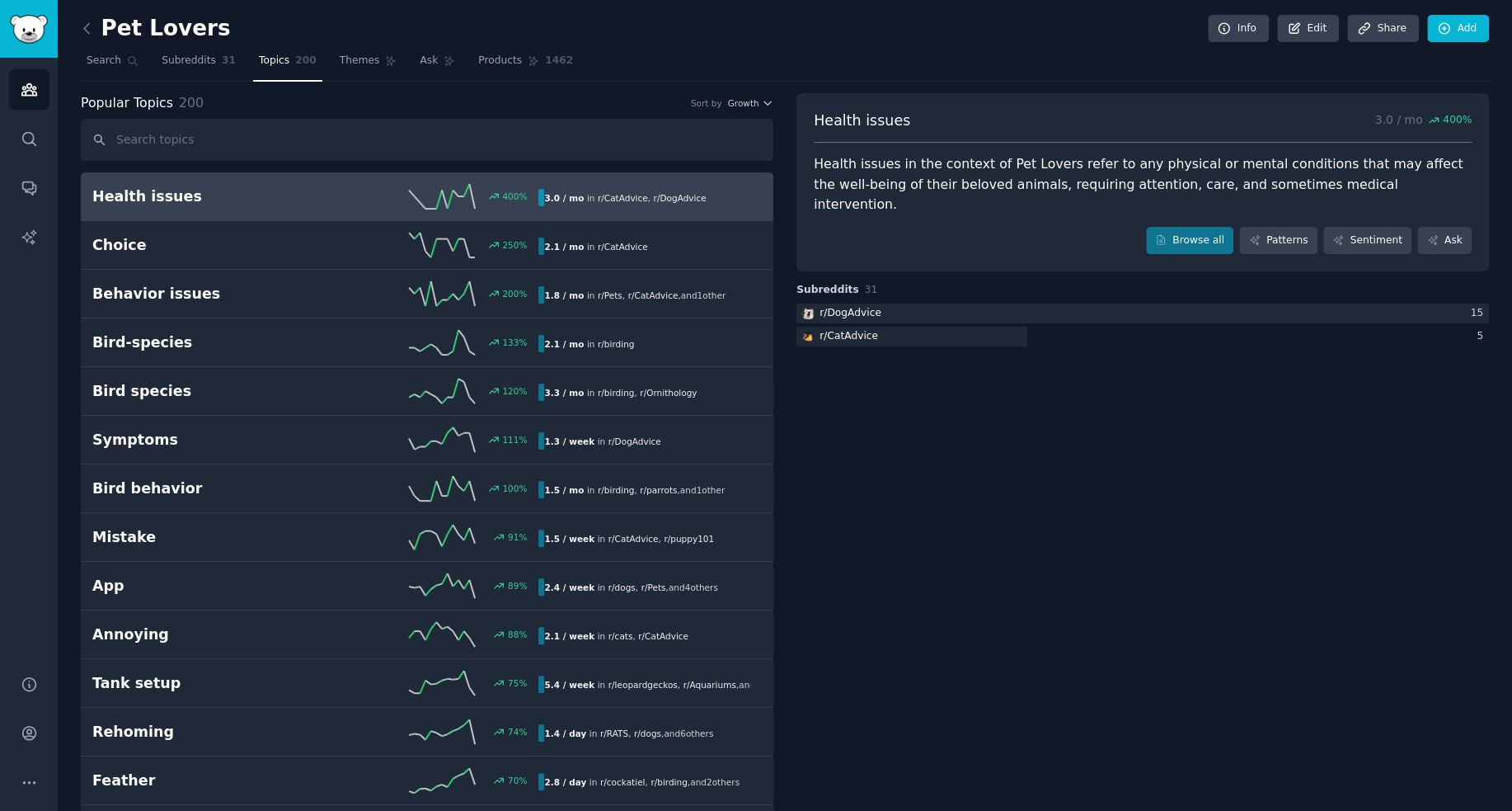
click at [189, 195] on h2 "Health issues" at bounding box center [204, 196] width 224 height 20
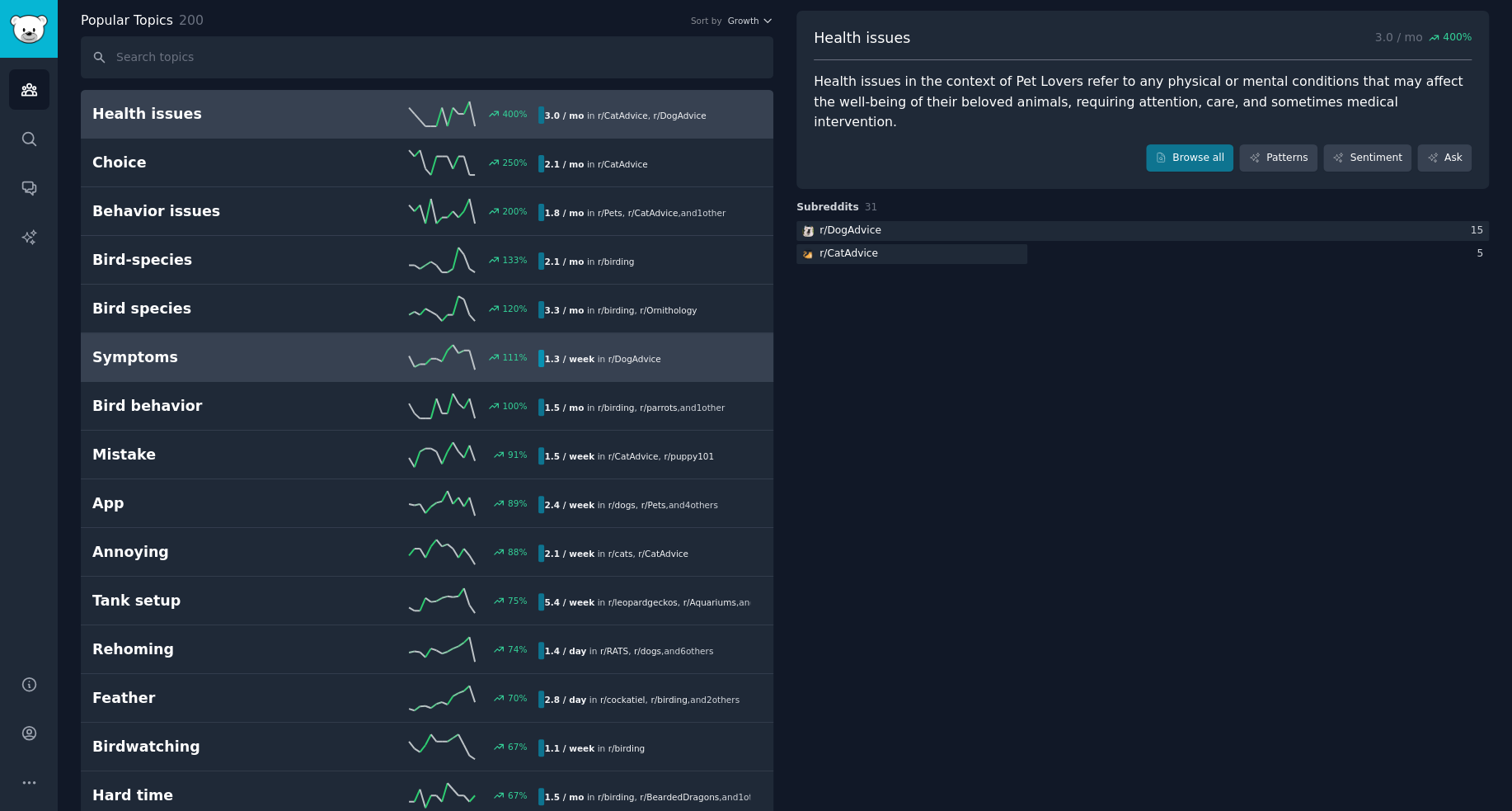
scroll to position [165, 0]
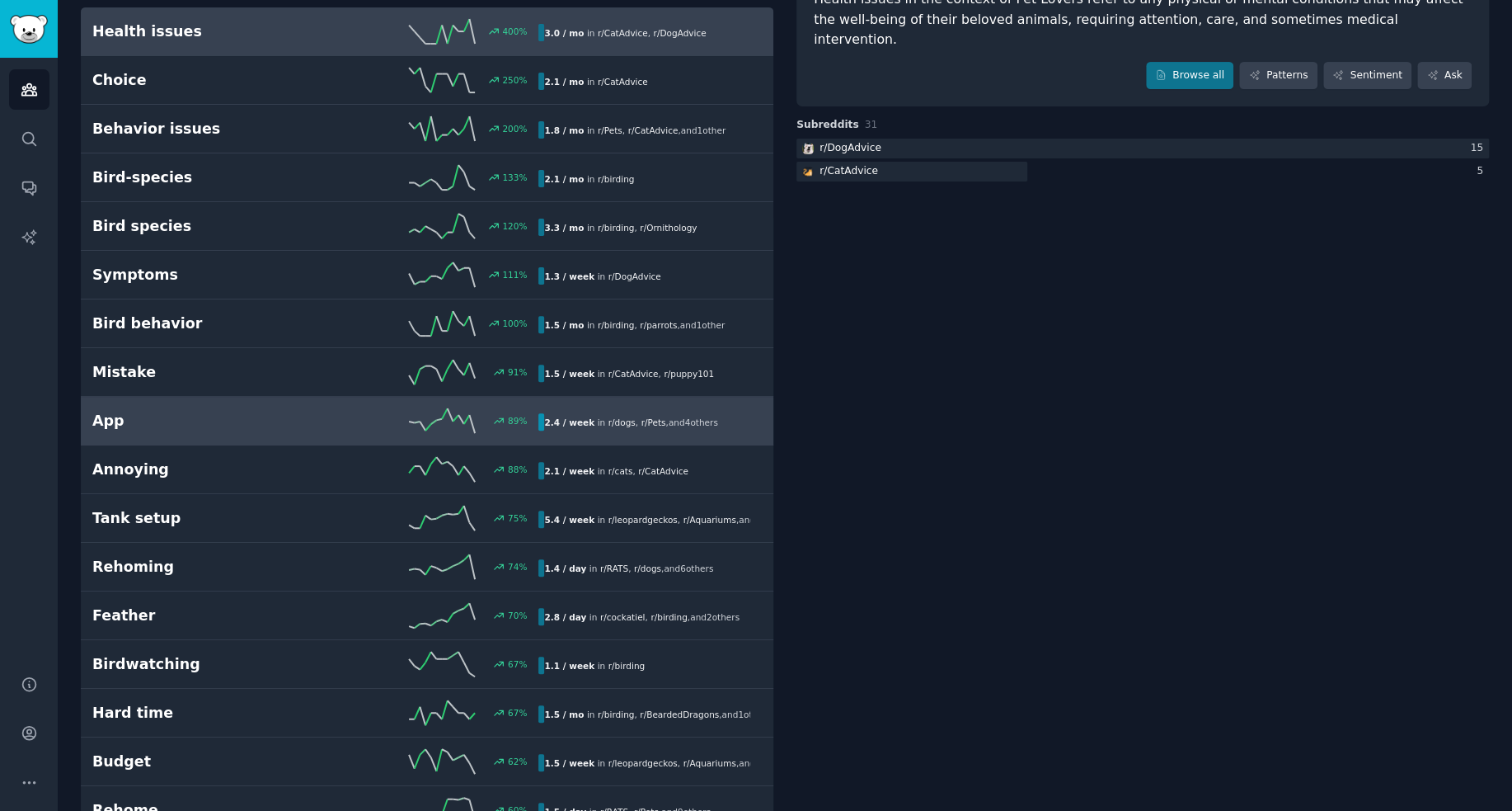
click at [179, 431] on link "App 89 % 2.4 / week in r/ dogs , r/ Pets , and 4 other s" at bounding box center [427, 421] width 692 height 49
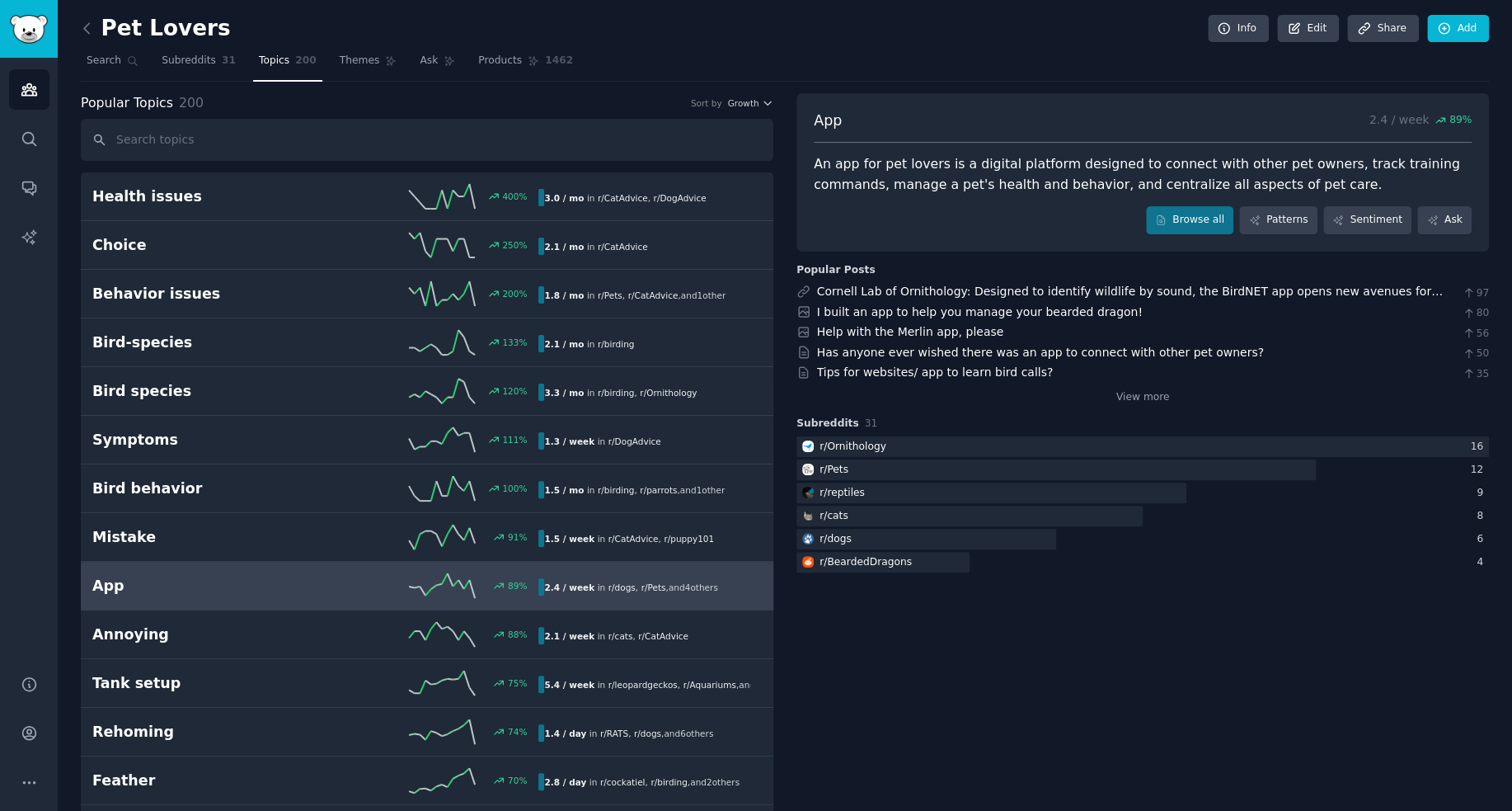
drag, startPoint x: 1052, startPoint y: 365, endPoint x: 1176, endPoint y: 643, distance: 304.4
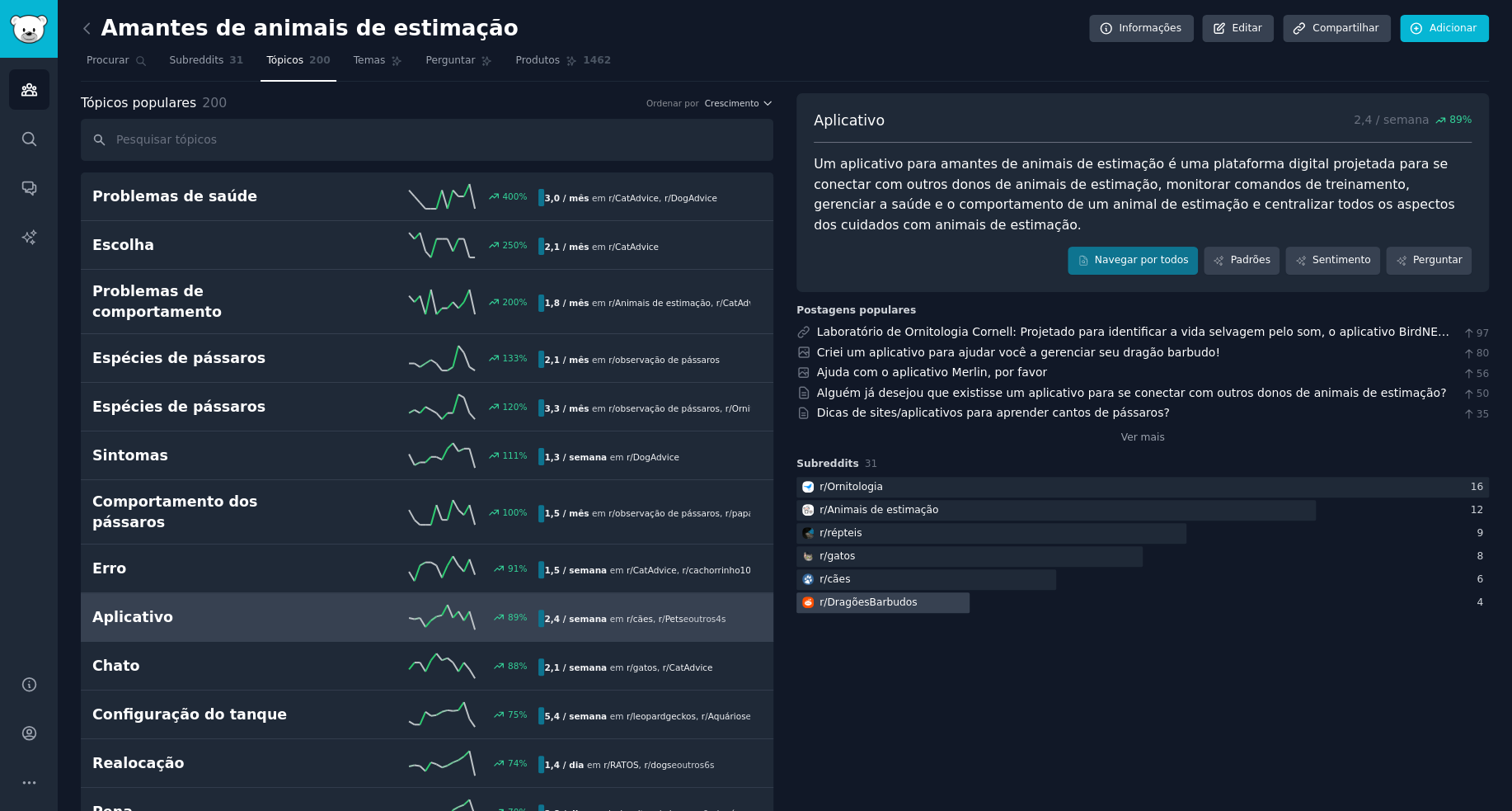
click at [1169, 596] on div "r/ DragõesBarbudos" at bounding box center [1142, 602] width 692 height 20
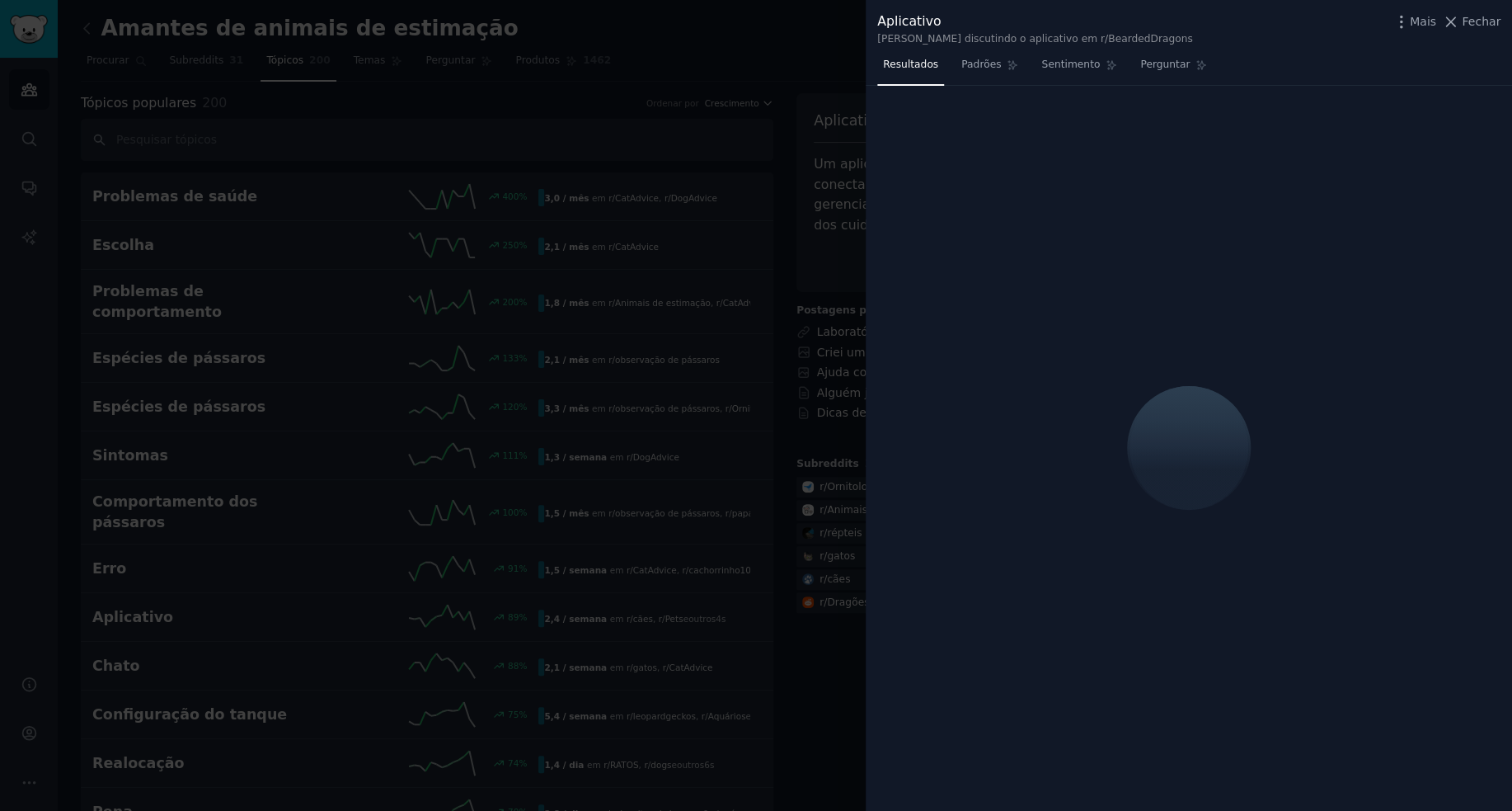
click at [803, 89] on div at bounding box center [756, 406] width 1512 height 811
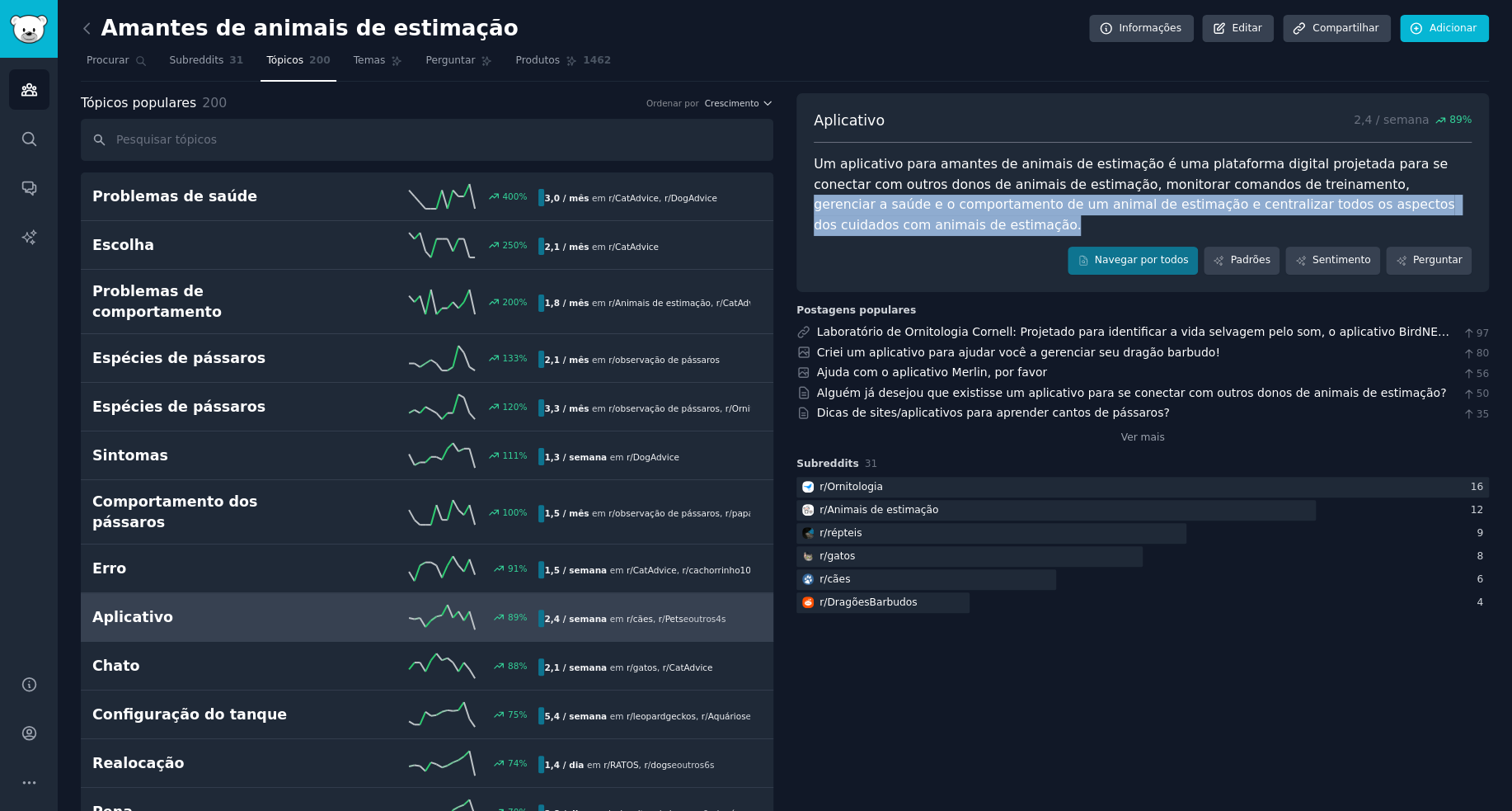
drag, startPoint x: 1257, startPoint y: 184, endPoint x: 1251, endPoint y: 217, distance: 33.5
click at [1251, 217] on div "Um aplicativo para amantes de animais de estimação é uma plataforma digital pro…" at bounding box center [1142, 194] width 658 height 81
click at [1250, 203] on font "Um aplicativo para amantes de animais de estimação é uma plataforma digital pro…" at bounding box center [1136, 194] width 645 height 77
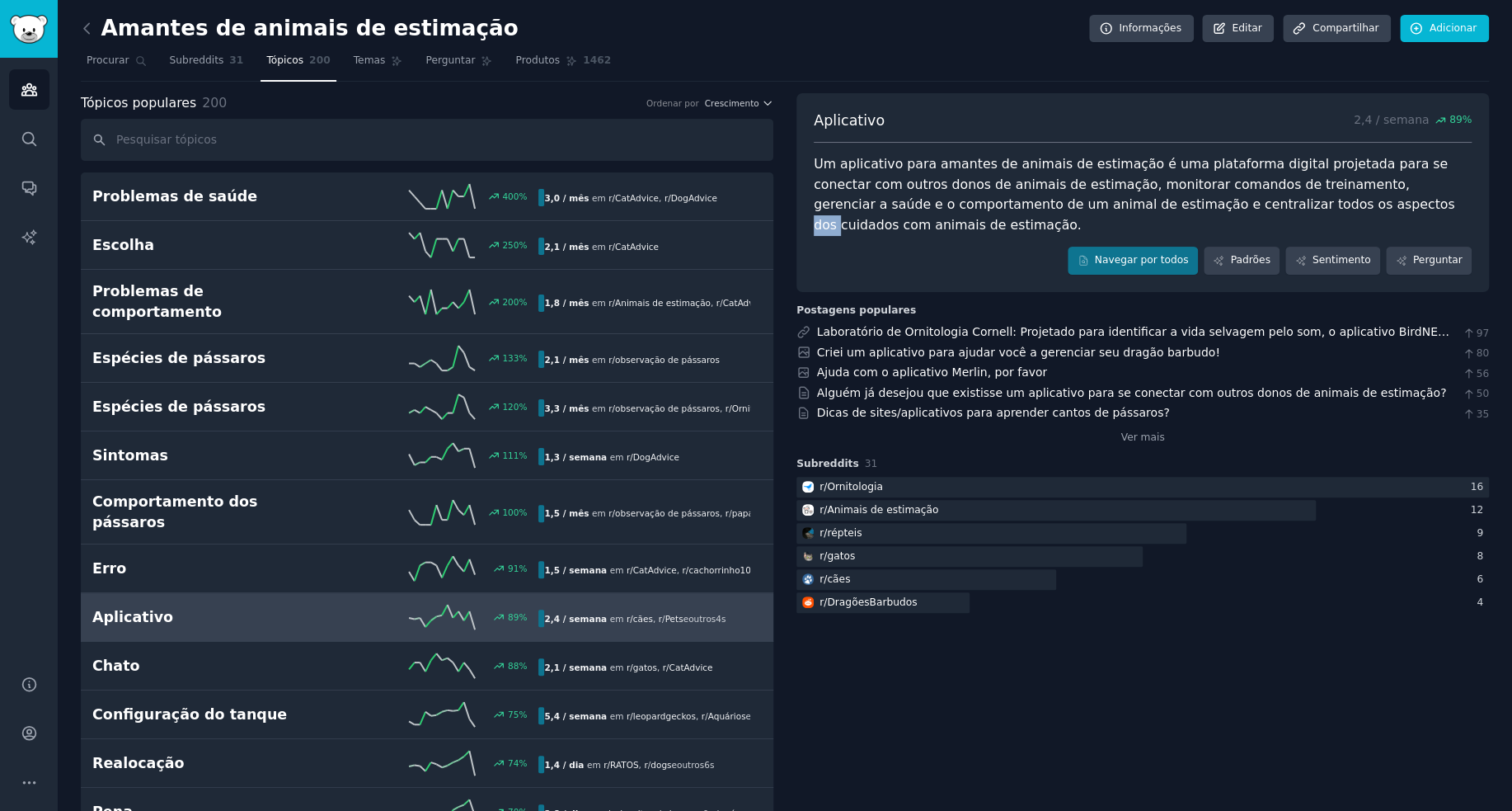
click at [1250, 203] on font "Um aplicativo para amantes de animais de estimação é uma plataforma digital pro…" at bounding box center [1136, 194] width 645 height 77
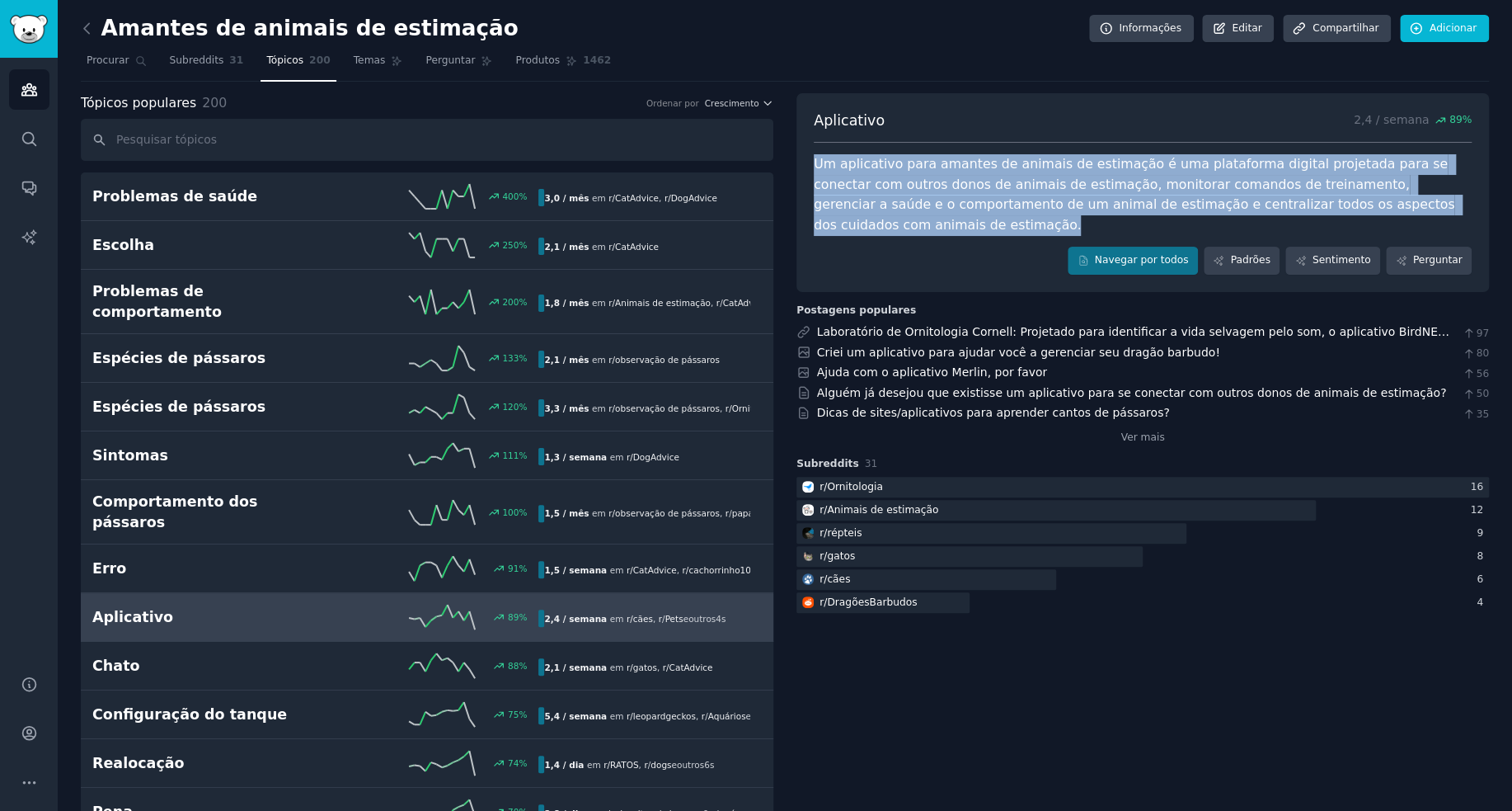
click at [1250, 203] on font "Um aplicativo para amantes de animais de estimação é uma plataforma digital pro…" at bounding box center [1136, 194] width 645 height 77
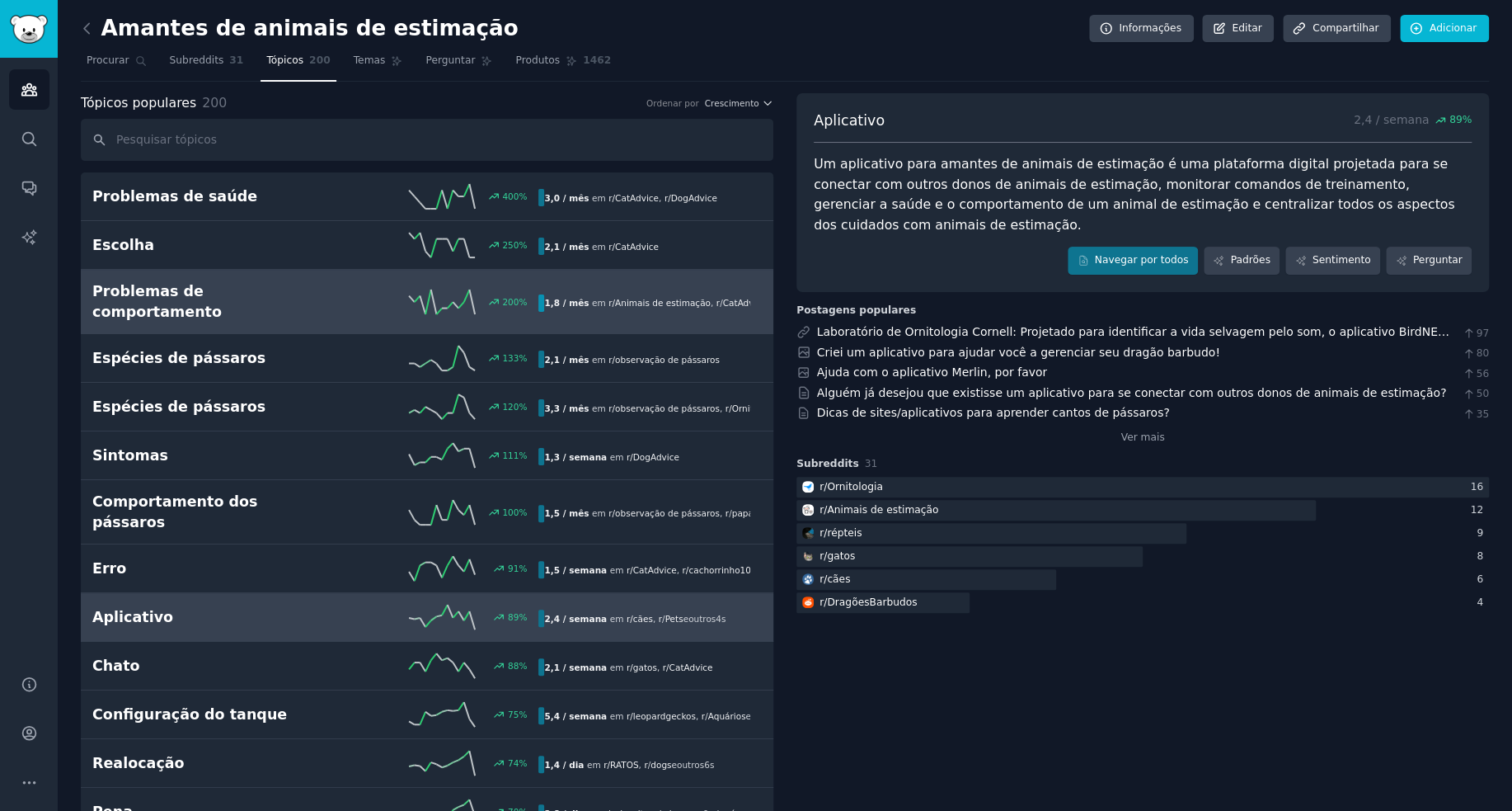
click at [290, 304] on div "Problemas de comportamento 200 % 1,8 / mês em r/ Animais de estimação , r / Cat…" at bounding box center [428, 301] width 670 height 40
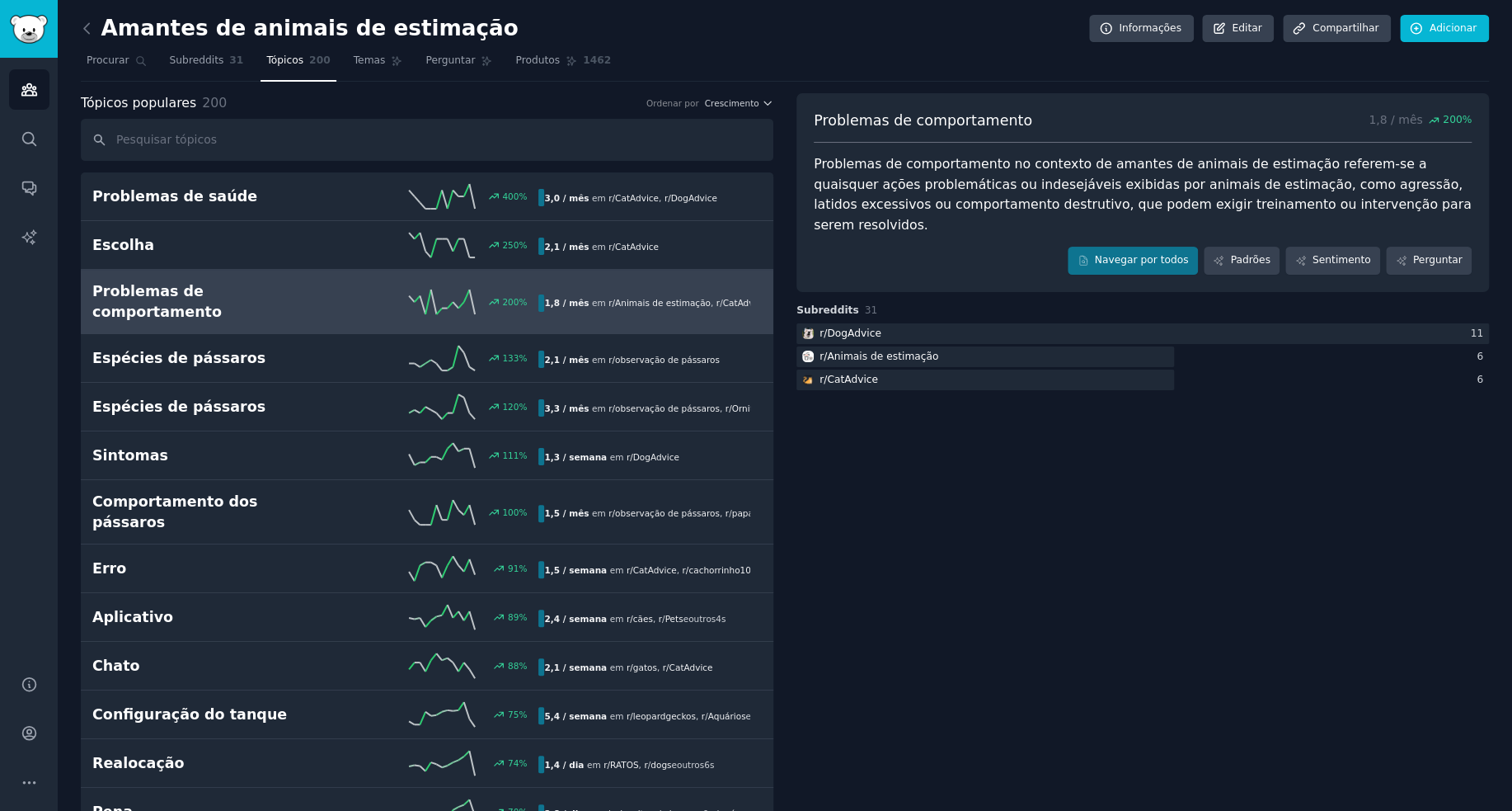
click at [946, 177] on font "Problemas de comportamento no contexto de amantes de animais de estimação refer…" at bounding box center [1144, 194] width 661 height 77
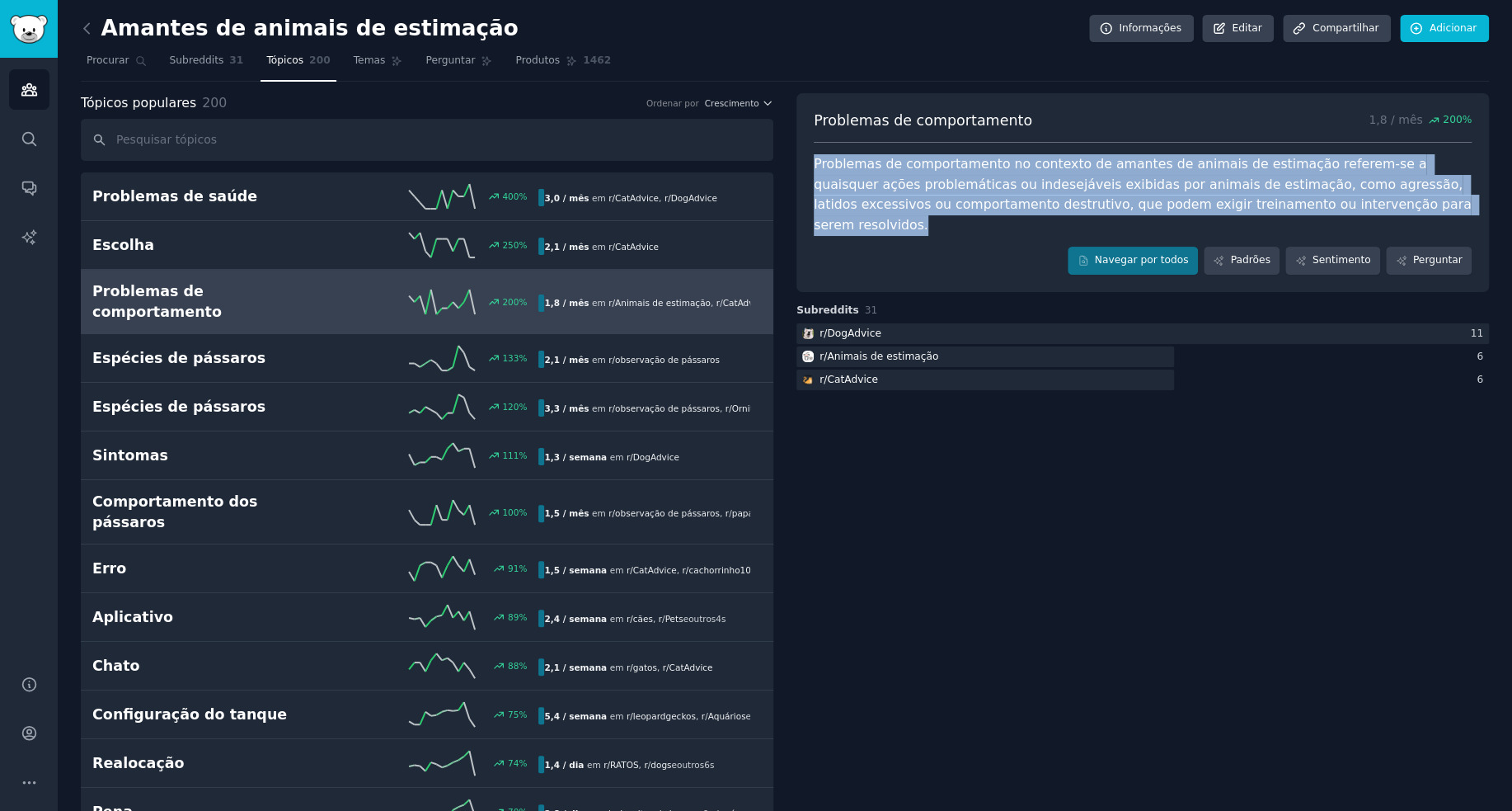
click at [946, 177] on font "Problemas de comportamento no contexto de amantes de animais de estimação refer…" at bounding box center [1144, 194] width 661 height 77
copy div "Problemas de comportamento no contexto de amantes de animais de estimação refer…"
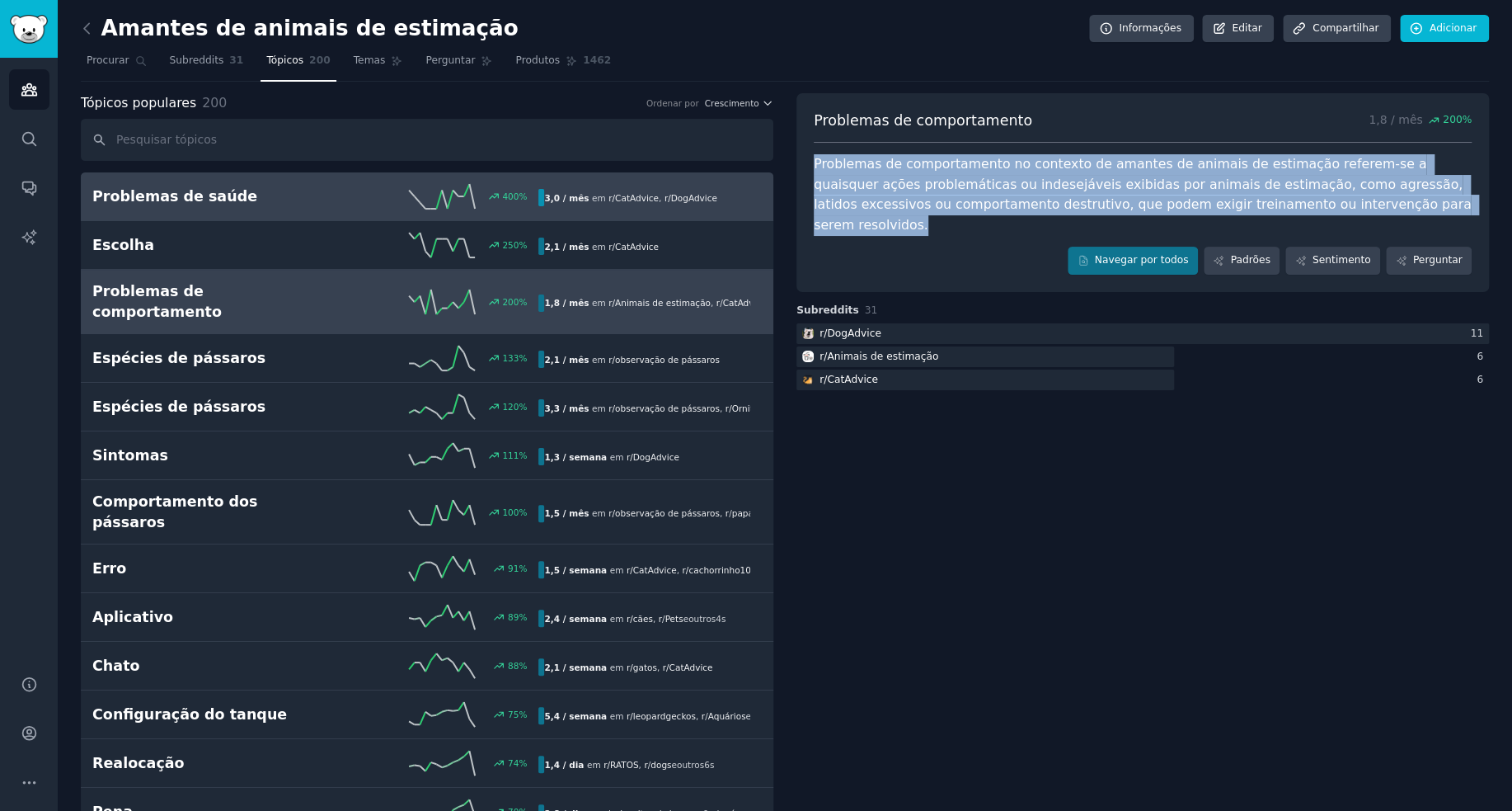
click at [146, 201] on font "Problemas de saúde" at bounding box center [175, 196] width 165 height 17
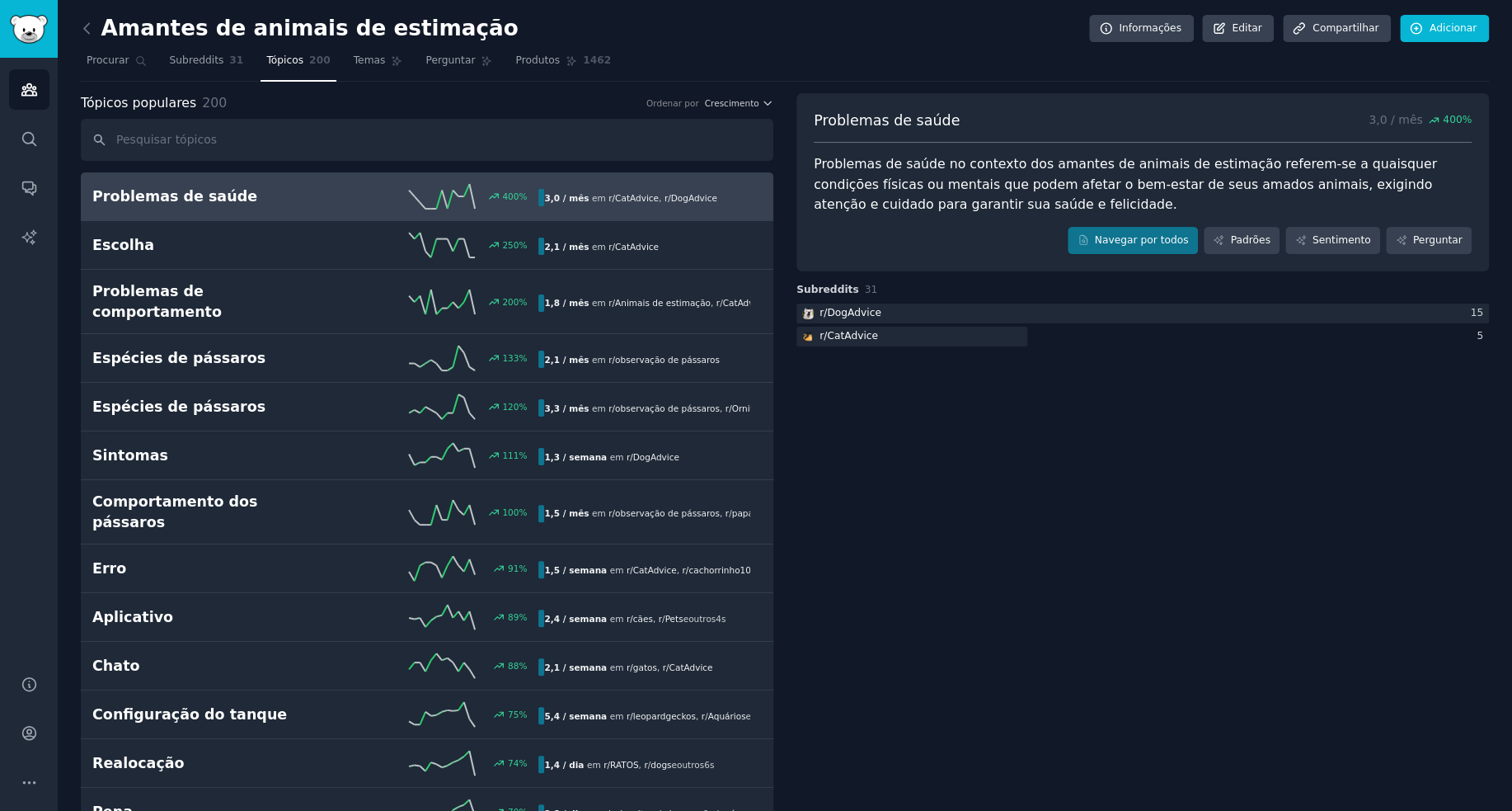
click at [309, 57] on font "200" at bounding box center [320, 60] width 21 height 12
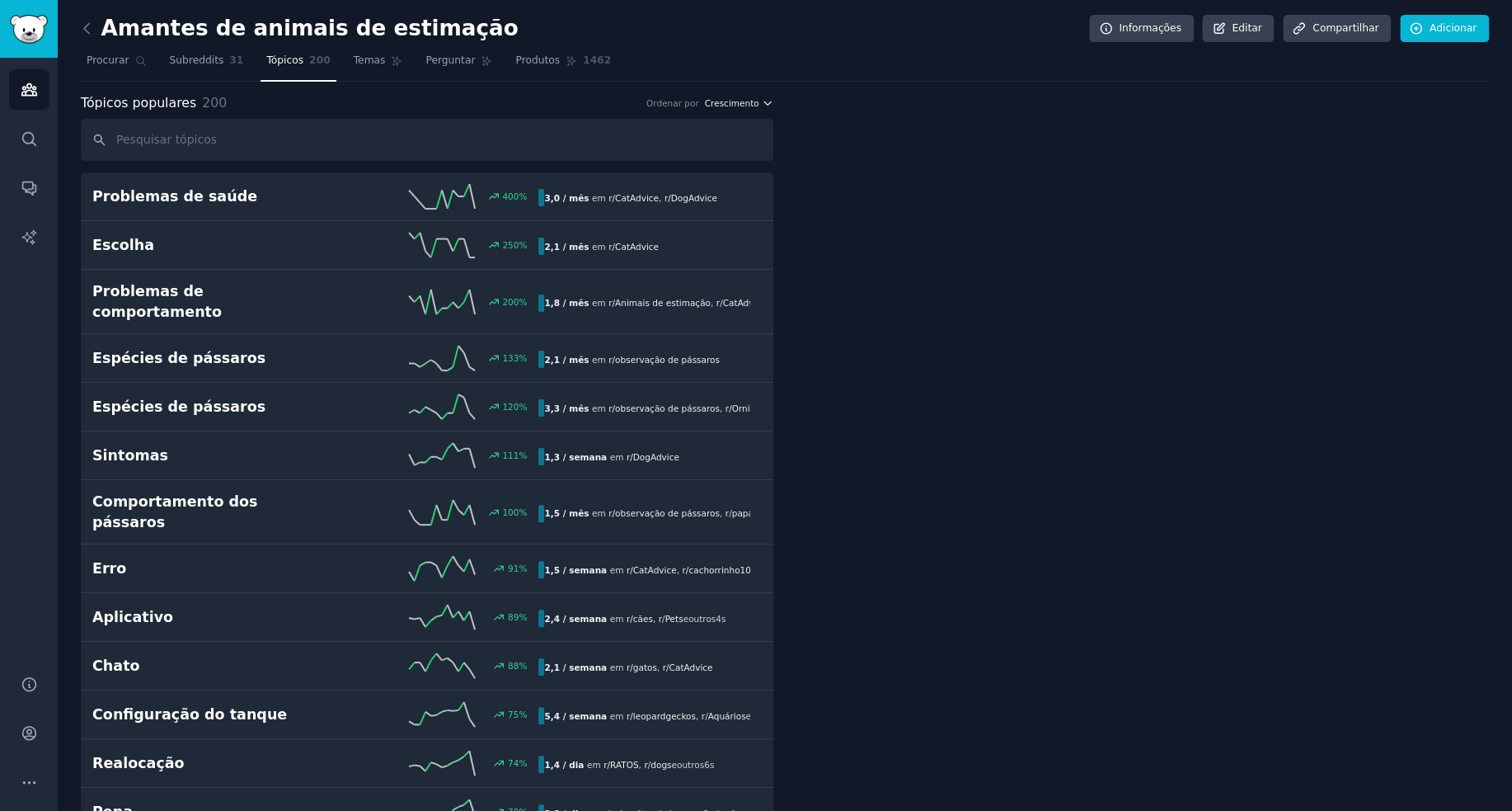
click at [764, 102] on icon "button" at bounding box center [767, 103] width 6 height 4
click at [705, 156] on div "Velocity" at bounding box center [691, 164] width 153 height 29
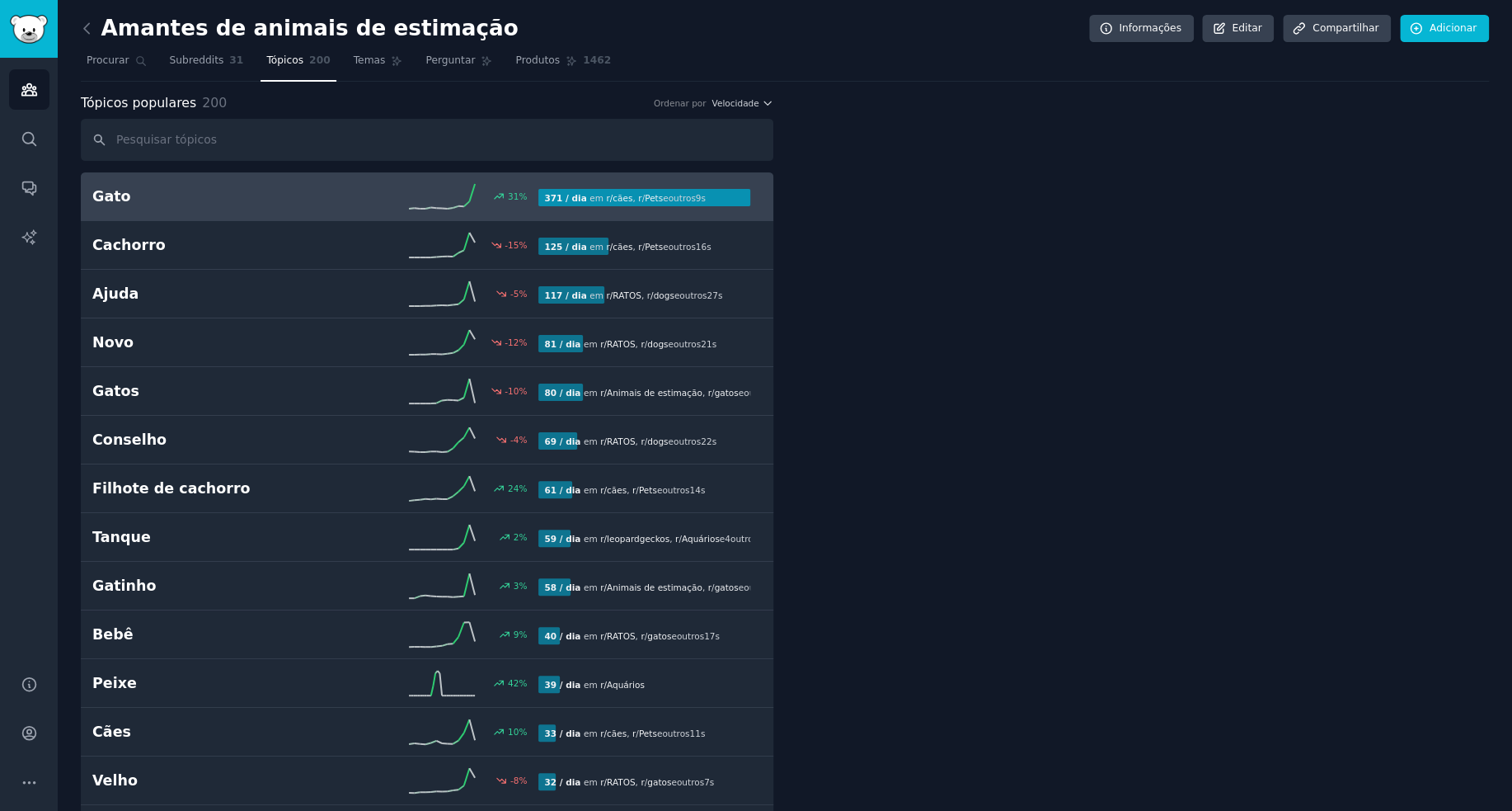
click at [314, 192] on h2 "Gato" at bounding box center [204, 196] width 224 height 20
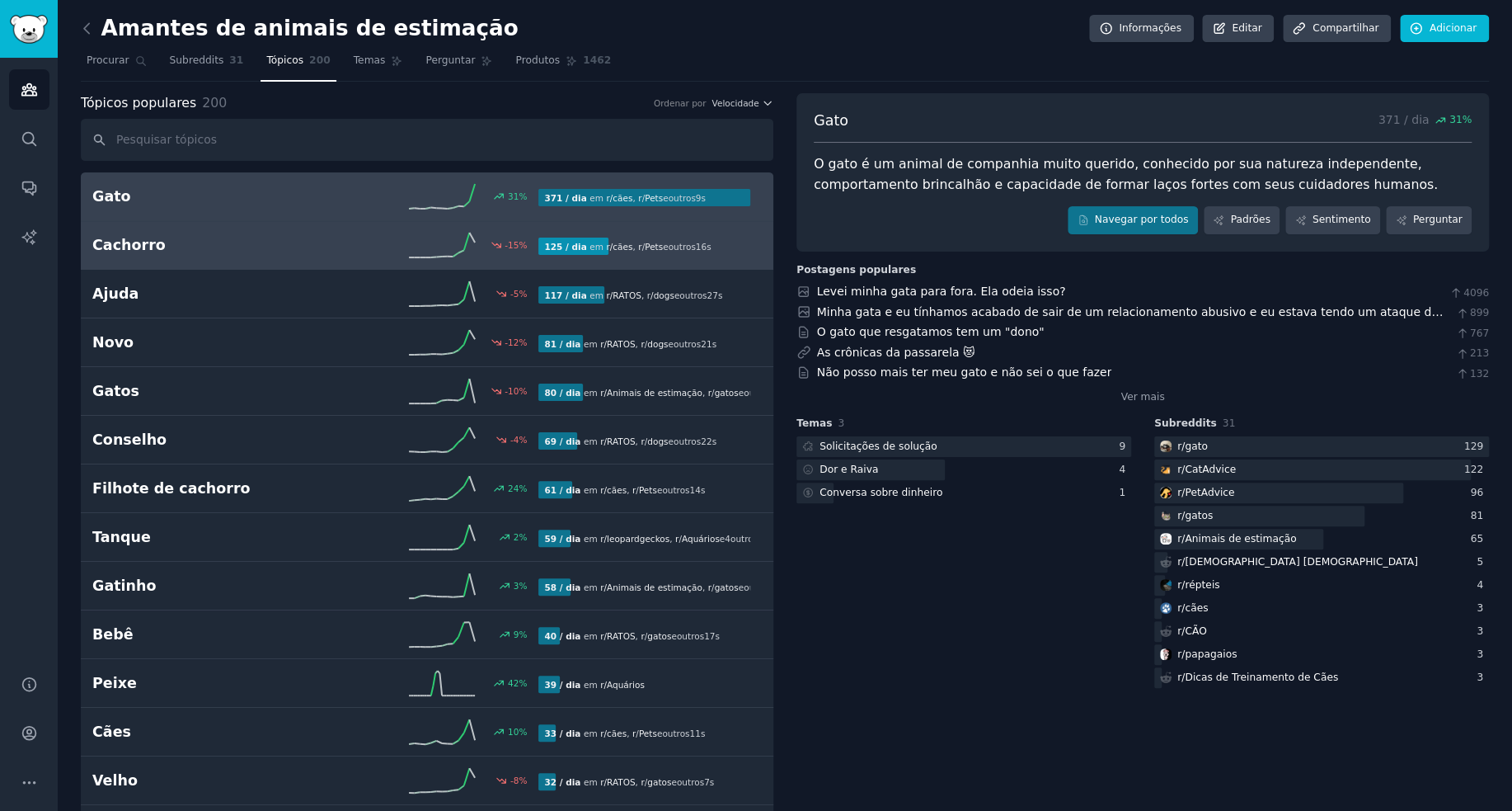
click at [267, 233] on div "Cachorro -15 % 125 / dia em r/ cães , r / Pets e outros 16 s" at bounding box center [428, 245] width 670 height 25
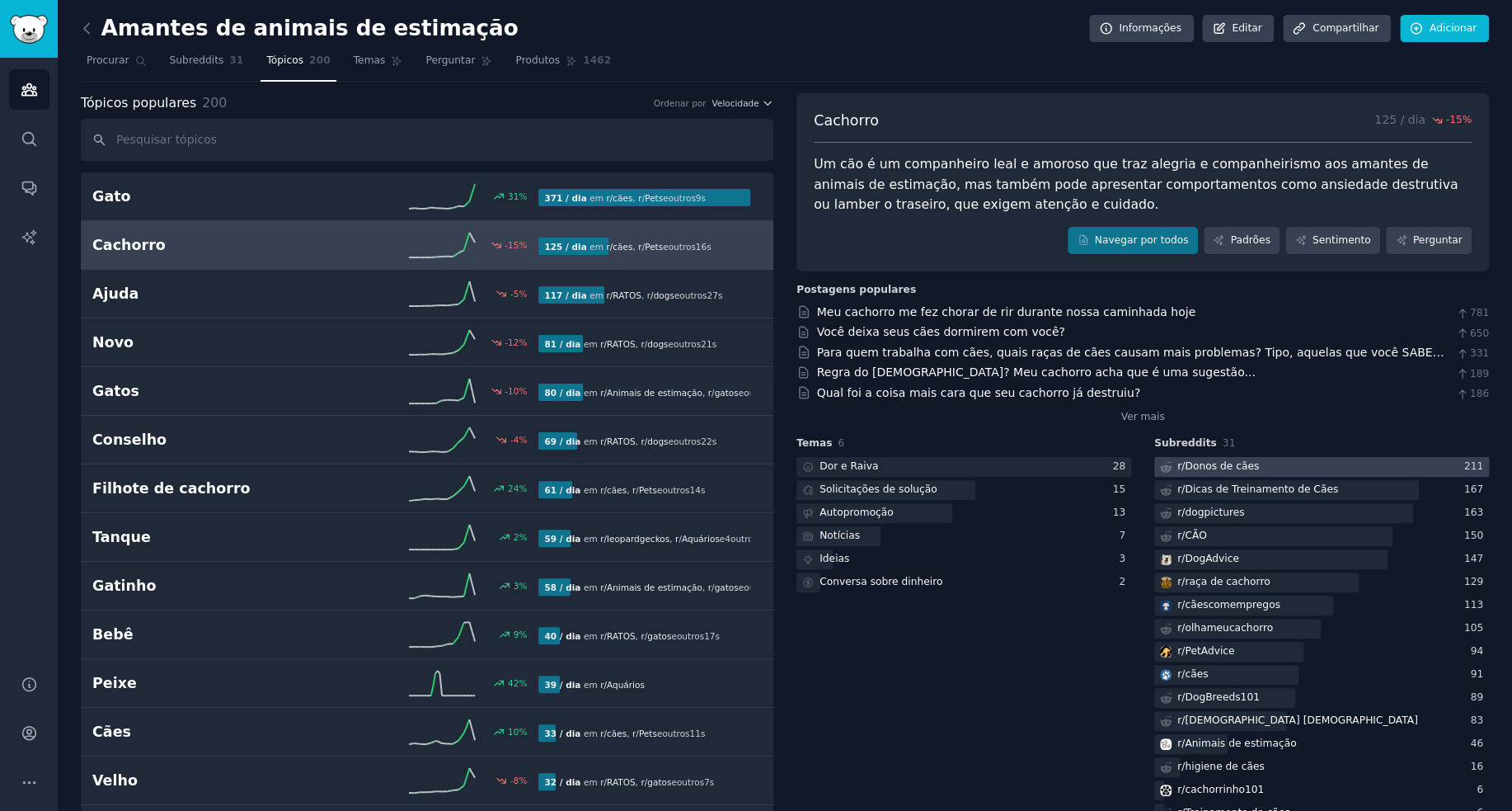
click at [1218, 470] on font "Donos de cães" at bounding box center [1222, 465] width 74 height 12
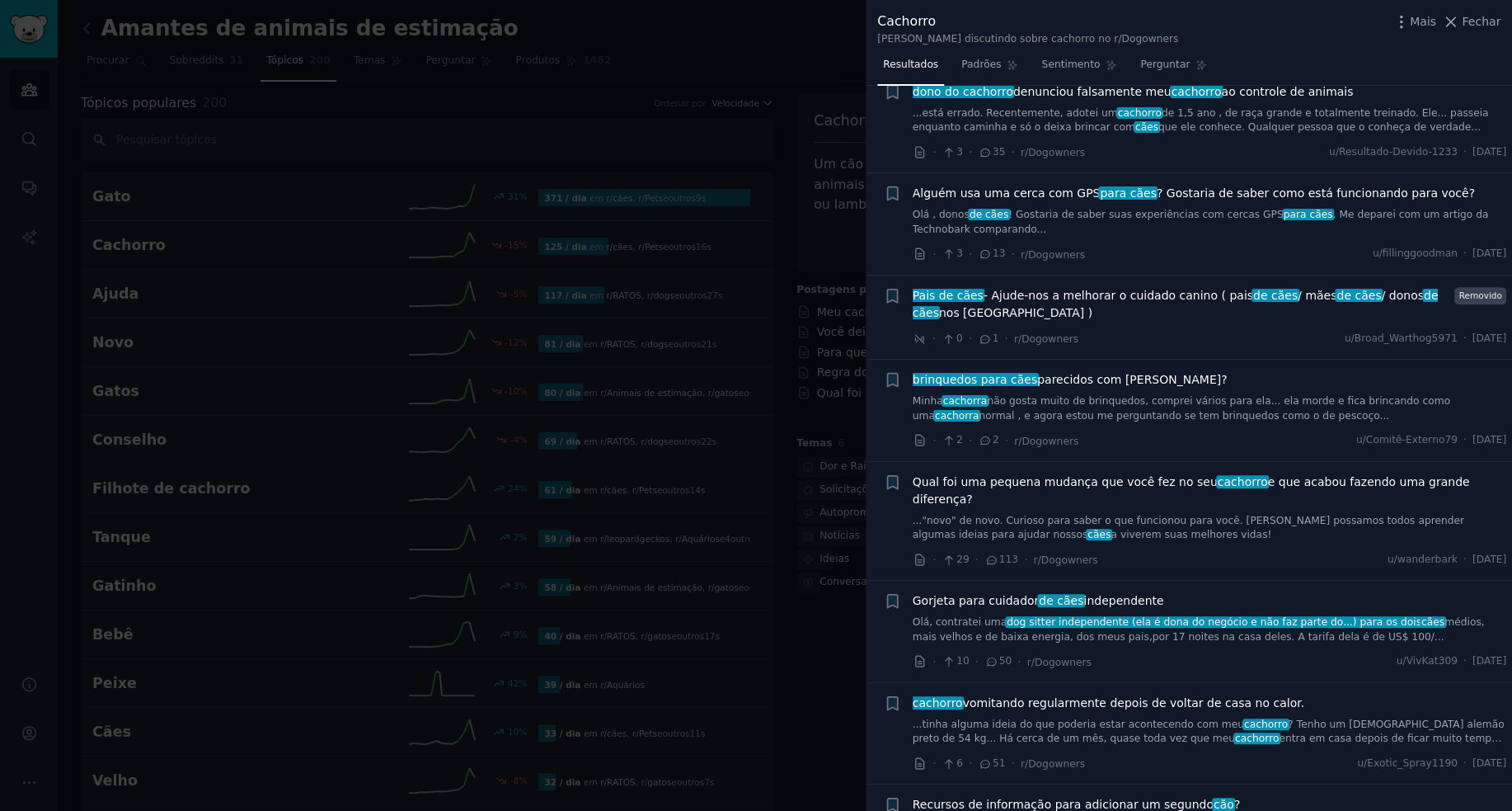
scroll to position [1155, 0]
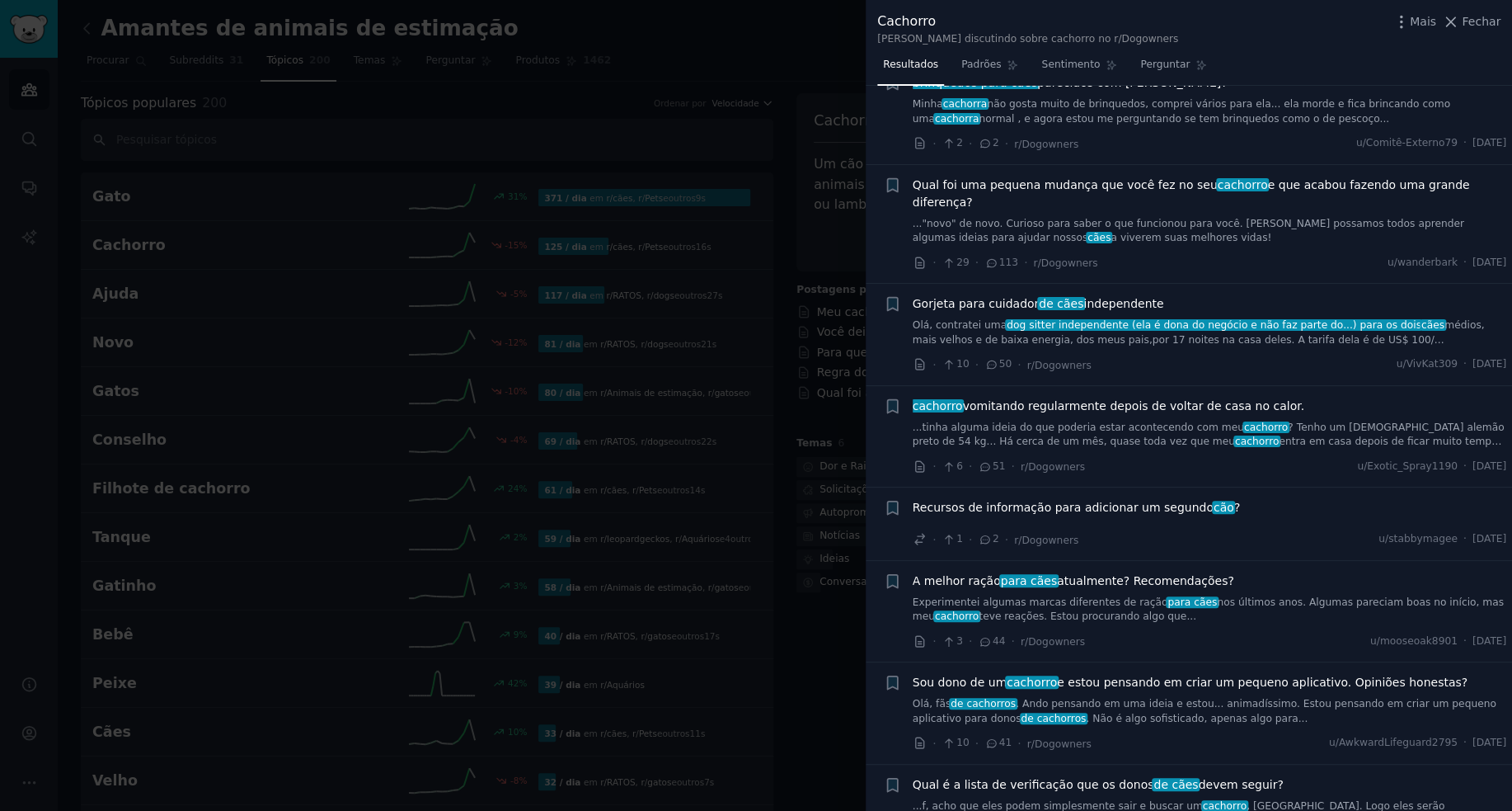
click at [812, 517] on div at bounding box center [756, 406] width 1512 height 811
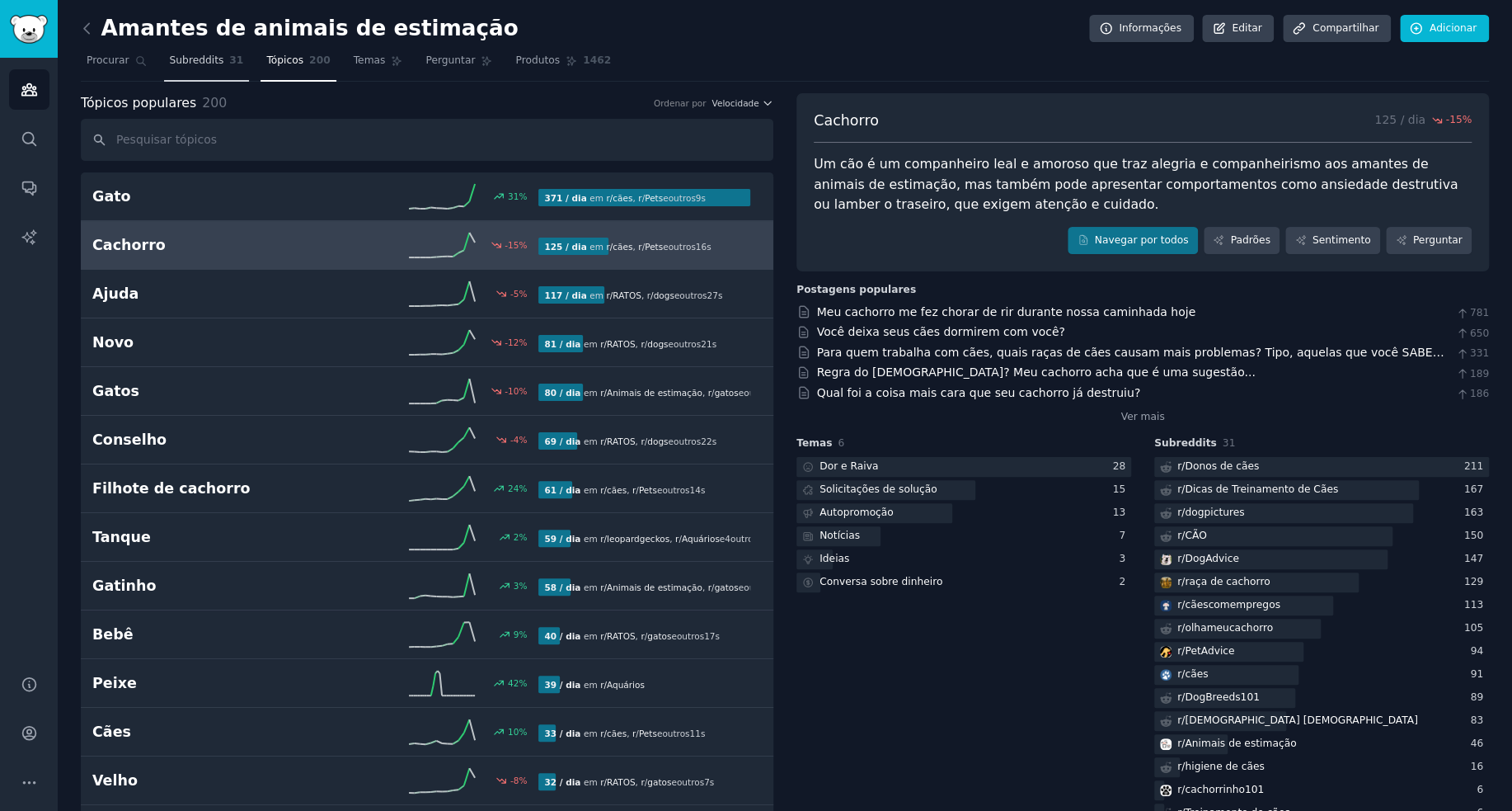
click at [182, 59] on font "Subreddits" at bounding box center [197, 60] width 54 height 12
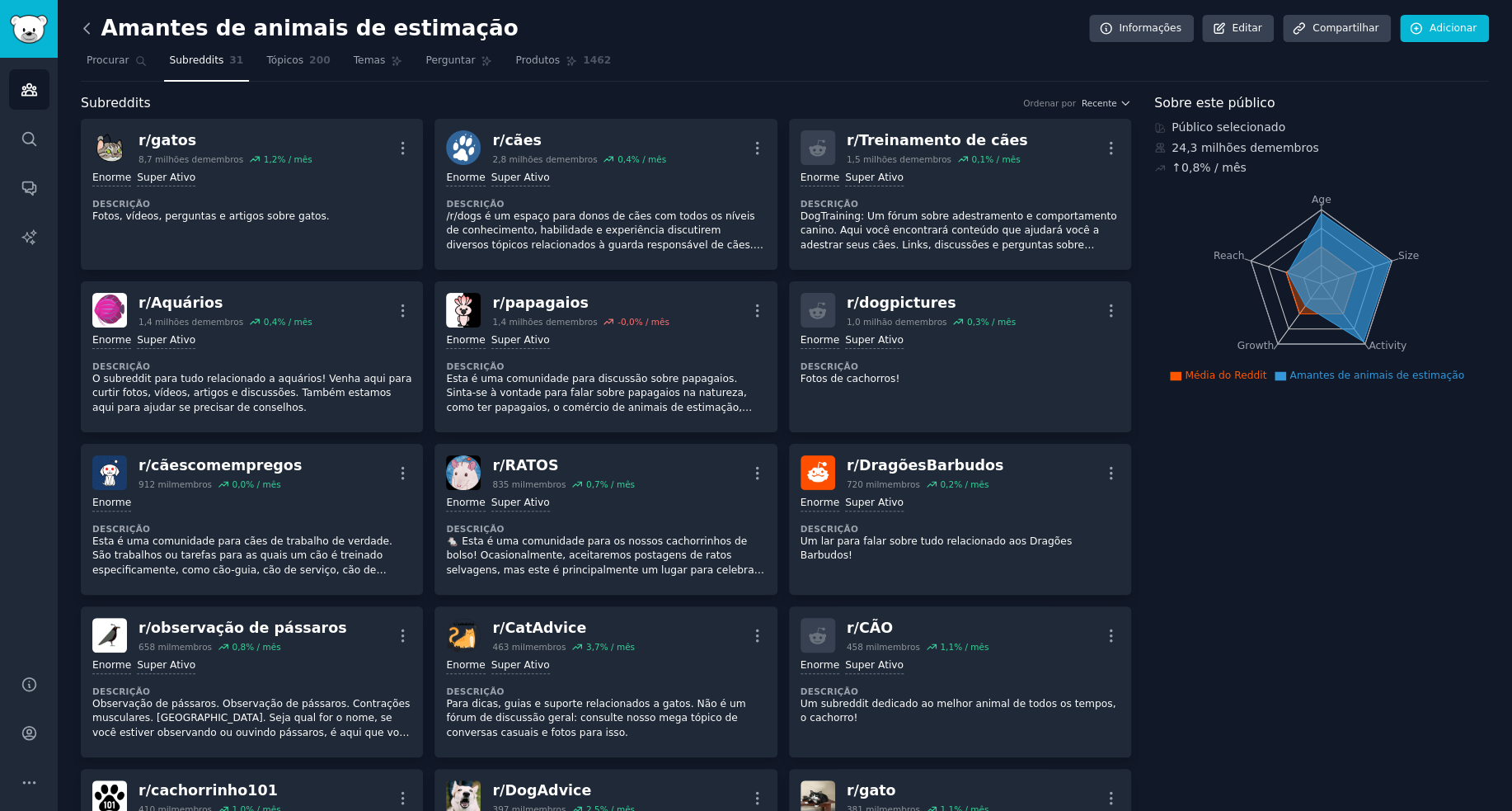
click at [86, 32] on icon at bounding box center [86, 28] width 17 height 17
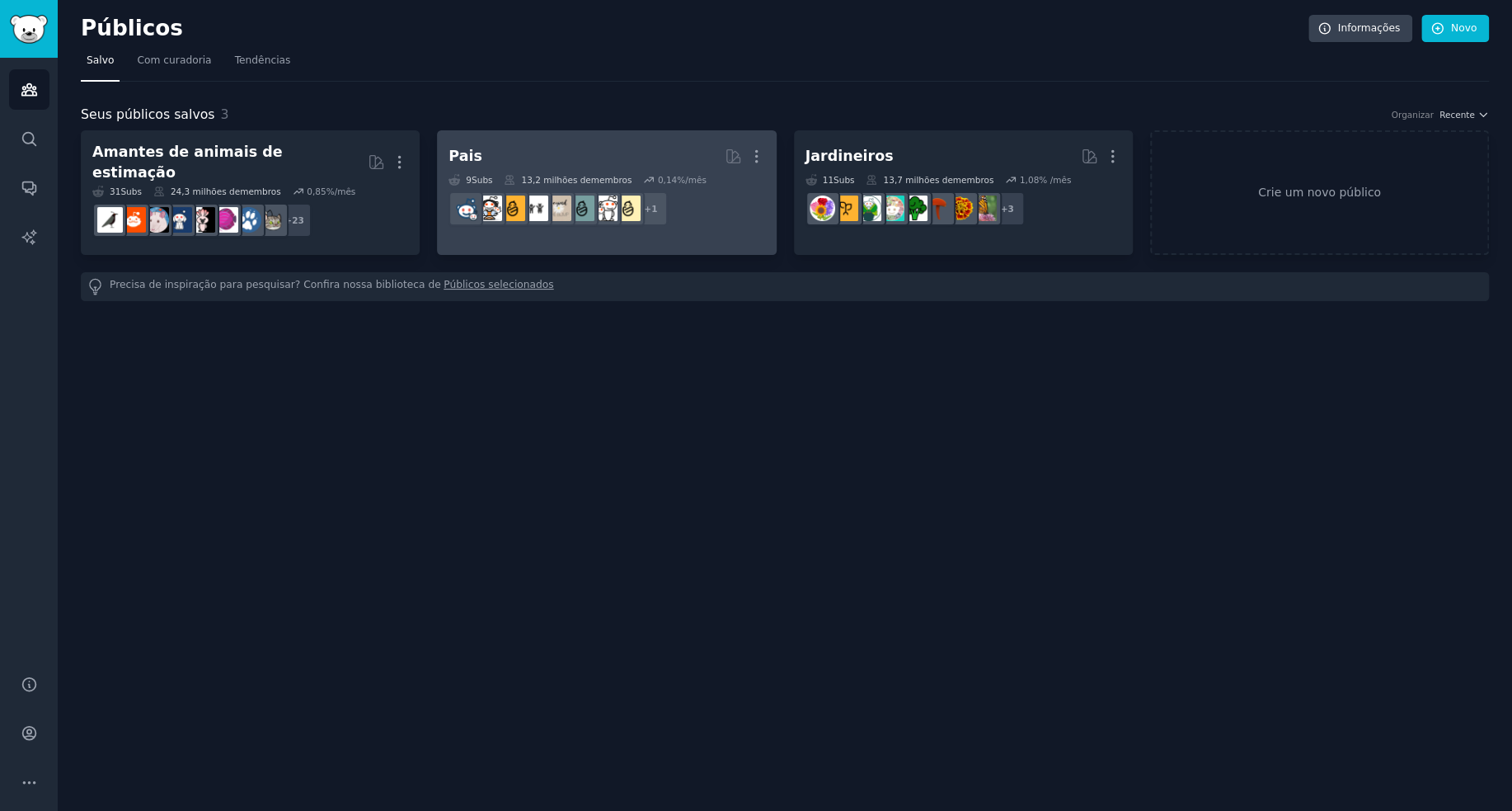
click at [620, 157] on h2 "Pais Mais" at bounding box center [606, 156] width 315 height 29
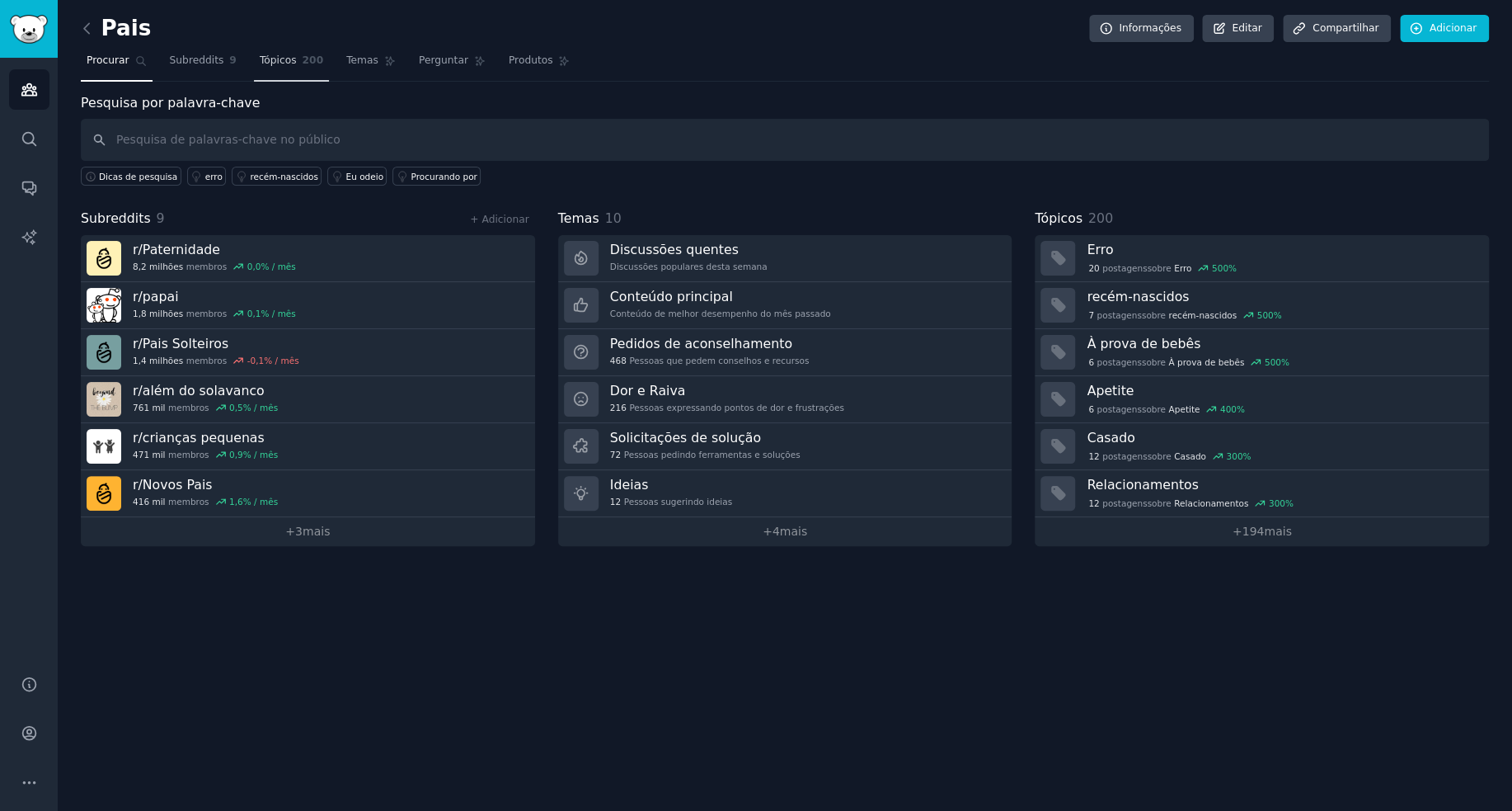
click at [260, 61] on font "Tópicos" at bounding box center [279, 60] width 37 height 12
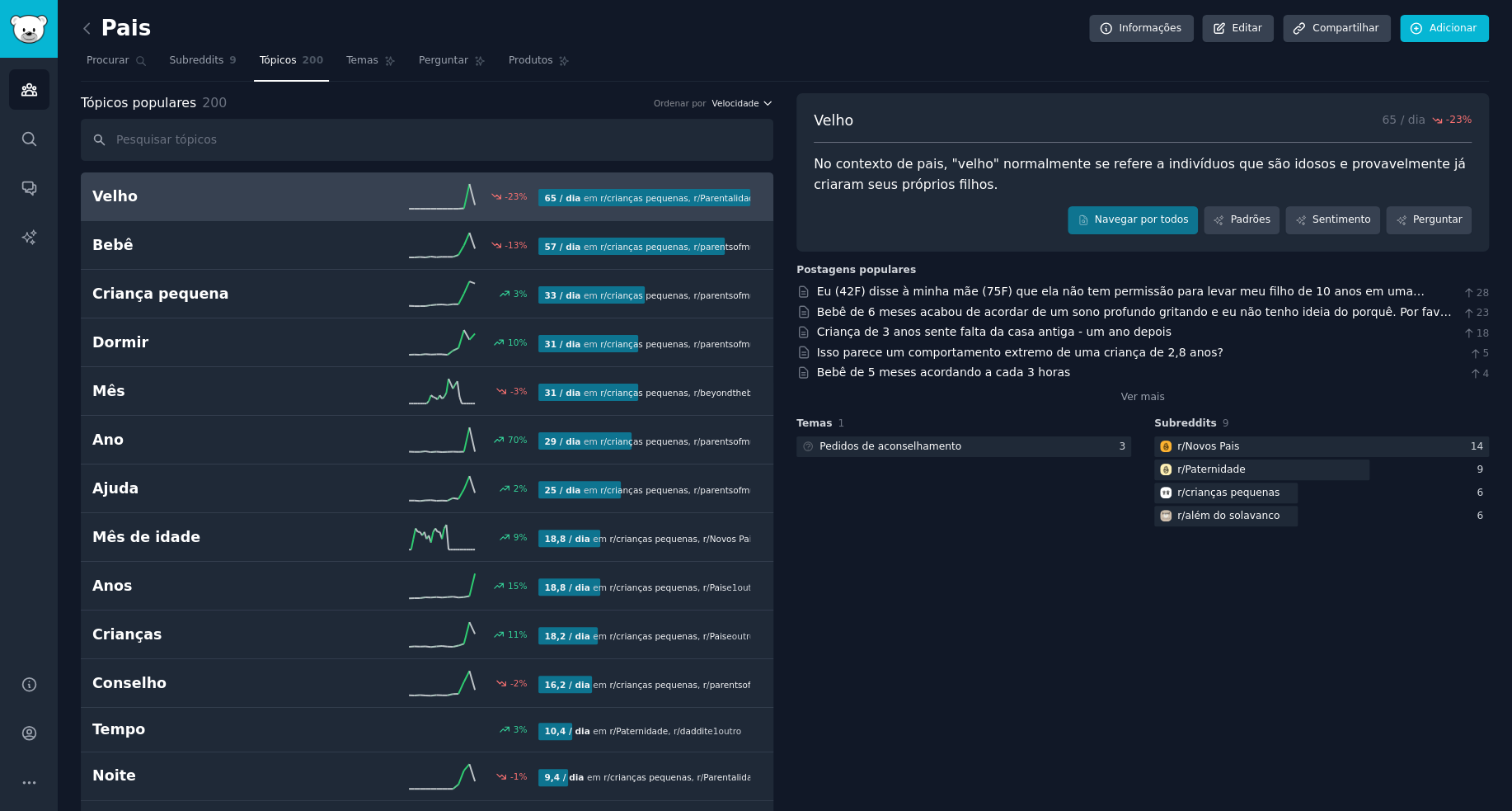
click at [742, 102] on font "Velocidade" at bounding box center [735, 102] width 47 height 10
click at [703, 136] on div "Growth" at bounding box center [691, 135] width 153 height 29
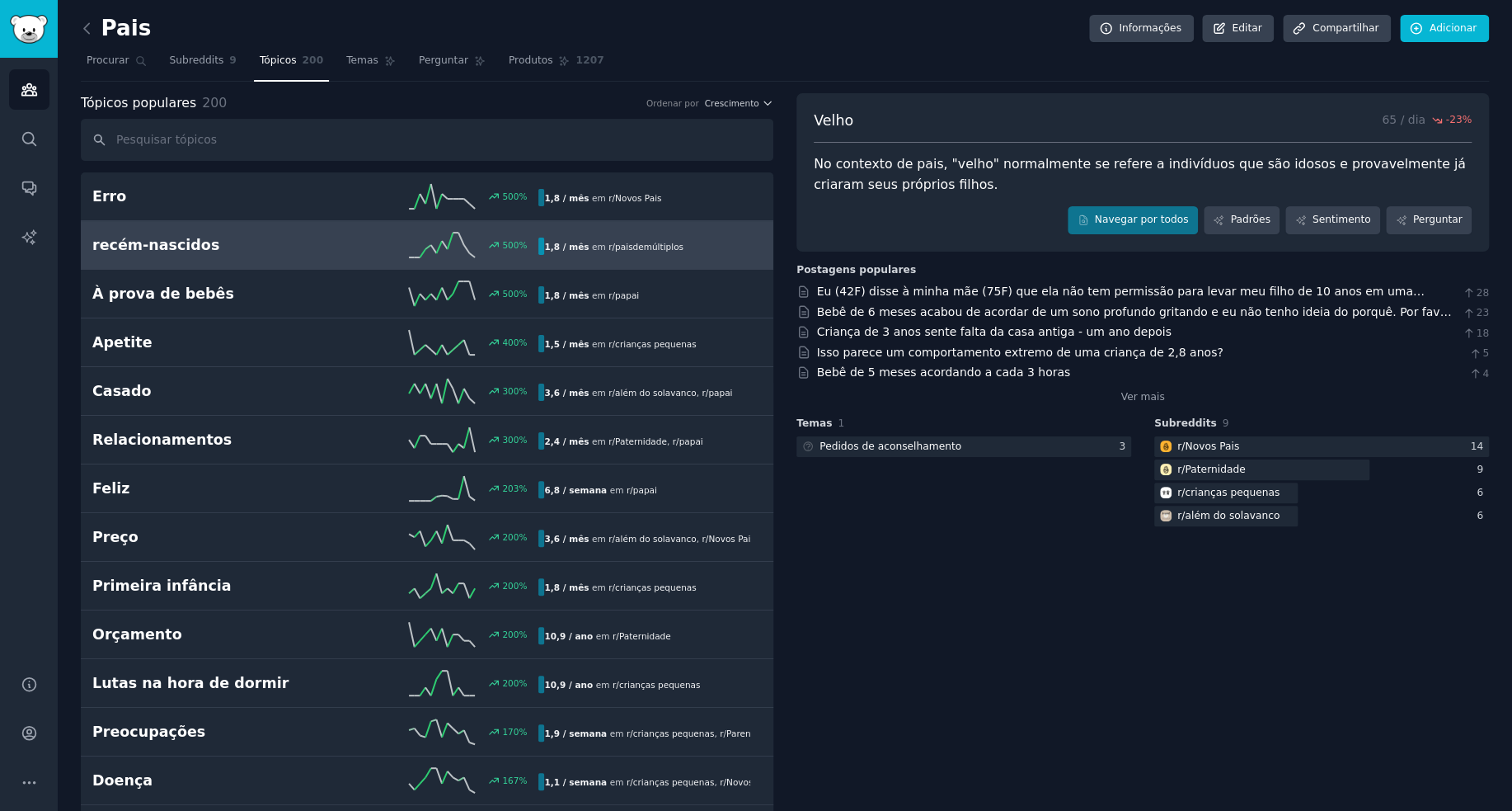
click at [257, 249] on h2 "recém-nascidos" at bounding box center [204, 245] width 224 height 20
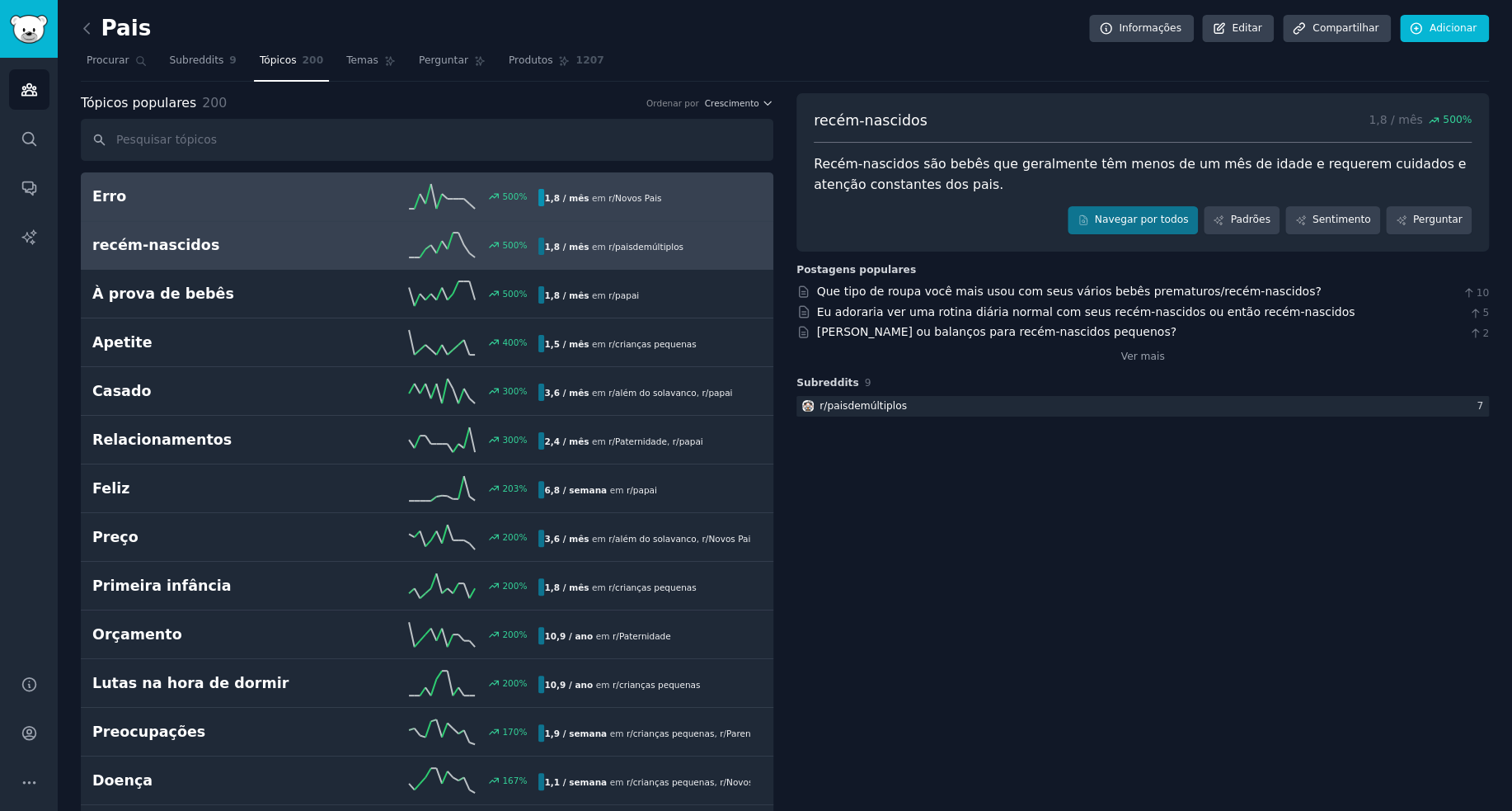
click at [382, 205] on div "500 %" at bounding box center [427, 196] width 224 height 25
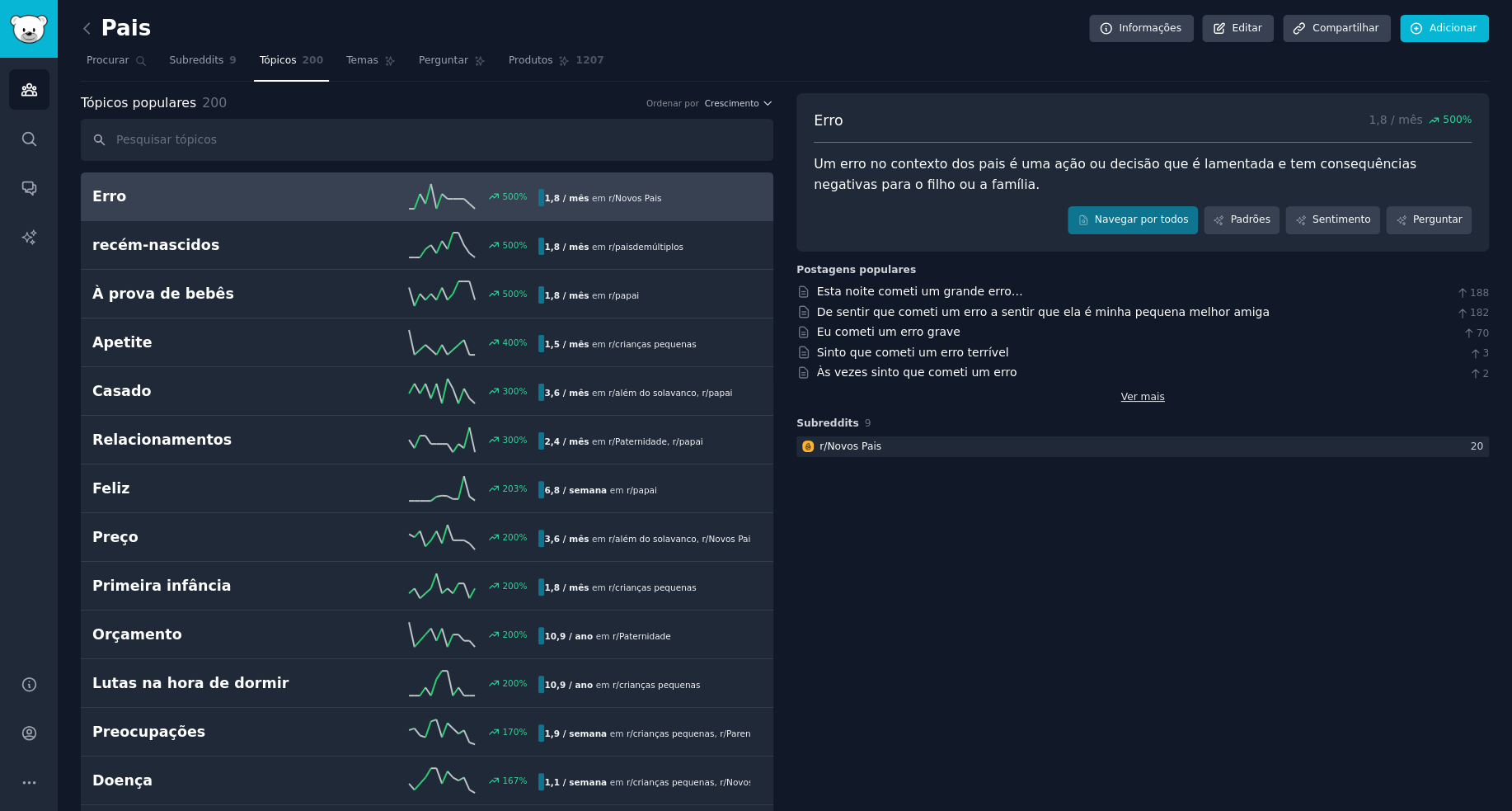
click at [1137, 397] on font "Ver mais" at bounding box center [1142, 397] width 44 height 12
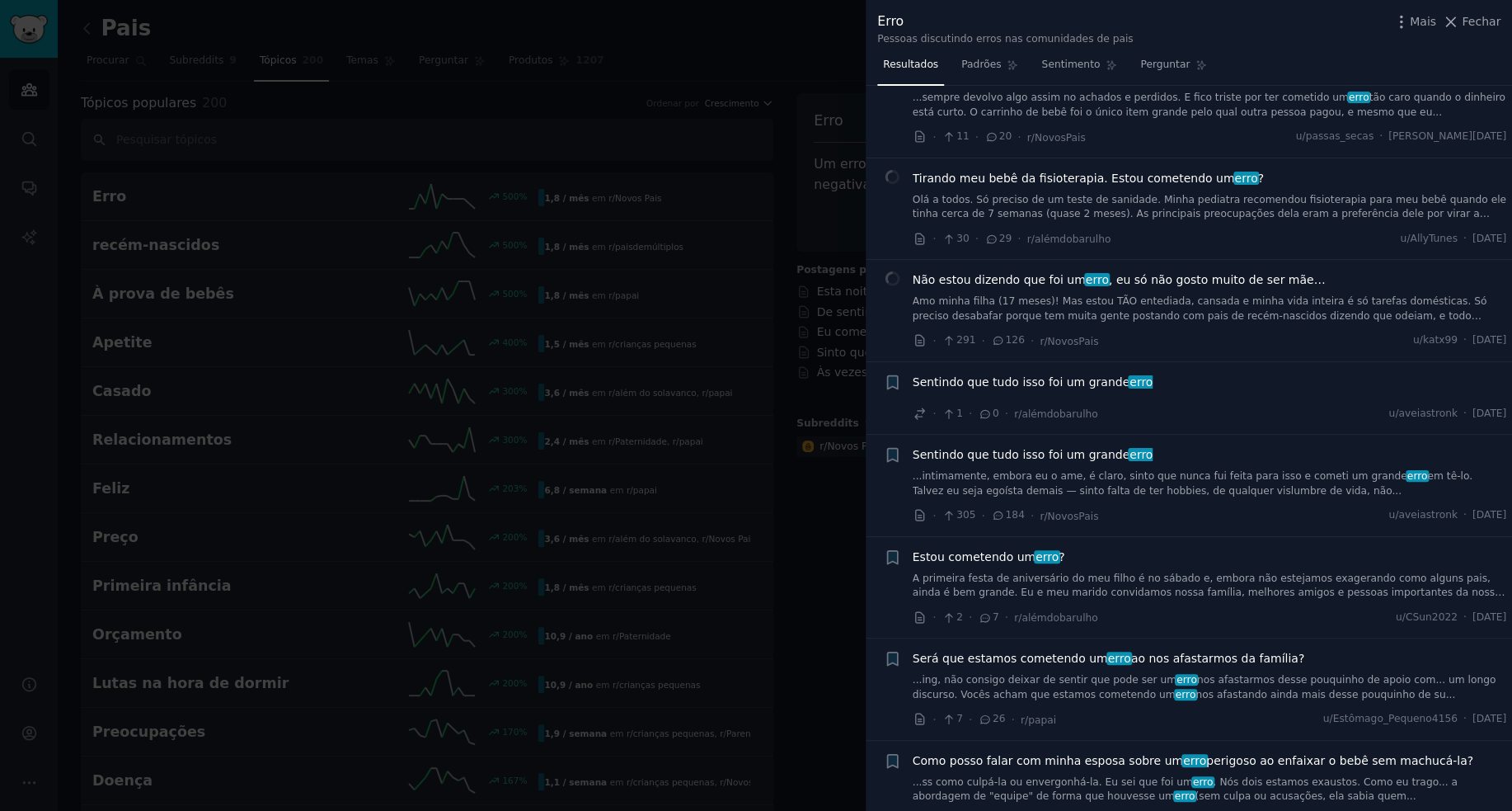
scroll to position [83, 0]
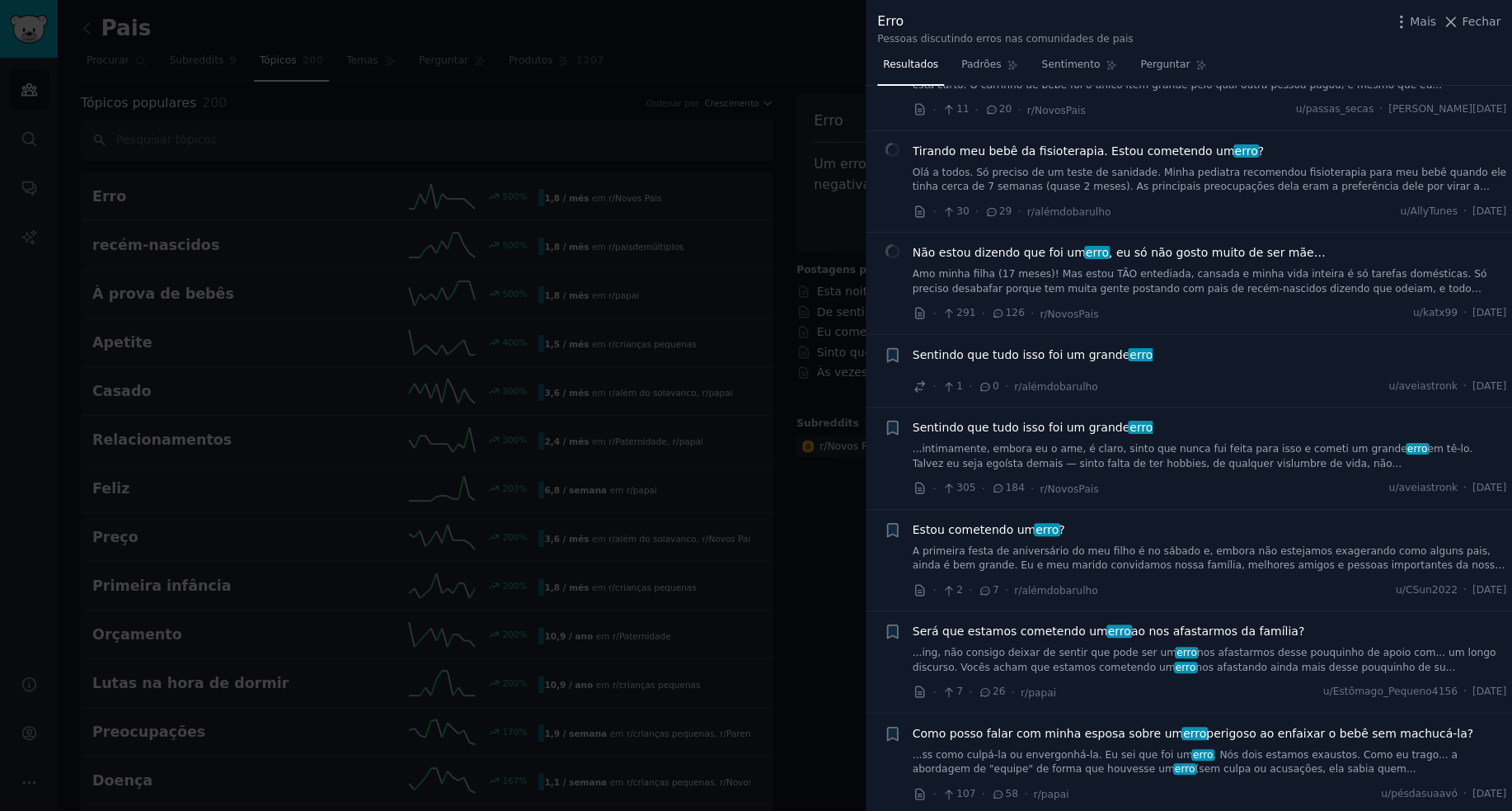
click at [1069, 428] on font "Sentindo que tudo isso foi um grande" at bounding box center [1022, 427] width 217 height 13
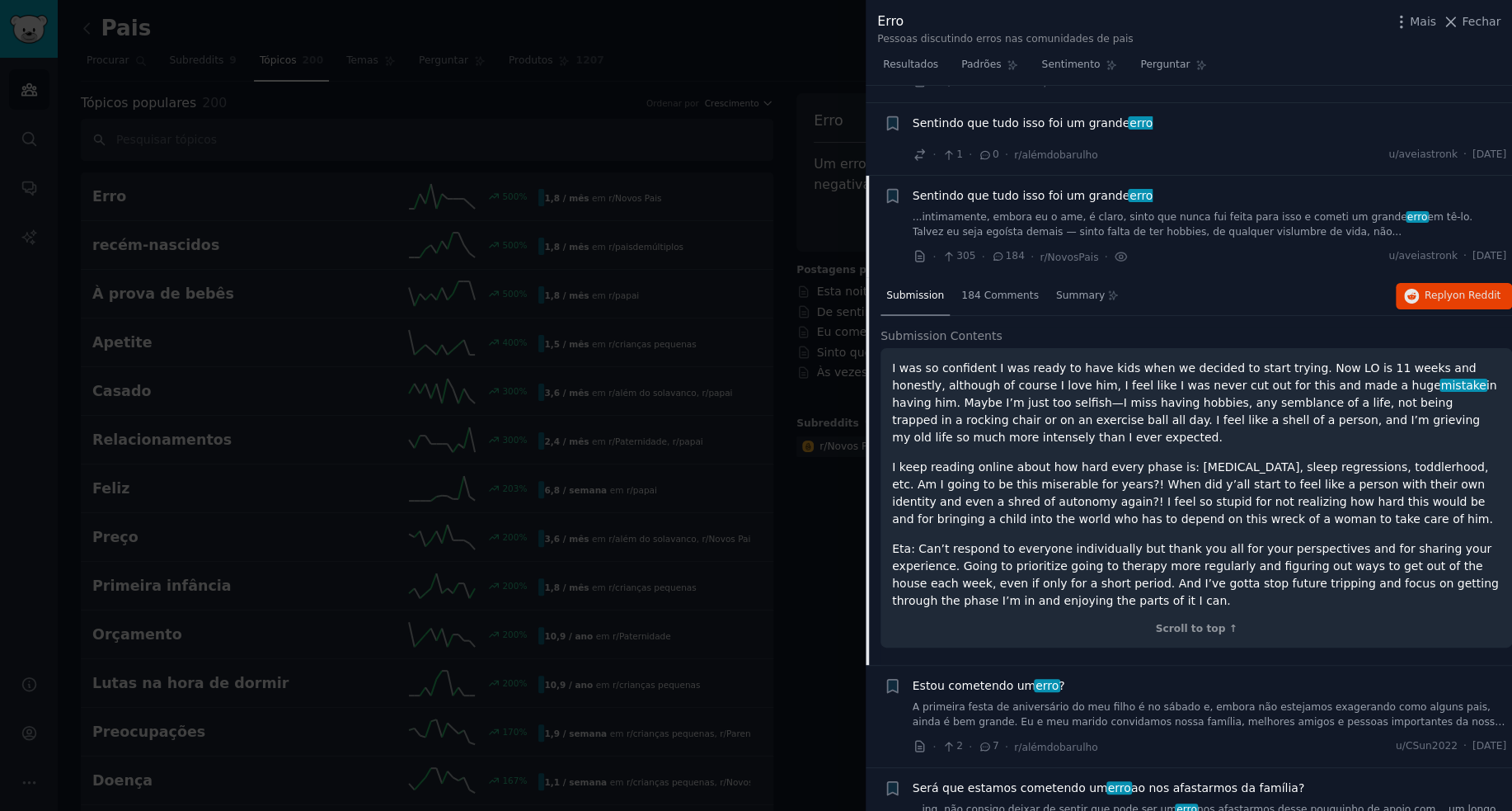
scroll to position [404, 0]
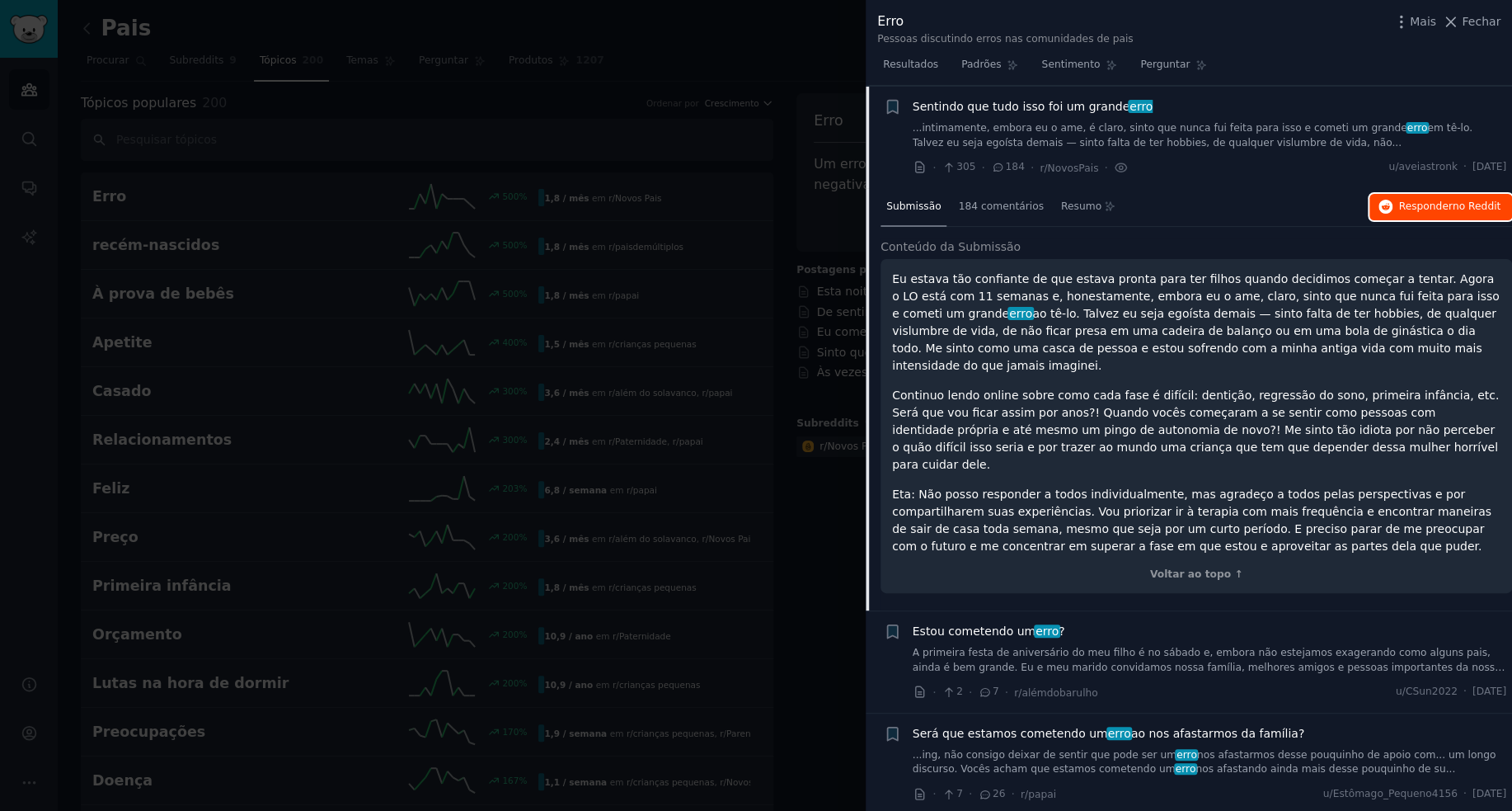
click at [1431, 201] on font "Responder" at bounding box center [1426, 206] width 53 height 12
